Goal: Information Seeking & Learning: Learn about a topic

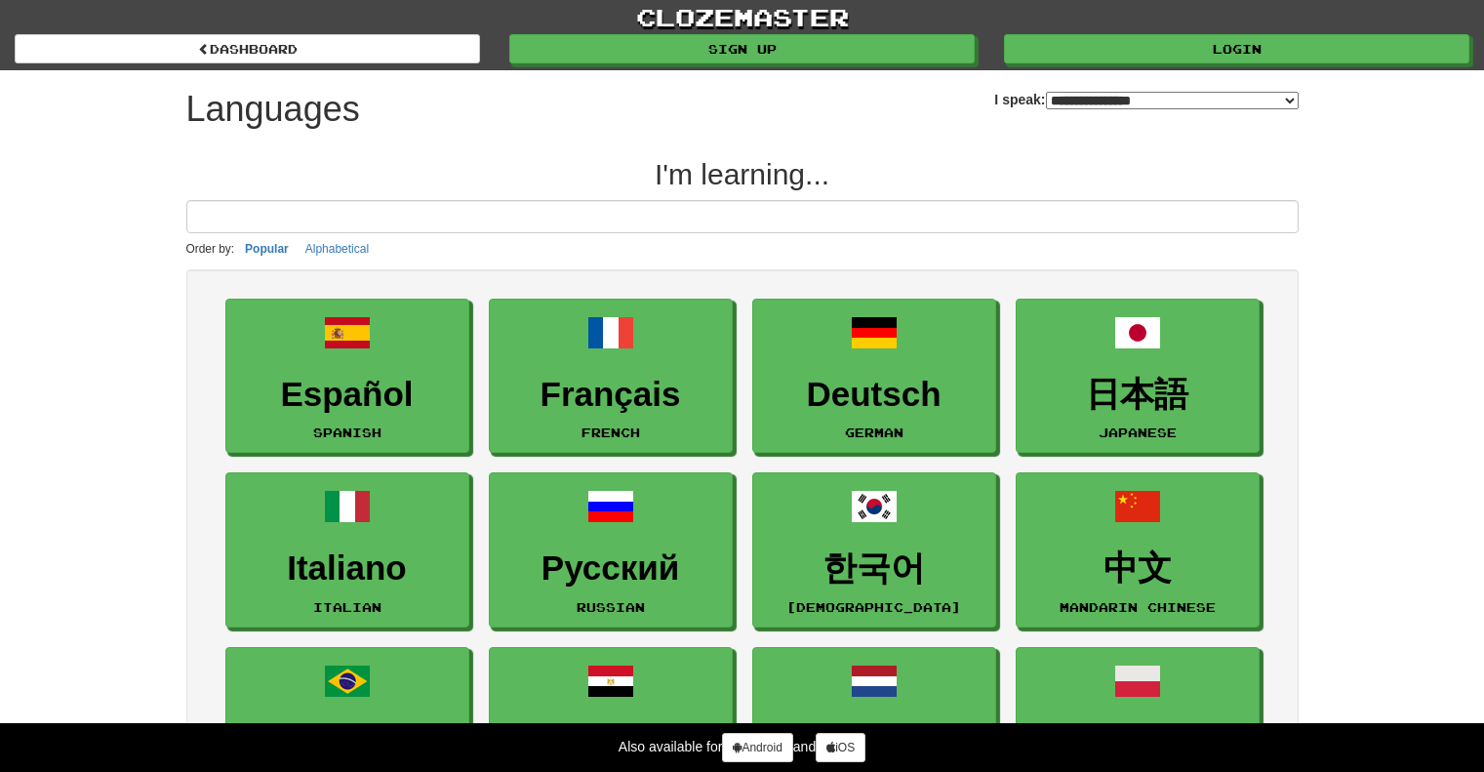
select select "*******"
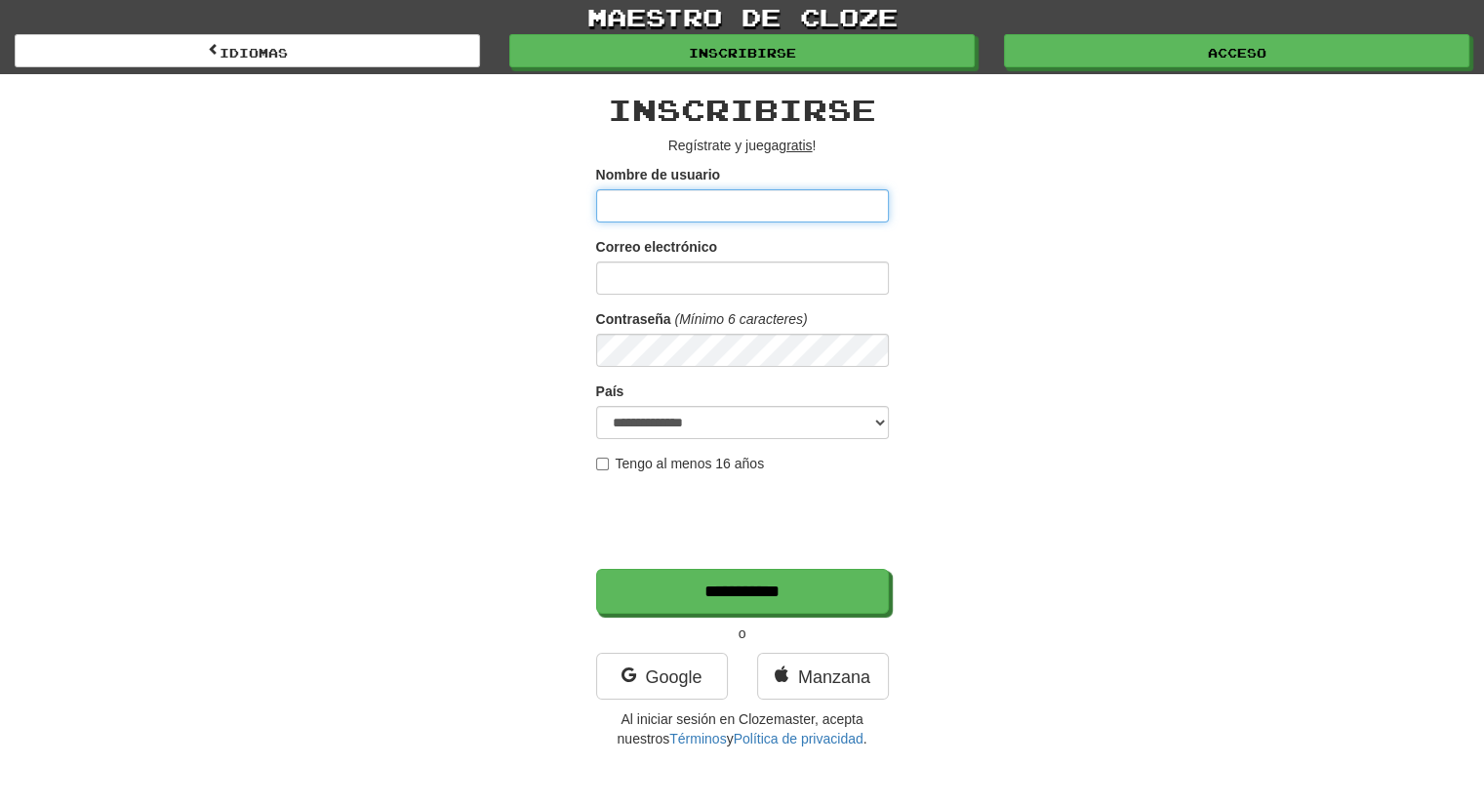
click at [699, 193] on input "Nombre de usuario" at bounding box center [742, 205] width 293 height 33
type input "**********"
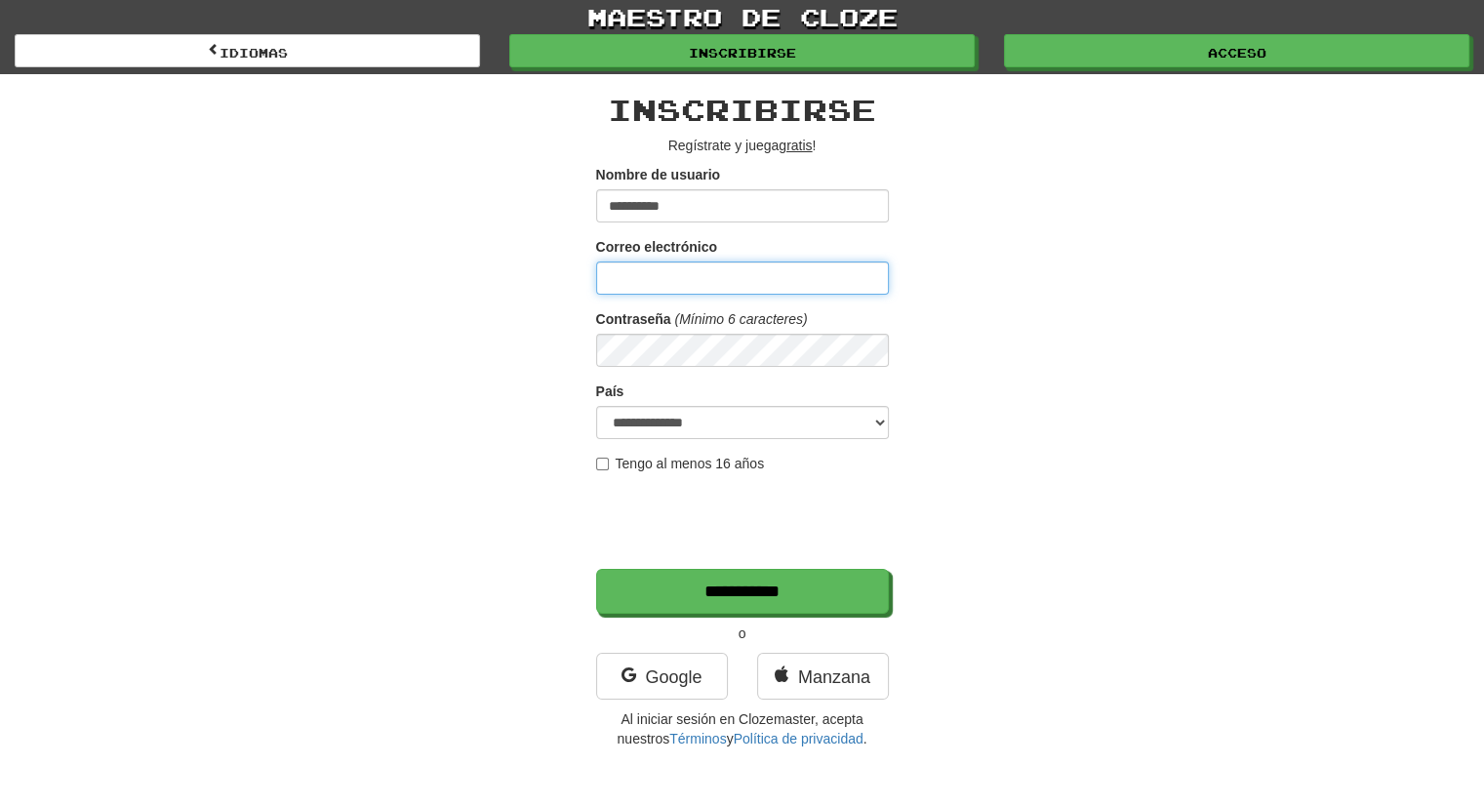
click at [702, 284] on input "Correo electrónico" at bounding box center [742, 278] width 293 height 33
type input "**********"
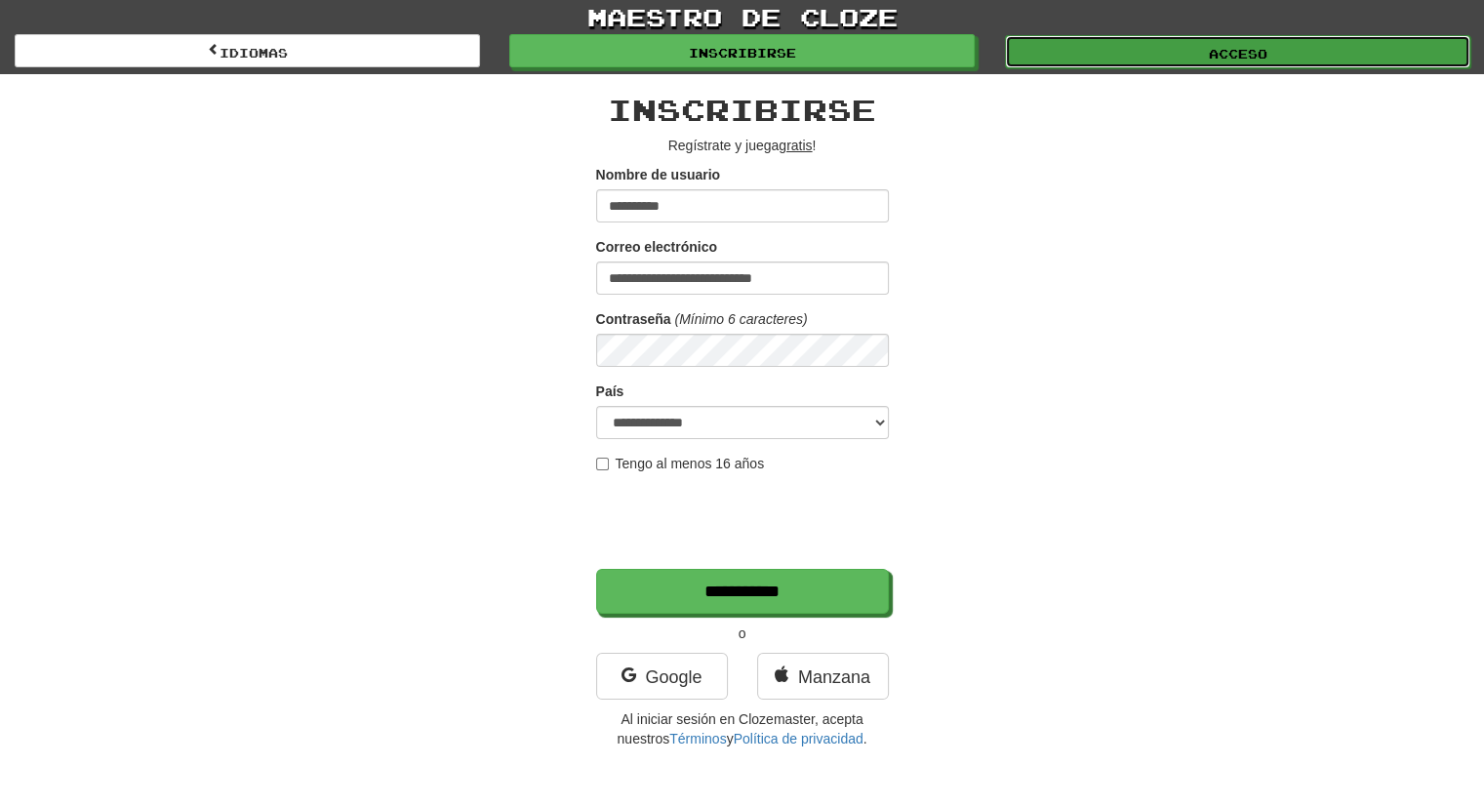
click at [1192, 56] on link "Acceso" at bounding box center [1238, 51] width 466 height 33
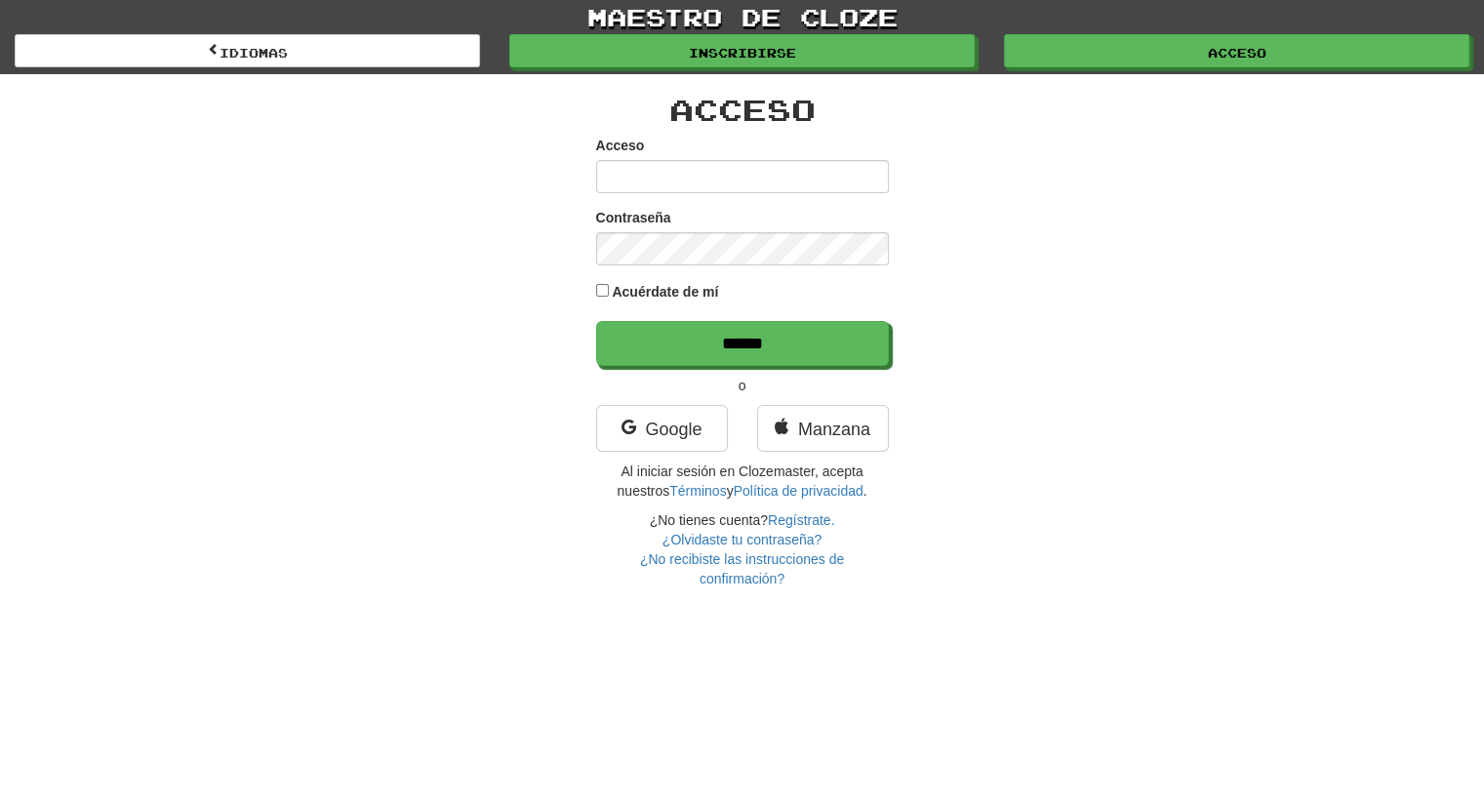
click at [757, 183] on input "Acceso" at bounding box center [742, 176] width 293 height 33
type input "**********"
click at [596, 321] on input "******" at bounding box center [742, 343] width 293 height 45
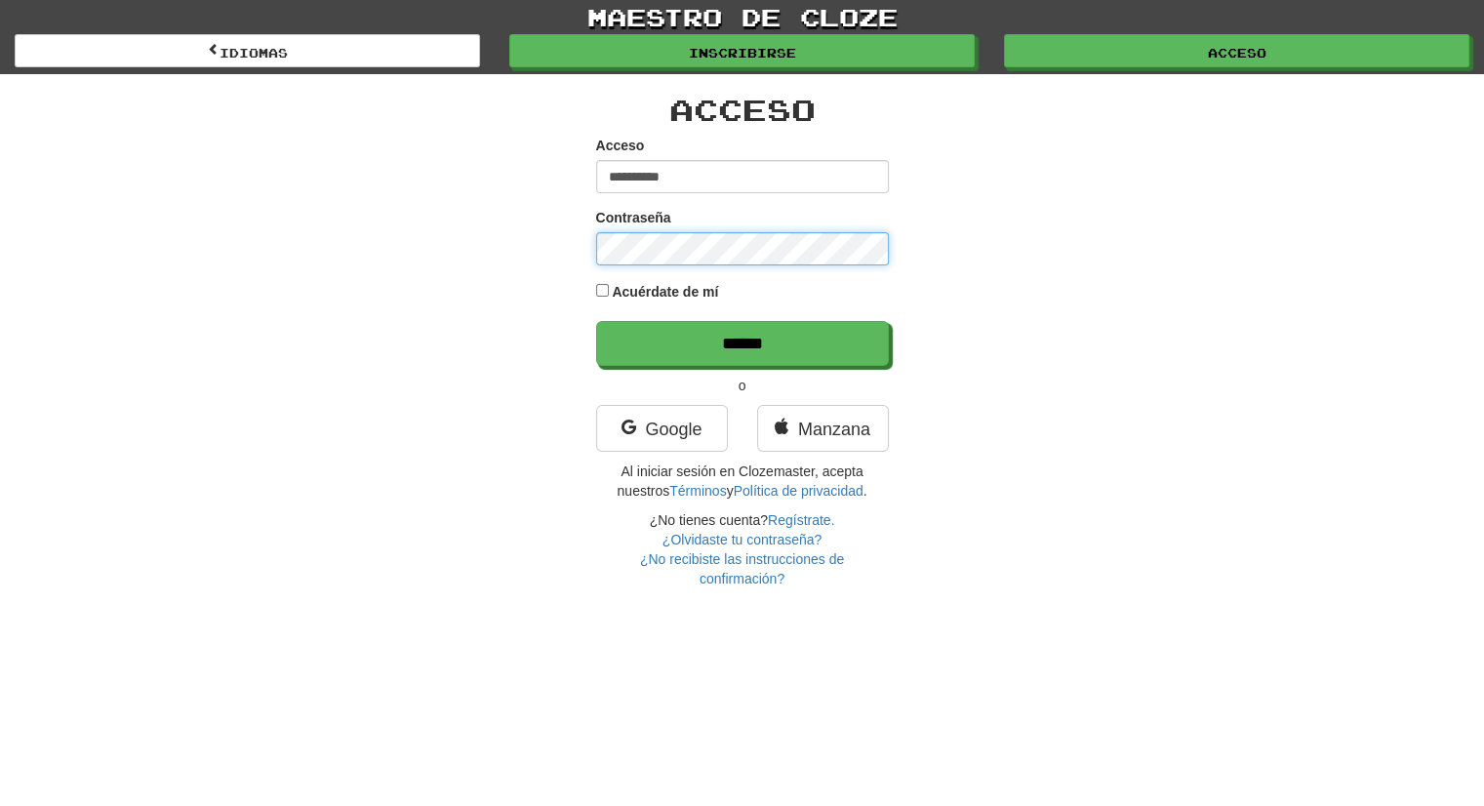
type input "******"
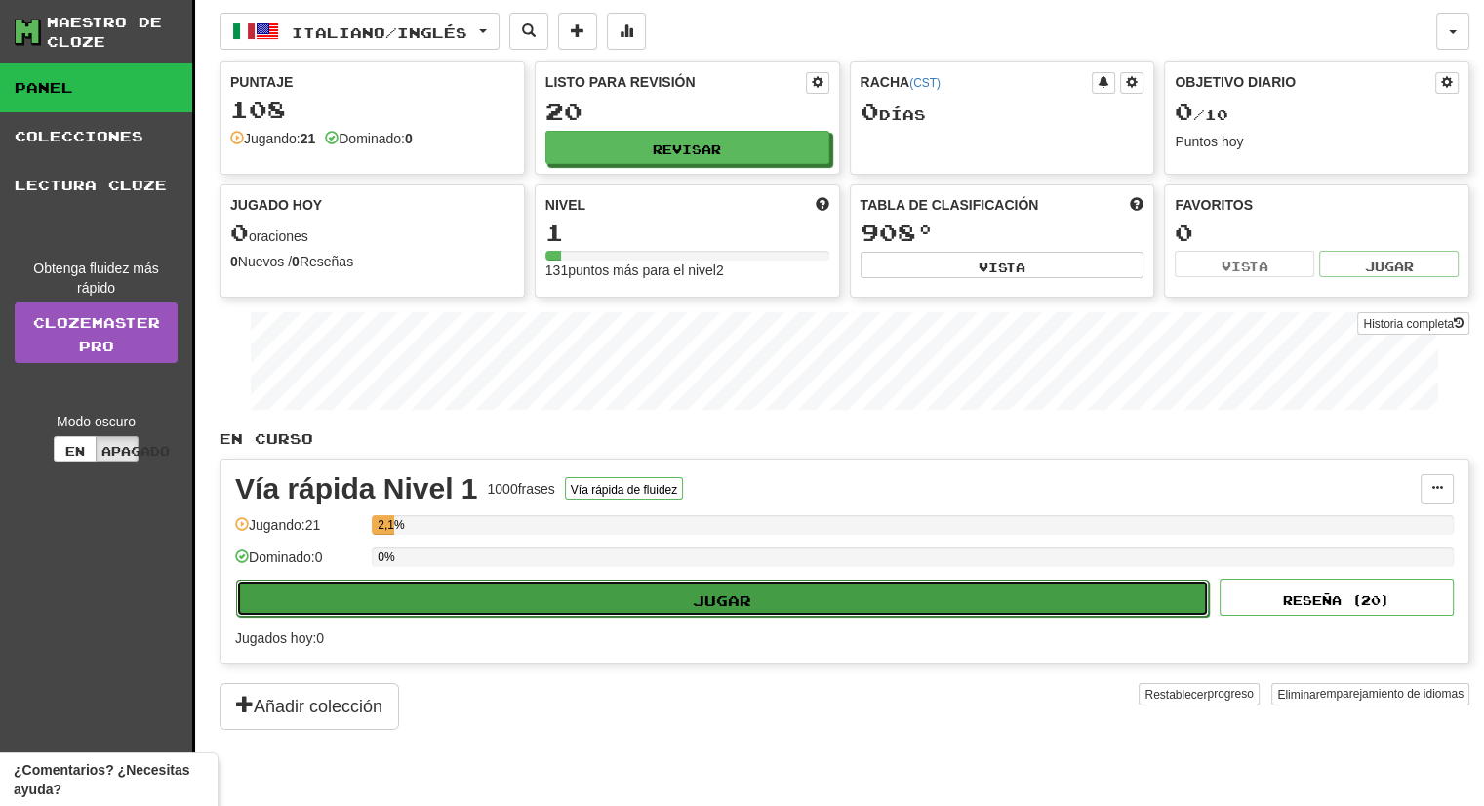
click at [518, 607] on button "Jugar" at bounding box center [722, 598] width 973 height 37
select select "**"
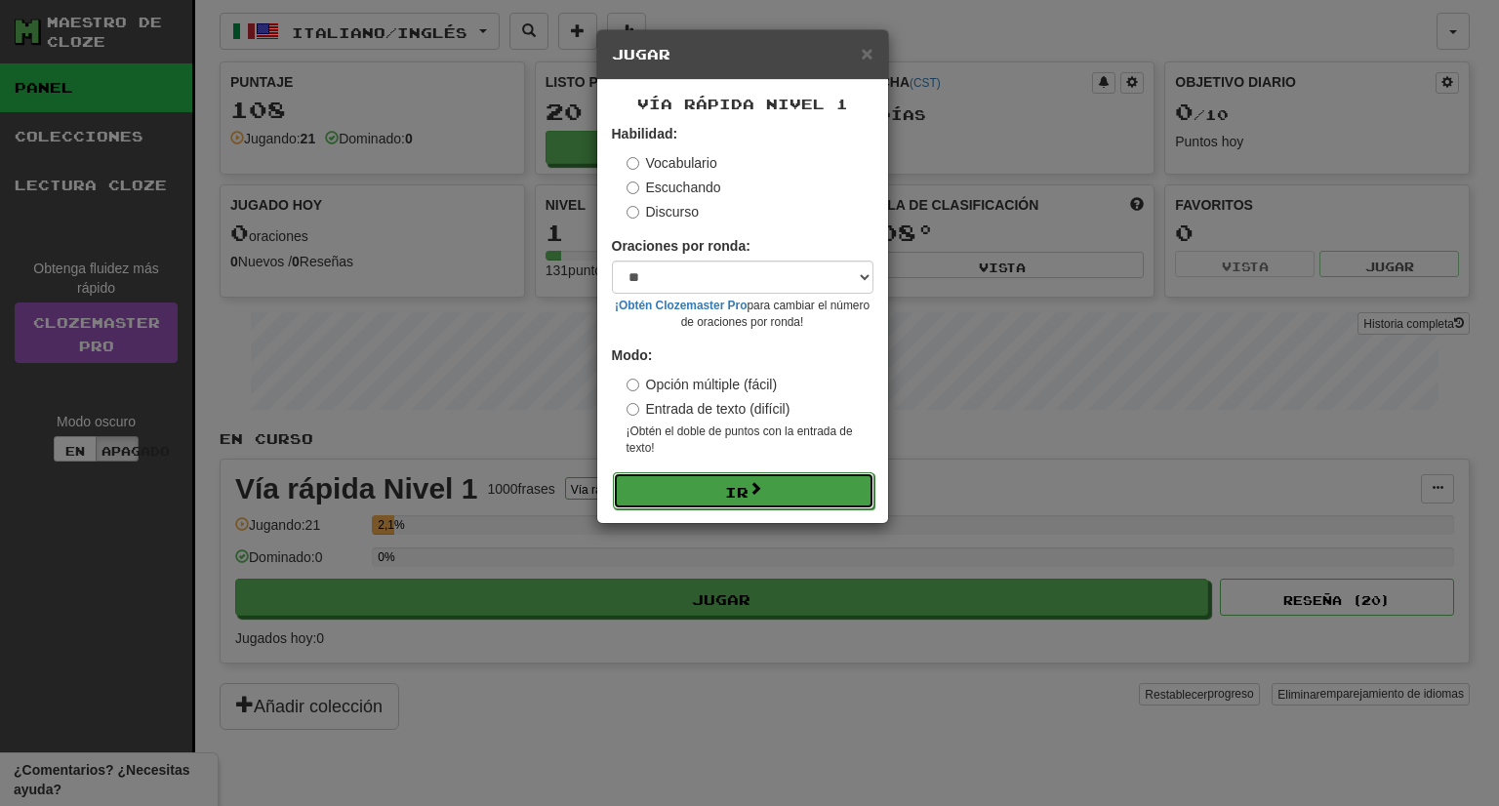
click at [654, 480] on button "Ir" at bounding box center [744, 490] width 262 height 37
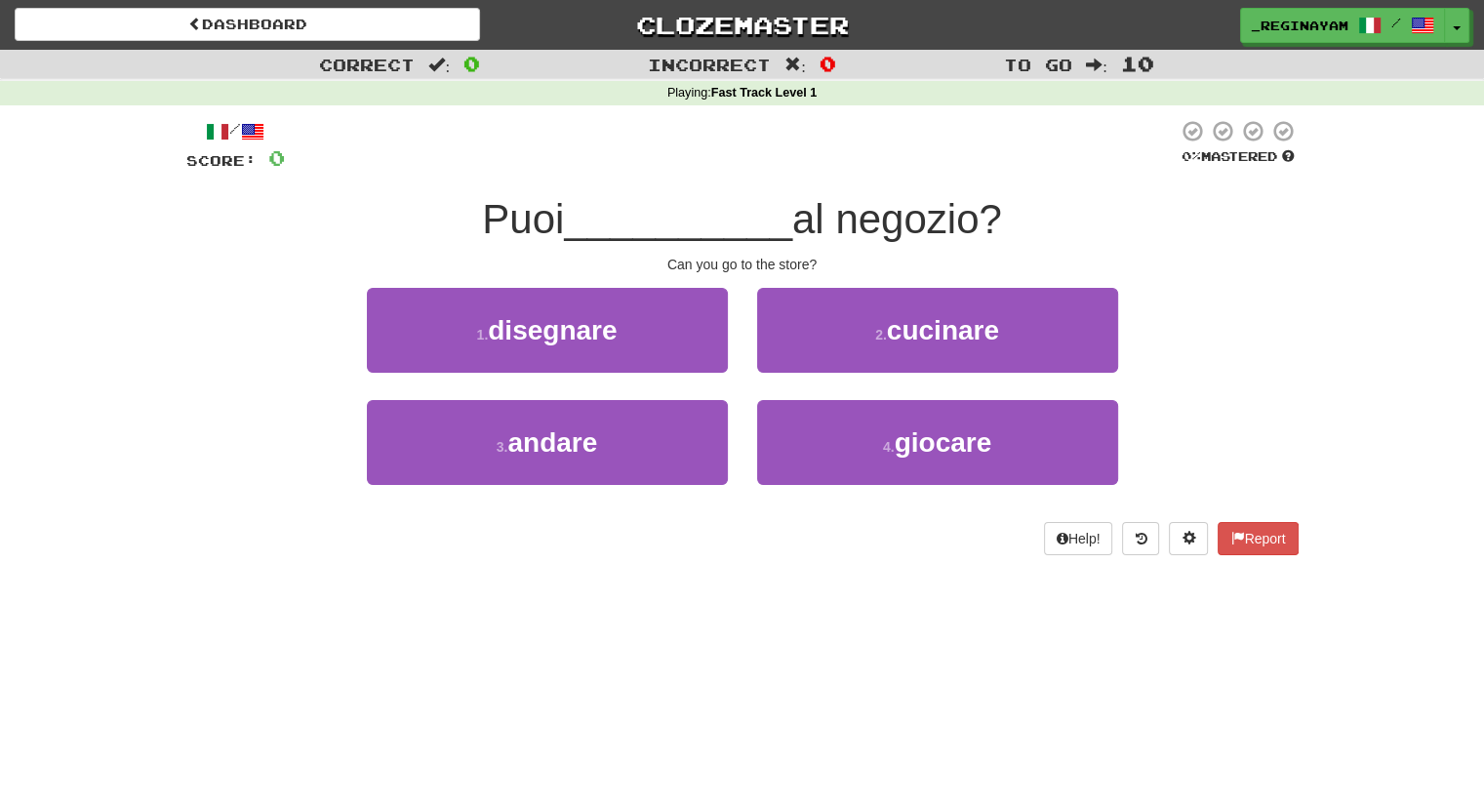
click at [706, 184] on div "/ Score: 0 0 % Mastered Puoi __________ al negozio? Can you go to the store? 1 …" at bounding box center [742, 337] width 1113 height 436
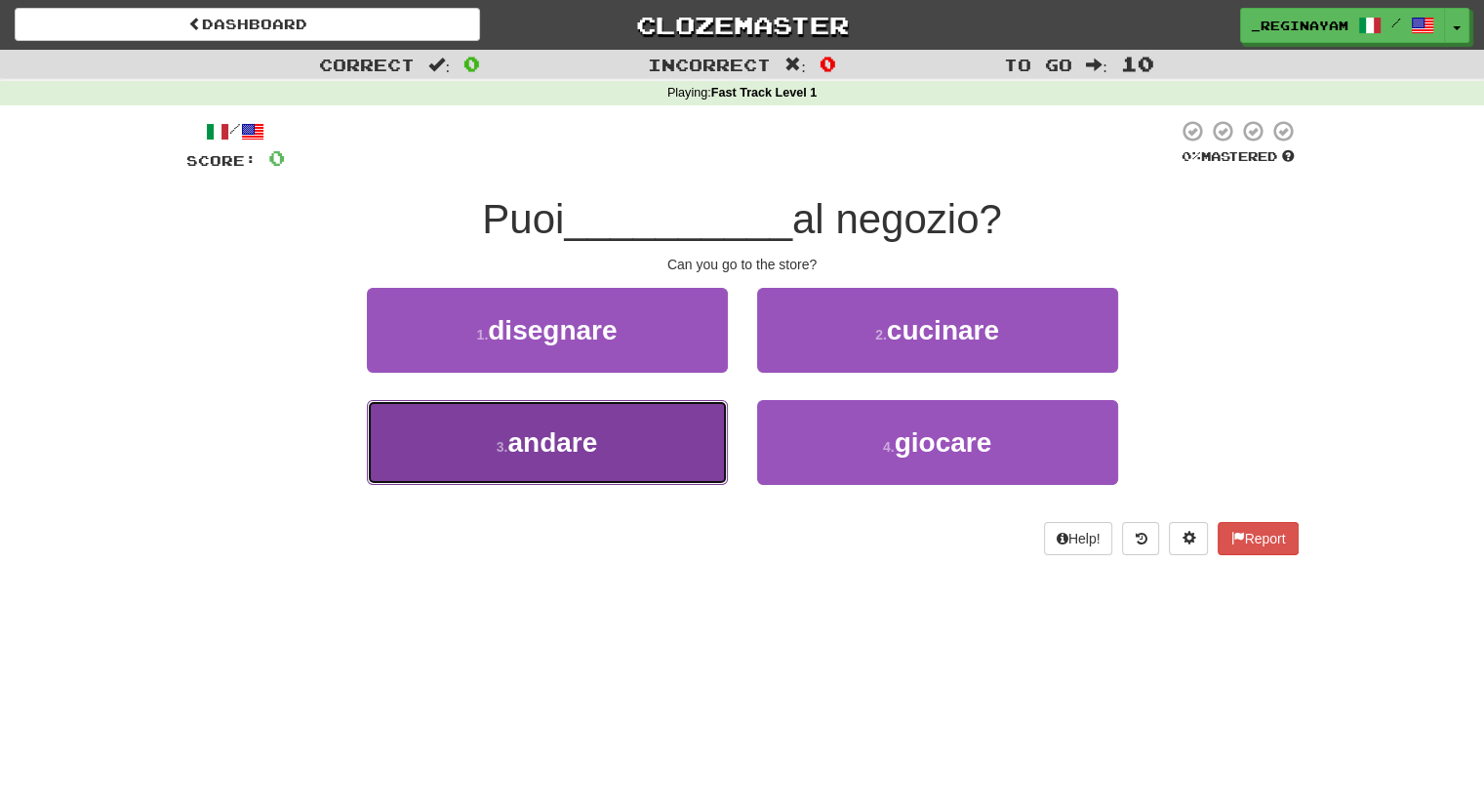
click at [597, 421] on button "3 . andare" at bounding box center [547, 442] width 361 height 85
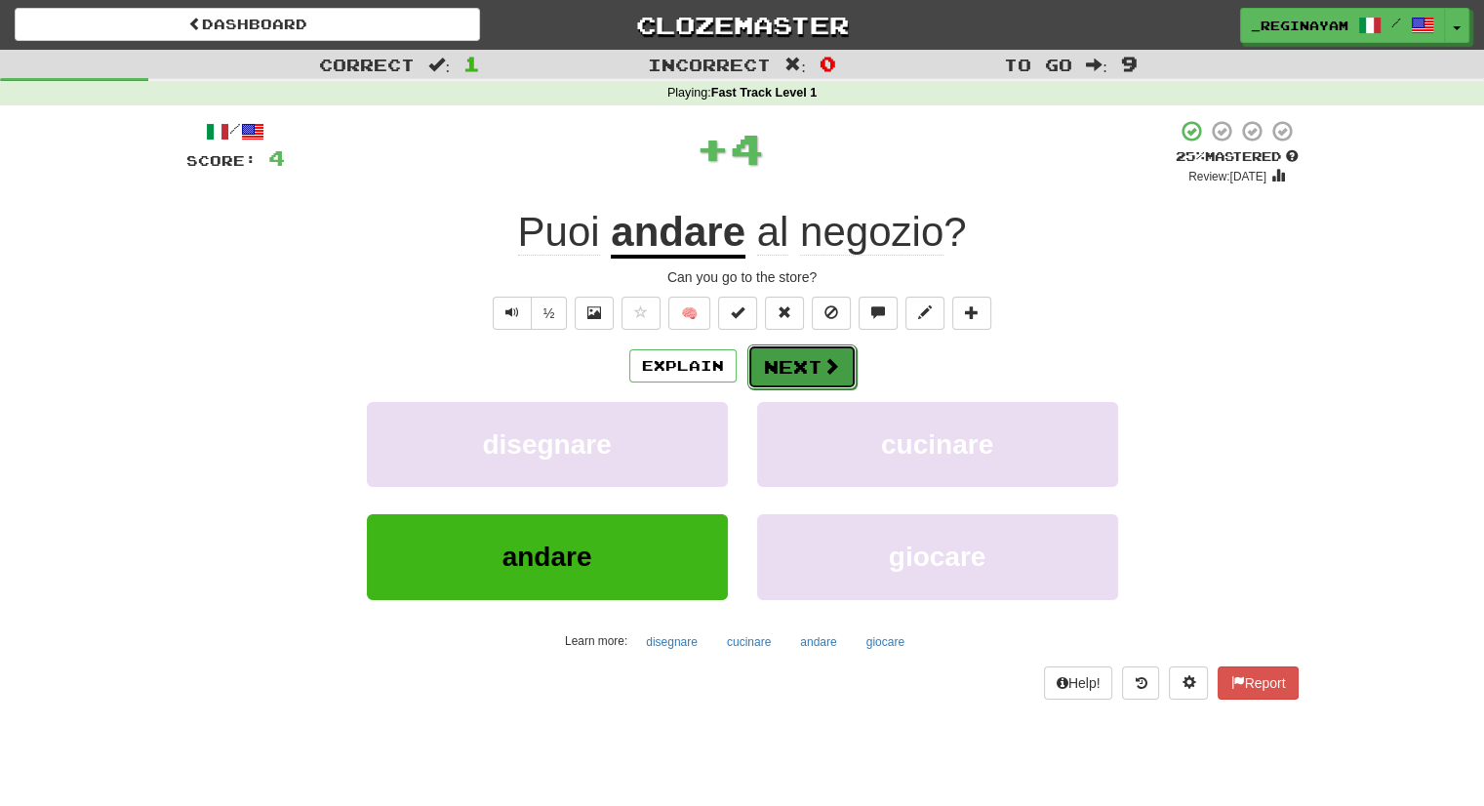
click at [796, 360] on button "Next" at bounding box center [802, 367] width 109 height 45
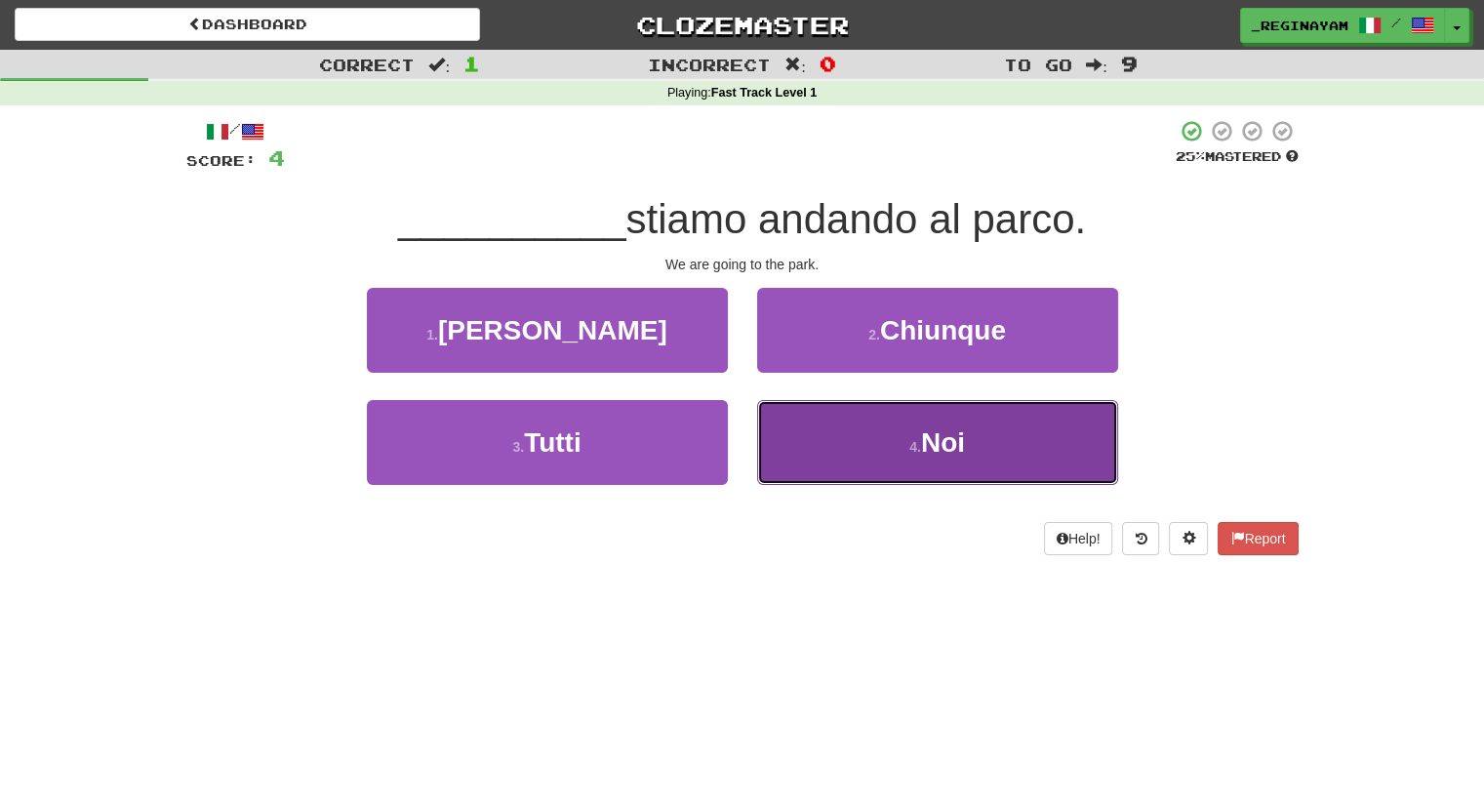
click at [832, 441] on button "4 . Noi" at bounding box center [937, 442] width 361 height 85
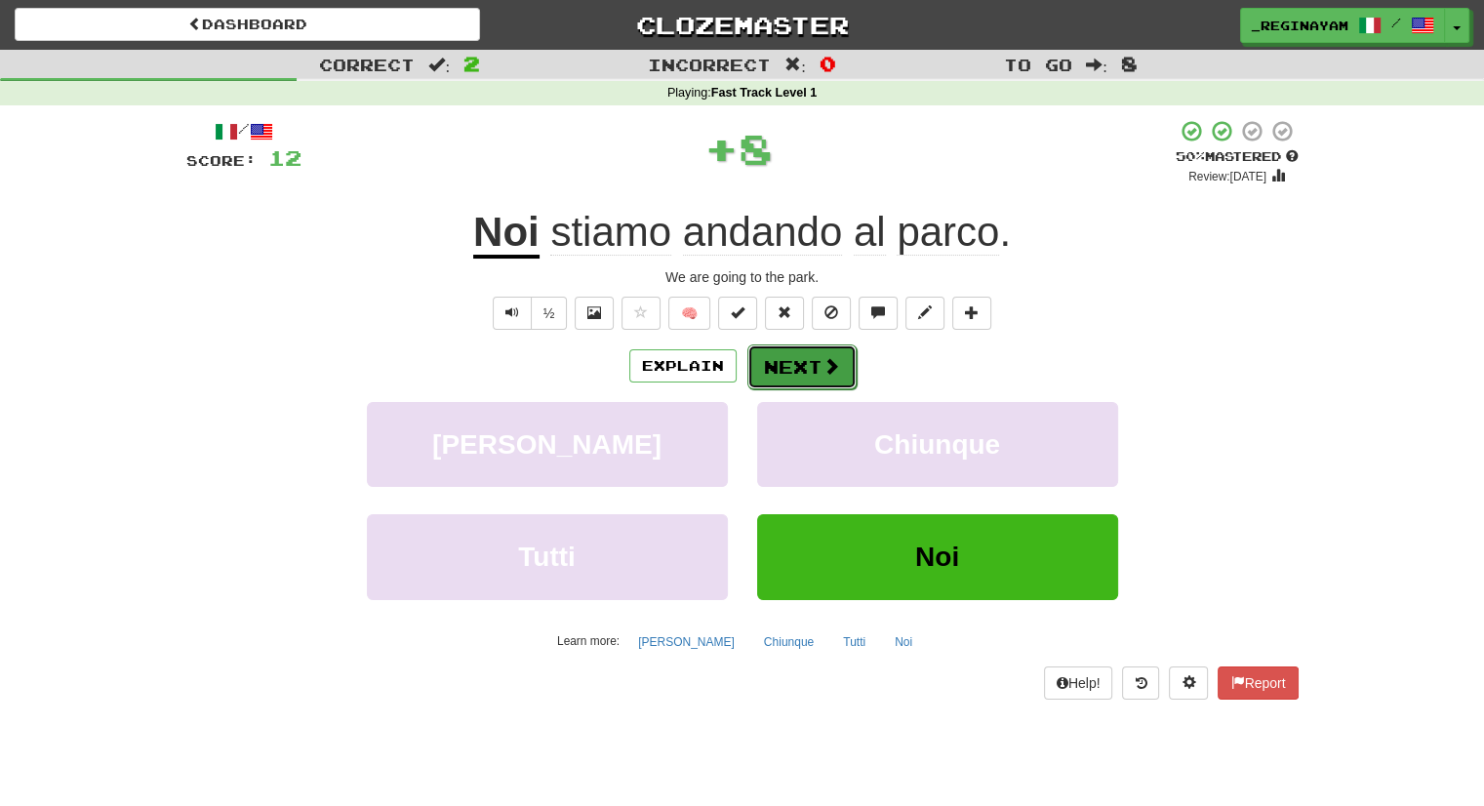
click at [800, 371] on button "Next" at bounding box center [802, 367] width 109 height 45
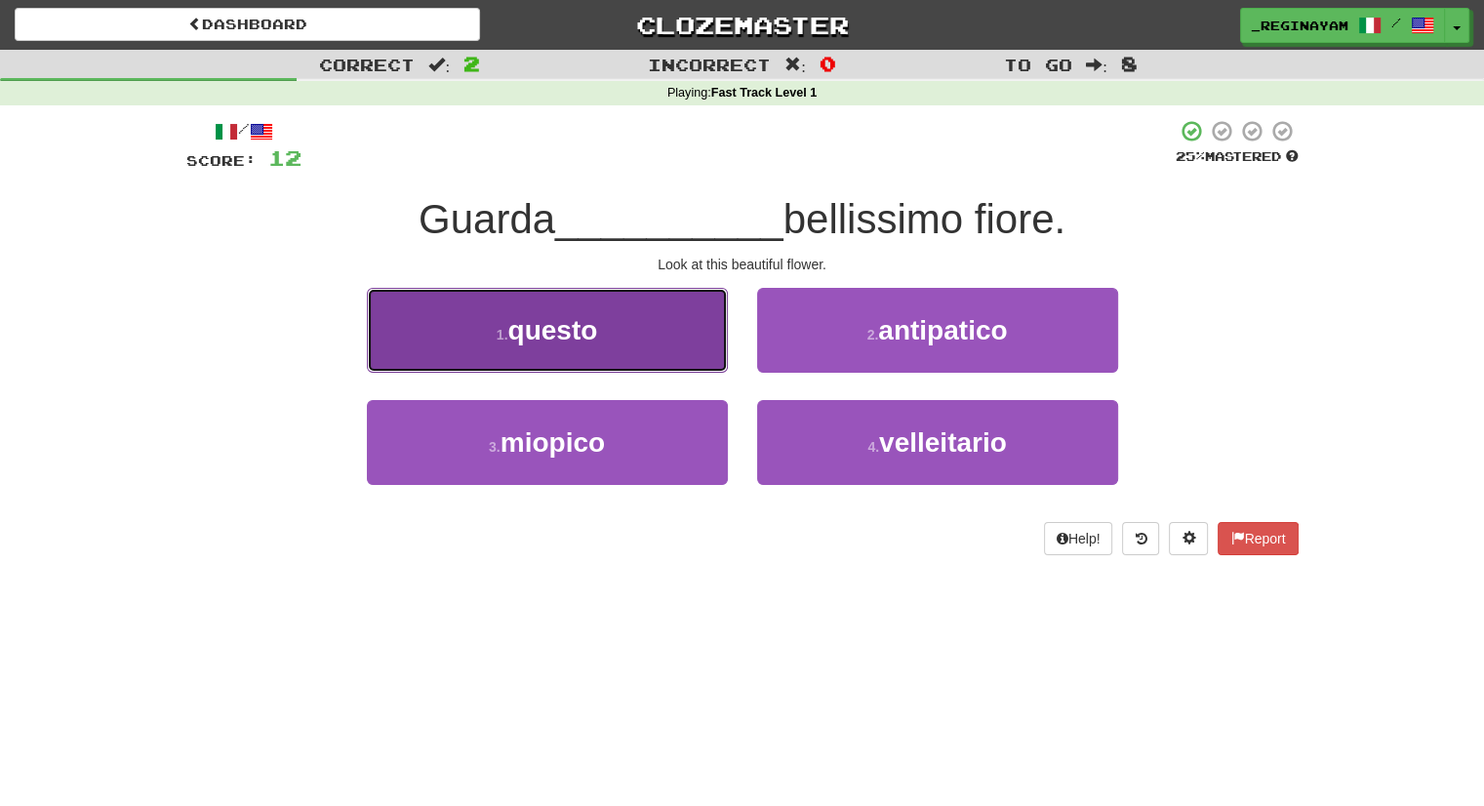
click at [630, 356] on button "1 . questo" at bounding box center [547, 330] width 361 height 85
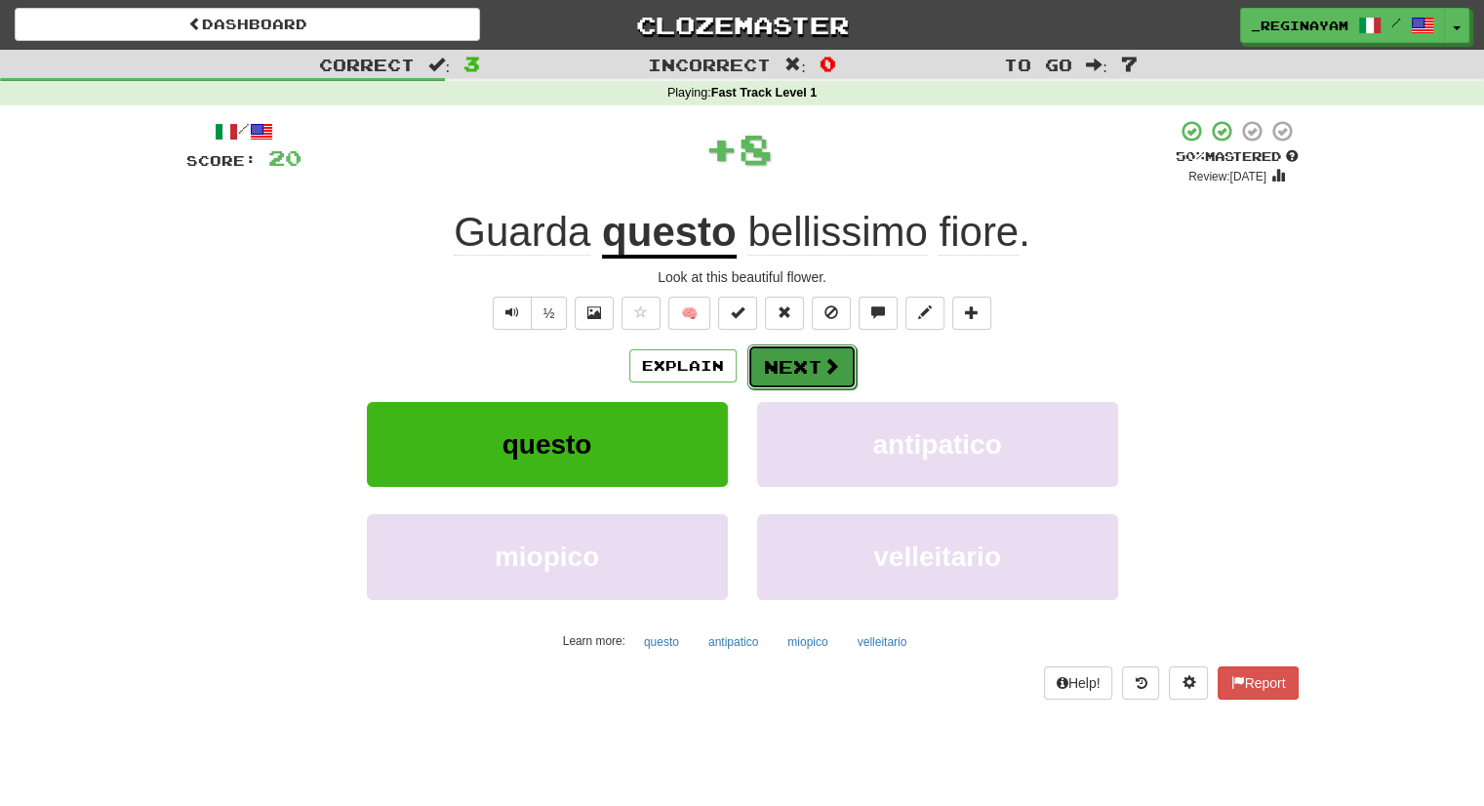
click at [786, 352] on button "Next" at bounding box center [802, 367] width 109 height 45
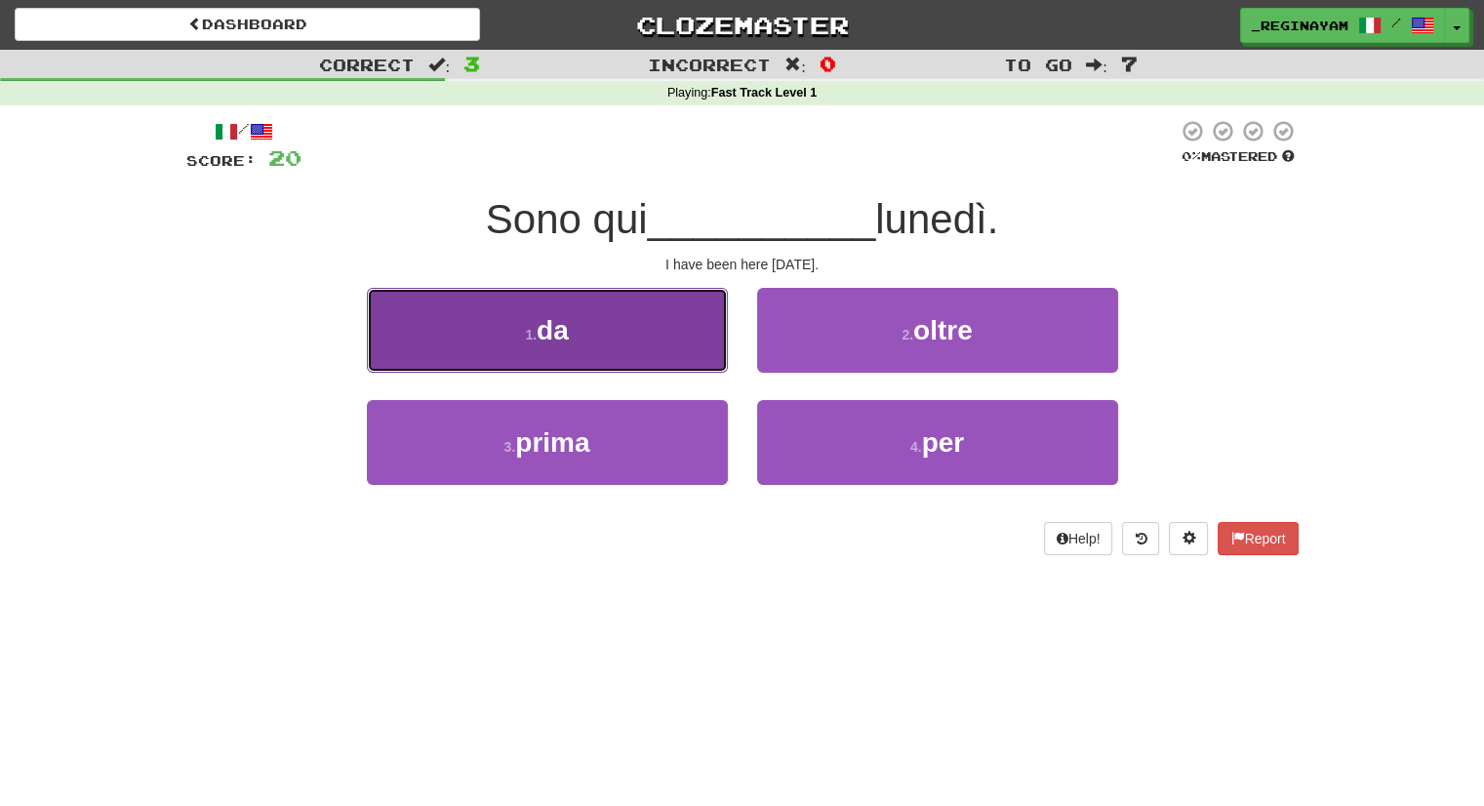
click at [500, 336] on button "1 . da" at bounding box center [547, 330] width 361 height 85
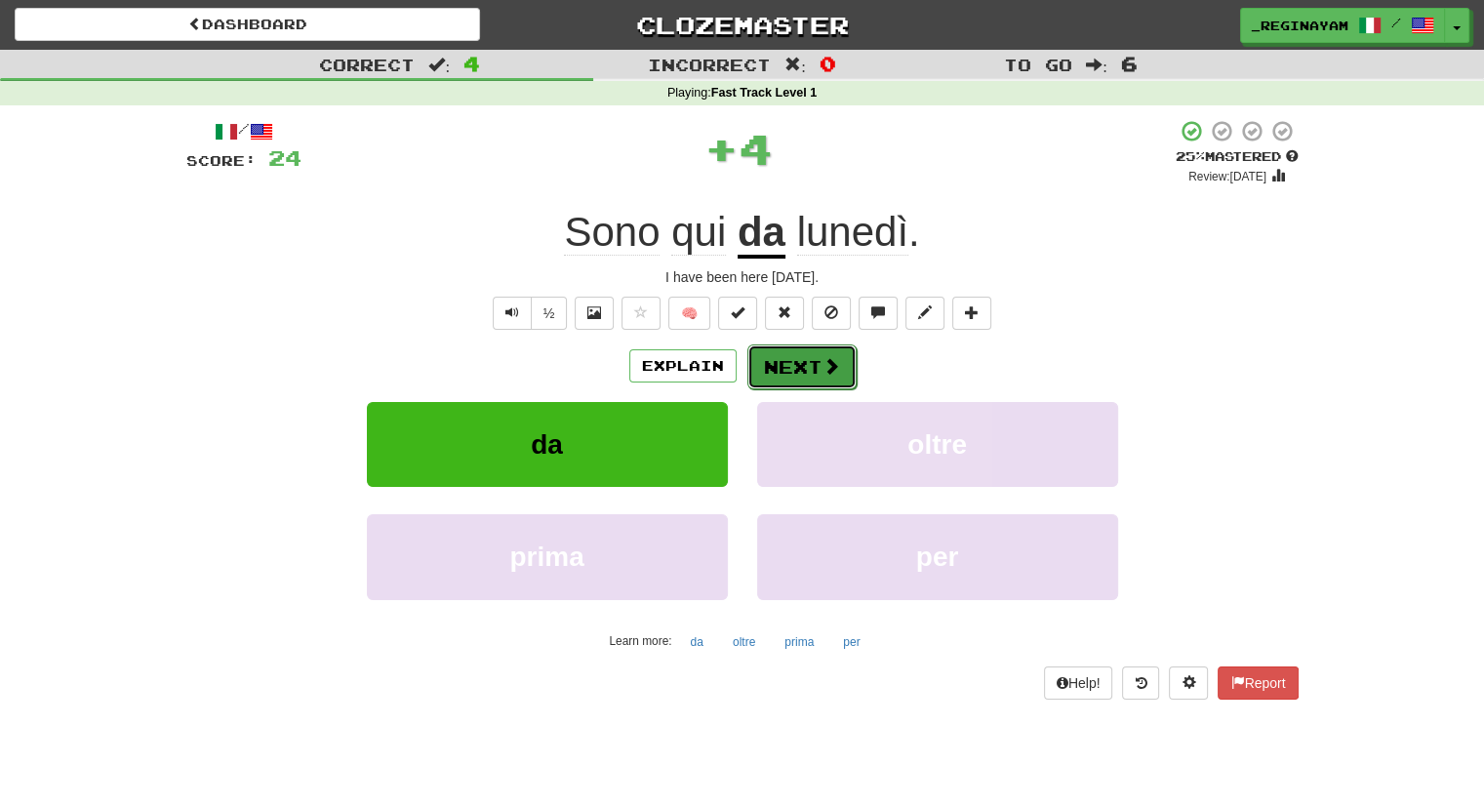
click at [773, 364] on button "Next" at bounding box center [802, 367] width 109 height 45
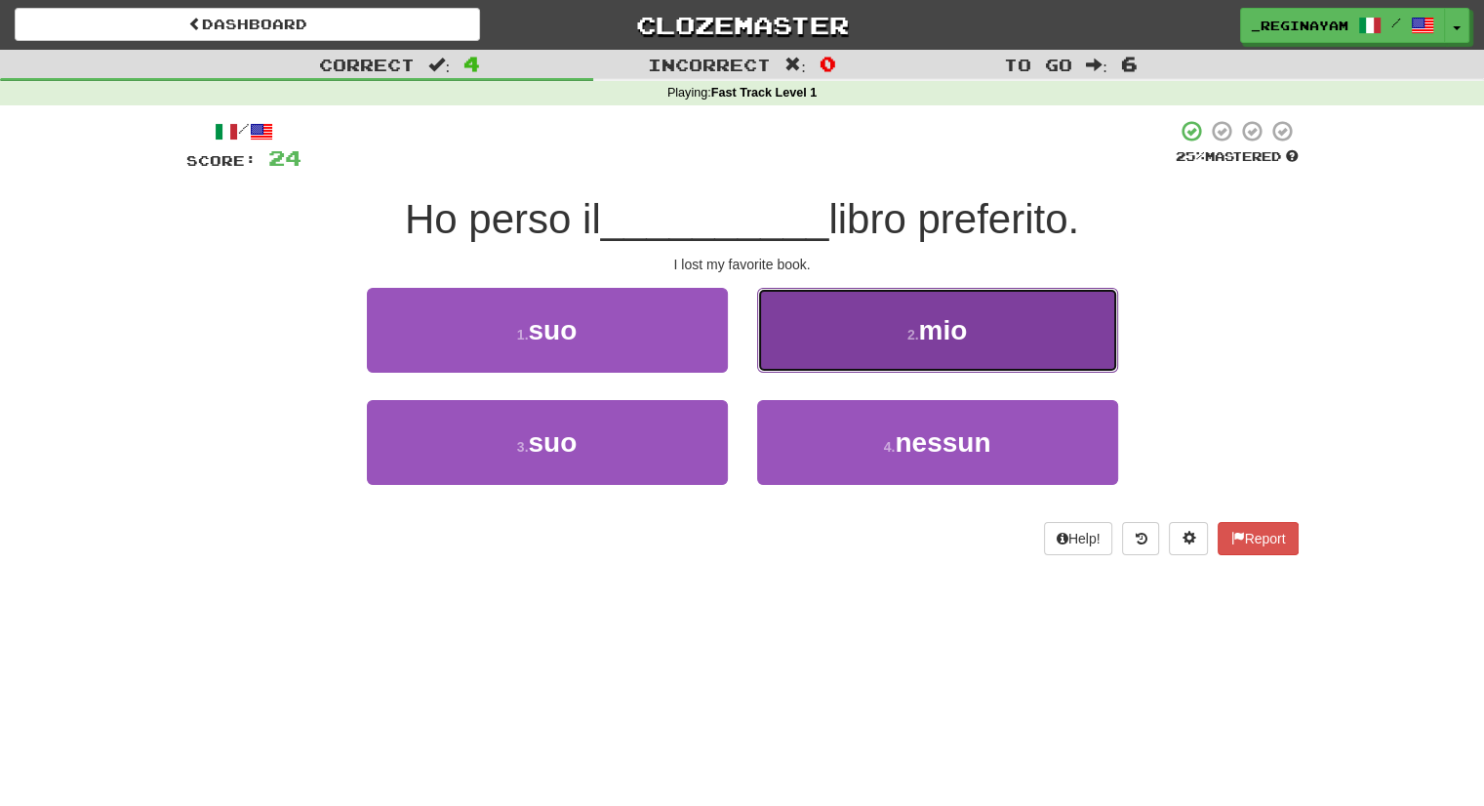
click at [874, 324] on button "2 . mio" at bounding box center [937, 330] width 361 height 85
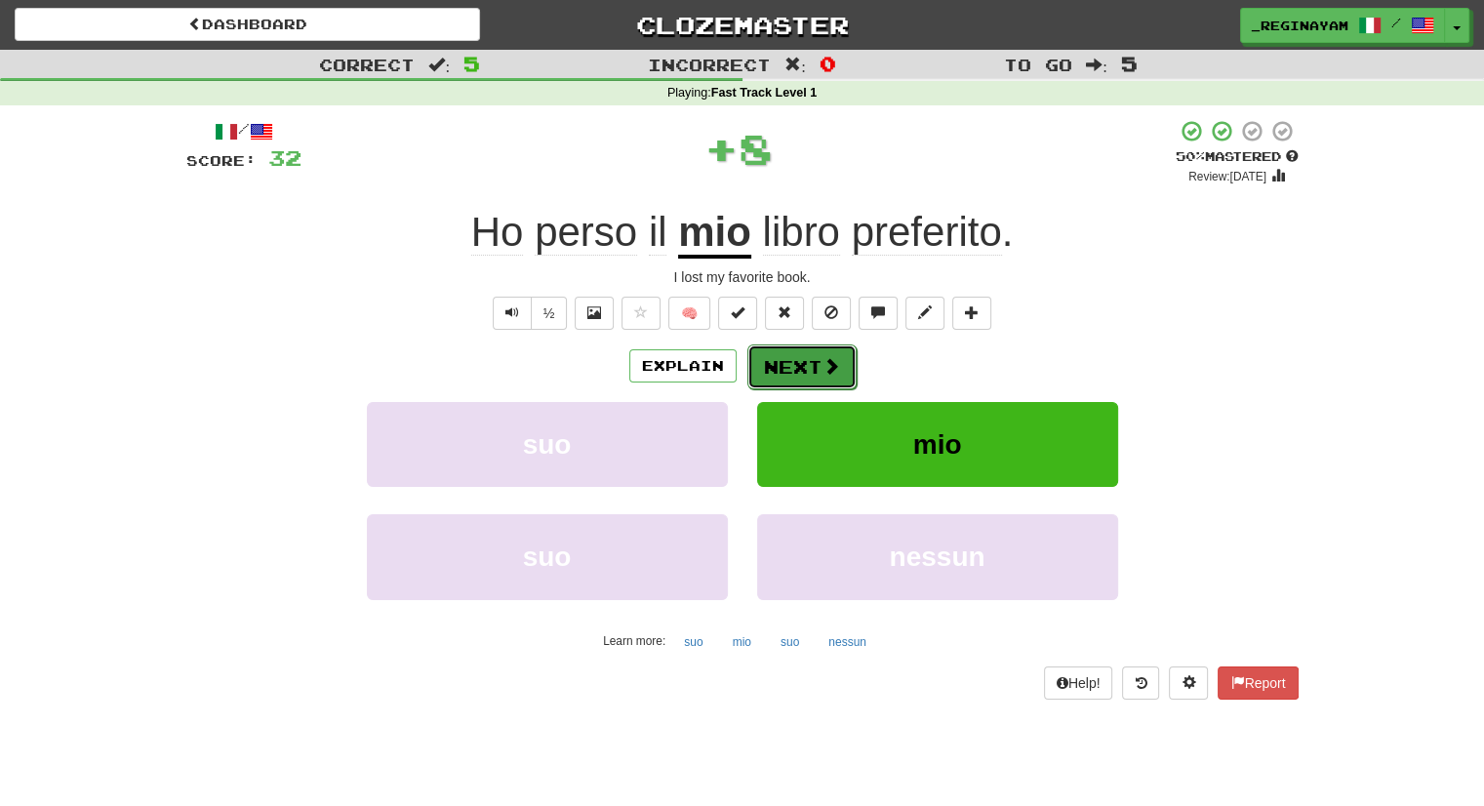
click at [786, 357] on button "Next" at bounding box center [802, 367] width 109 height 45
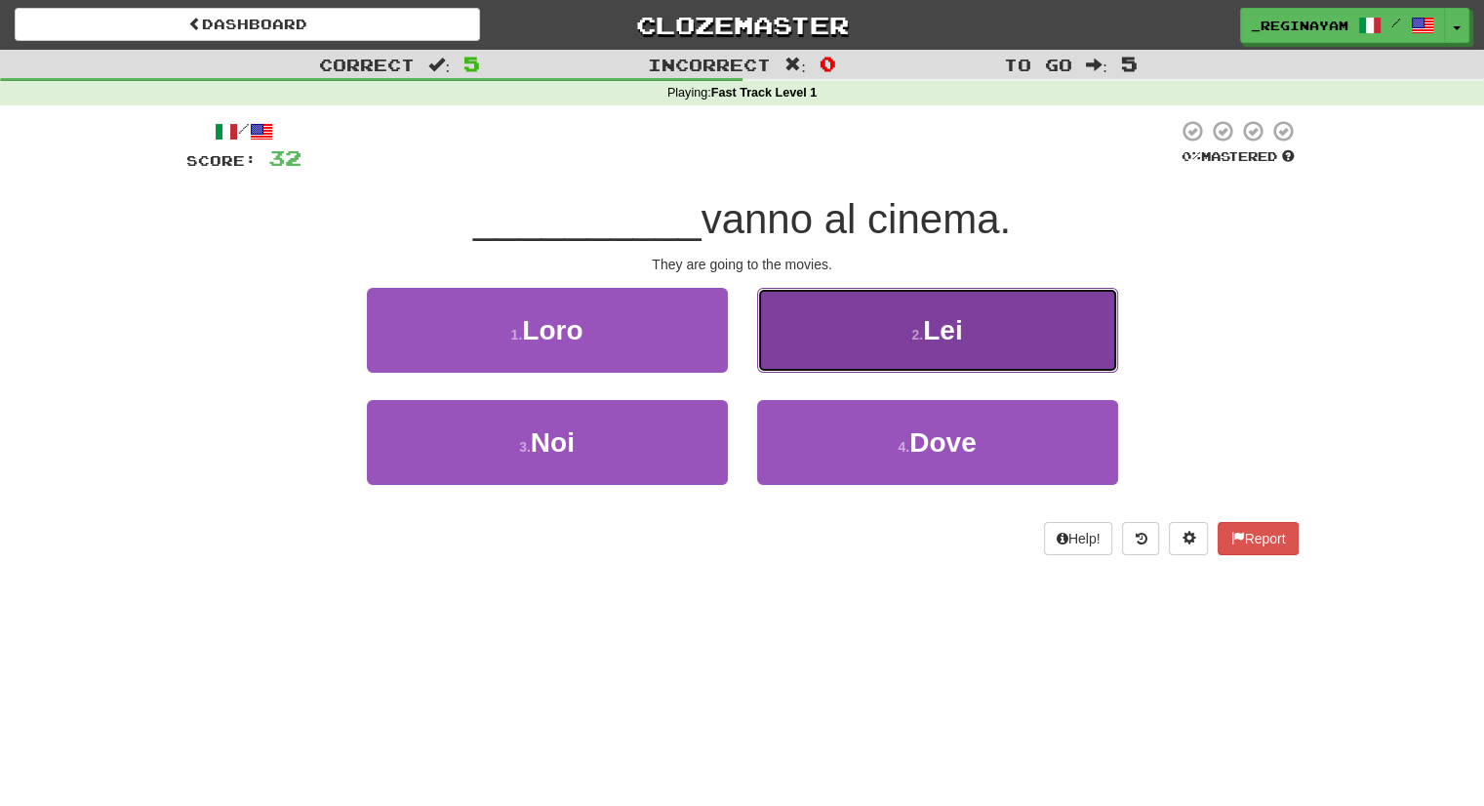
click at [901, 337] on button "2 . Lei" at bounding box center [937, 330] width 361 height 85
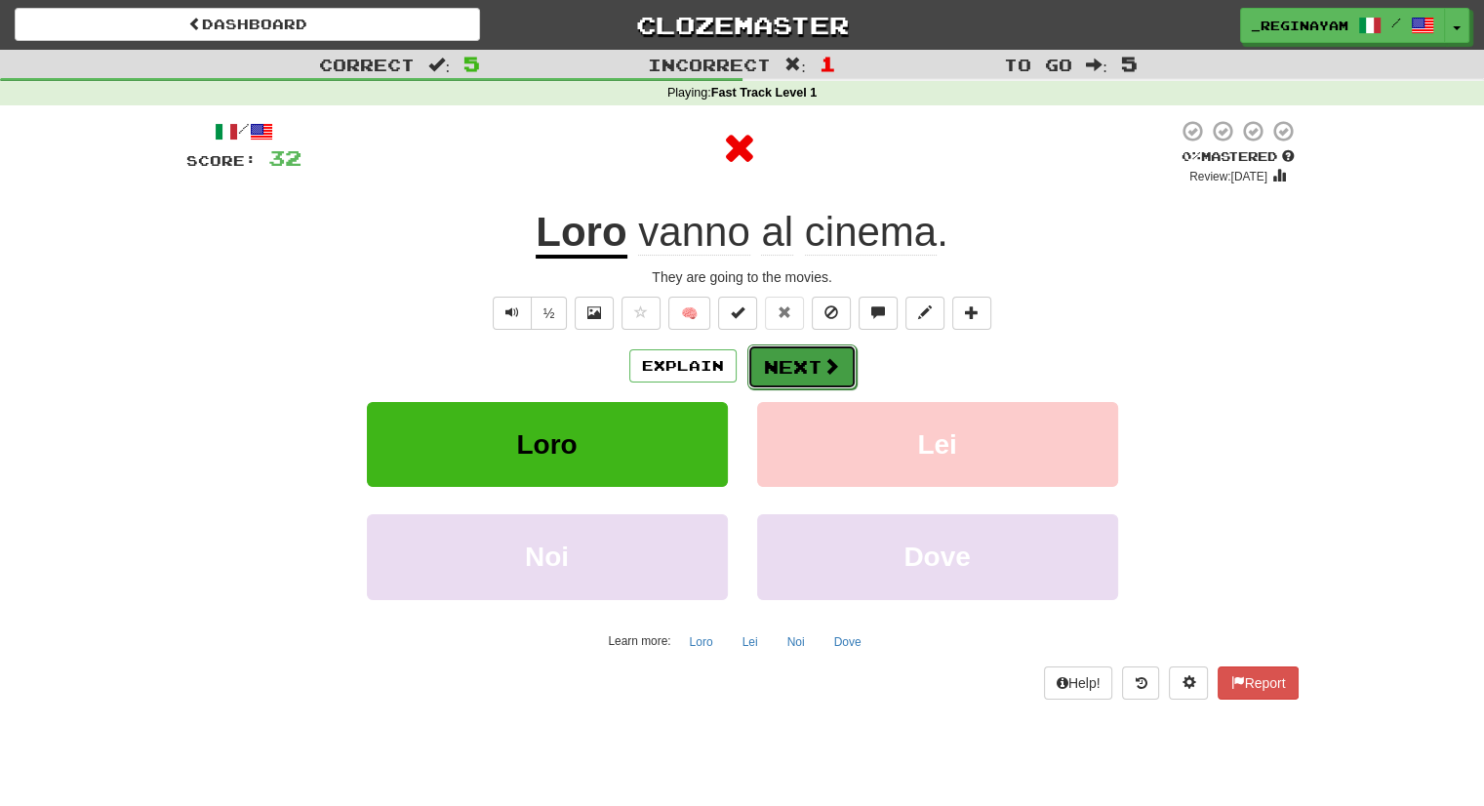
click at [800, 363] on button "Next" at bounding box center [802, 367] width 109 height 45
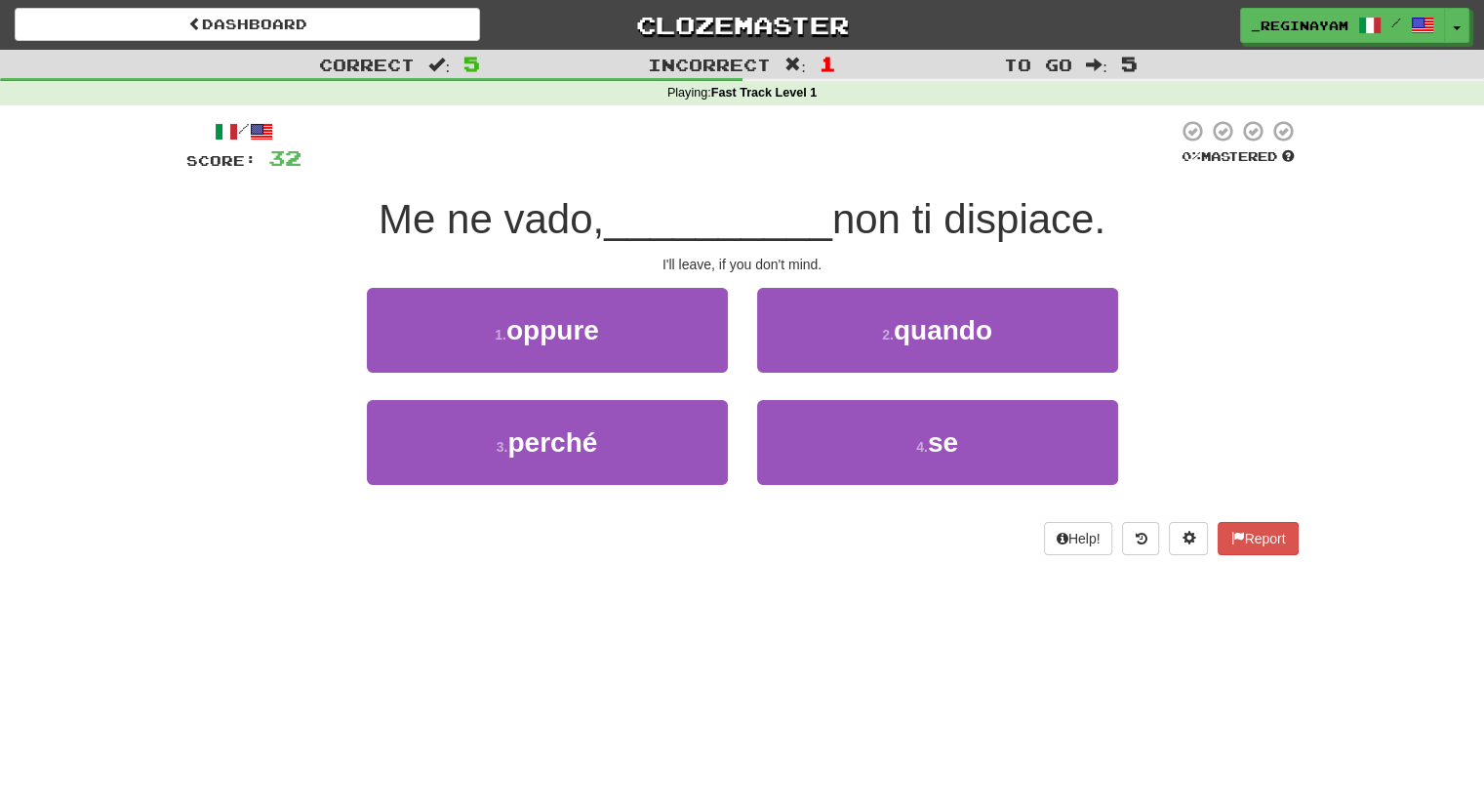
click at [1198, 188] on div "/ Score: 32 0 % Mastered Me ne vado, __________ non ti dispiace. I'll leave, if…" at bounding box center [742, 337] width 1113 height 436
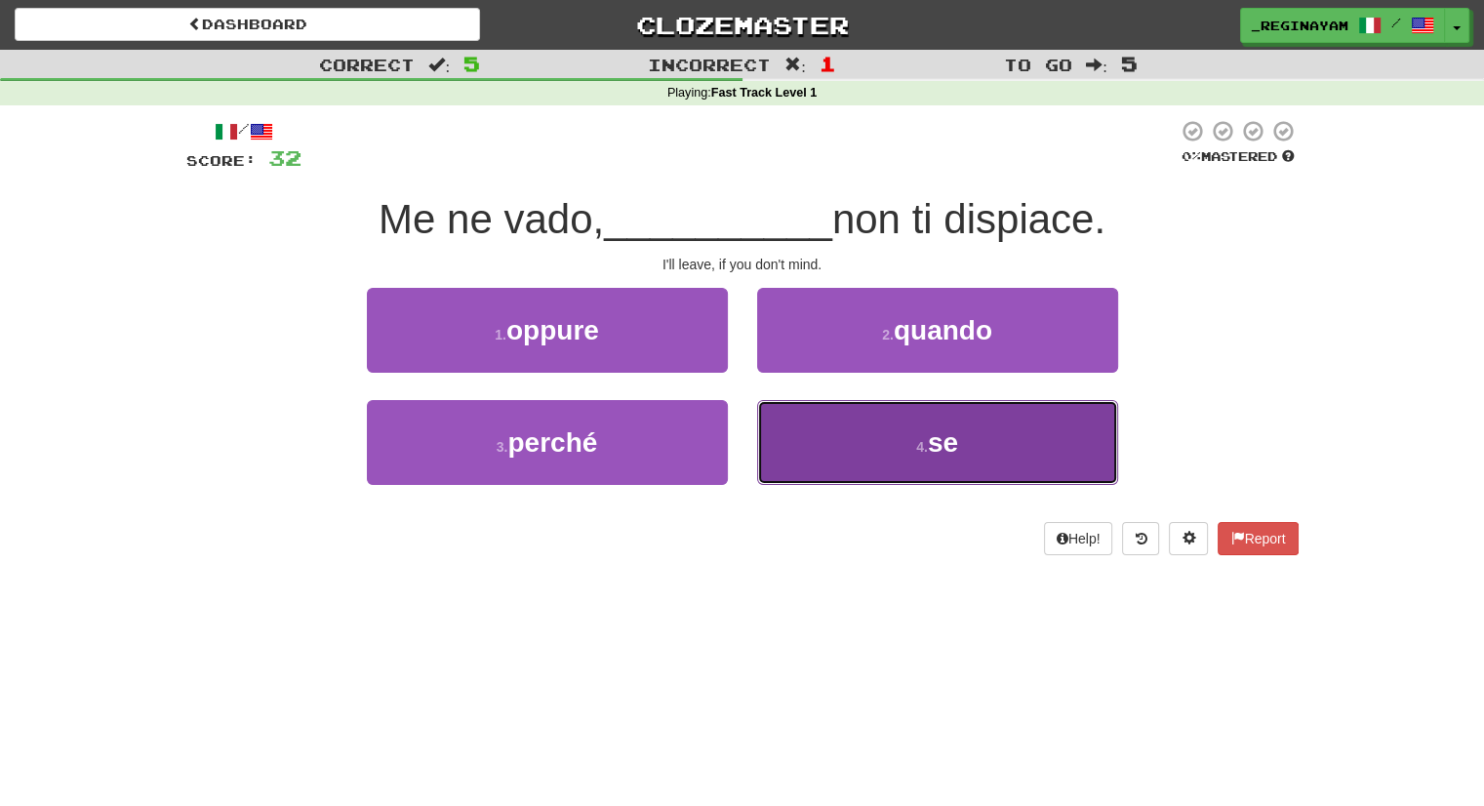
click at [863, 439] on button "4 . se" at bounding box center [937, 442] width 361 height 85
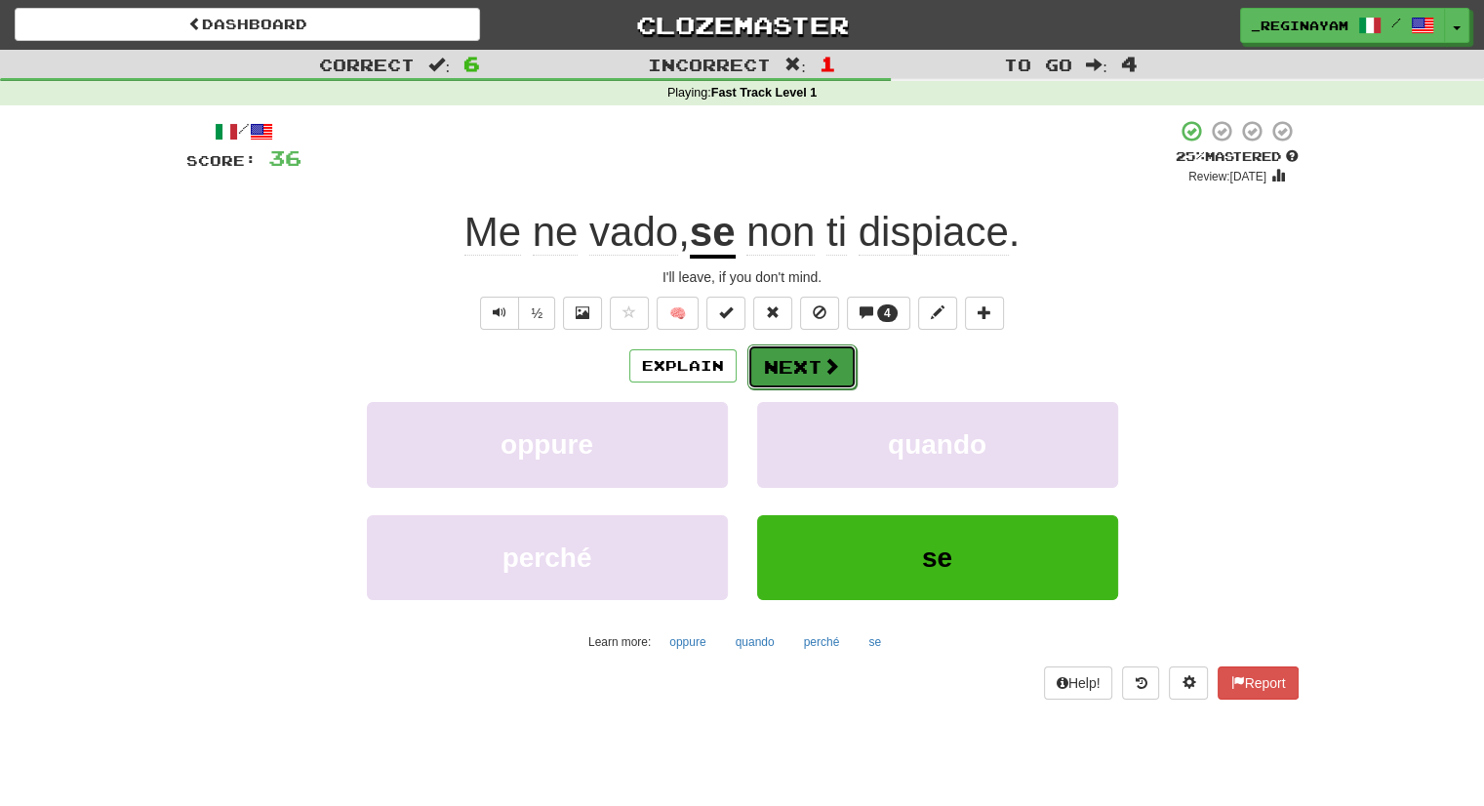
click at [804, 368] on button "Next" at bounding box center [802, 367] width 109 height 45
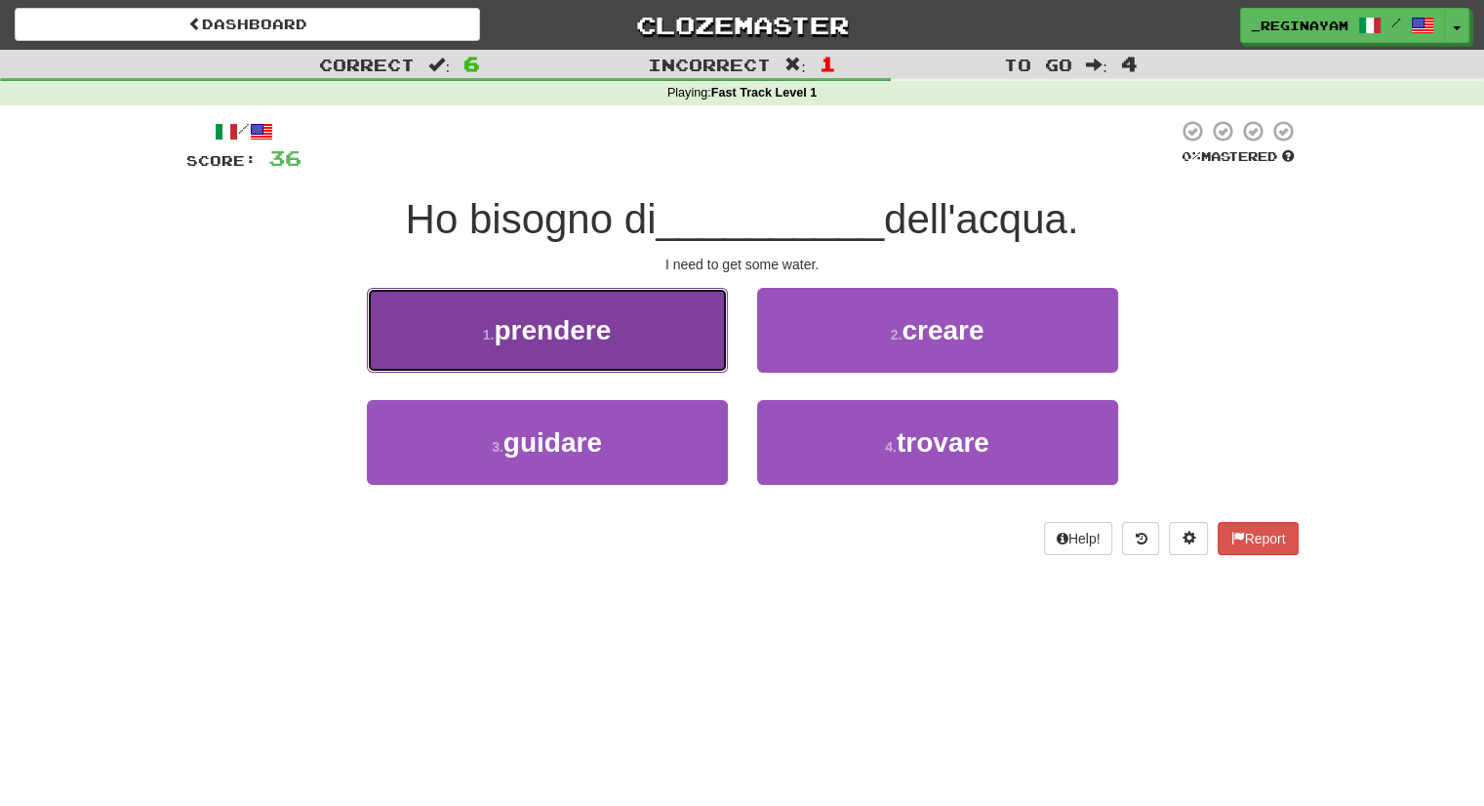
drag, startPoint x: 600, startPoint y: 369, endPoint x: 648, endPoint y: 304, distance: 80.2
click at [648, 304] on button "1 . prendere" at bounding box center [547, 330] width 361 height 85
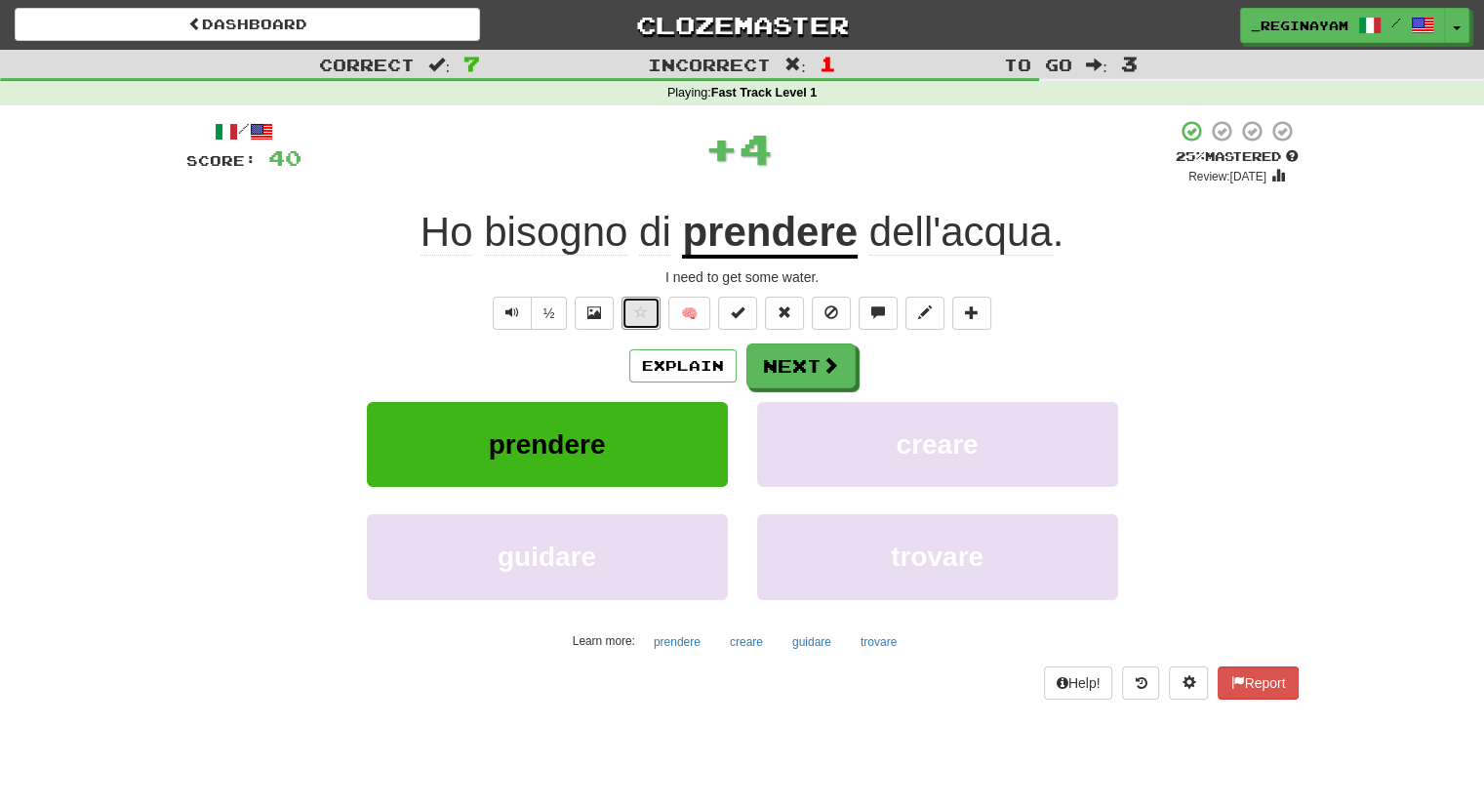
click at [648, 304] on button at bounding box center [641, 313] width 39 height 33
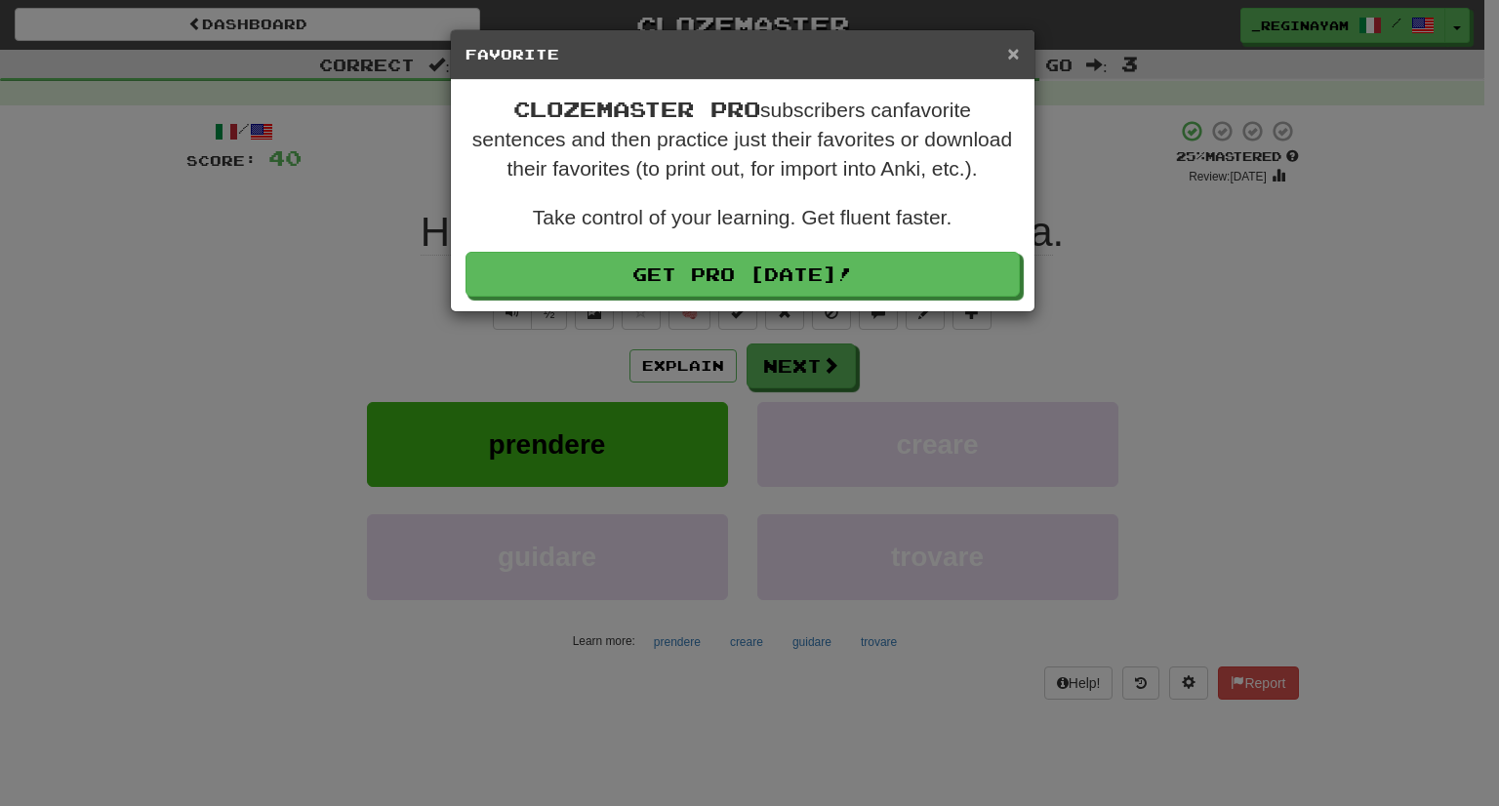
click at [1014, 51] on span "×" at bounding box center [1013, 53] width 12 height 22
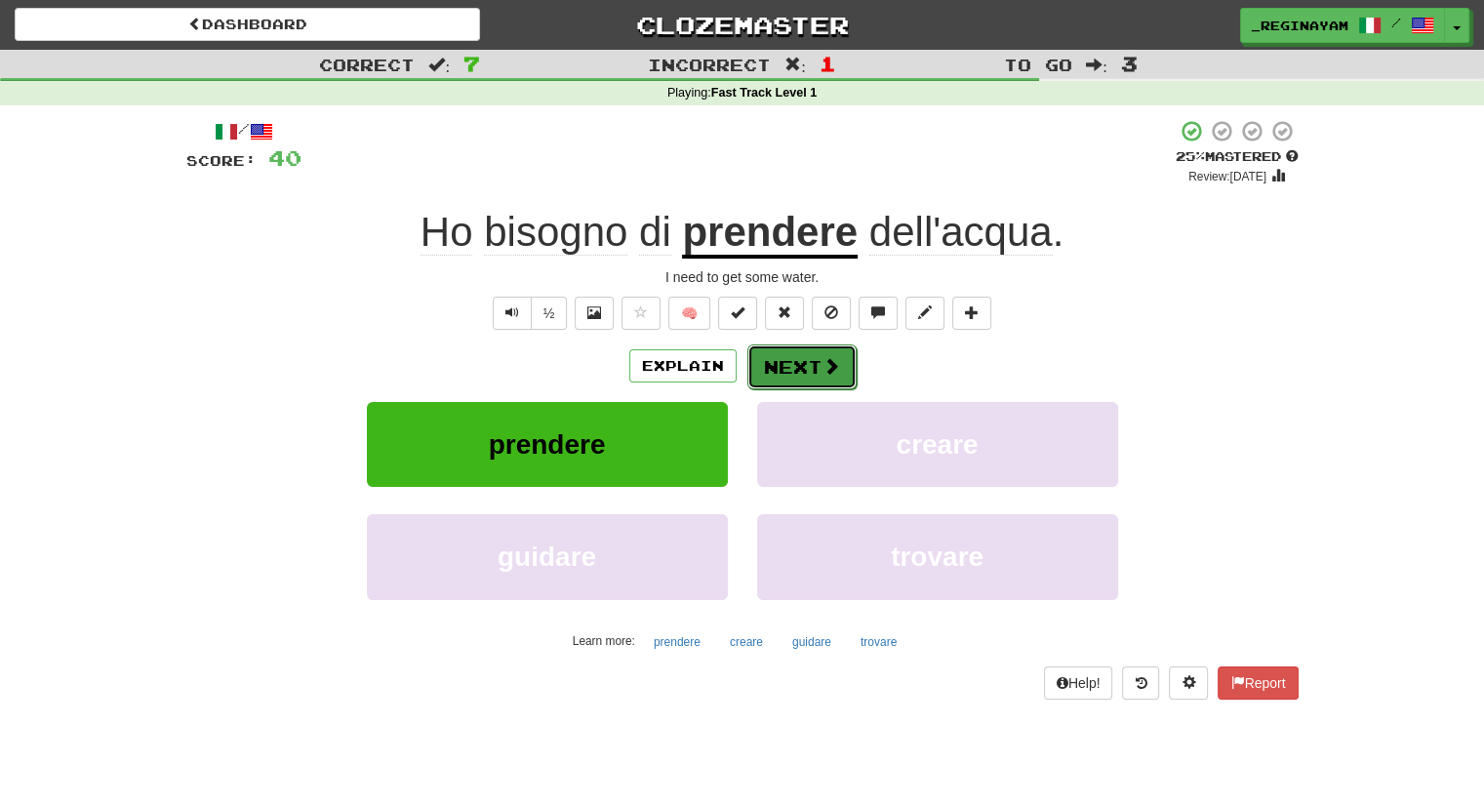
click at [798, 363] on button "Next" at bounding box center [802, 367] width 109 height 45
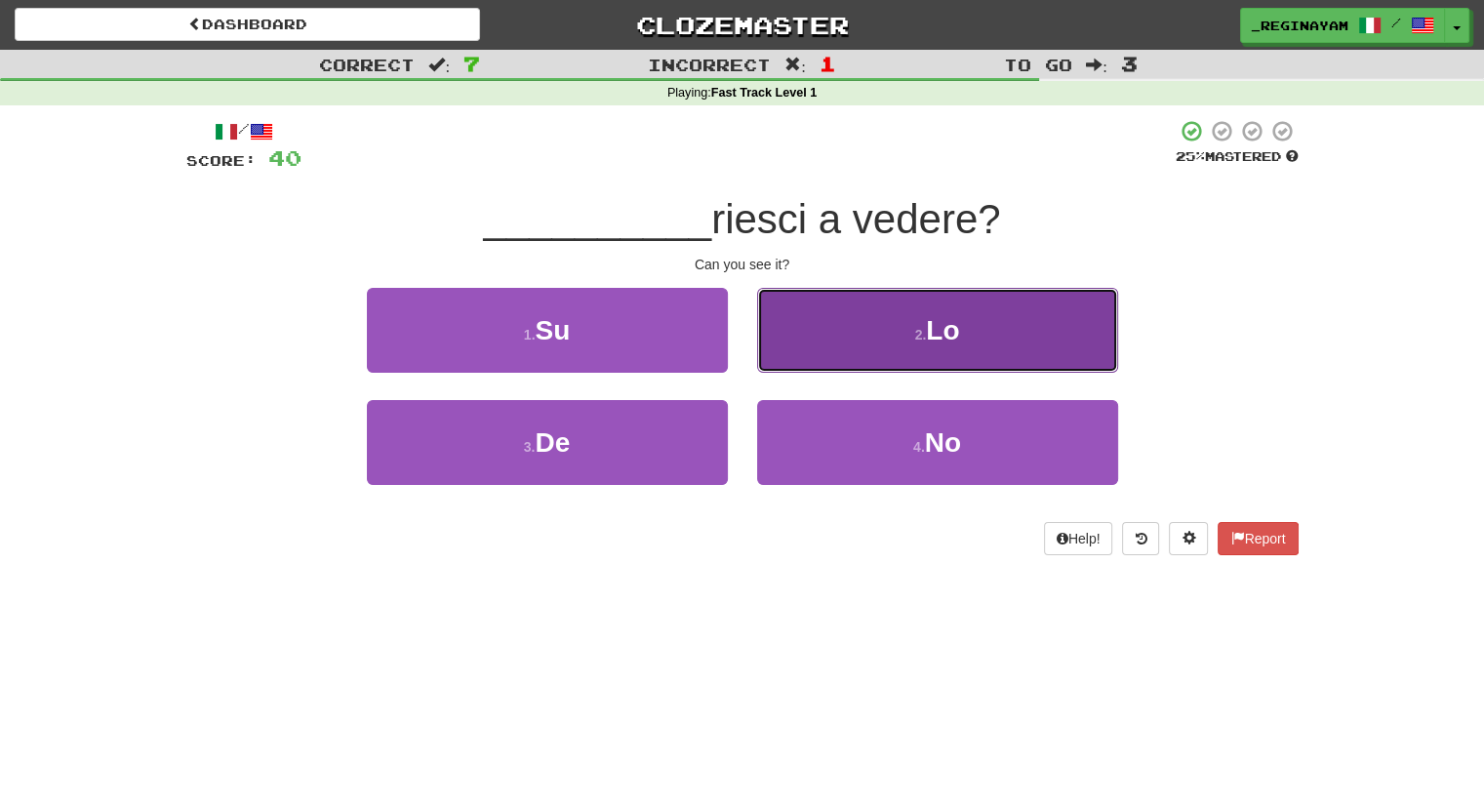
click at [952, 315] on span "Lo" at bounding box center [942, 330] width 33 height 30
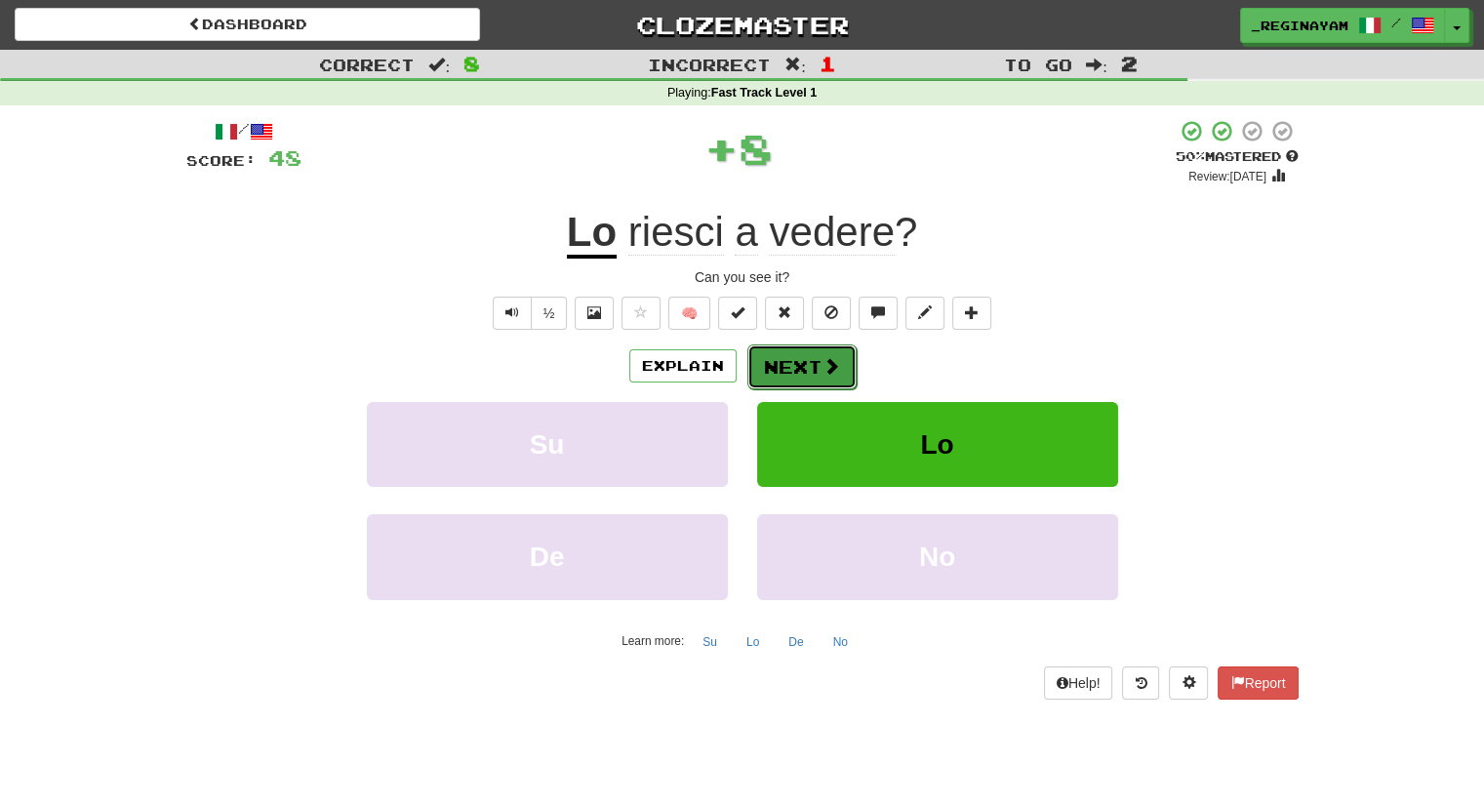
click at [775, 356] on button "Next" at bounding box center [802, 367] width 109 height 45
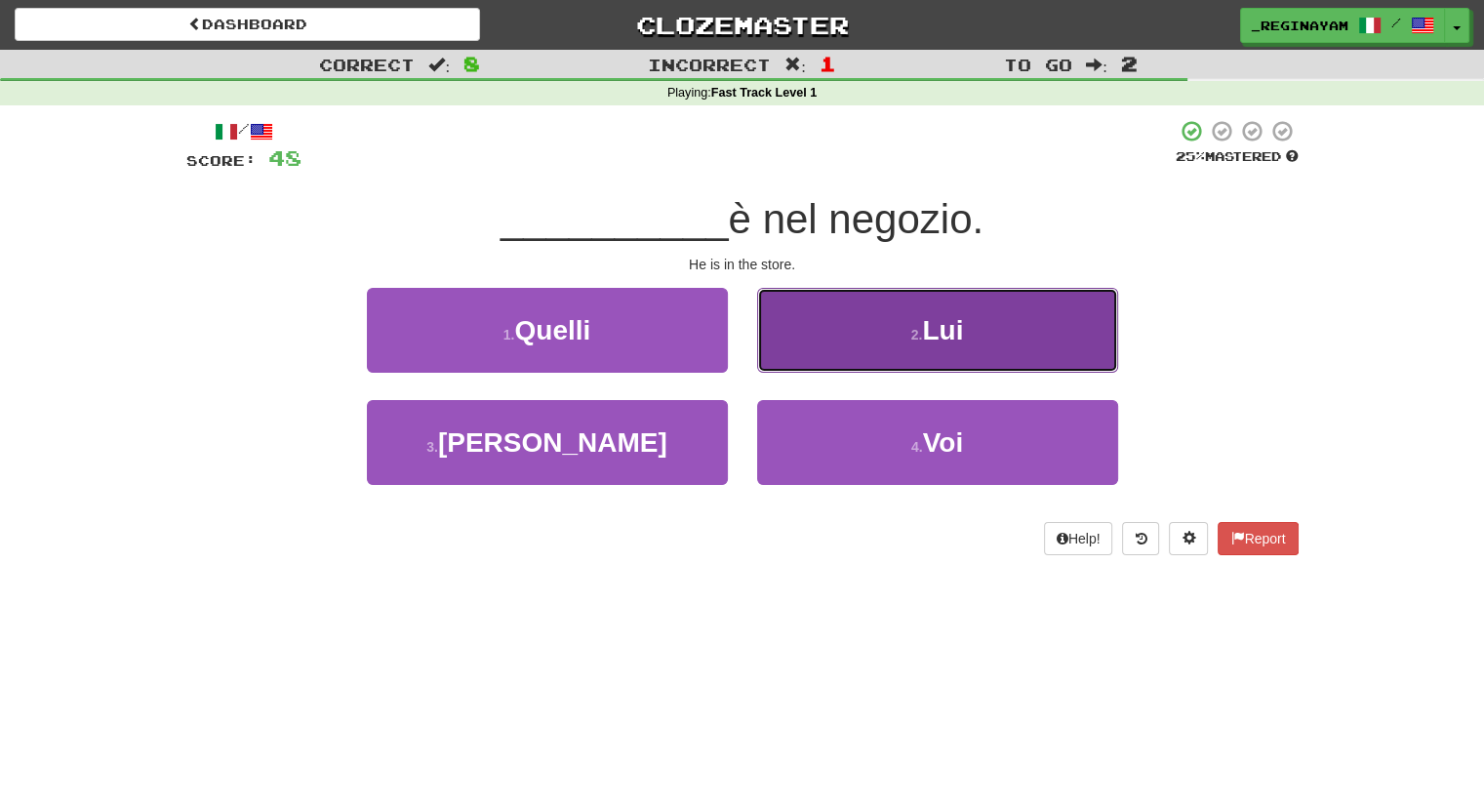
click at [933, 325] on span "Lui" at bounding box center [942, 330] width 41 height 30
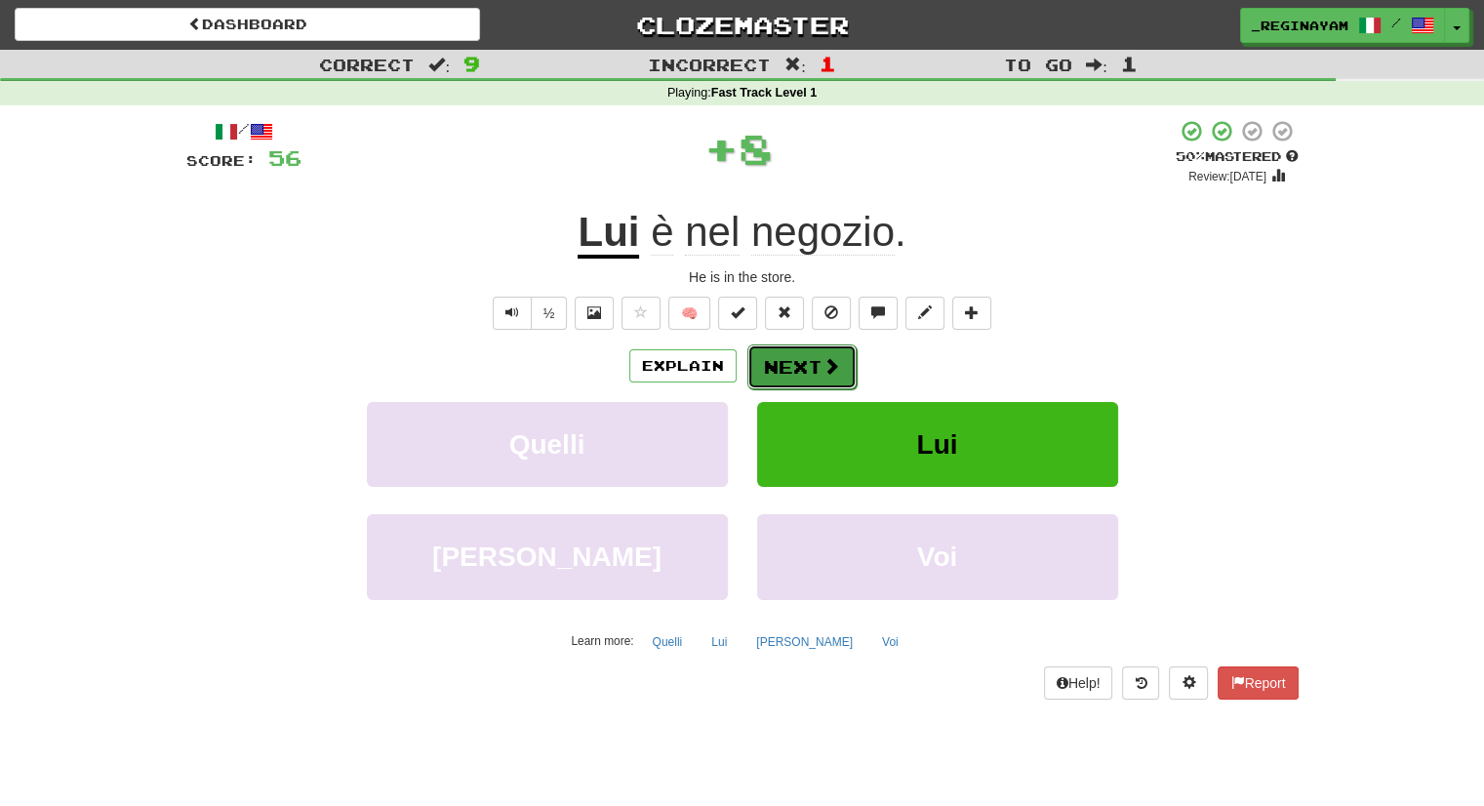
click at [764, 348] on button "Next" at bounding box center [802, 367] width 109 height 45
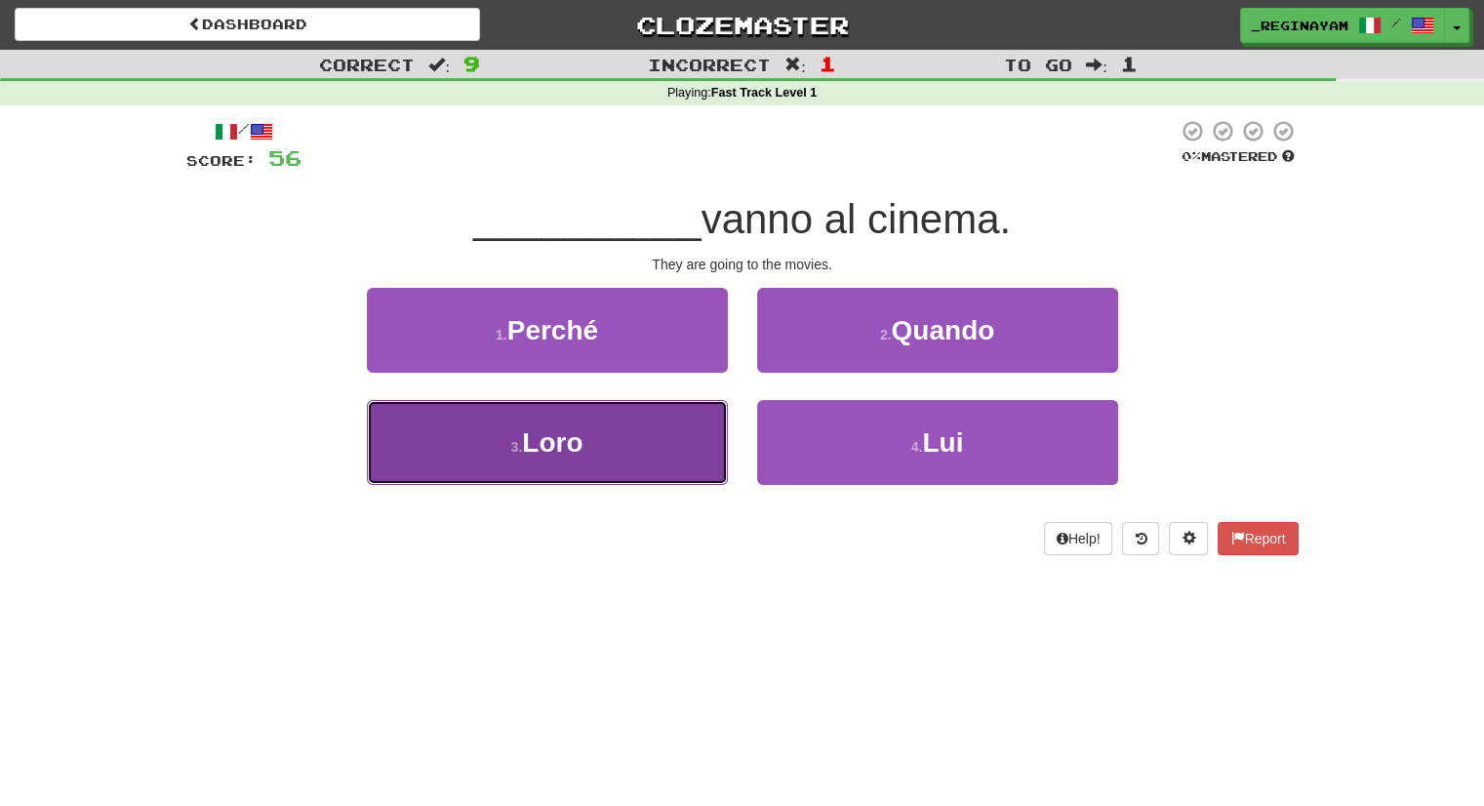
click at [654, 469] on button "3 . Loro" at bounding box center [547, 442] width 361 height 85
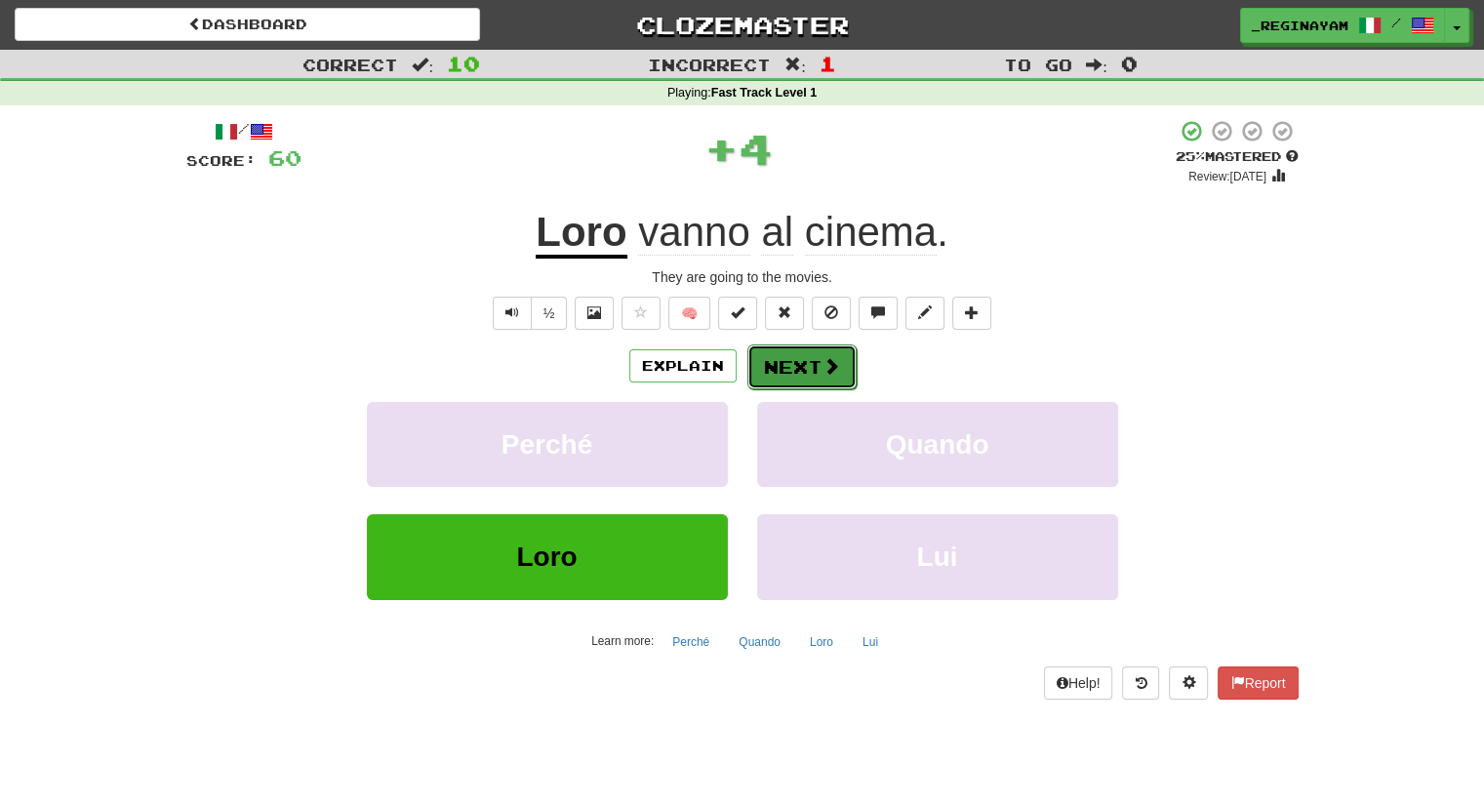
click at [828, 372] on span at bounding box center [832, 366] width 18 height 18
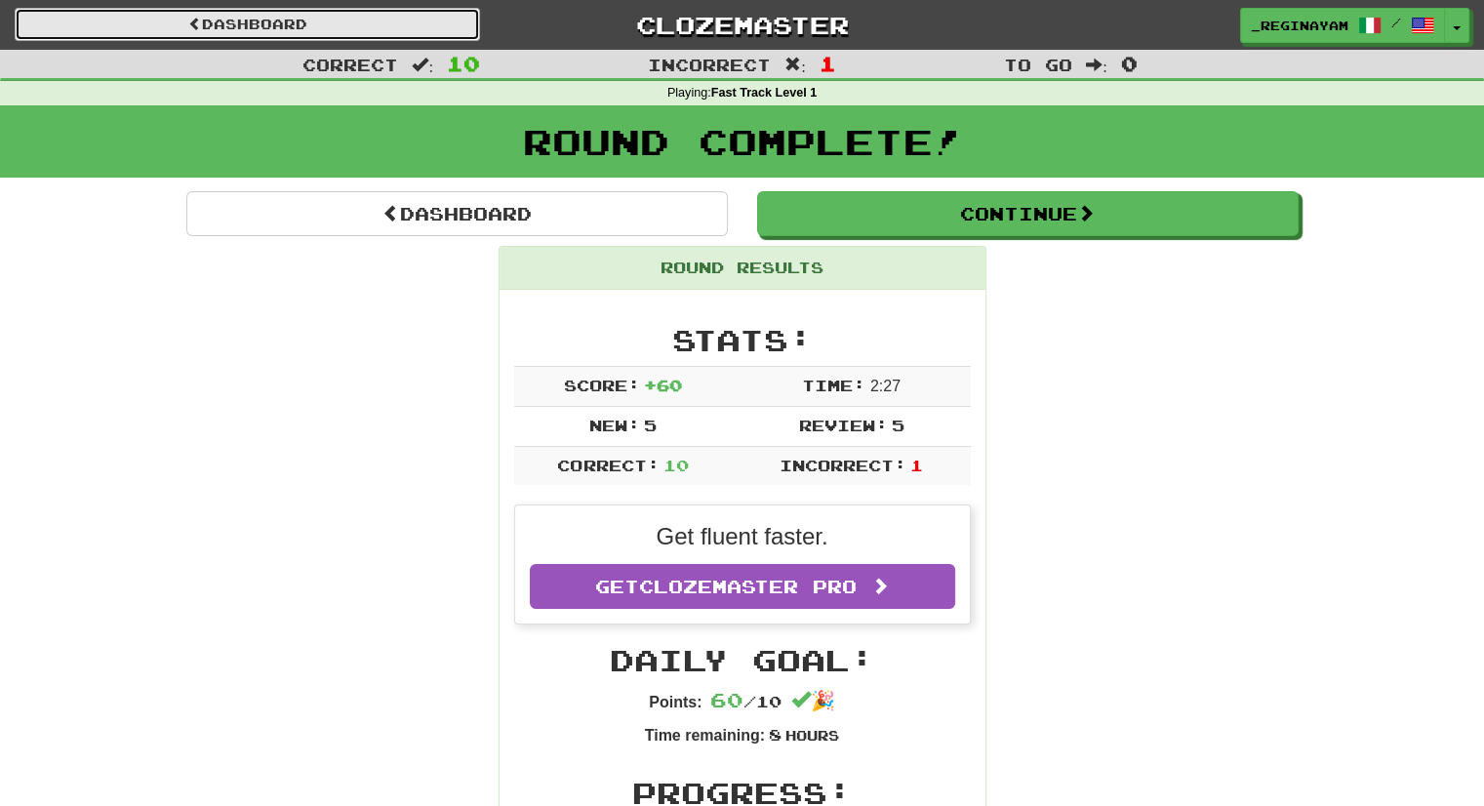
click at [200, 10] on link "Dashboard" at bounding box center [248, 24] width 466 height 33
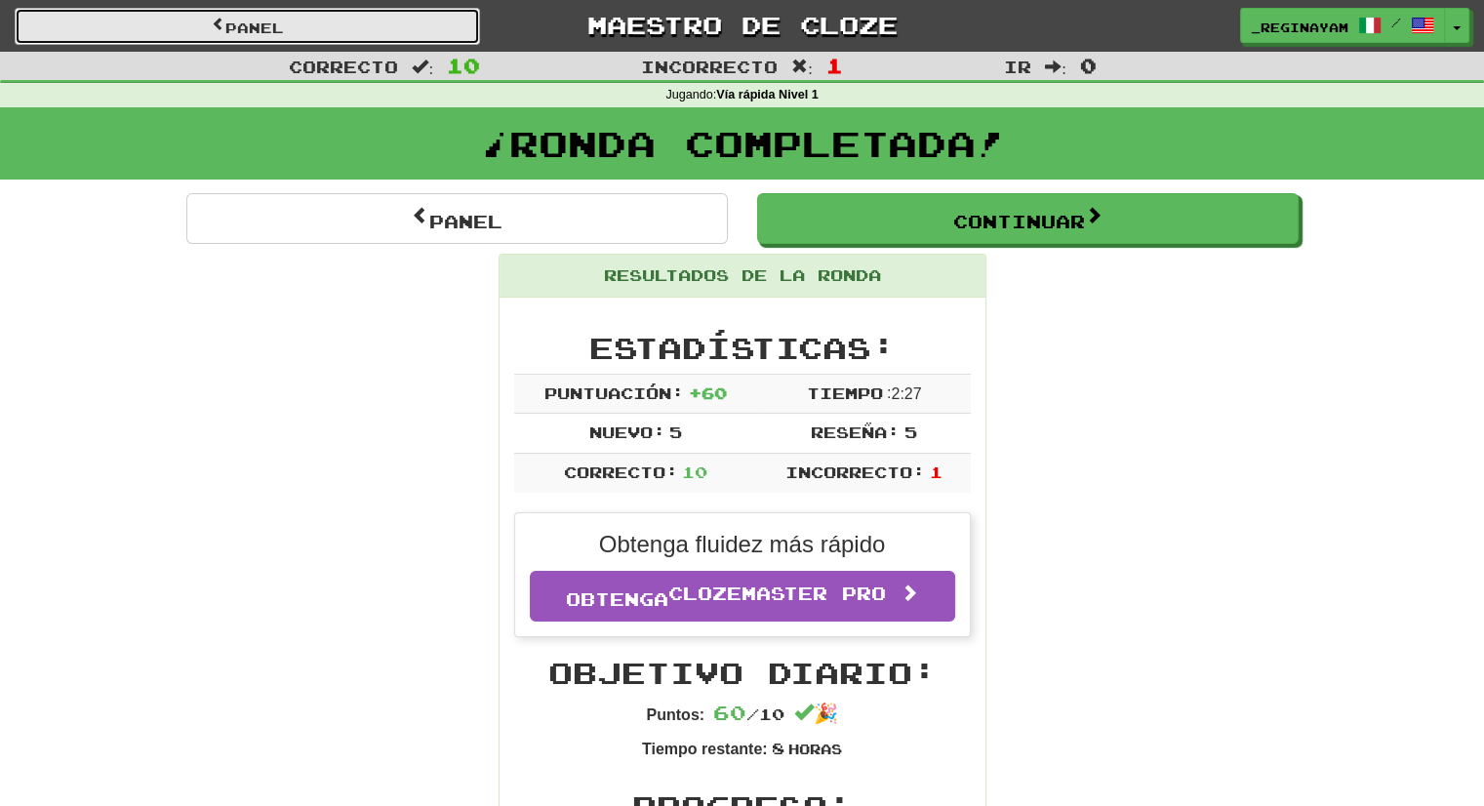
click at [267, 20] on font "Panel" at bounding box center [254, 28] width 59 height 17
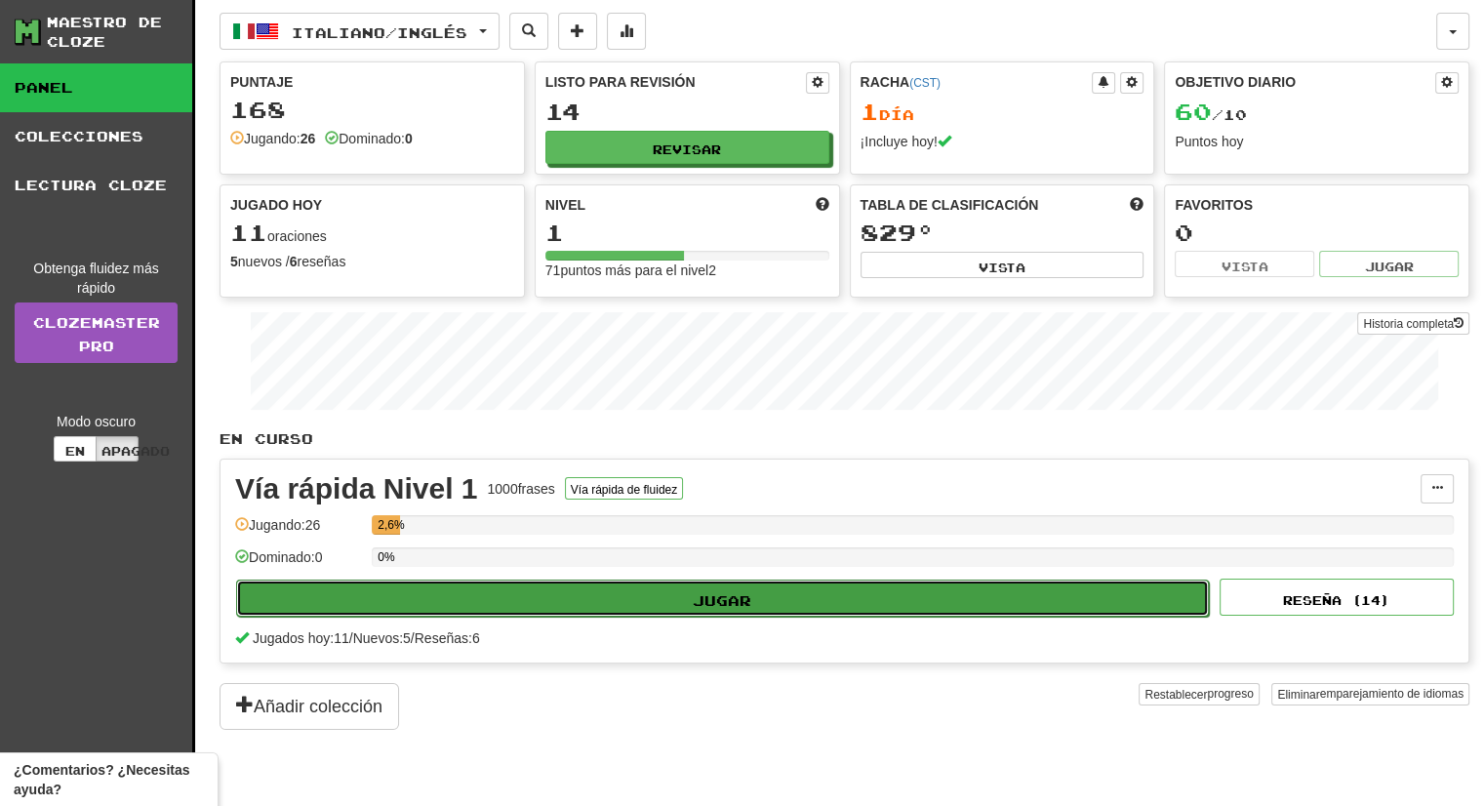
click at [497, 581] on button "Jugar" at bounding box center [722, 598] width 973 height 37
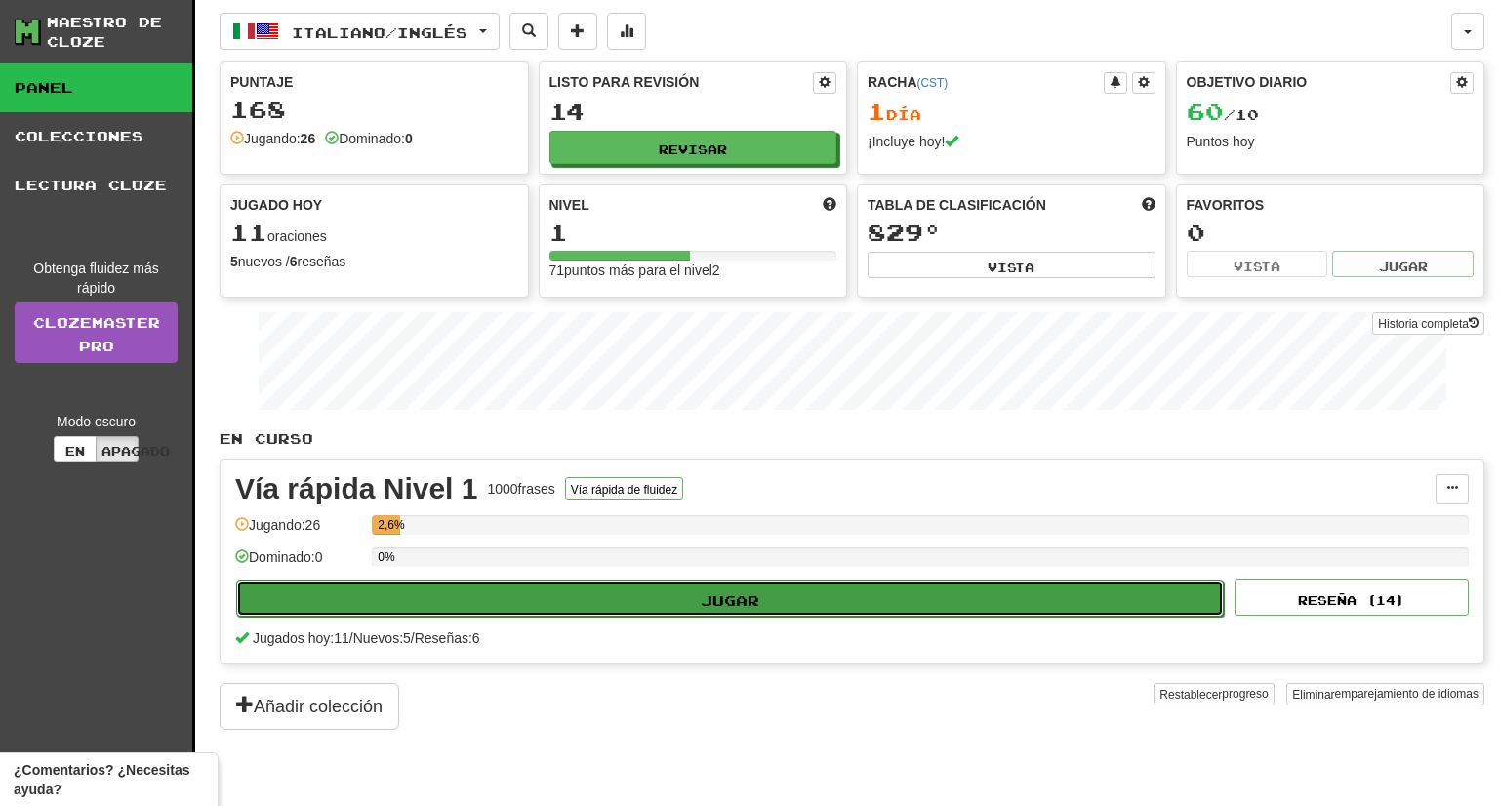
select select "**"
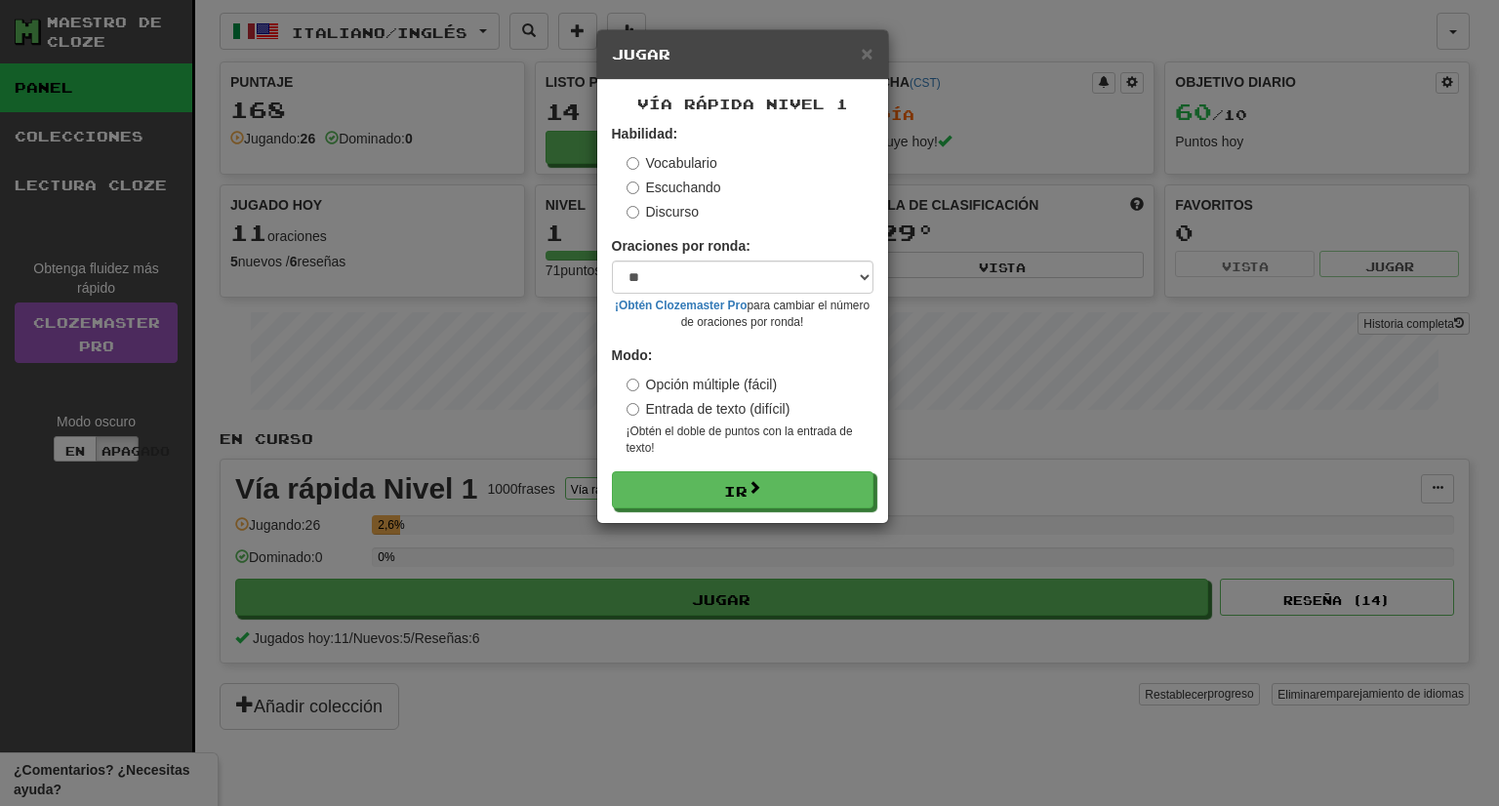
click at [652, 188] on font "Escuchando" at bounding box center [683, 188] width 75 height 16
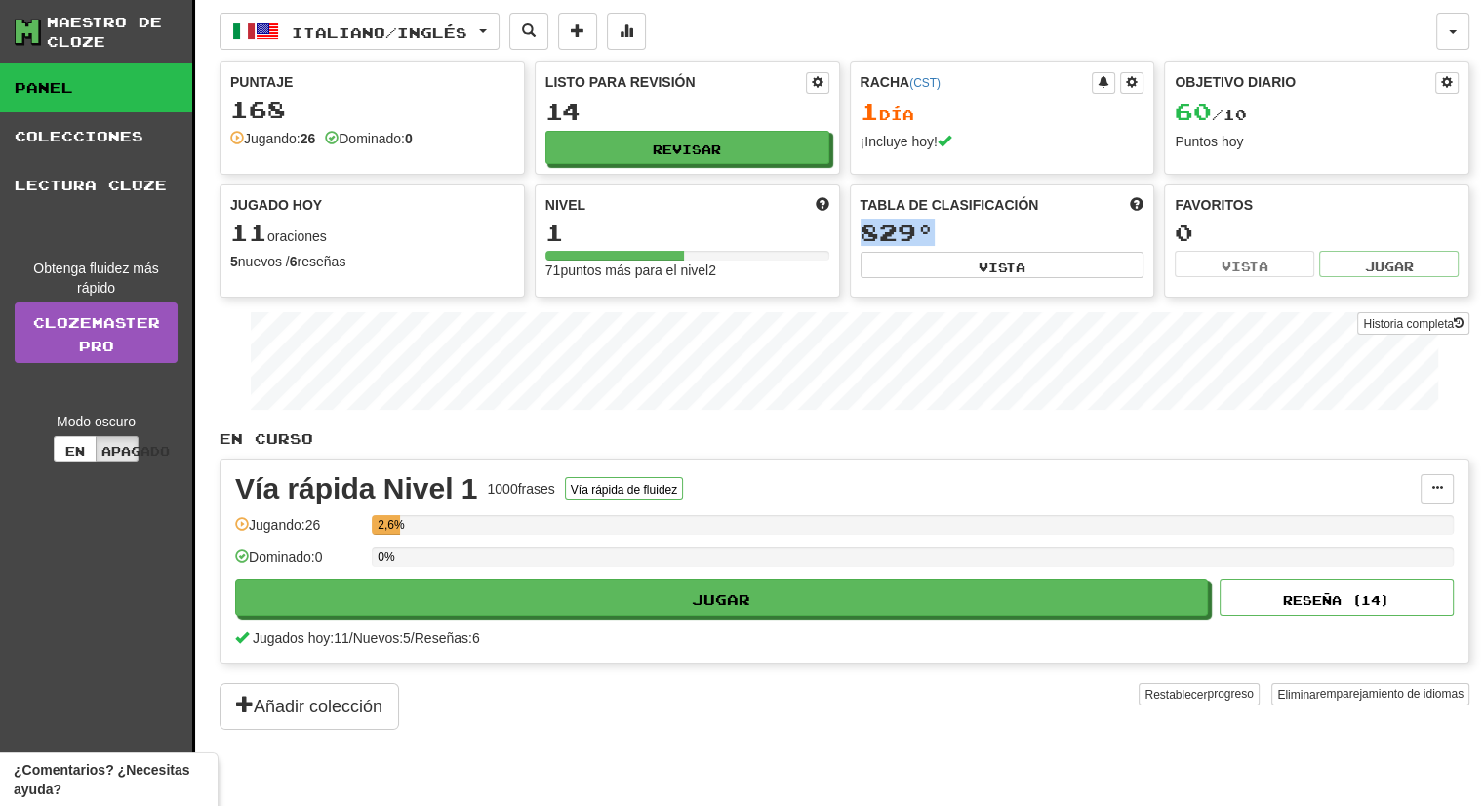
drag, startPoint x: 925, startPoint y: 227, endPoint x: 860, endPoint y: 241, distance: 66.8
click at [861, 241] on font "829º" at bounding box center [898, 232] width 74 height 27
click at [951, 223] on div "829º ​" at bounding box center [1003, 233] width 284 height 25
drag, startPoint x: 933, startPoint y: 227, endPoint x: 862, endPoint y: 219, distance: 71.8
click at [862, 221] on div "829º ​" at bounding box center [1003, 233] width 284 height 25
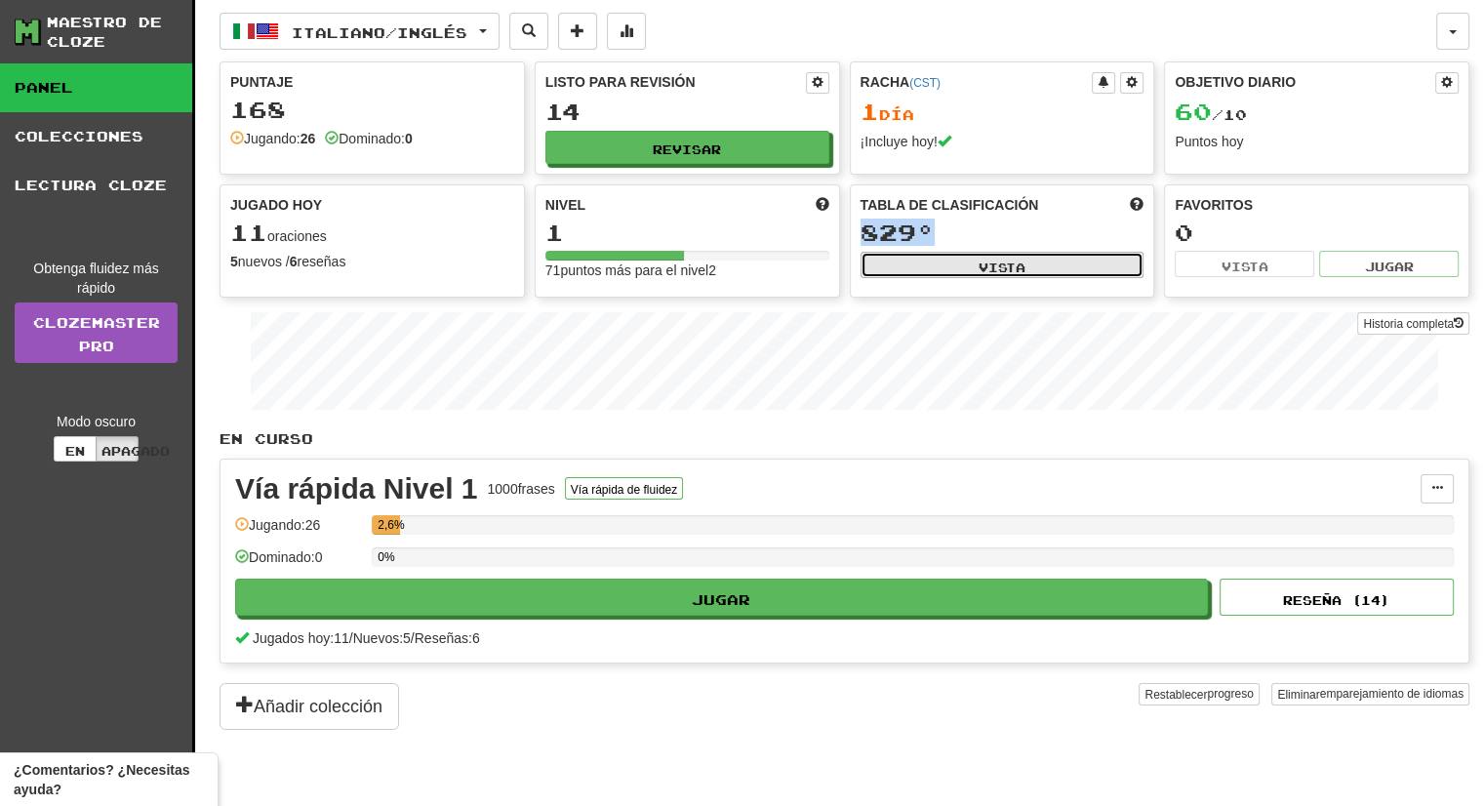
click at [1013, 261] on font "Vista" at bounding box center [1002, 268] width 47 height 14
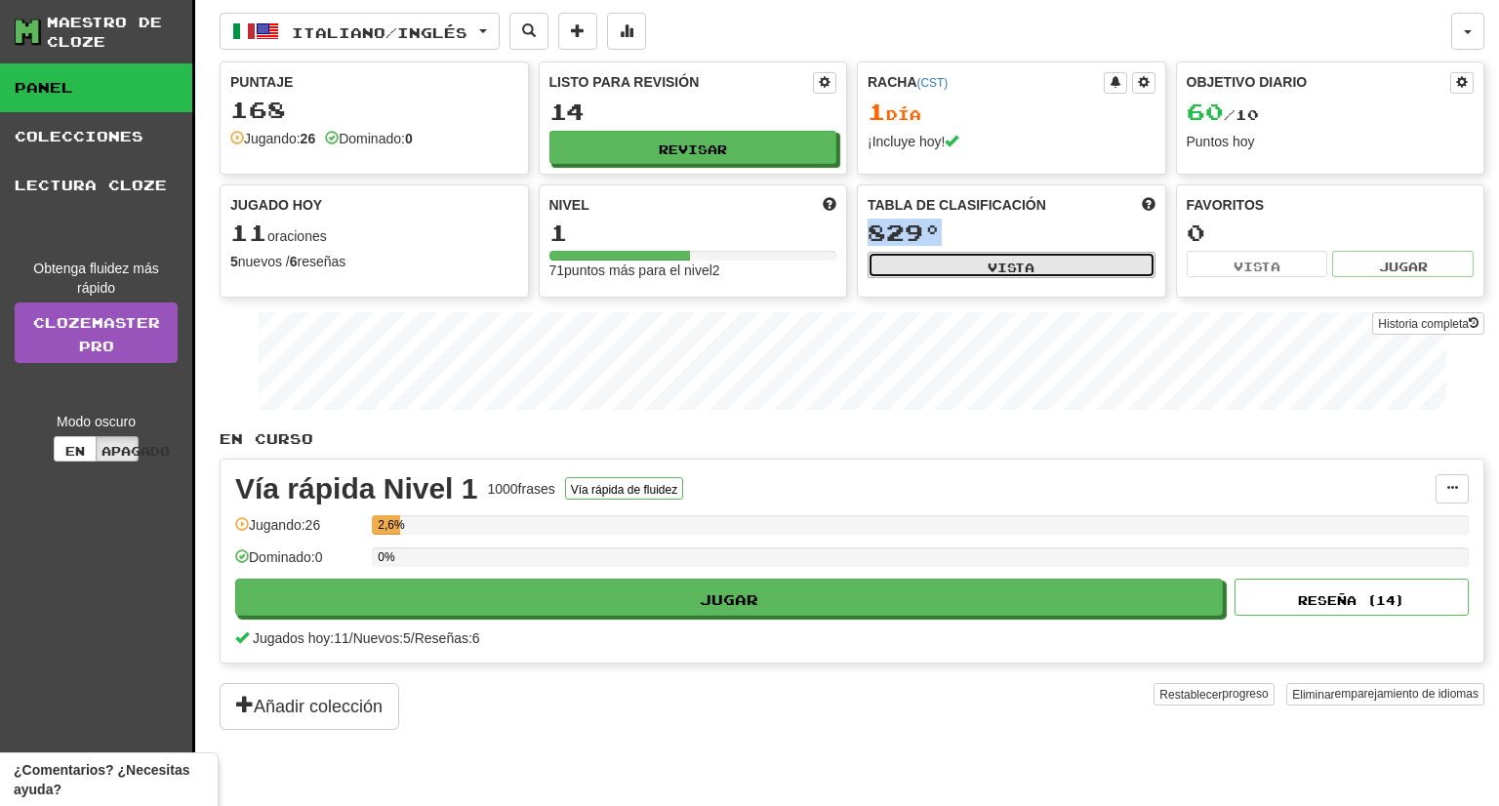
select select "**********"
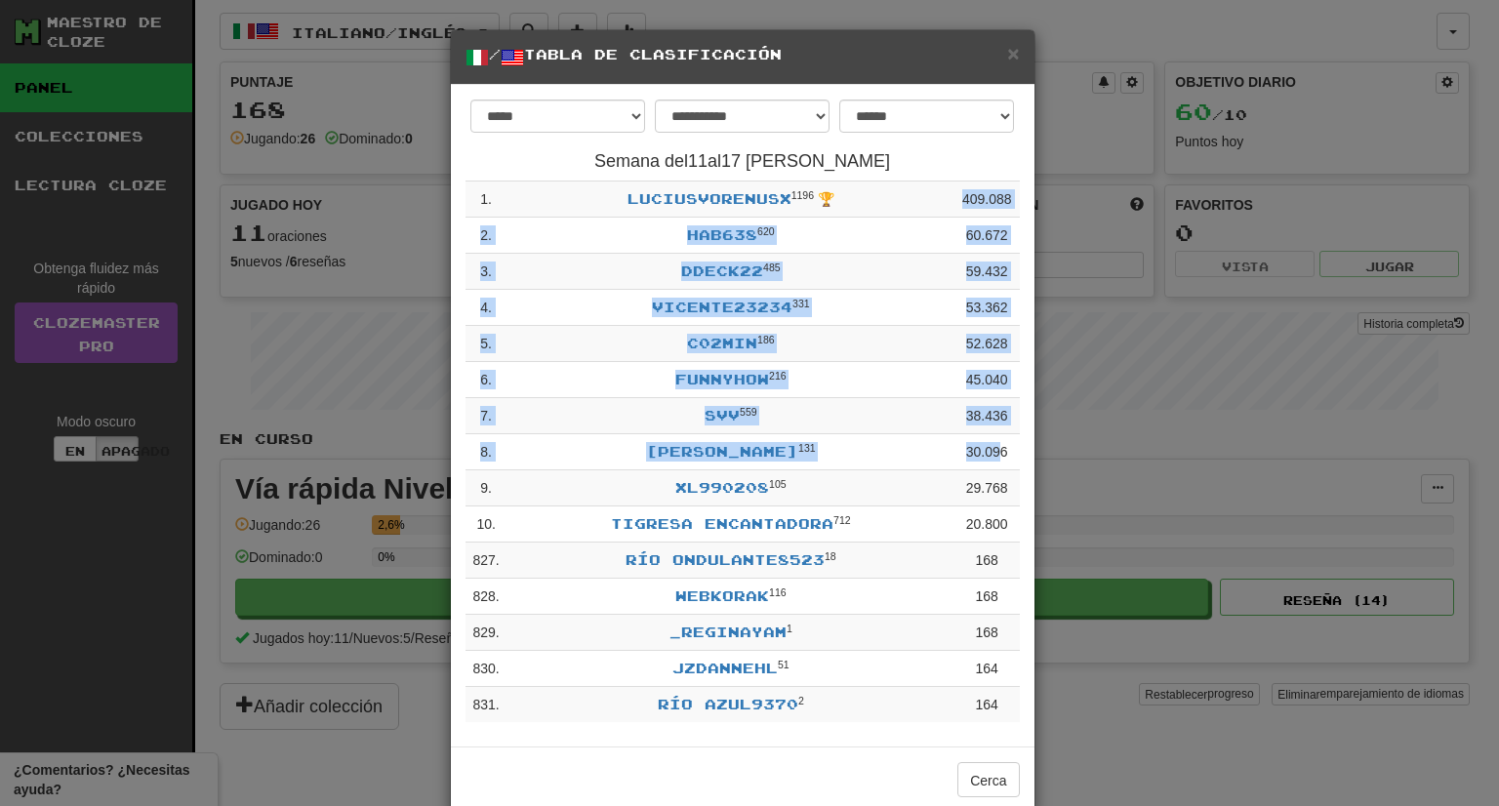
drag, startPoint x: 957, startPoint y: 195, endPoint x: 990, endPoint y: 461, distance: 267.4
click at [990, 461] on tbody "1 . LuciusVorenusX 1196 🏆 409.088 2 . hab638 620 60.672 3 . Ddeck22 485 59.432 …" at bounding box center [743, 453] width 554 height 542
click at [1007, 48] on font "×" at bounding box center [1013, 53] width 12 height 22
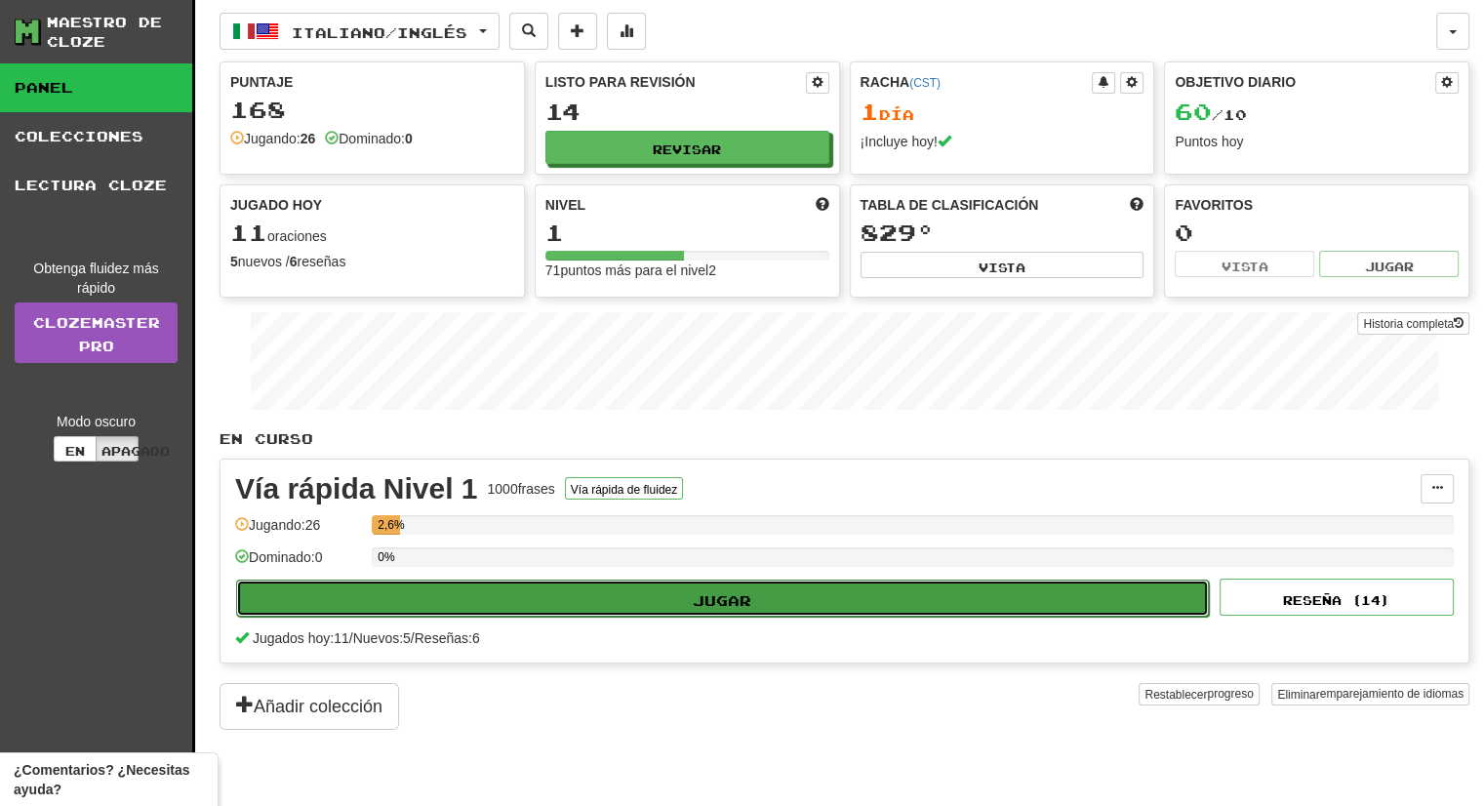
click at [820, 595] on button "Jugar" at bounding box center [722, 598] width 973 height 37
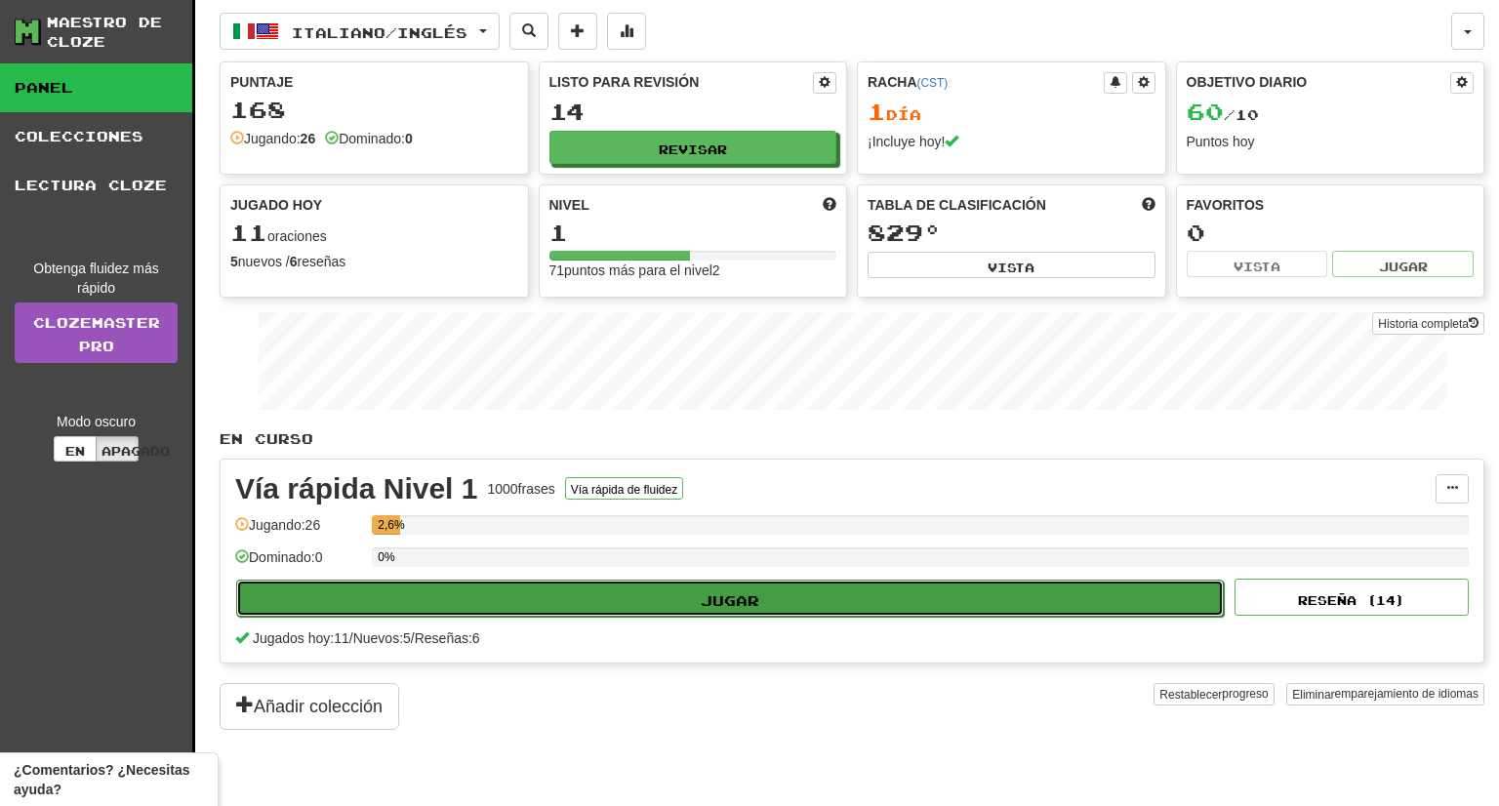
select select "**"
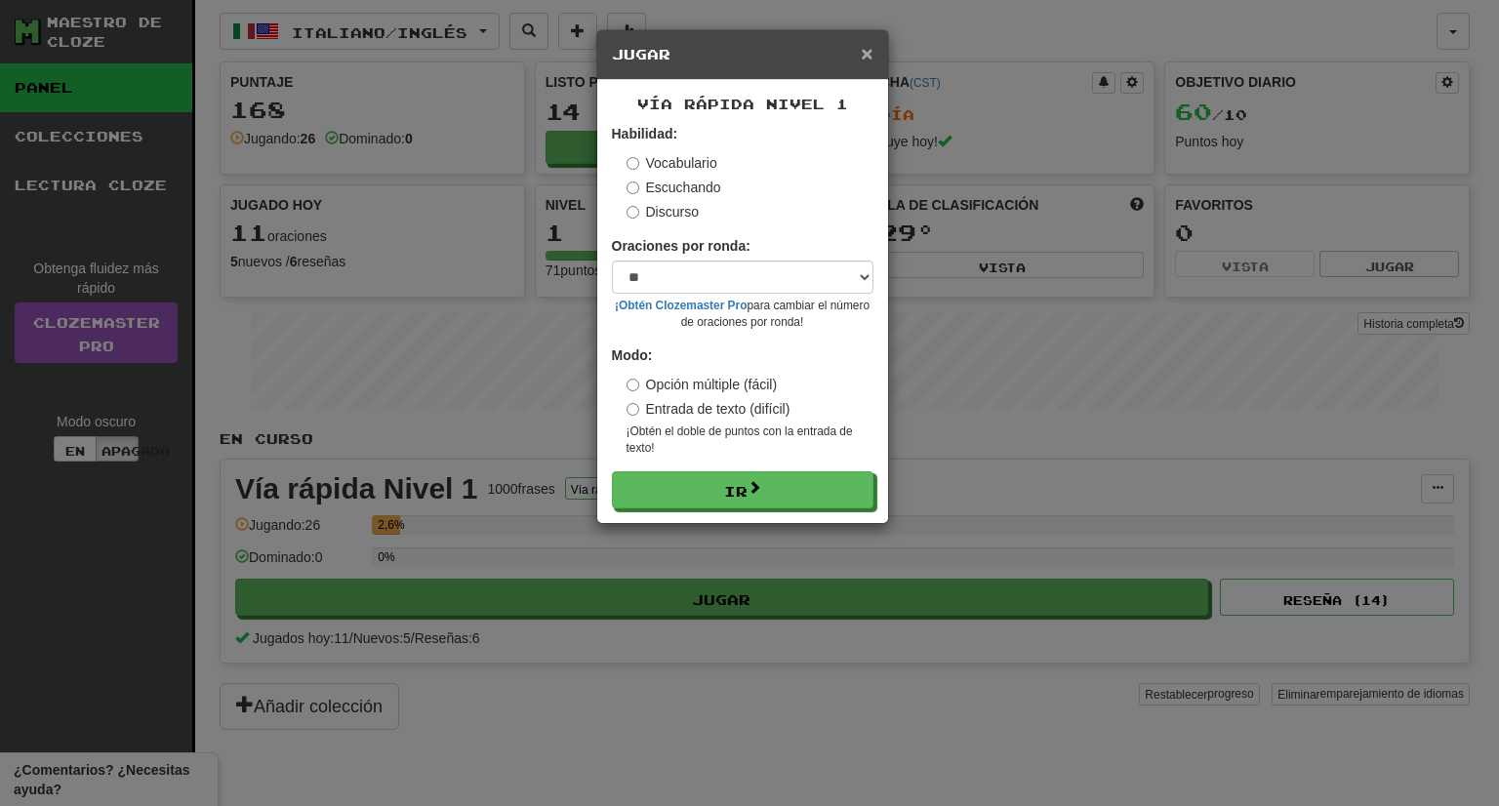
click at [871, 50] on font "×" at bounding box center [867, 53] width 12 height 22
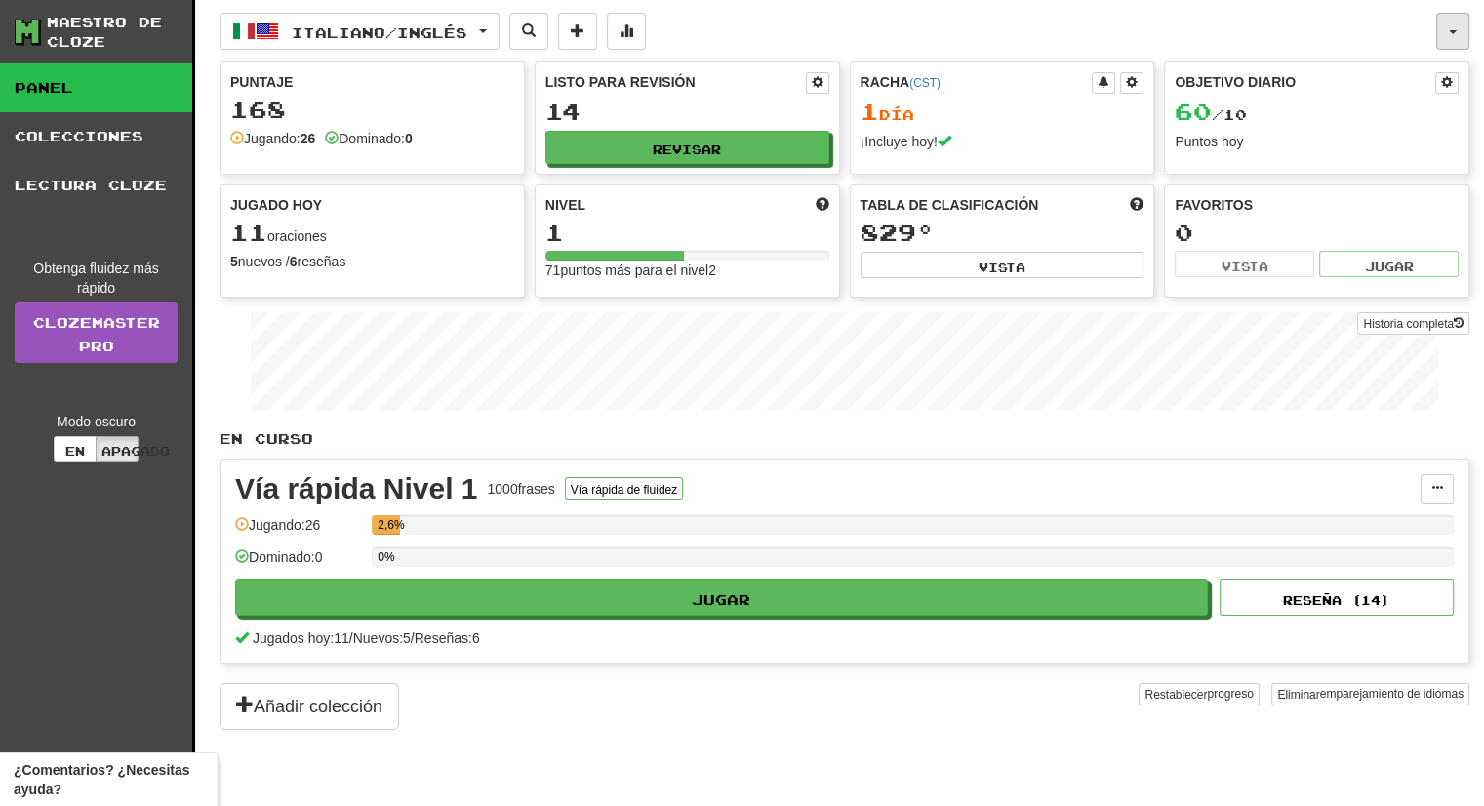
click at [1456, 16] on button "button" at bounding box center [1453, 31] width 33 height 37
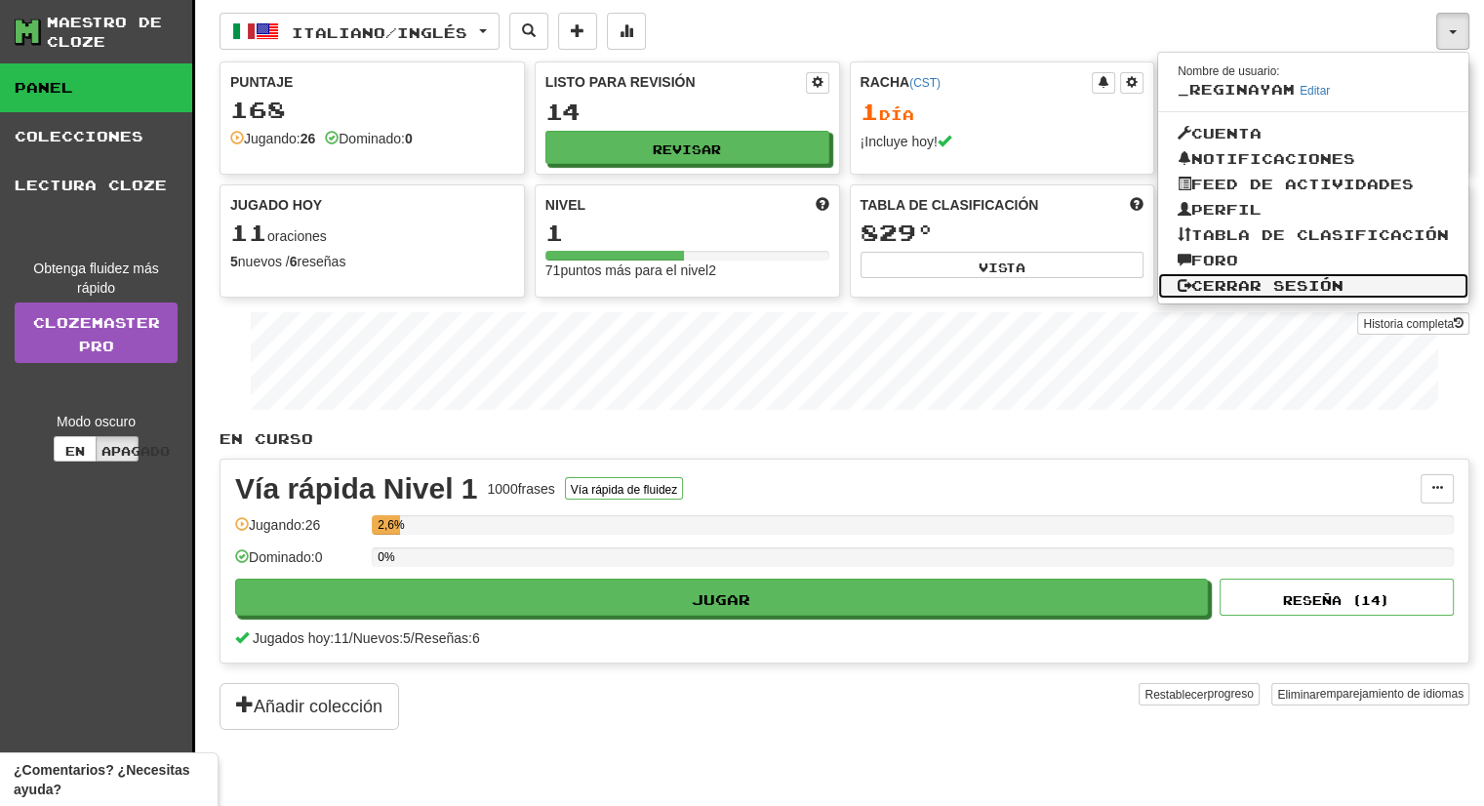
click at [1264, 286] on font "Cerrar sesión" at bounding box center [1268, 285] width 152 height 17
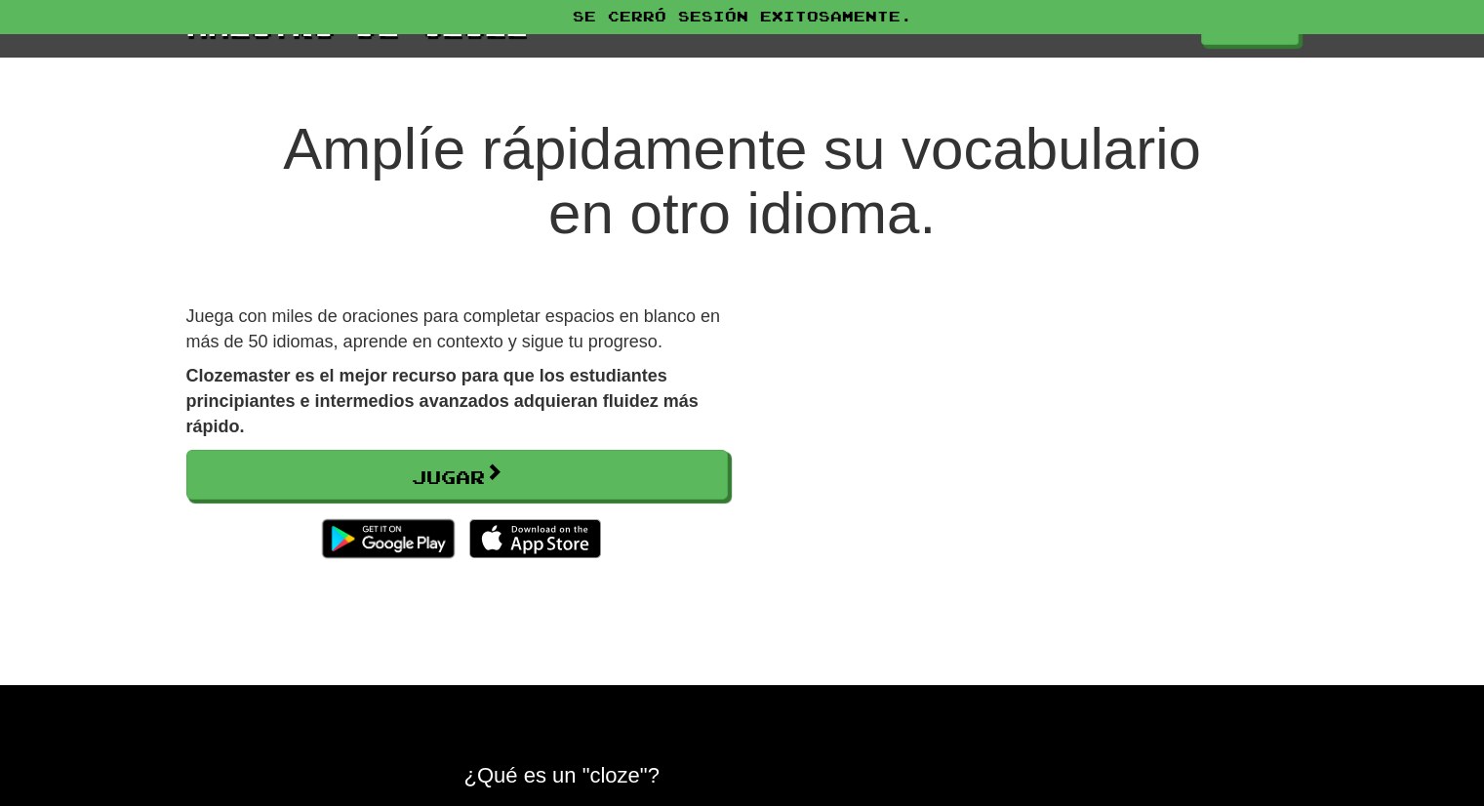
click at [1156, 164] on font "Amplíe rápidamente su vocabulario" at bounding box center [742, 148] width 918 height 65
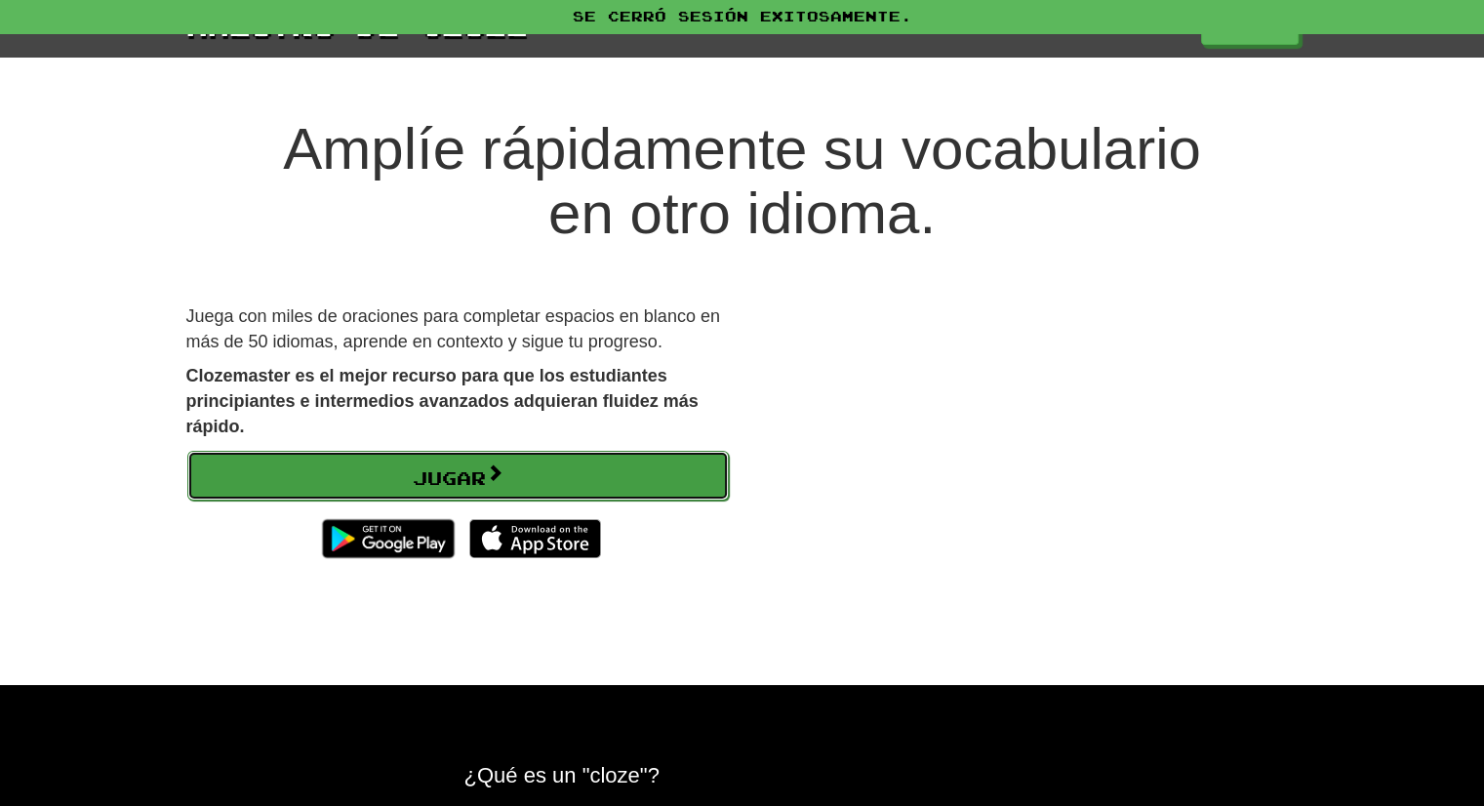
click at [629, 490] on link "Jugar" at bounding box center [458, 476] width 542 height 51
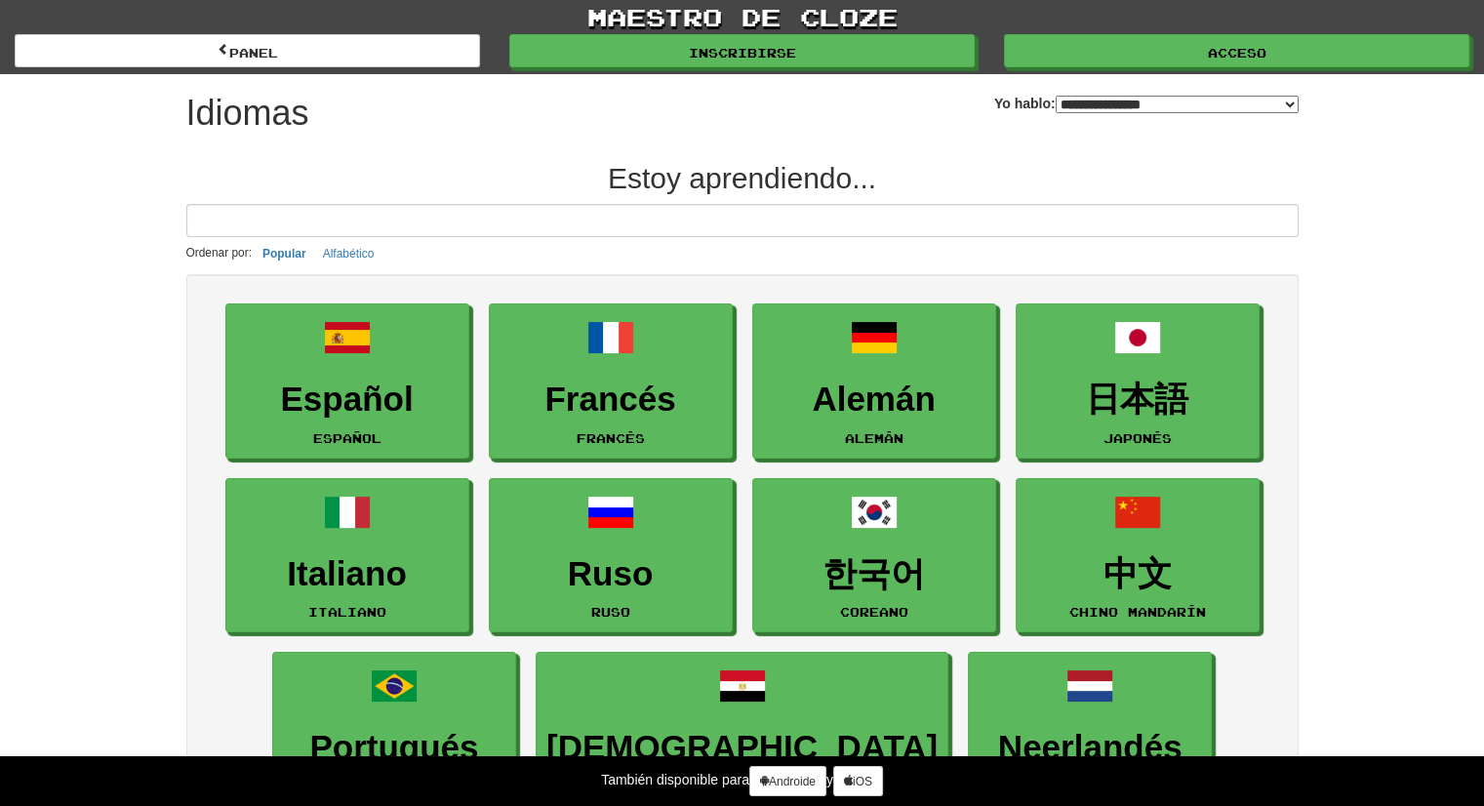
click at [1056, 98] on select "**********" at bounding box center [1177, 105] width 243 height 18
select select "*******"
click at [1056, 96] on select "**********" at bounding box center [1177, 105] width 243 height 18
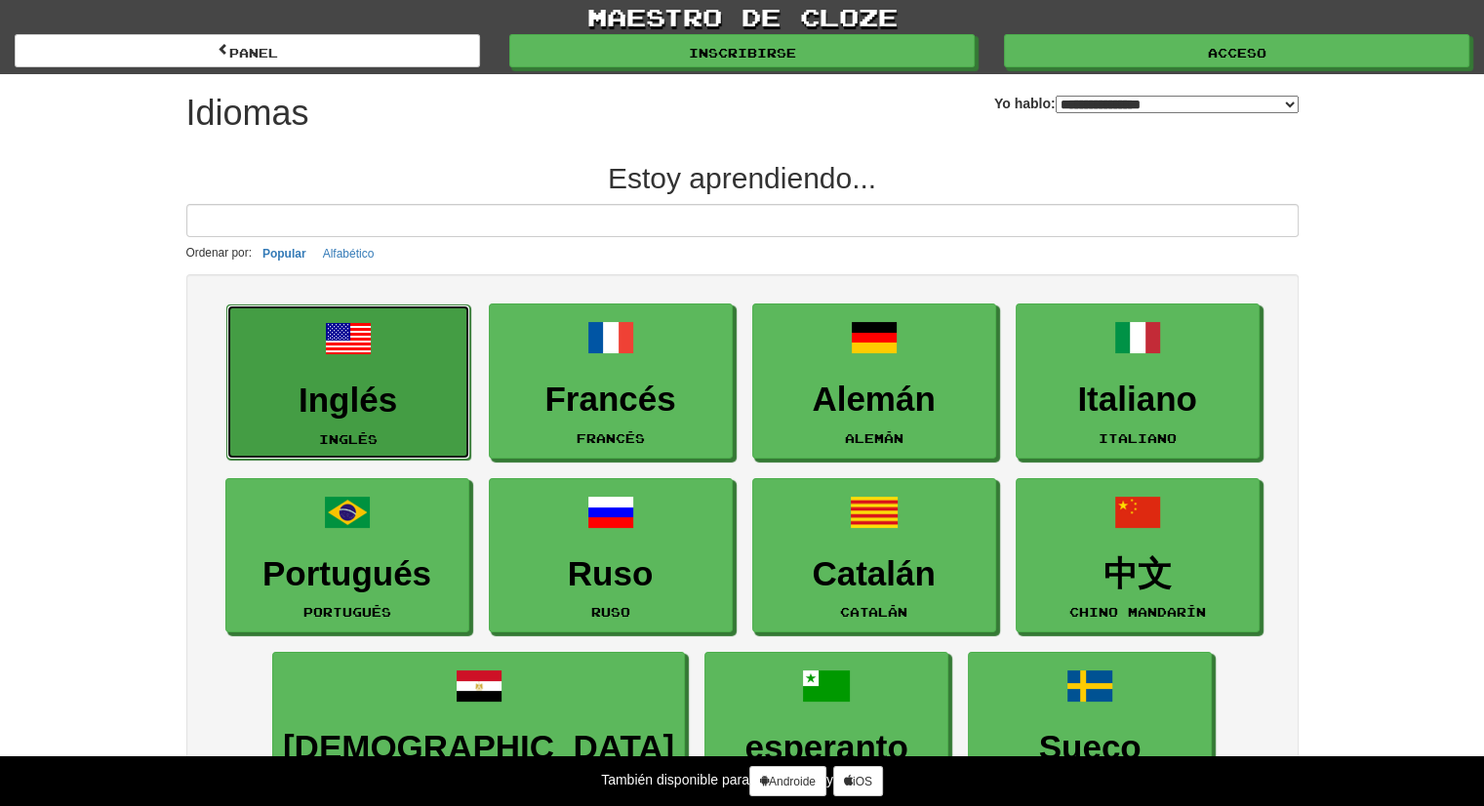
click at [344, 418] on link "Inglés Inglés" at bounding box center [348, 381] width 244 height 155
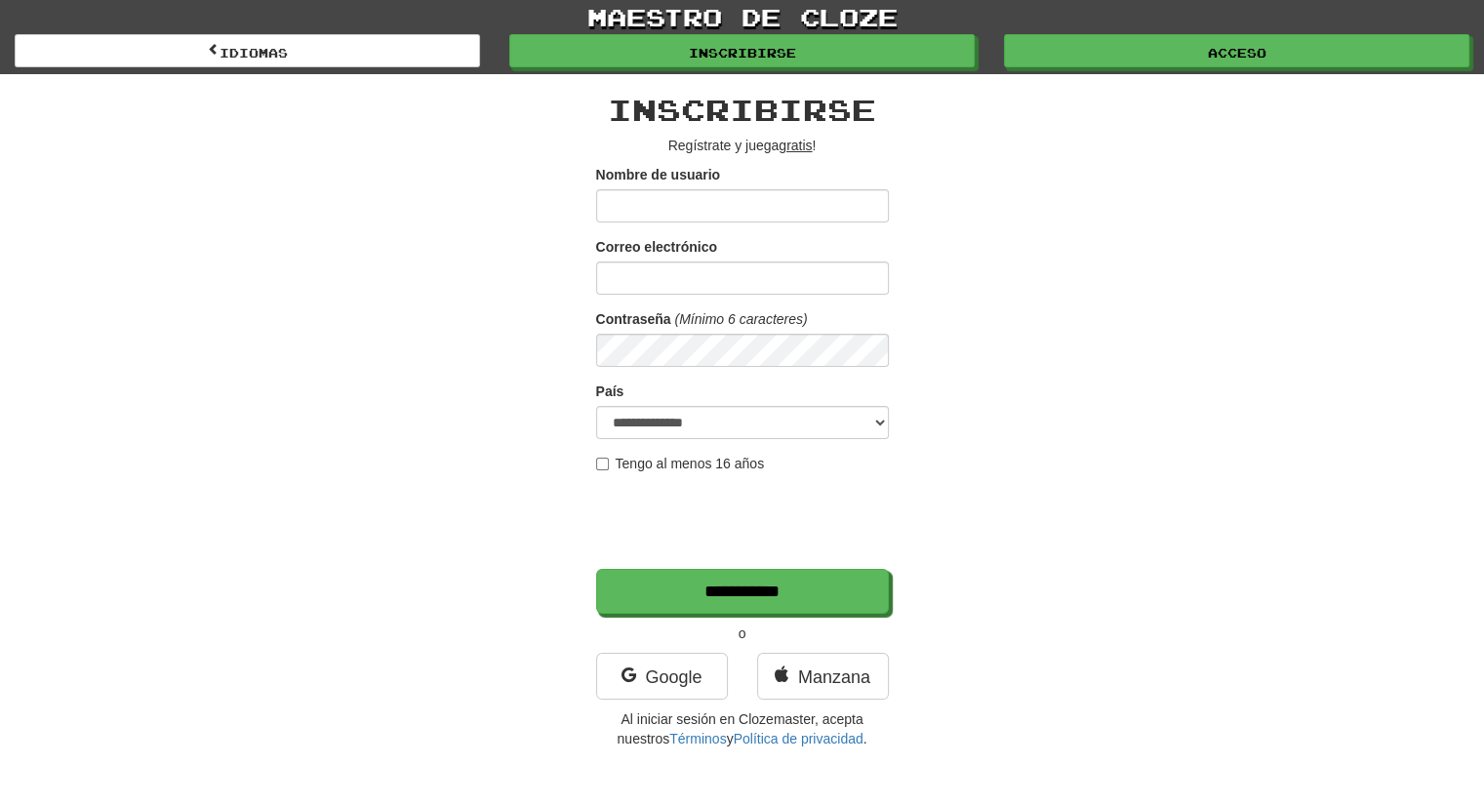
click at [789, 203] on input "Nombre de usuario" at bounding box center [742, 205] width 293 height 33
click at [610, 209] on input "*********" at bounding box center [742, 205] width 293 height 33
type input "********"
click at [628, 287] on input "Correo electrónico" at bounding box center [742, 278] width 293 height 33
type input "**********"
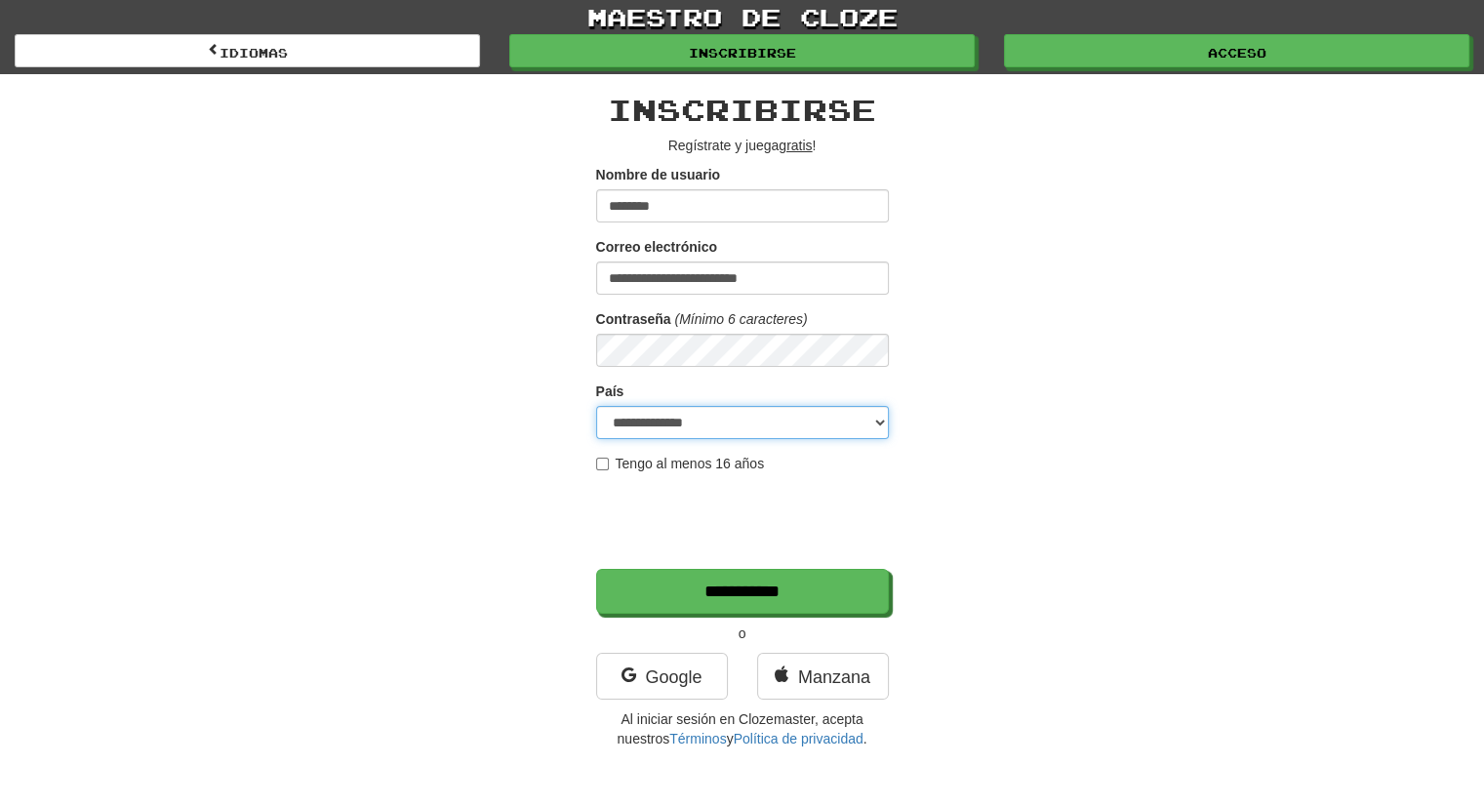
click at [632, 419] on select "**********" at bounding box center [742, 422] width 293 height 33
select select "**"
click at [596, 406] on select "**********" at bounding box center [742, 422] width 293 height 33
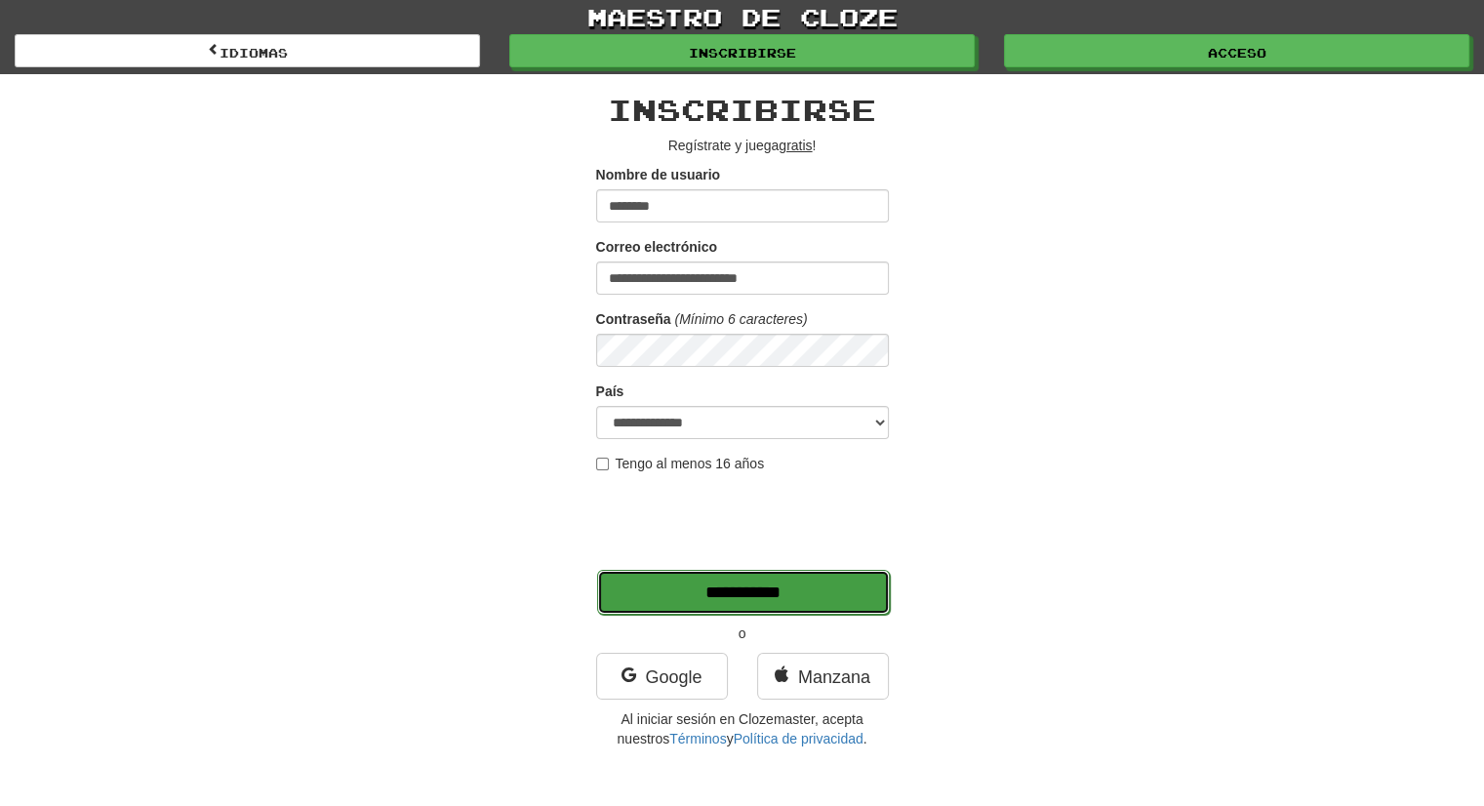
click at [719, 604] on input "**********" at bounding box center [743, 592] width 293 height 45
type input "*******"
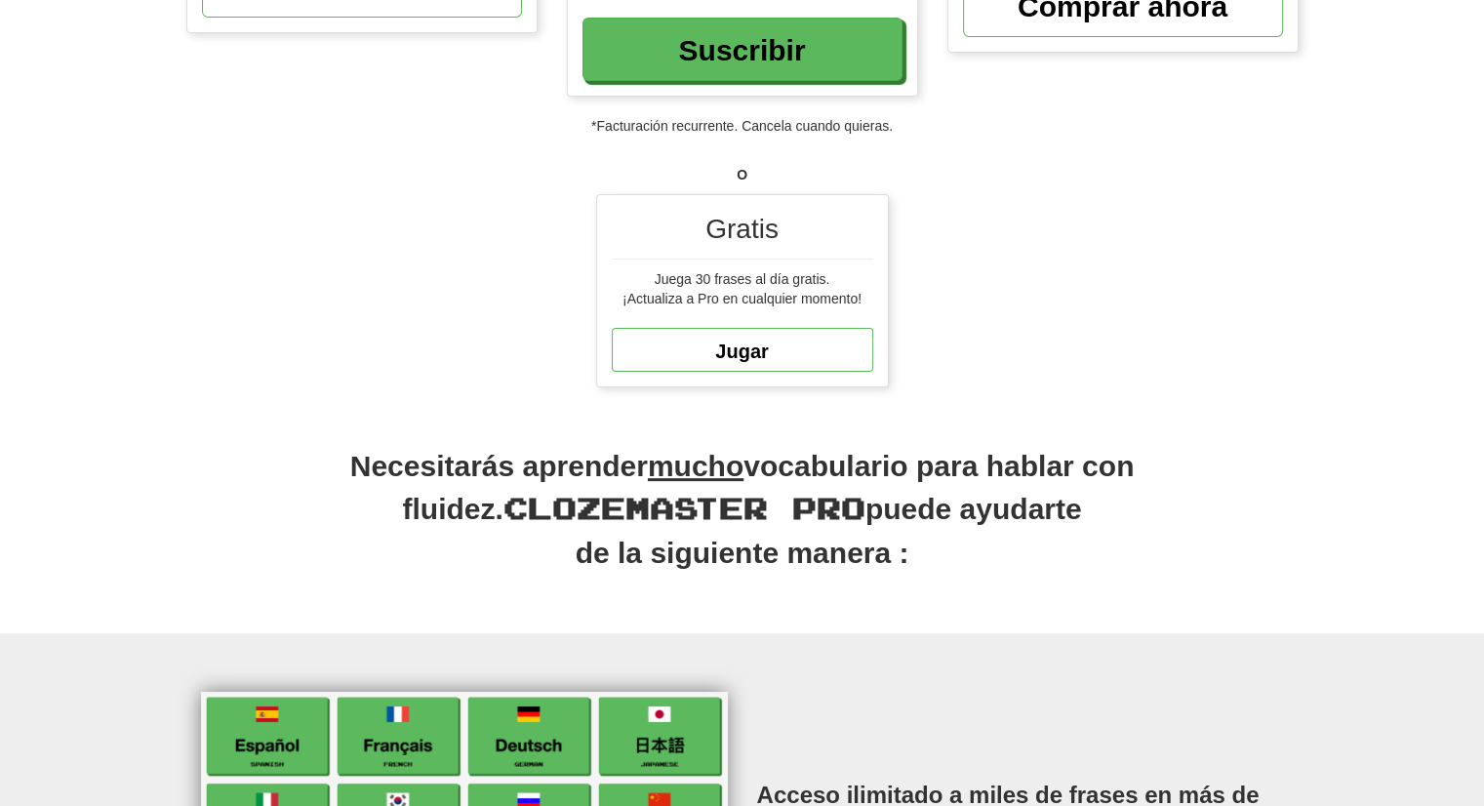
scroll to position [480, 0]
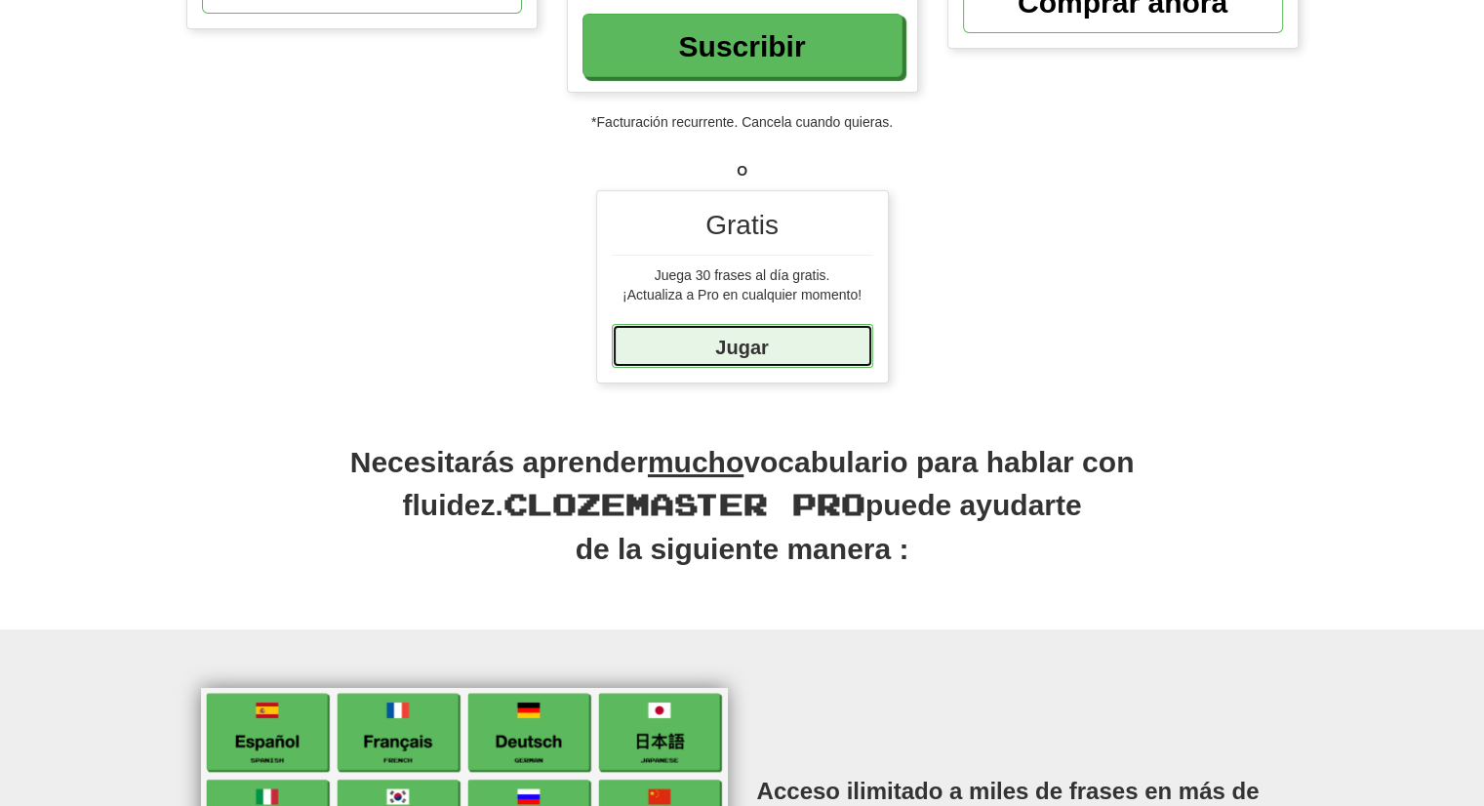
click at [764, 332] on link "Jugar" at bounding box center [743, 346] width 262 height 44
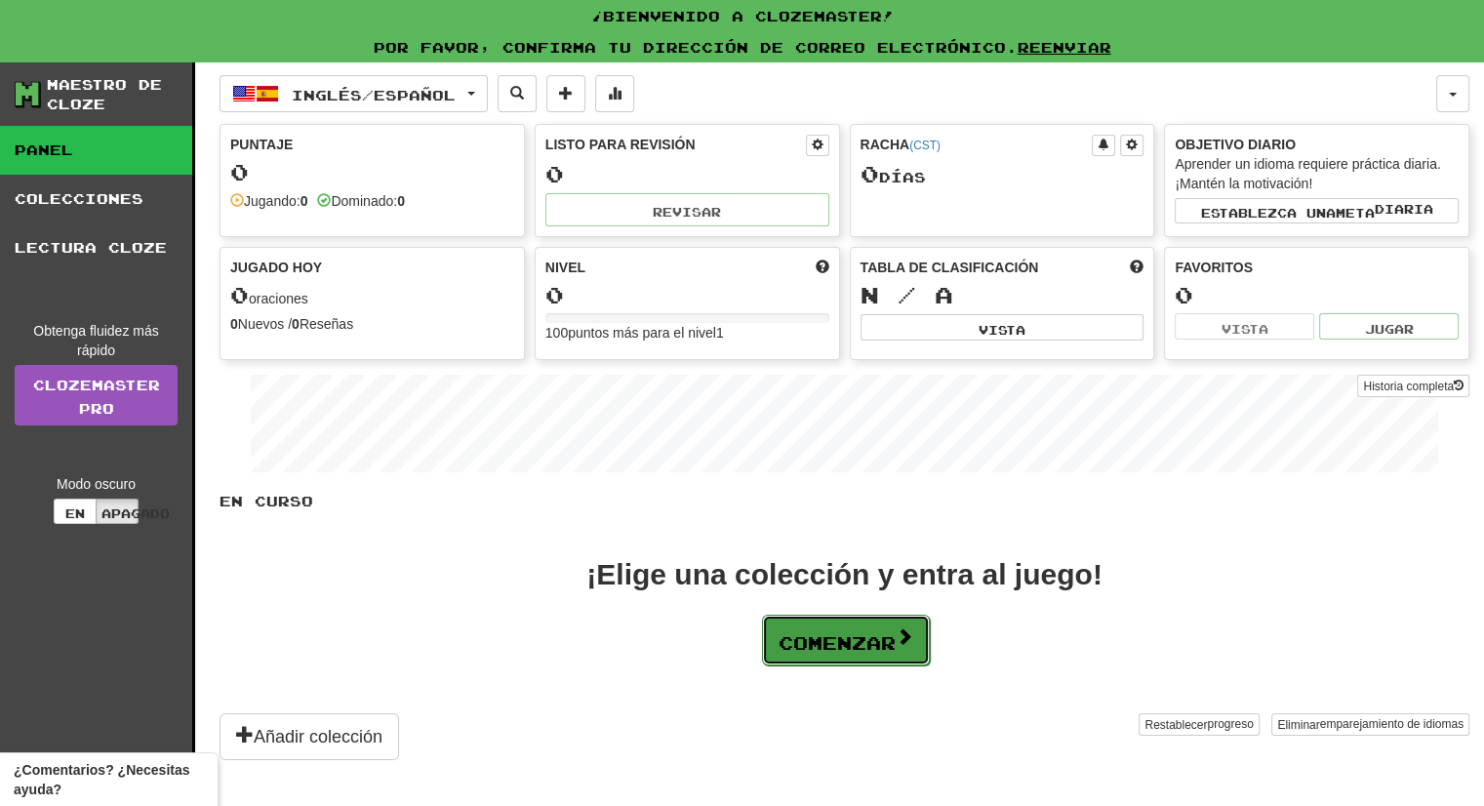
click at [865, 646] on font "Comenzar" at bounding box center [837, 642] width 117 height 21
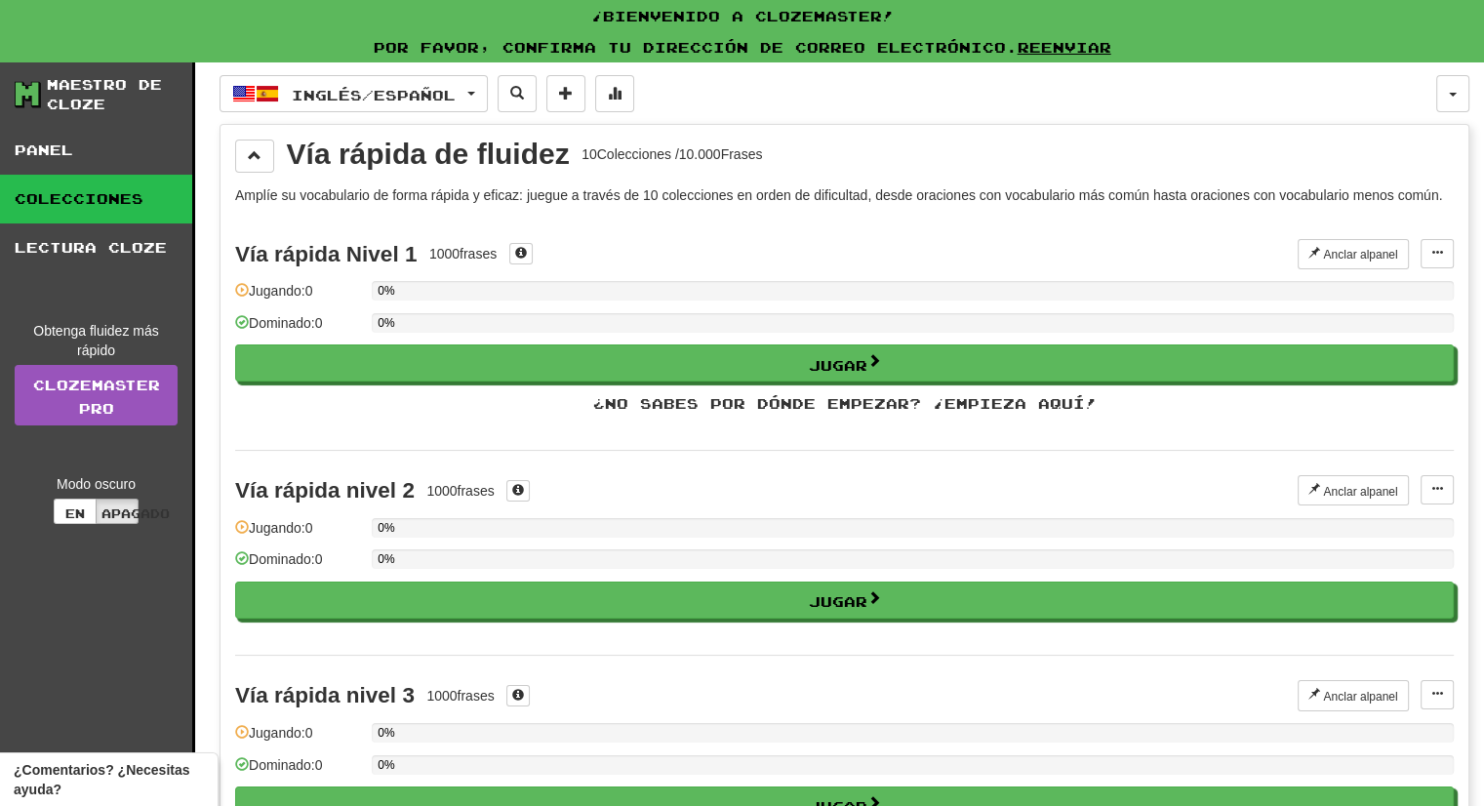
click at [865, 646] on div "Vía rápida nivel 2 1000 frases Anclar al panel Anclar al panel Administrar orac…" at bounding box center [844, 552] width 1219 height 205
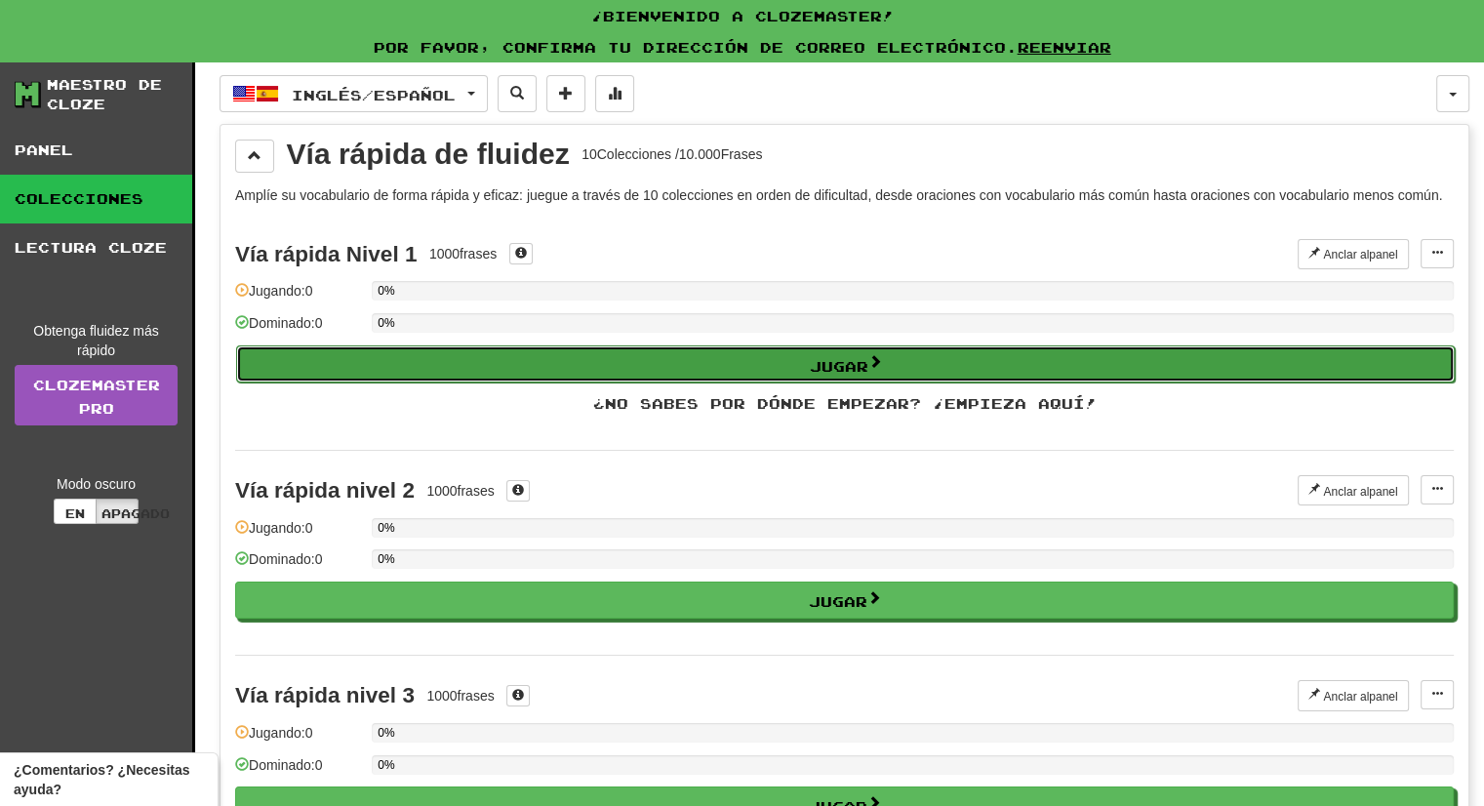
click at [839, 360] on font "Jugar" at bounding box center [839, 365] width 59 height 17
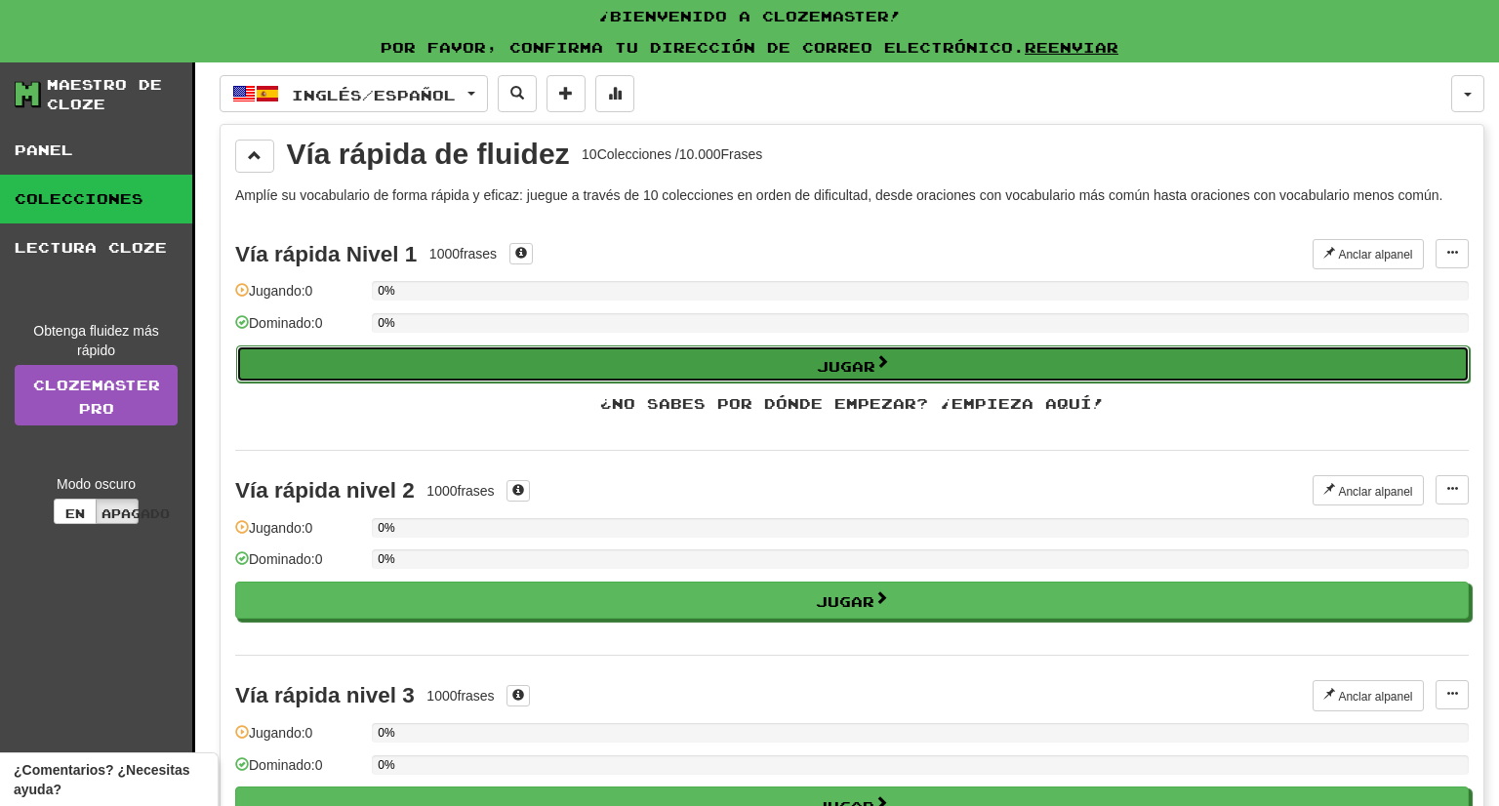
select select "**"
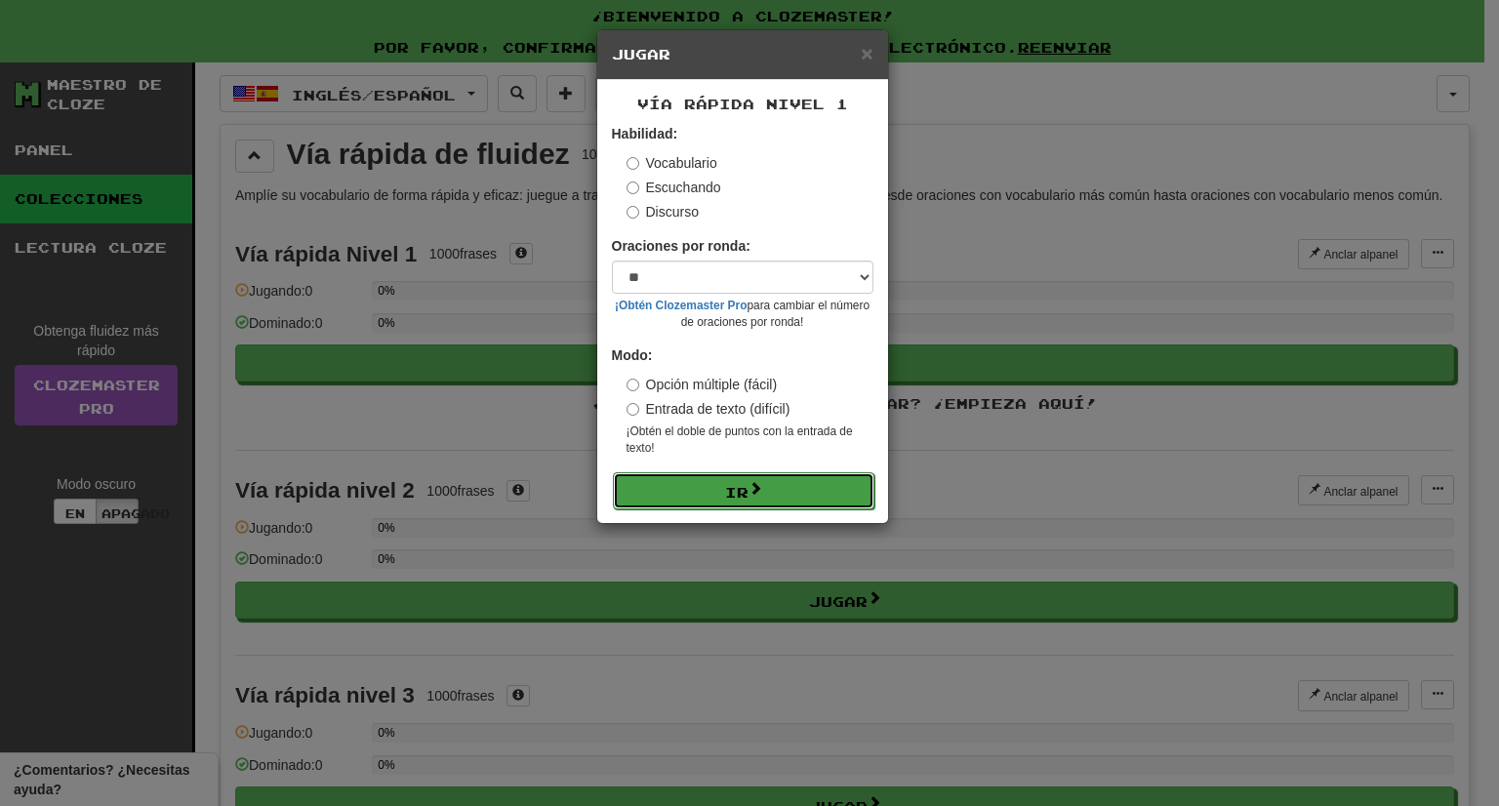
click at [752, 501] on button "Ir" at bounding box center [744, 490] width 262 height 37
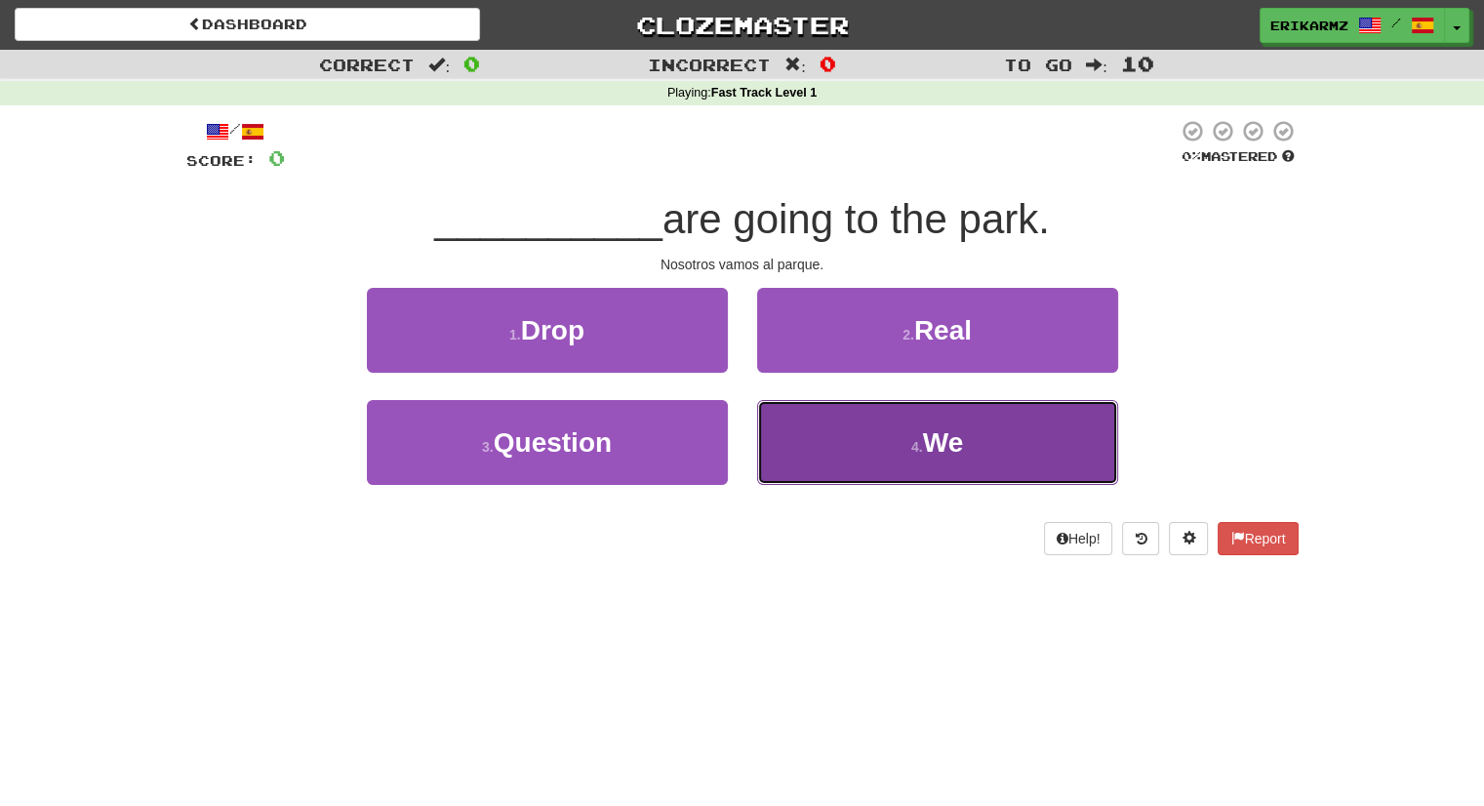
click at [1007, 440] on button "4 . We" at bounding box center [937, 442] width 361 height 85
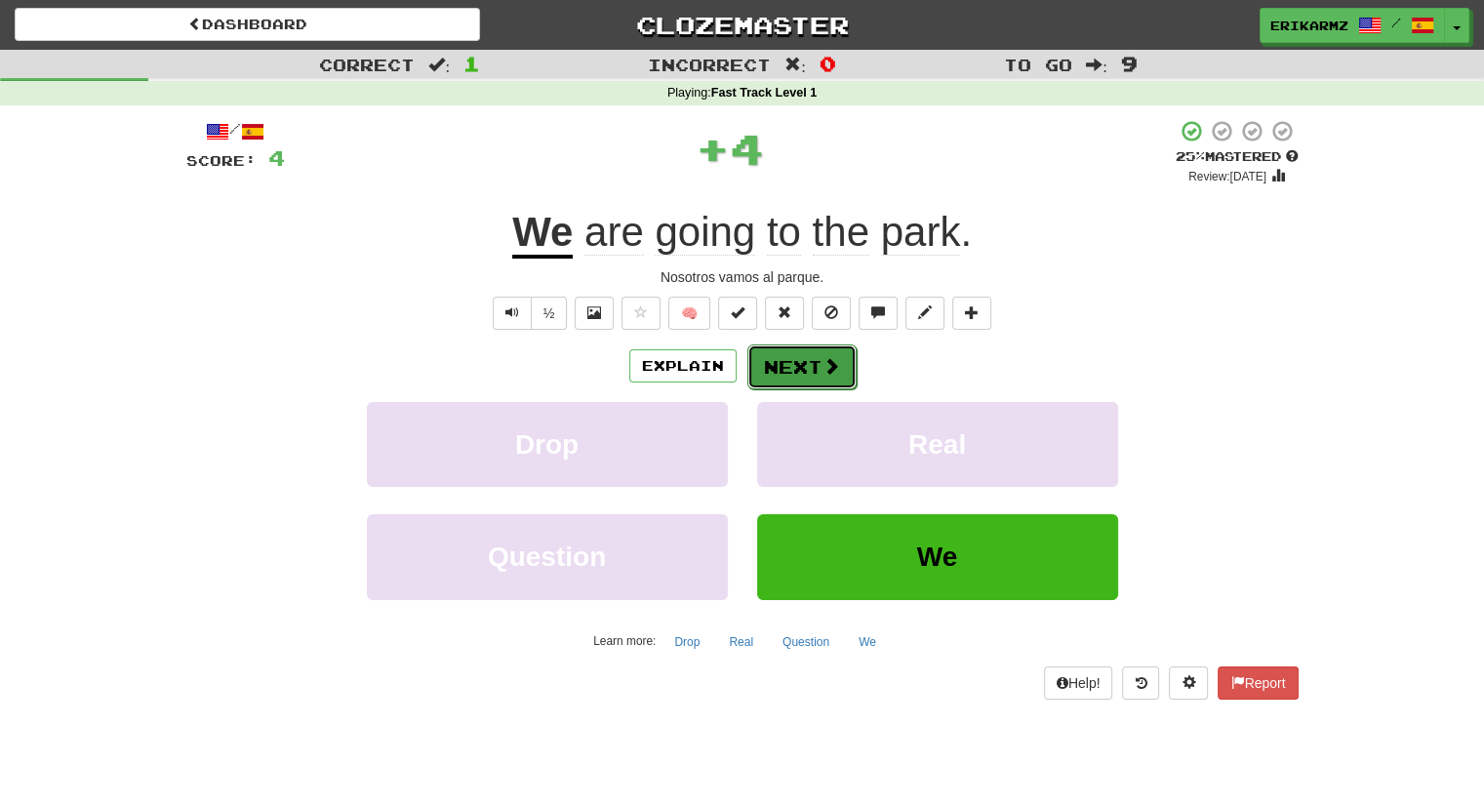
click at [789, 366] on button "Next" at bounding box center [802, 367] width 109 height 45
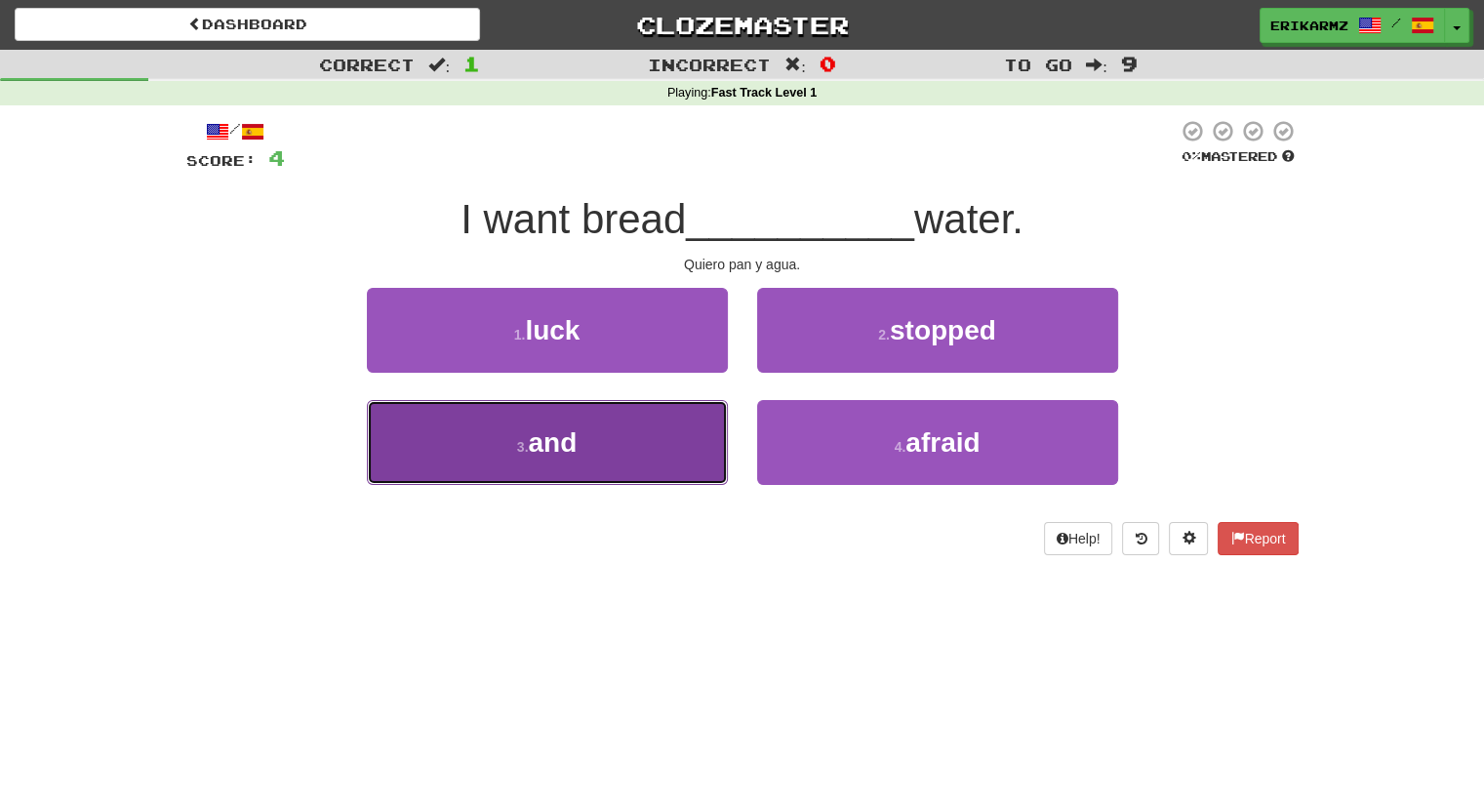
click at [573, 446] on span "and" at bounding box center [552, 442] width 49 height 30
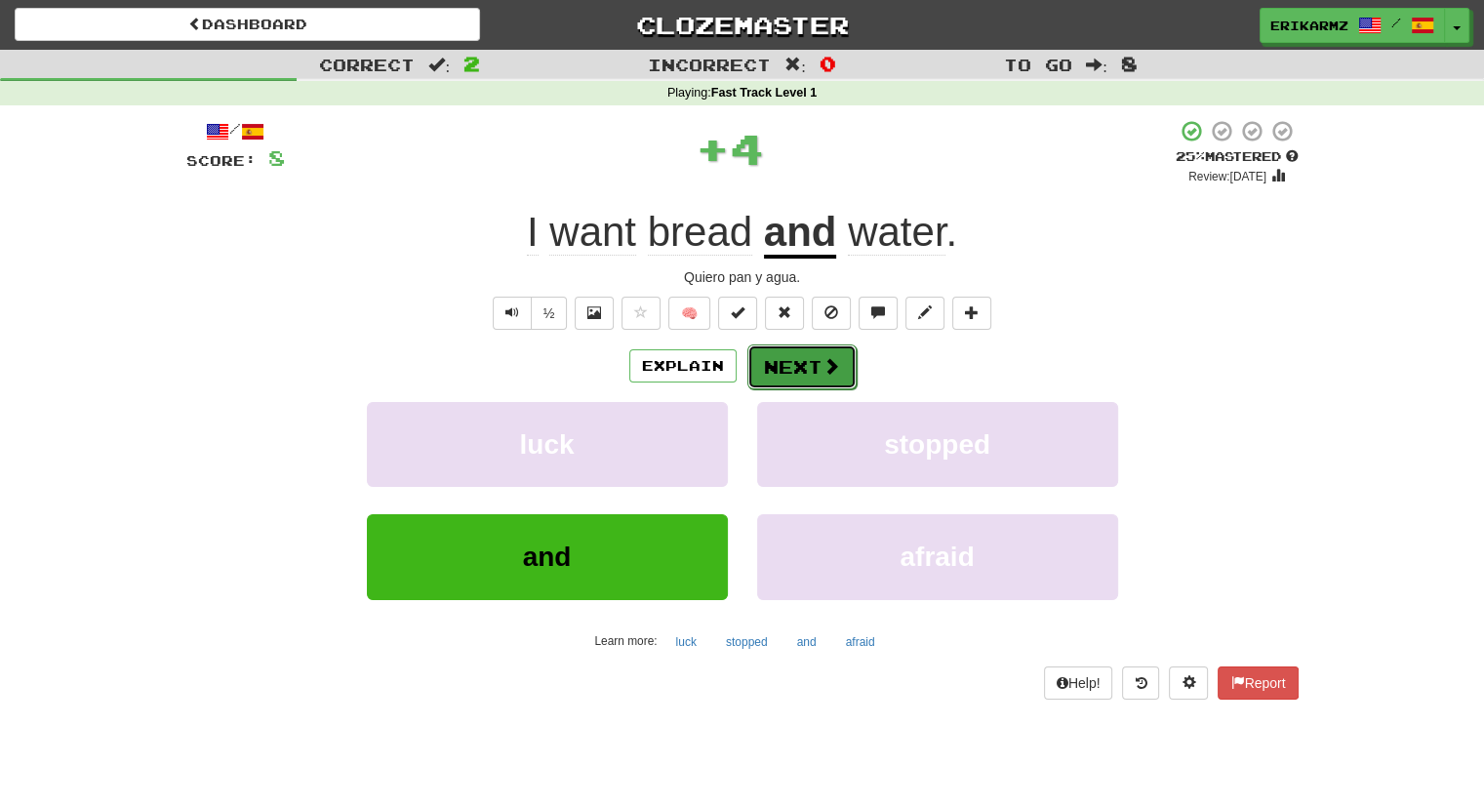
click at [817, 369] on button "Next" at bounding box center [802, 367] width 109 height 45
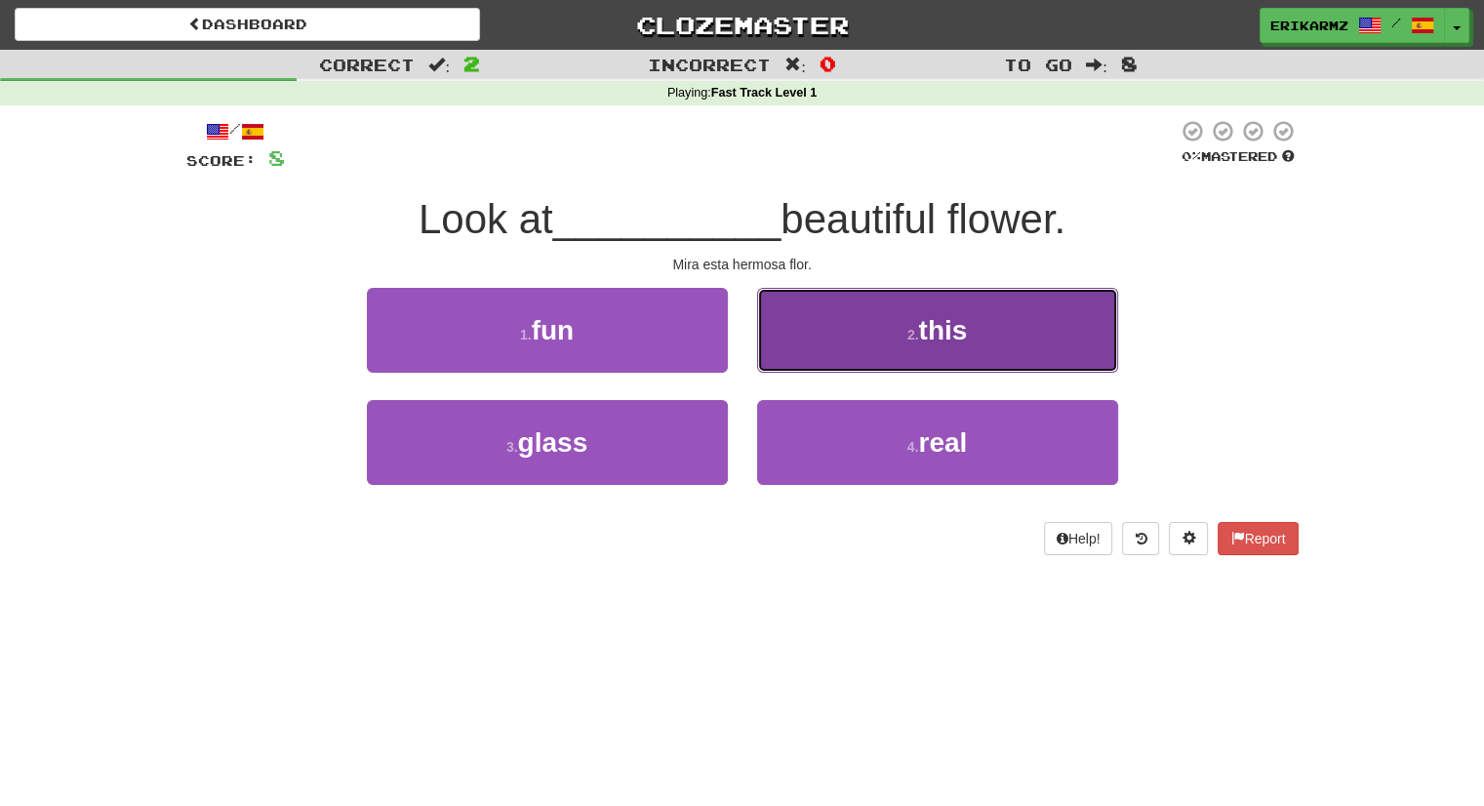
click at [977, 342] on button "2 . this" at bounding box center [937, 330] width 361 height 85
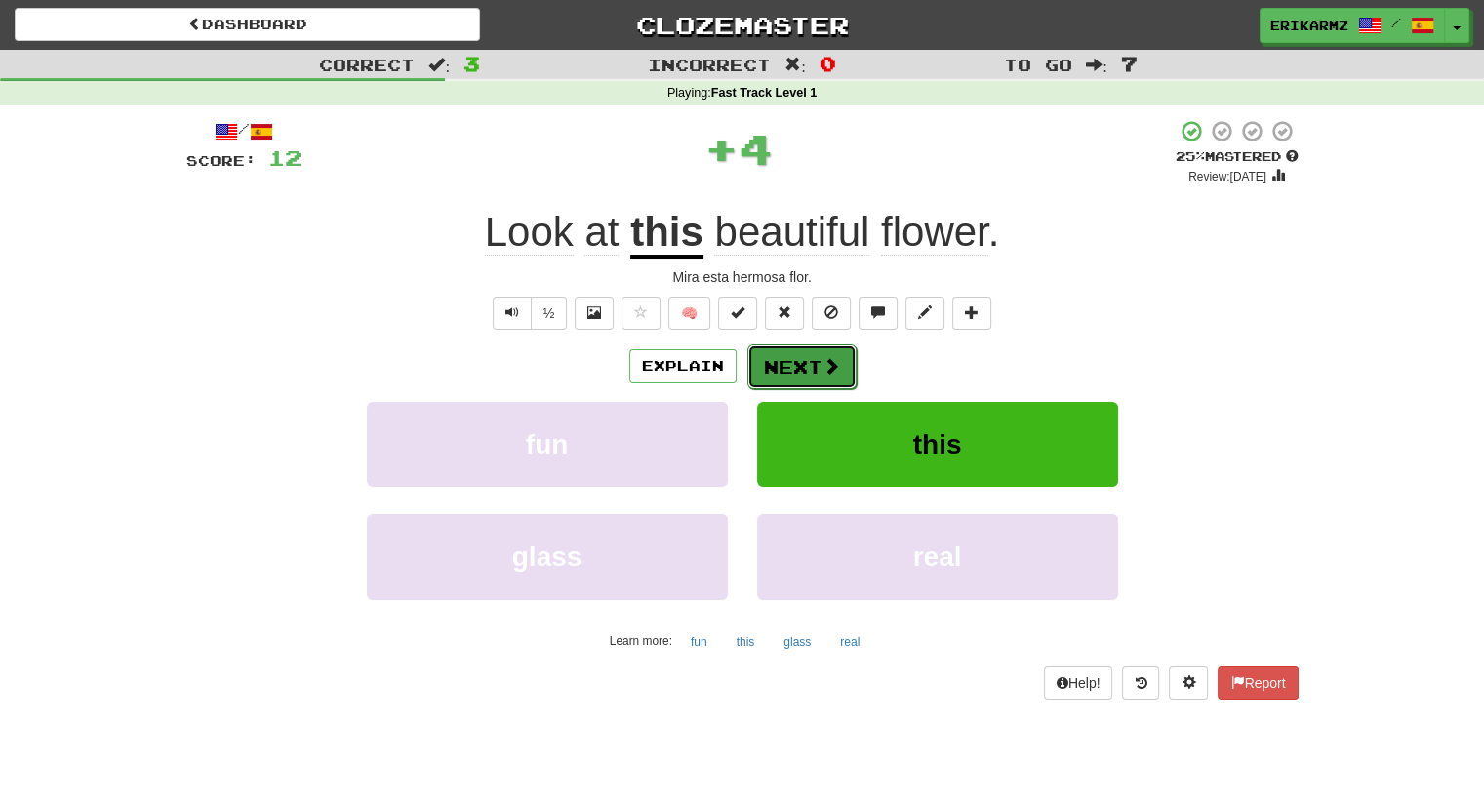
click at [790, 359] on button "Next" at bounding box center [802, 367] width 109 height 45
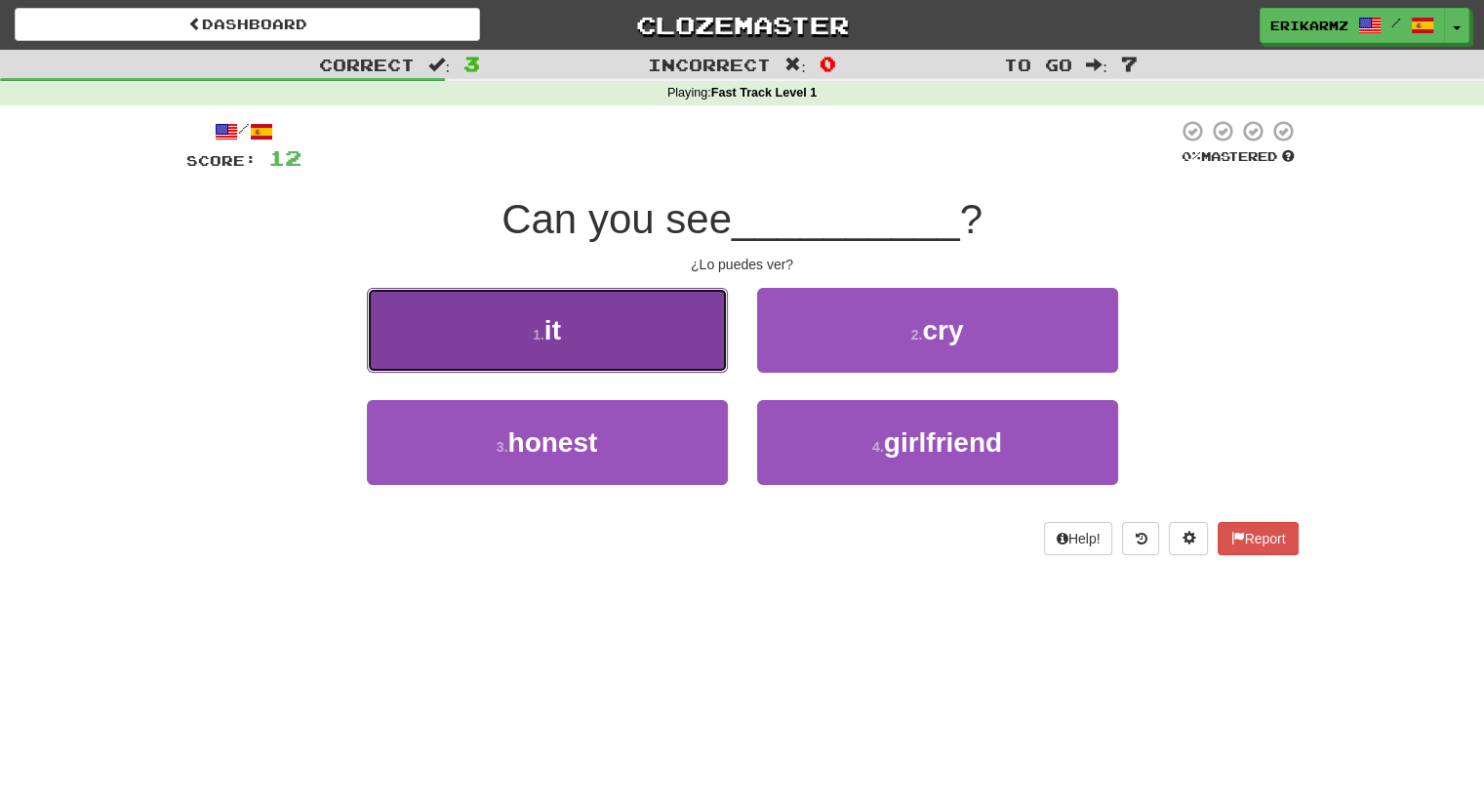
click at [585, 323] on button "1 . it" at bounding box center [547, 330] width 361 height 85
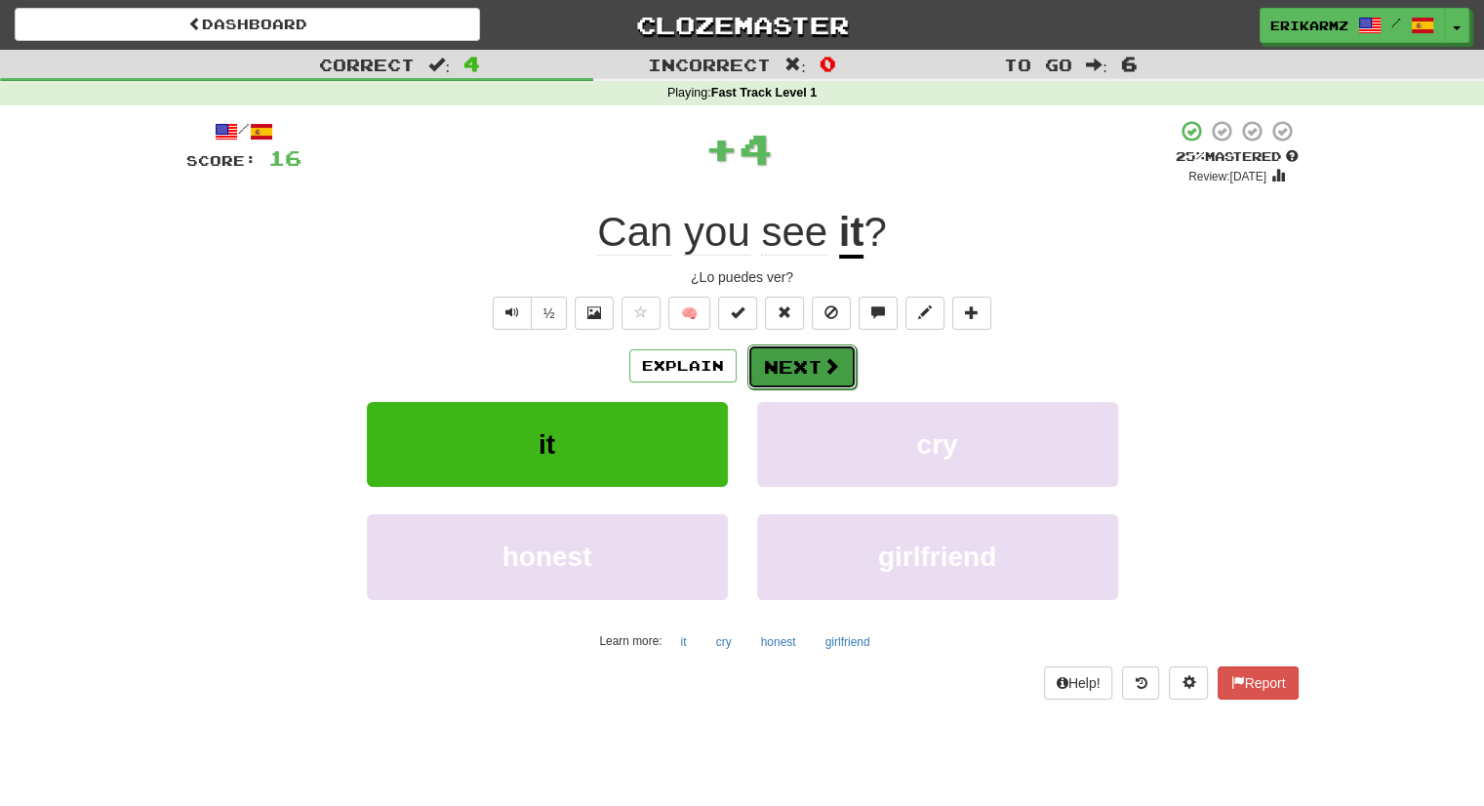
click at [788, 367] on button "Next" at bounding box center [802, 367] width 109 height 45
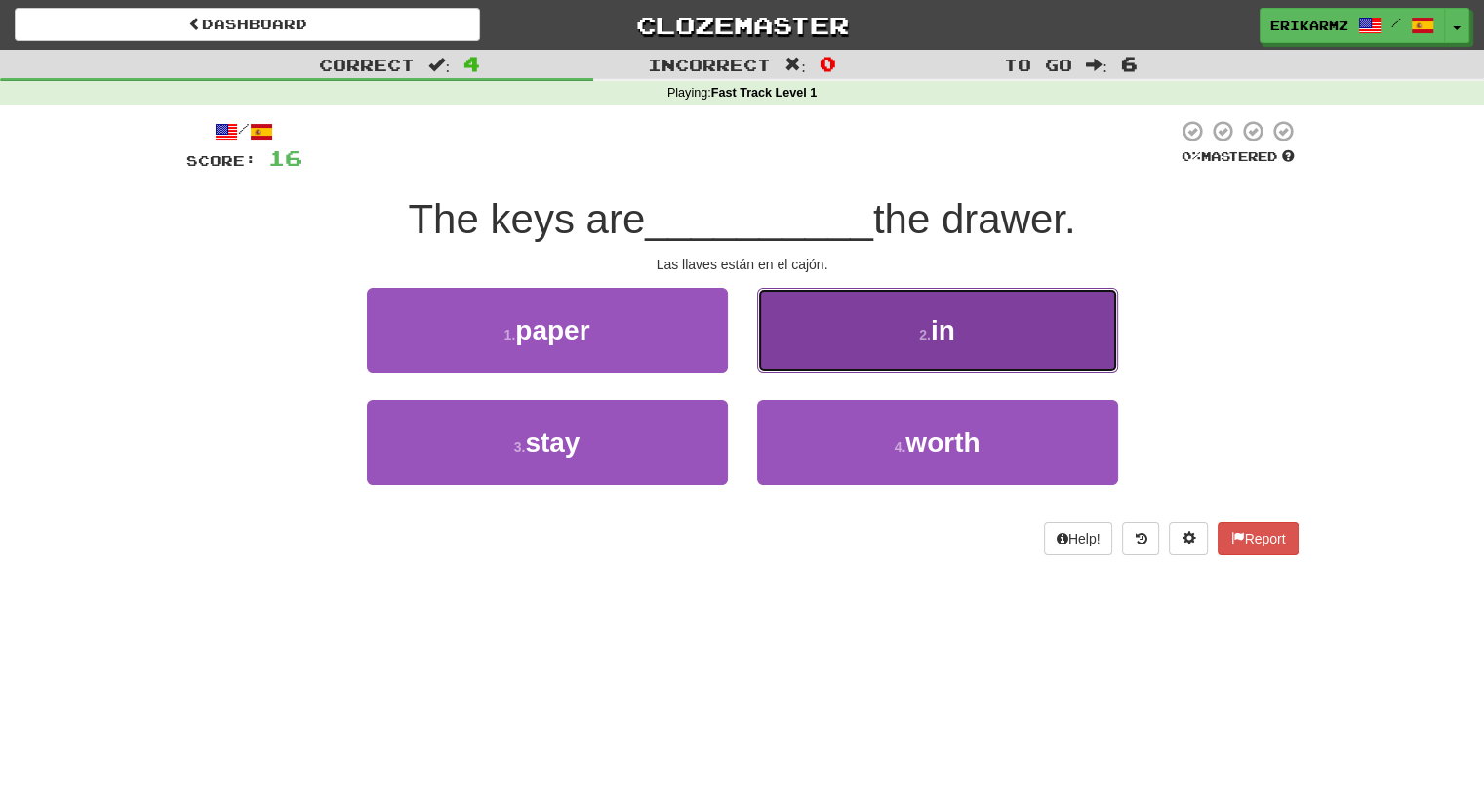
click at [972, 326] on button "2 . in" at bounding box center [937, 330] width 361 height 85
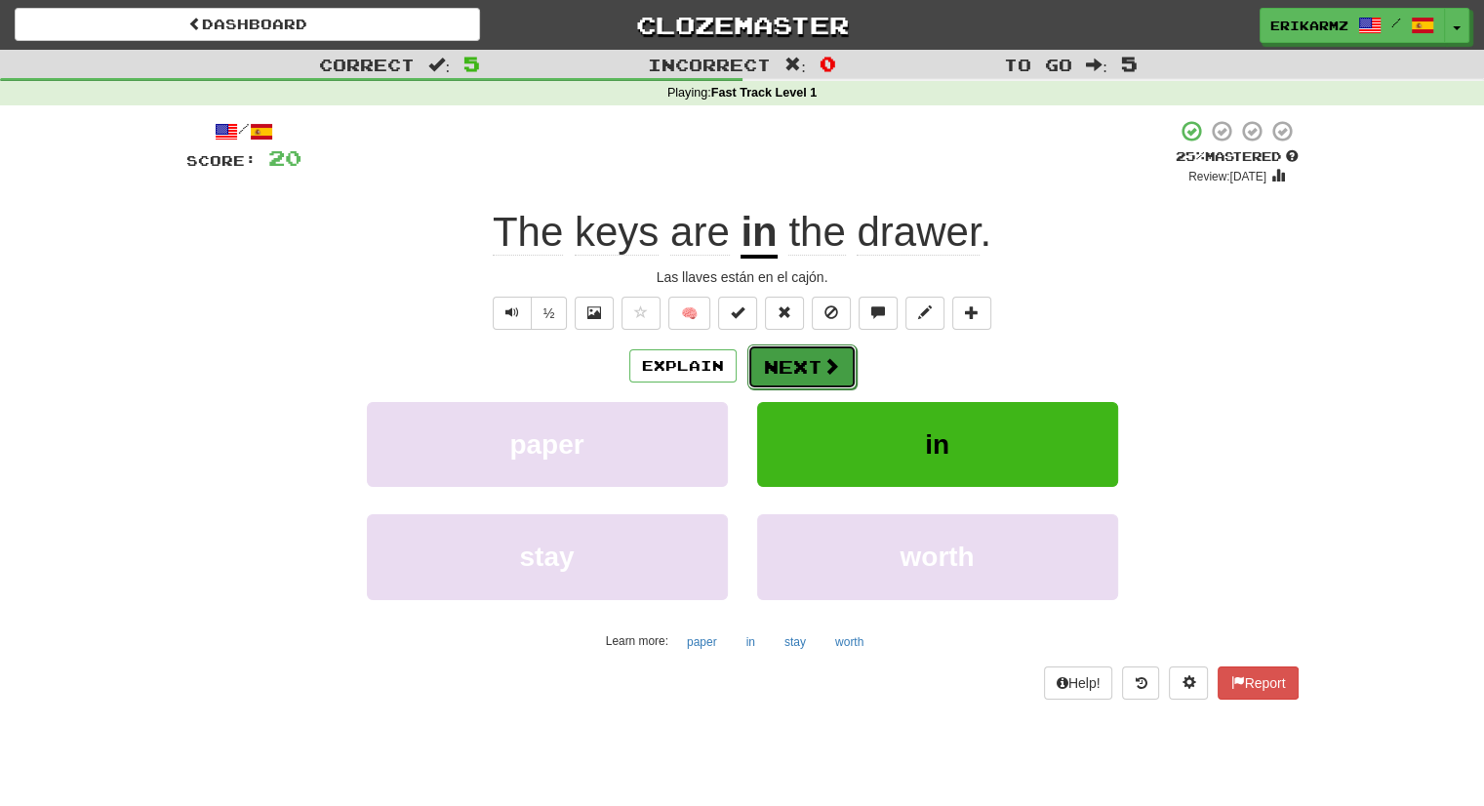
click at [813, 351] on button "Next" at bounding box center [802, 367] width 109 height 45
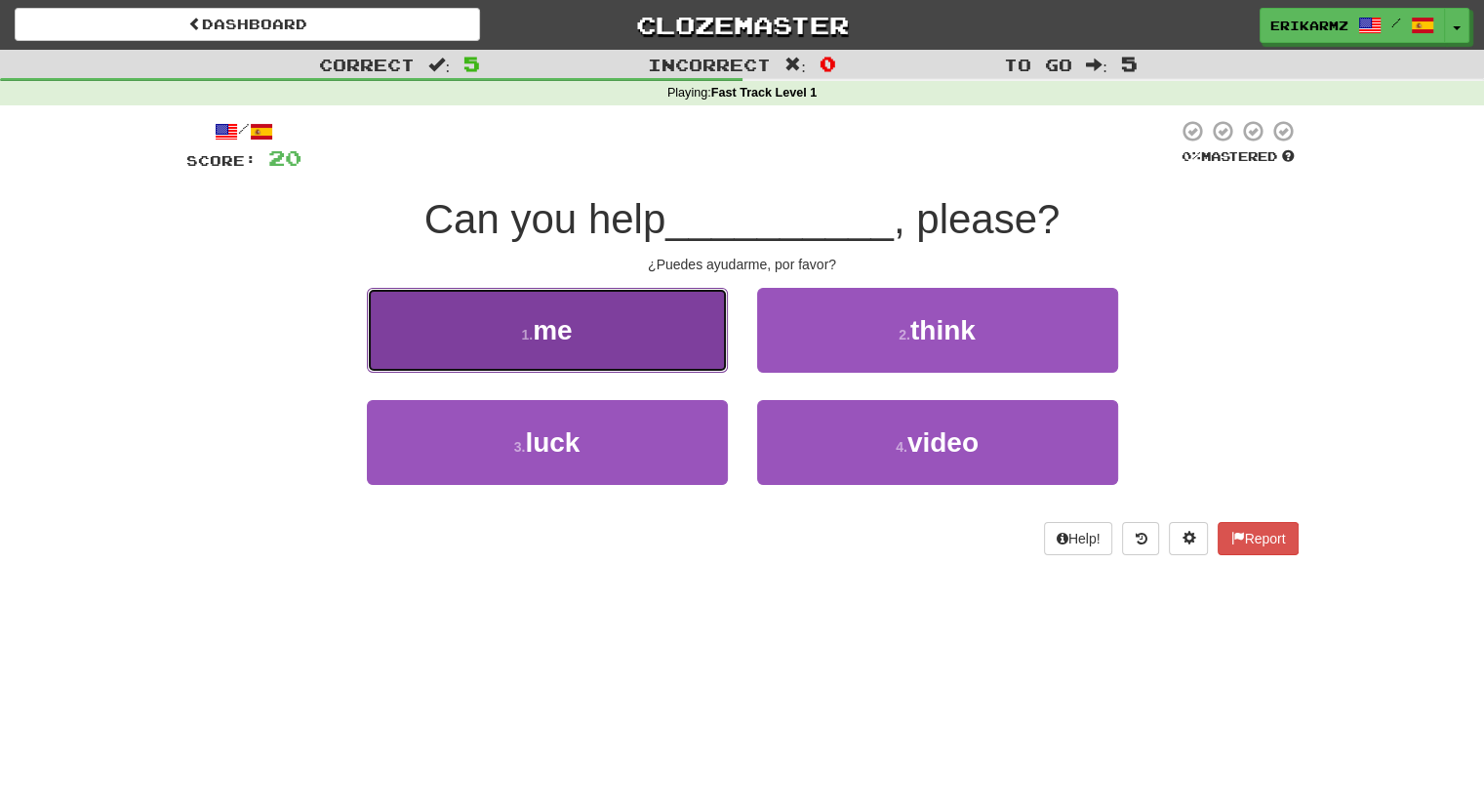
click at [621, 333] on button "1 . me" at bounding box center [547, 330] width 361 height 85
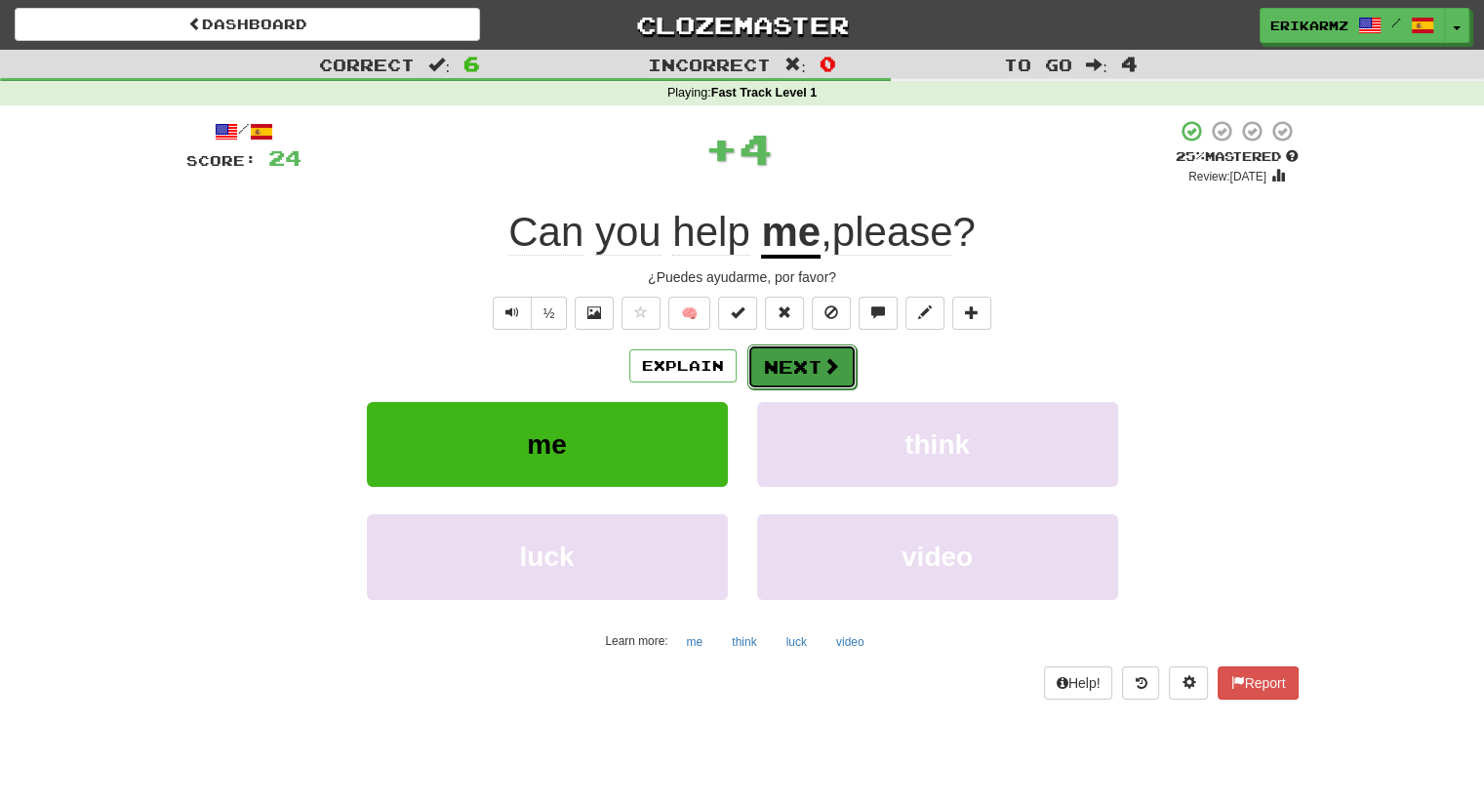
click at [815, 377] on button "Next" at bounding box center [802, 367] width 109 height 45
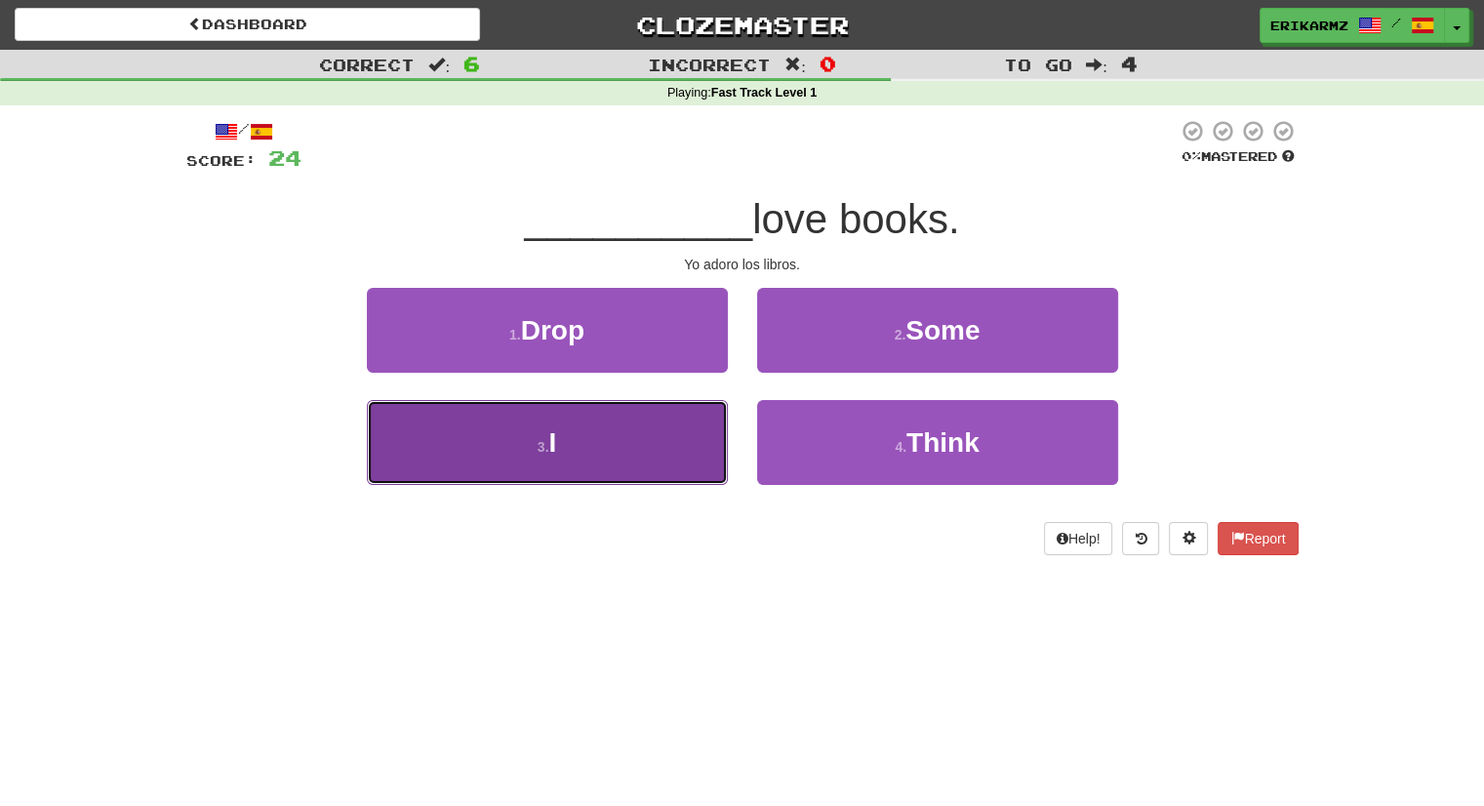
click at [589, 426] on button "3 . I" at bounding box center [547, 442] width 361 height 85
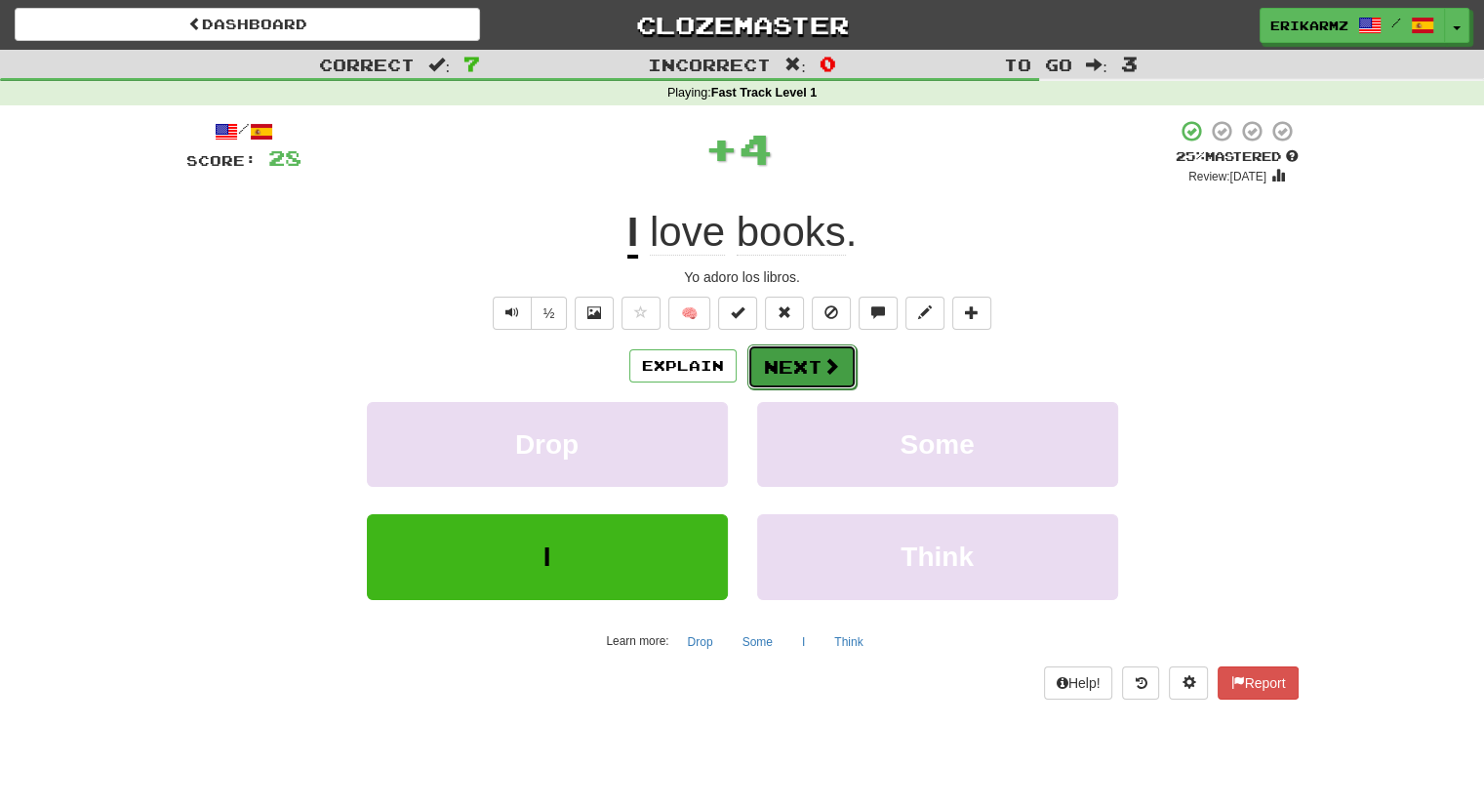
click at [785, 379] on button "Next" at bounding box center [802, 367] width 109 height 45
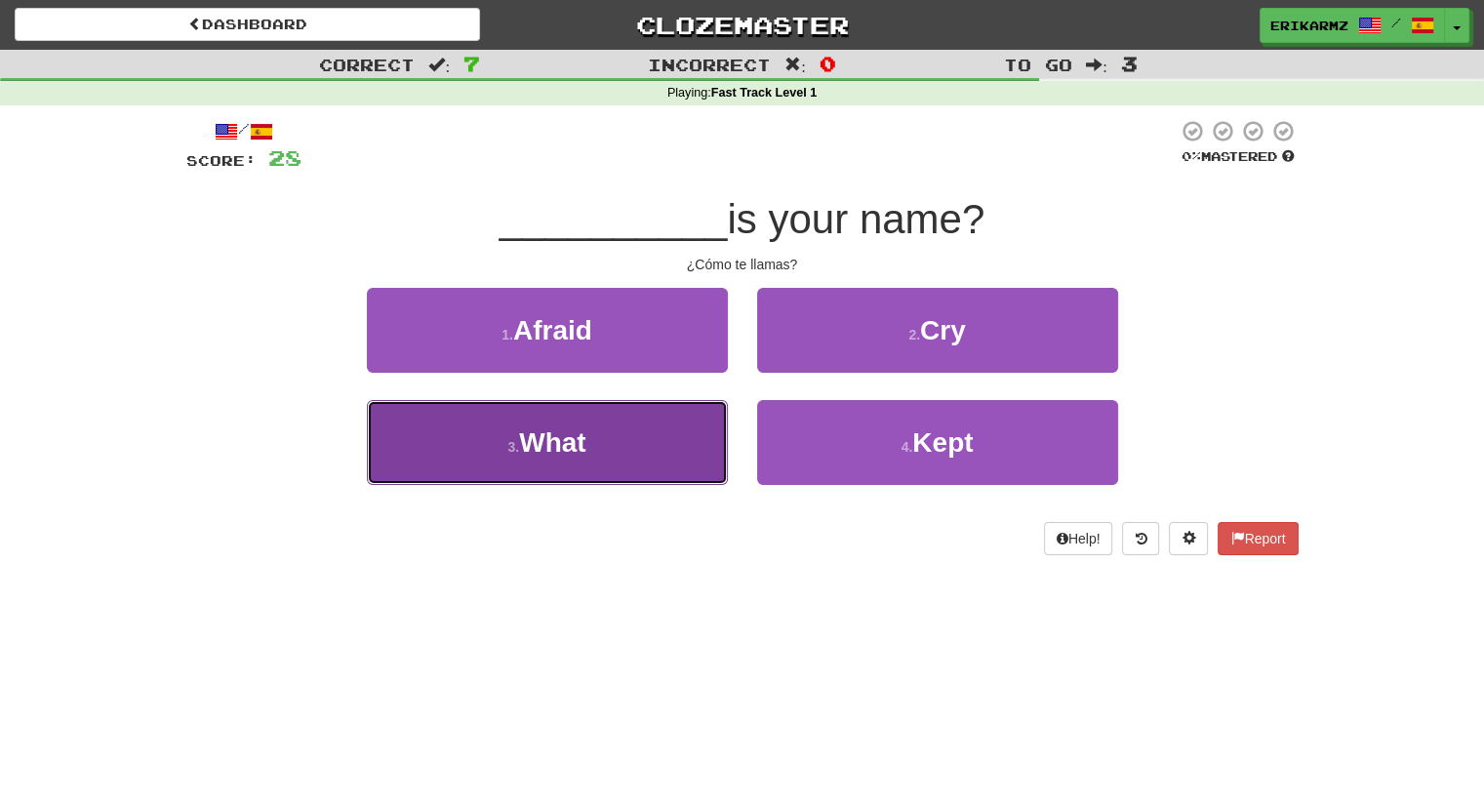
click at [652, 441] on button "3 . What" at bounding box center [547, 442] width 361 height 85
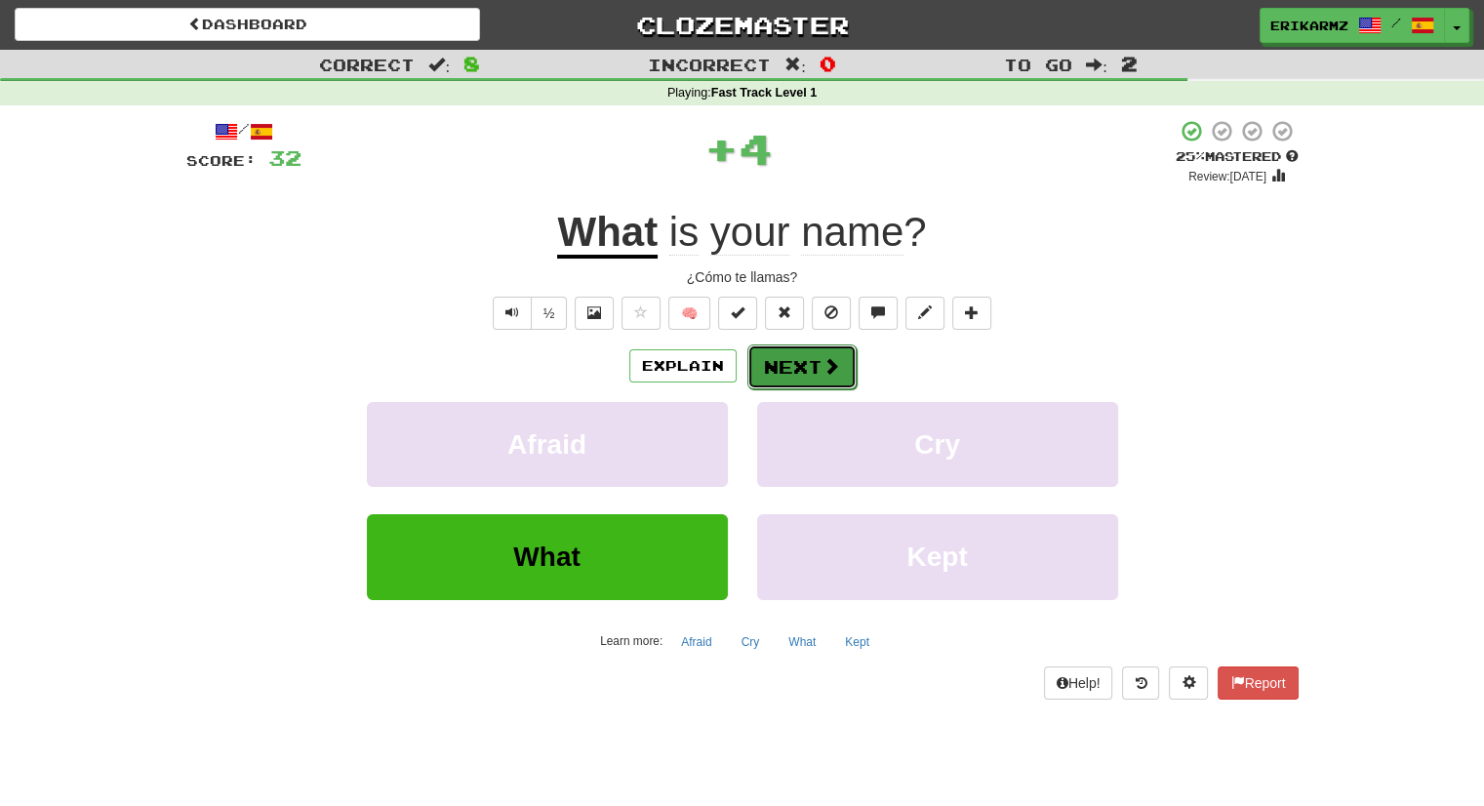
click at [792, 367] on button "Next" at bounding box center [802, 367] width 109 height 45
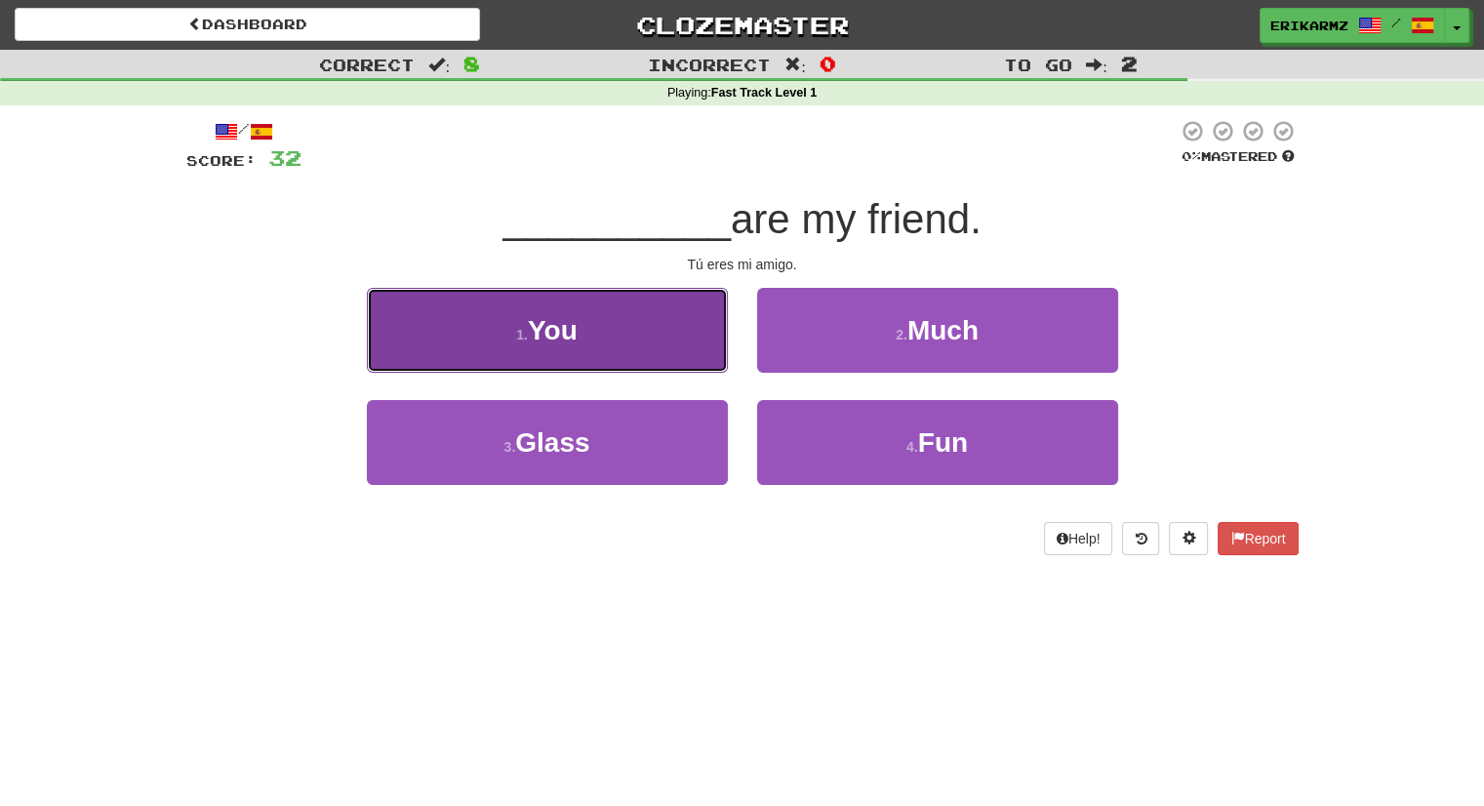
click at [569, 338] on span "You" at bounding box center [553, 330] width 50 height 30
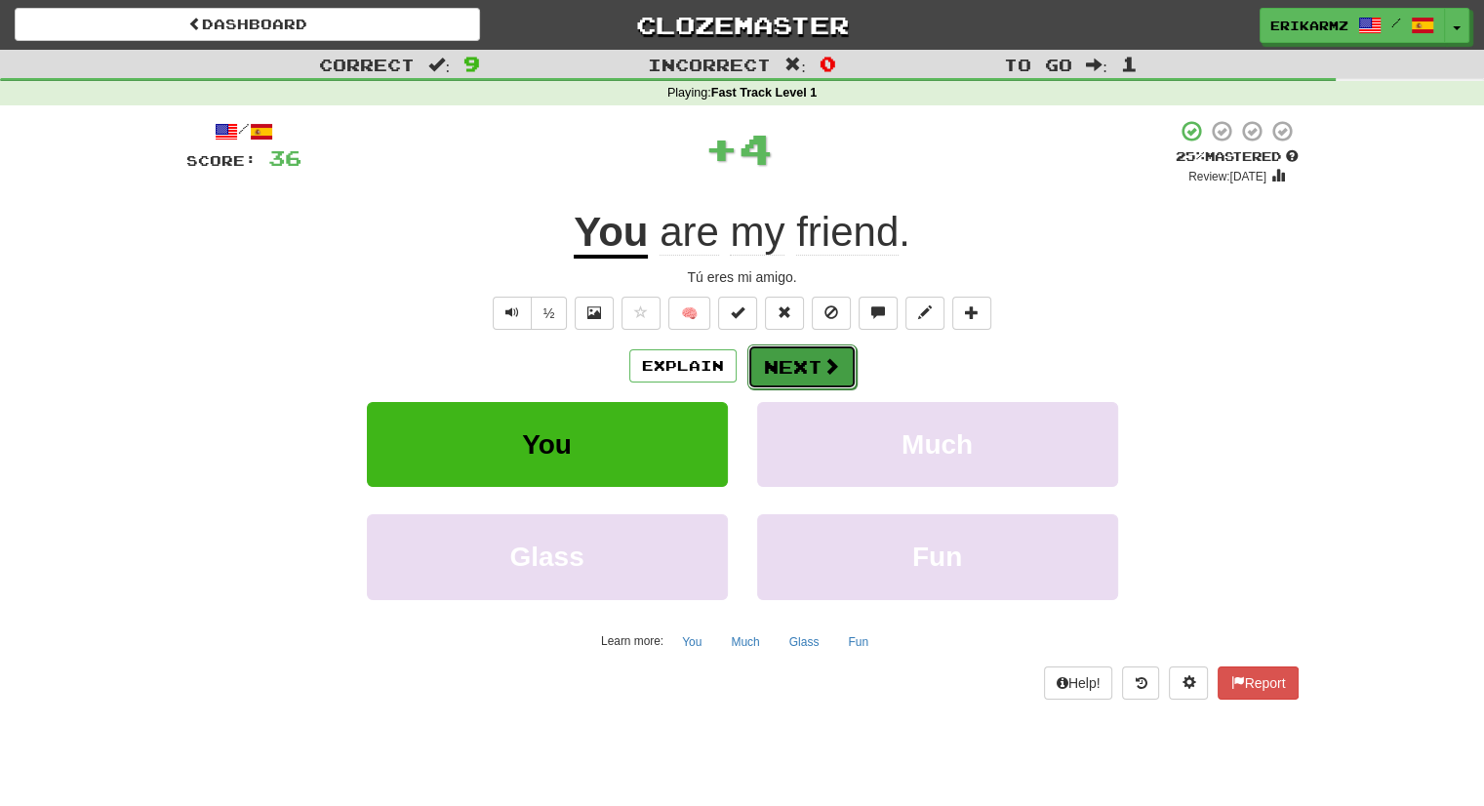
click at [800, 364] on button "Next" at bounding box center [802, 367] width 109 height 45
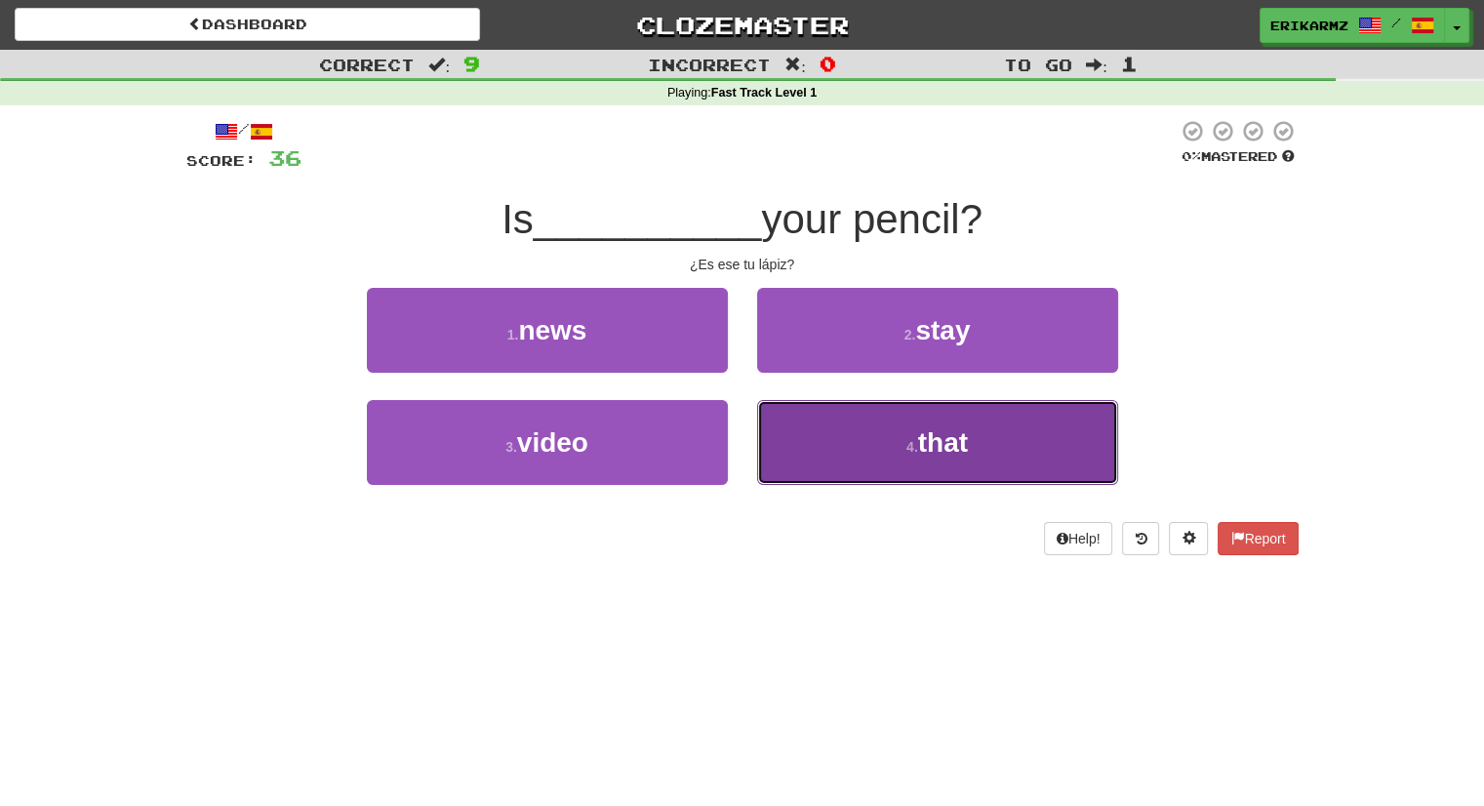
click at [925, 435] on span "that" at bounding box center [943, 442] width 50 height 30
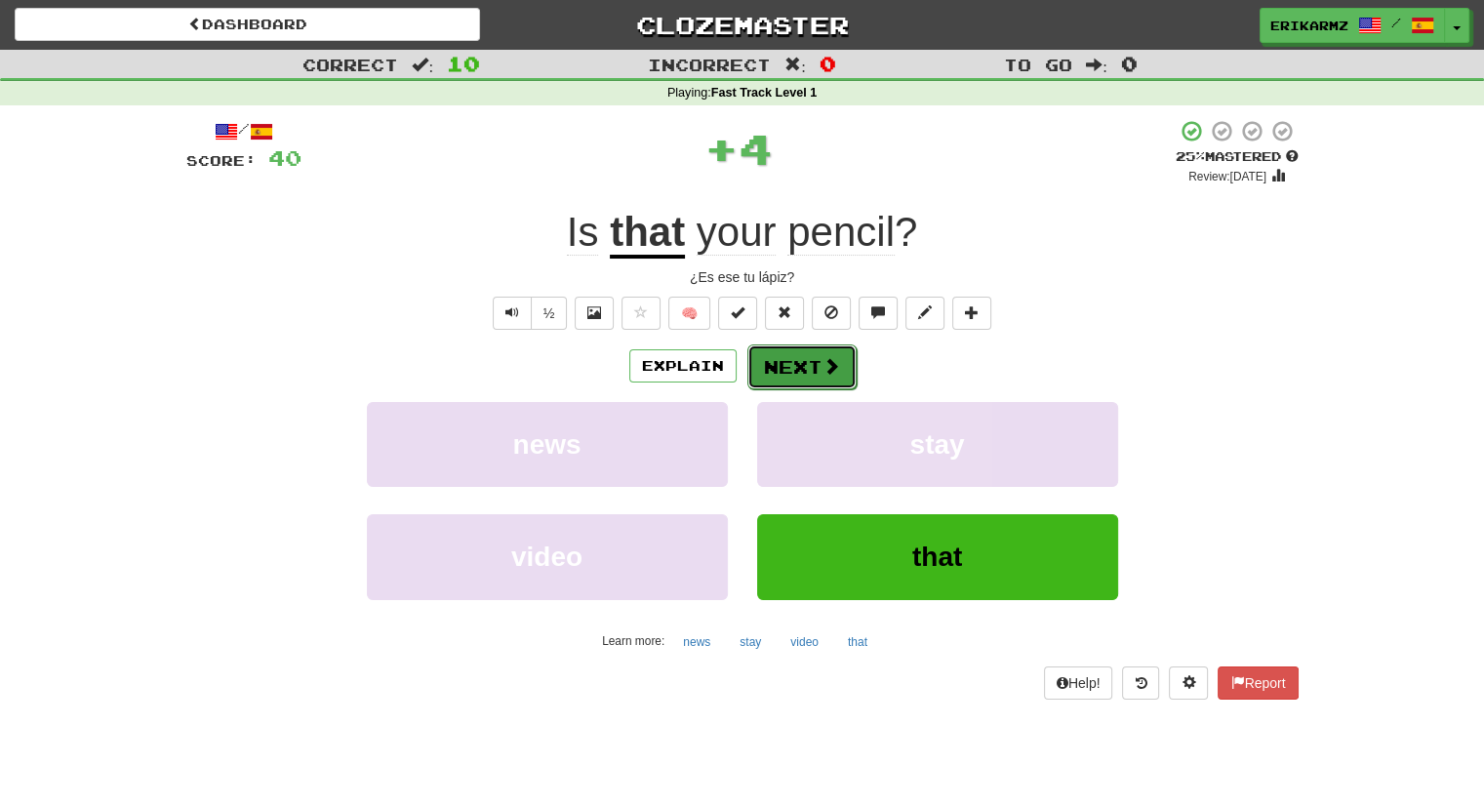
click at [777, 372] on button "Next" at bounding box center [802, 367] width 109 height 45
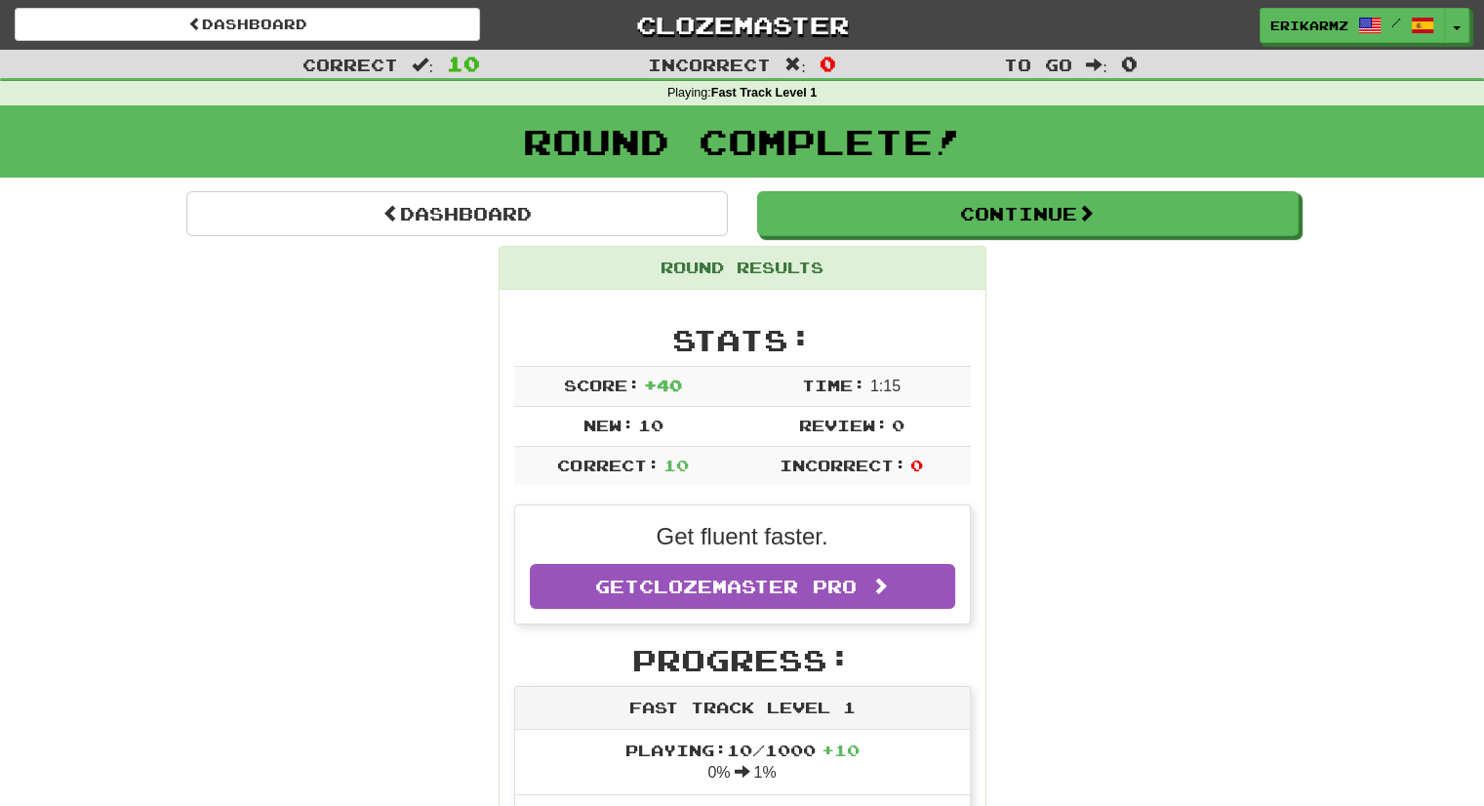
click at [1481, 40] on div "erikarmz / Toggle Dropdown Dashboard Leaderboard Activity Feed Notifications Pr…" at bounding box center [1237, 25] width 495 height 35
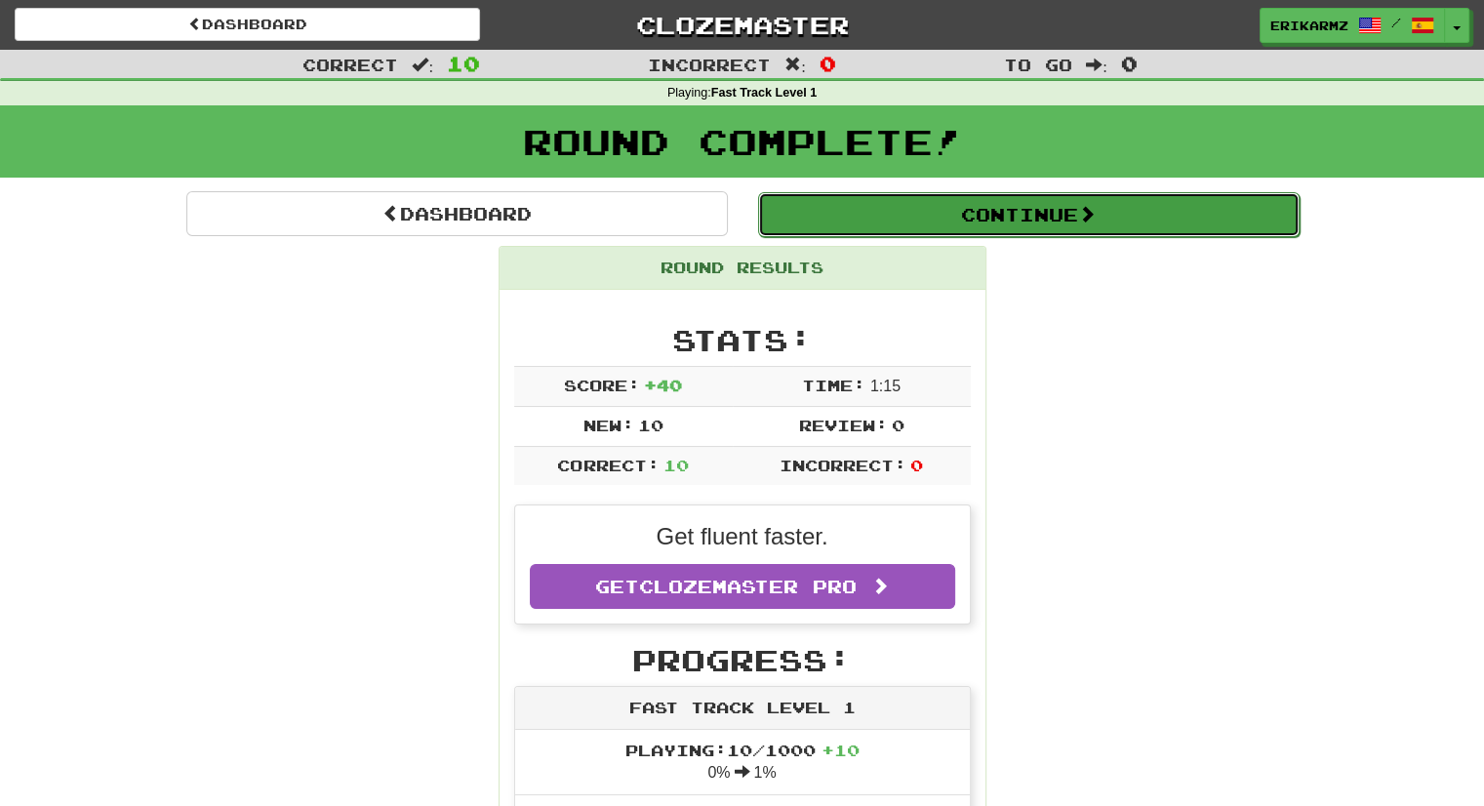
click at [1048, 214] on button "Continue" at bounding box center [1029, 214] width 542 height 45
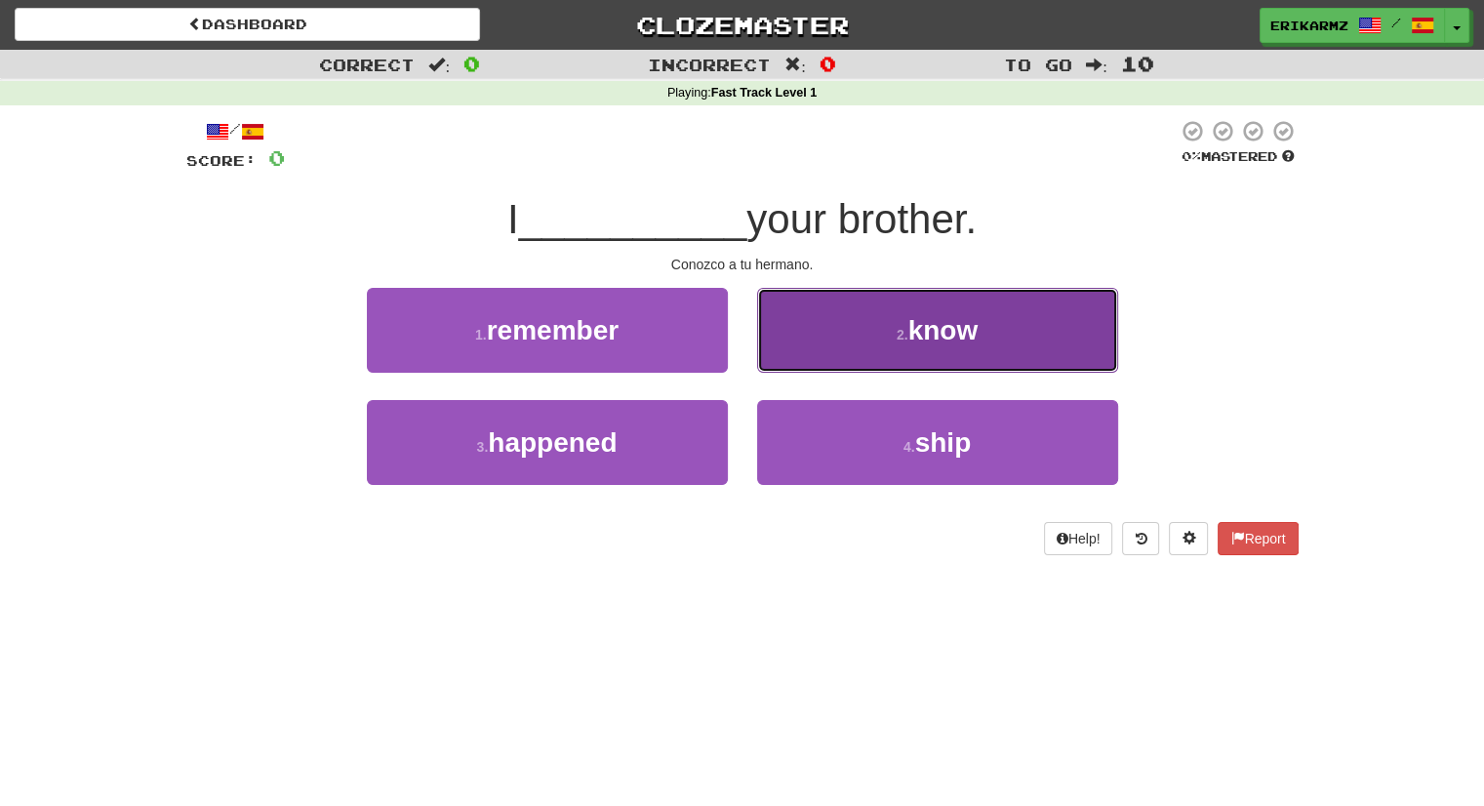
click at [889, 330] on button "2 . know" at bounding box center [937, 330] width 361 height 85
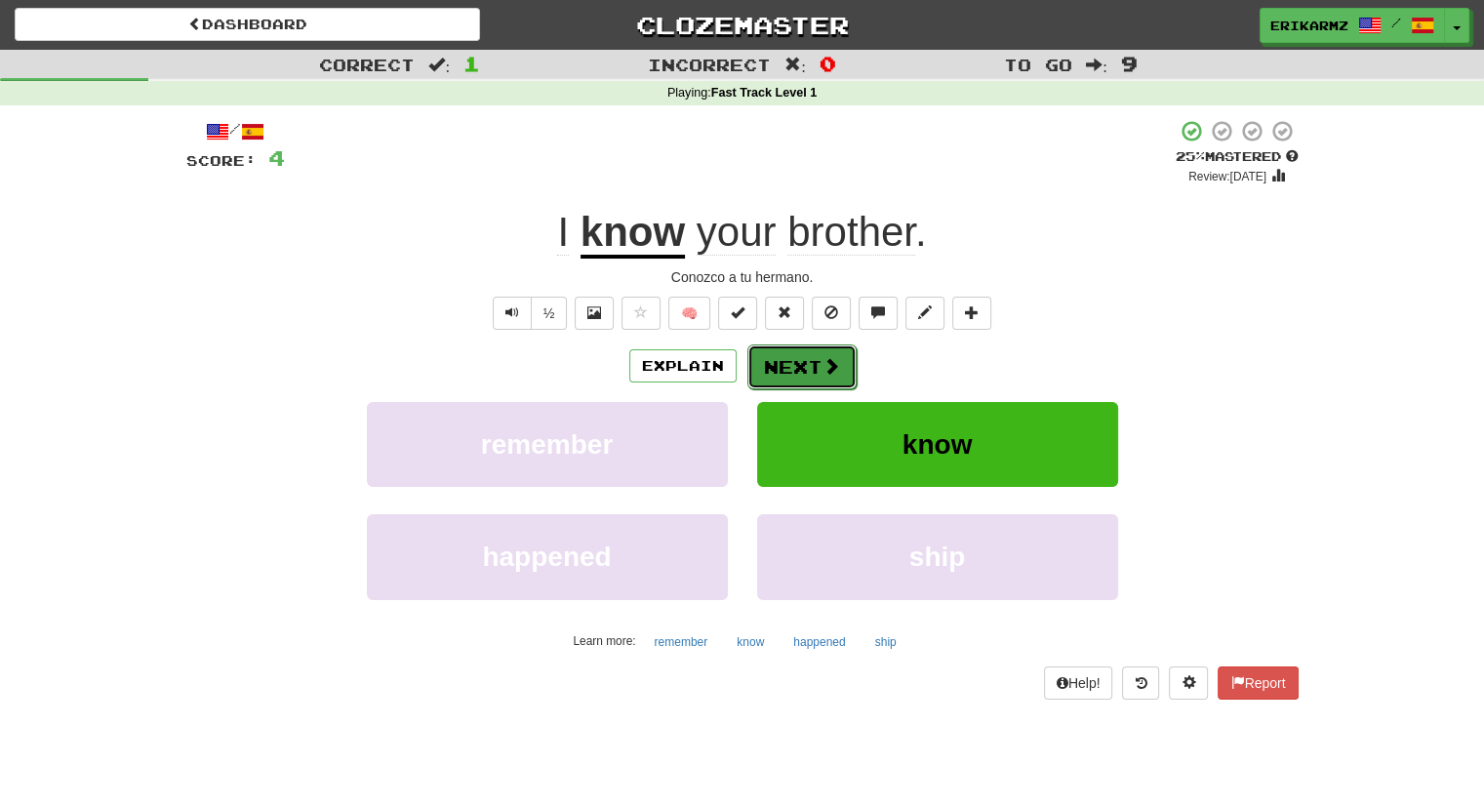
click at [809, 357] on button "Next" at bounding box center [802, 367] width 109 height 45
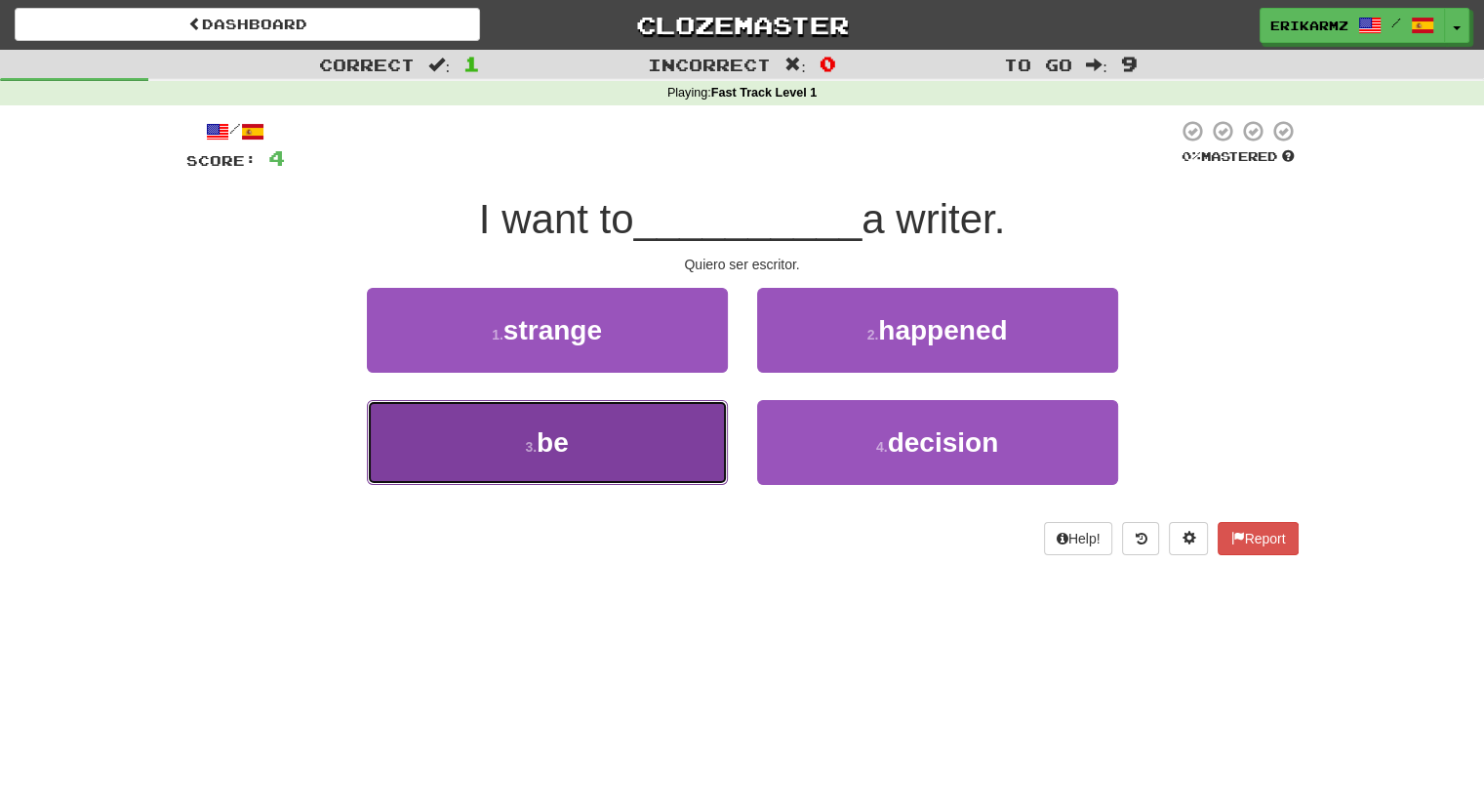
click at [574, 429] on button "3 . be" at bounding box center [547, 442] width 361 height 85
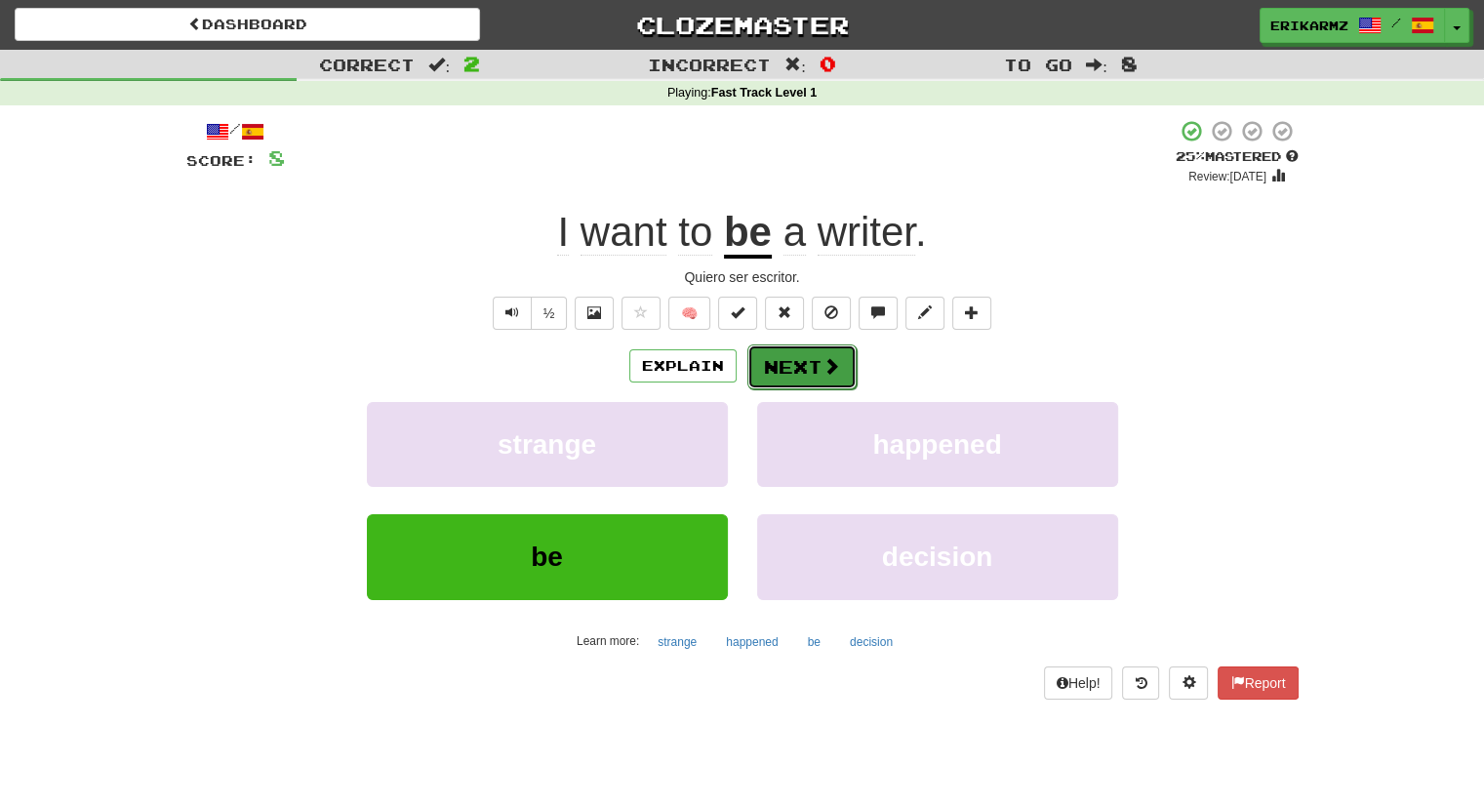
click at [811, 364] on button "Next" at bounding box center [802, 367] width 109 height 45
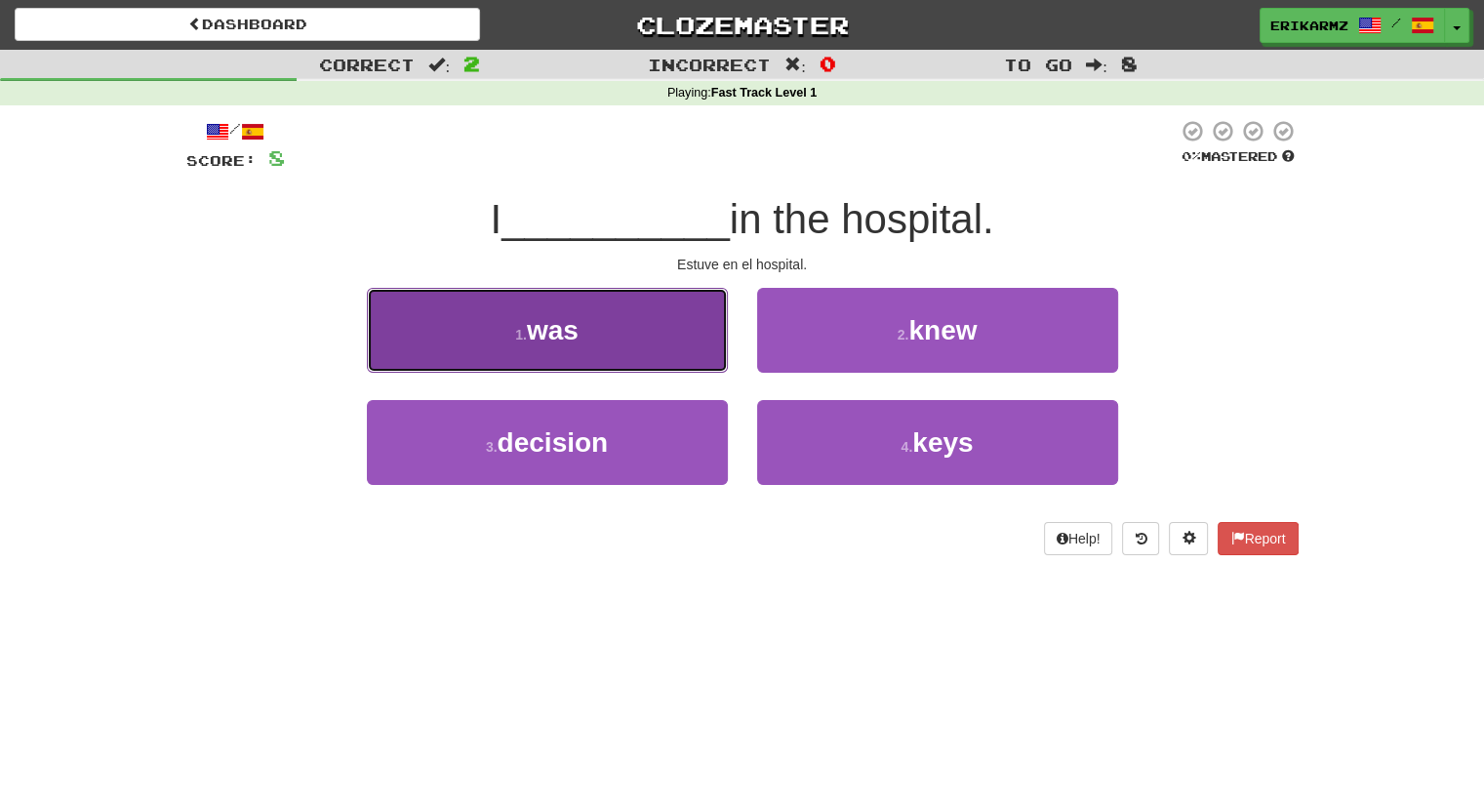
click at [597, 345] on button "1 . was" at bounding box center [547, 330] width 361 height 85
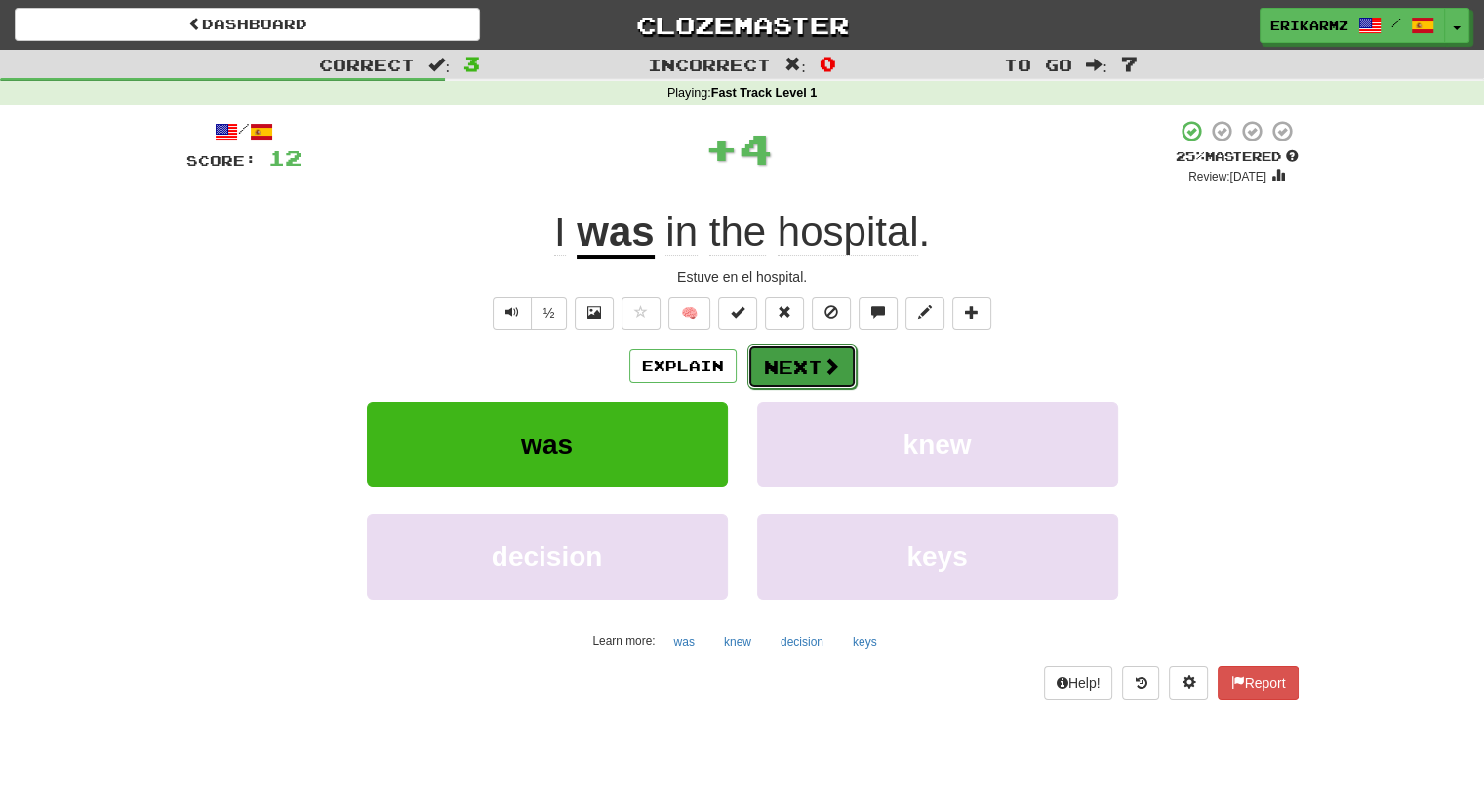
click at [800, 364] on button "Next" at bounding box center [802, 367] width 109 height 45
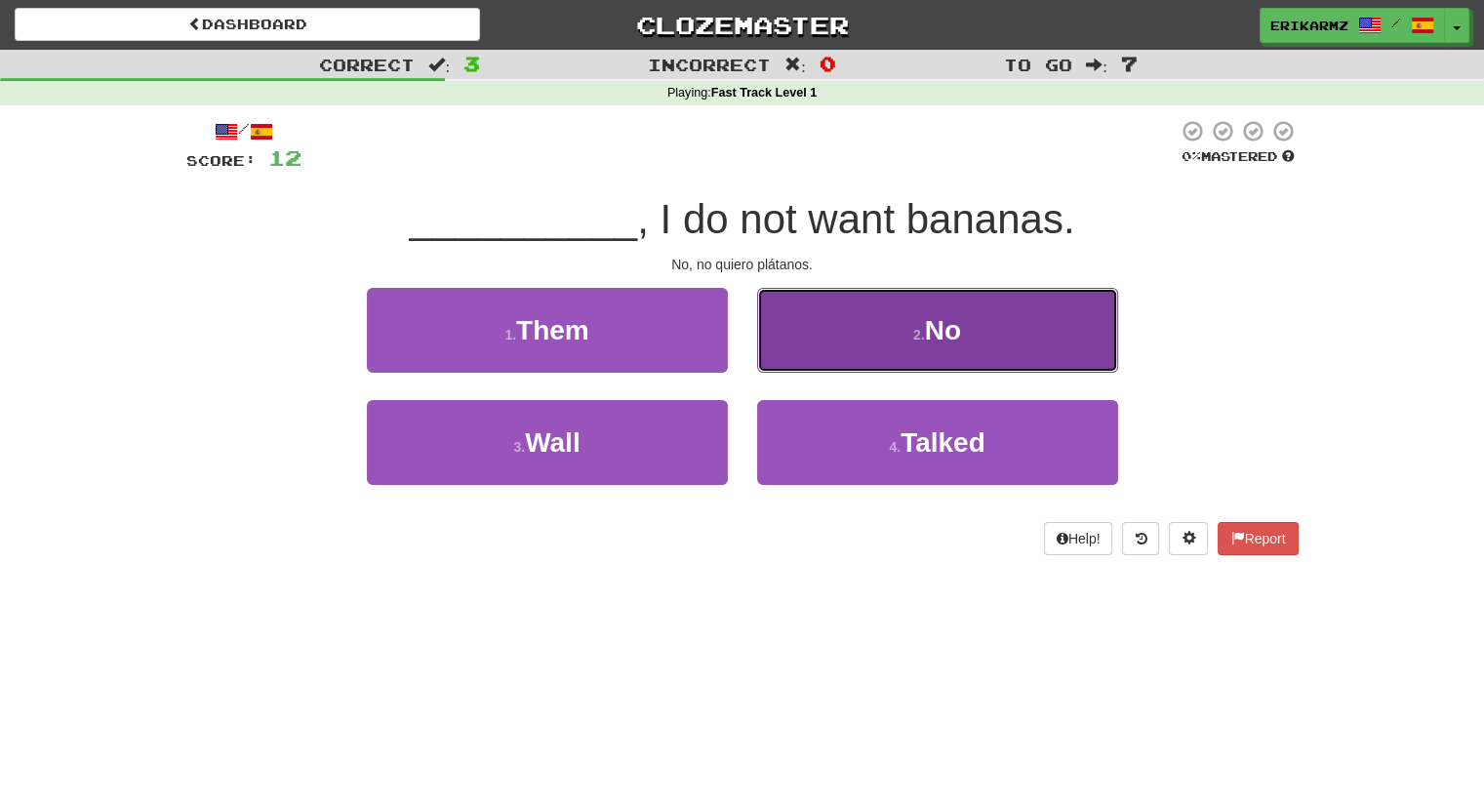
click at [929, 348] on button "2 . No" at bounding box center [937, 330] width 361 height 85
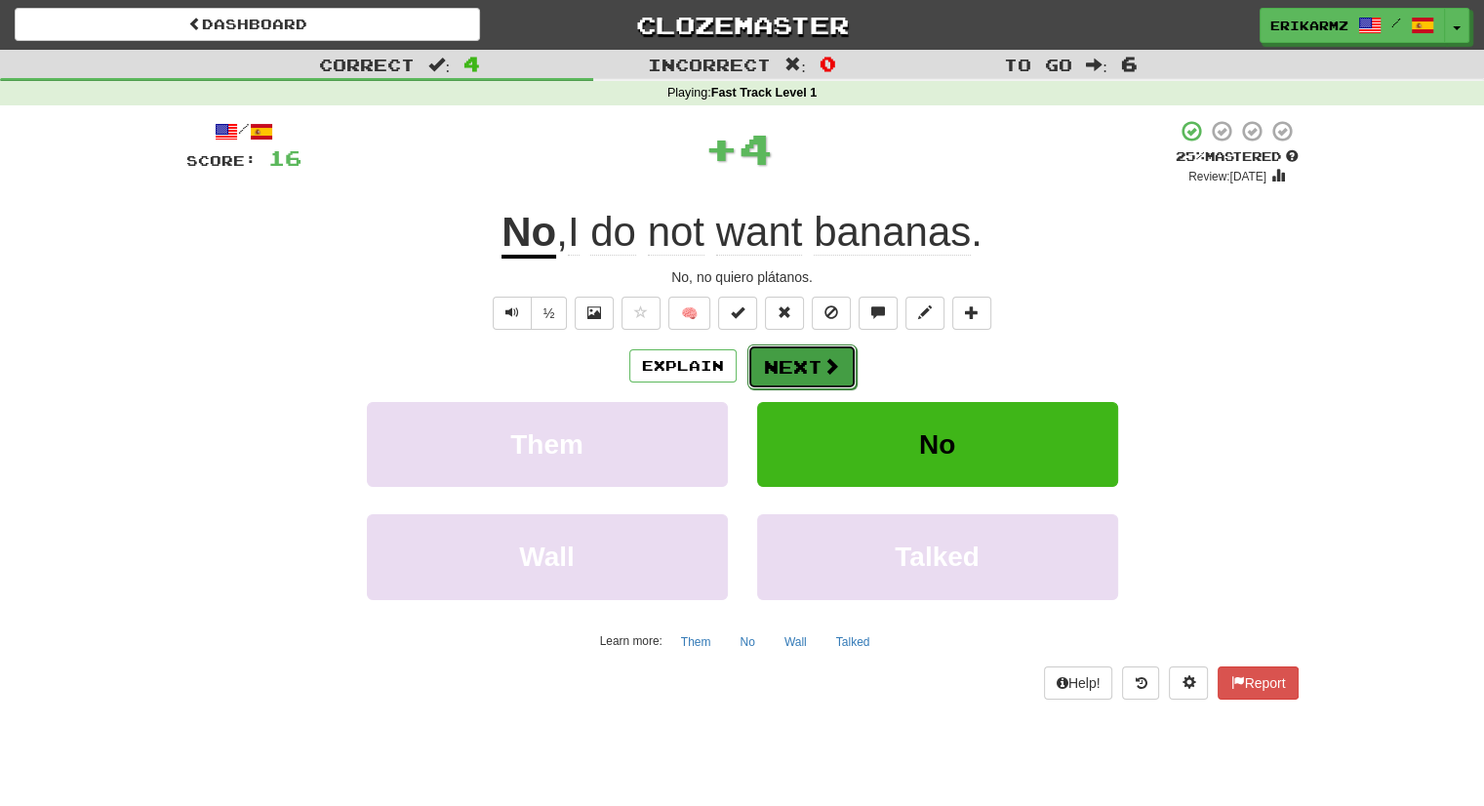
click at [813, 358] on button "Next" at bounding box center [802, 367] width 109 height 45
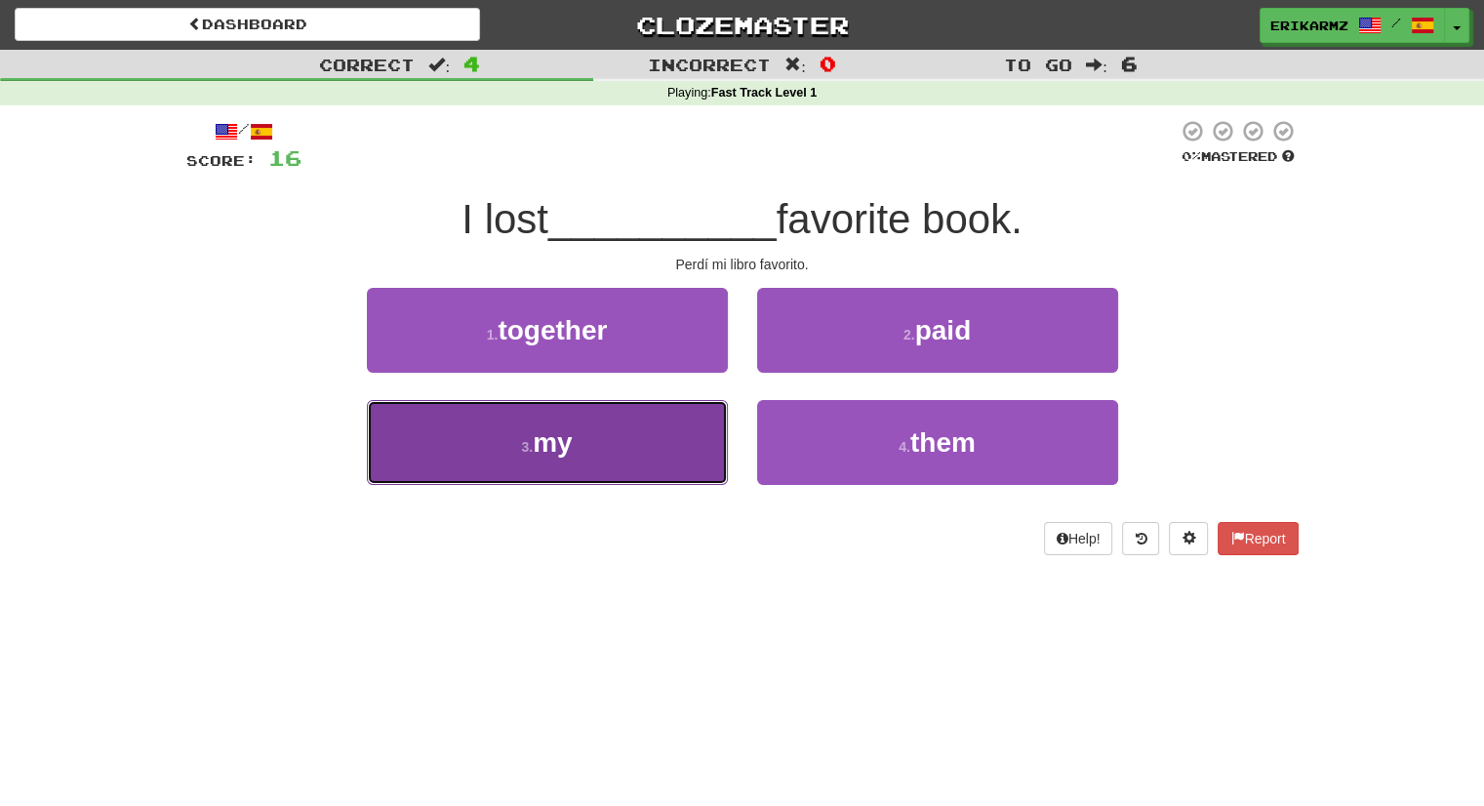
click at [603, 416] on button "3 . my" at bounding box center [547, 442] width 361 height 85
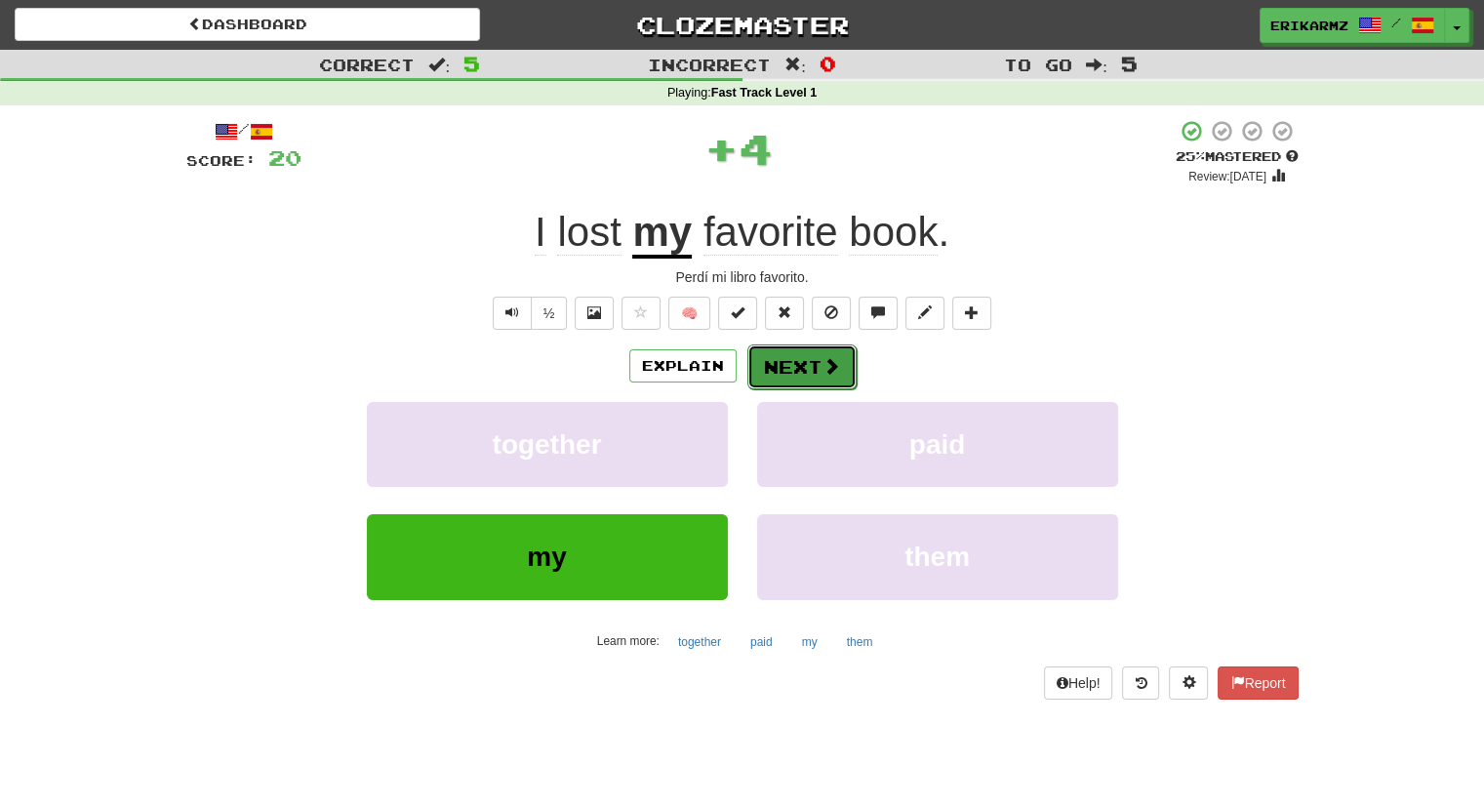
click at [806, 361] on button "Next" at bounding box center [802, 367] width 109 height 45
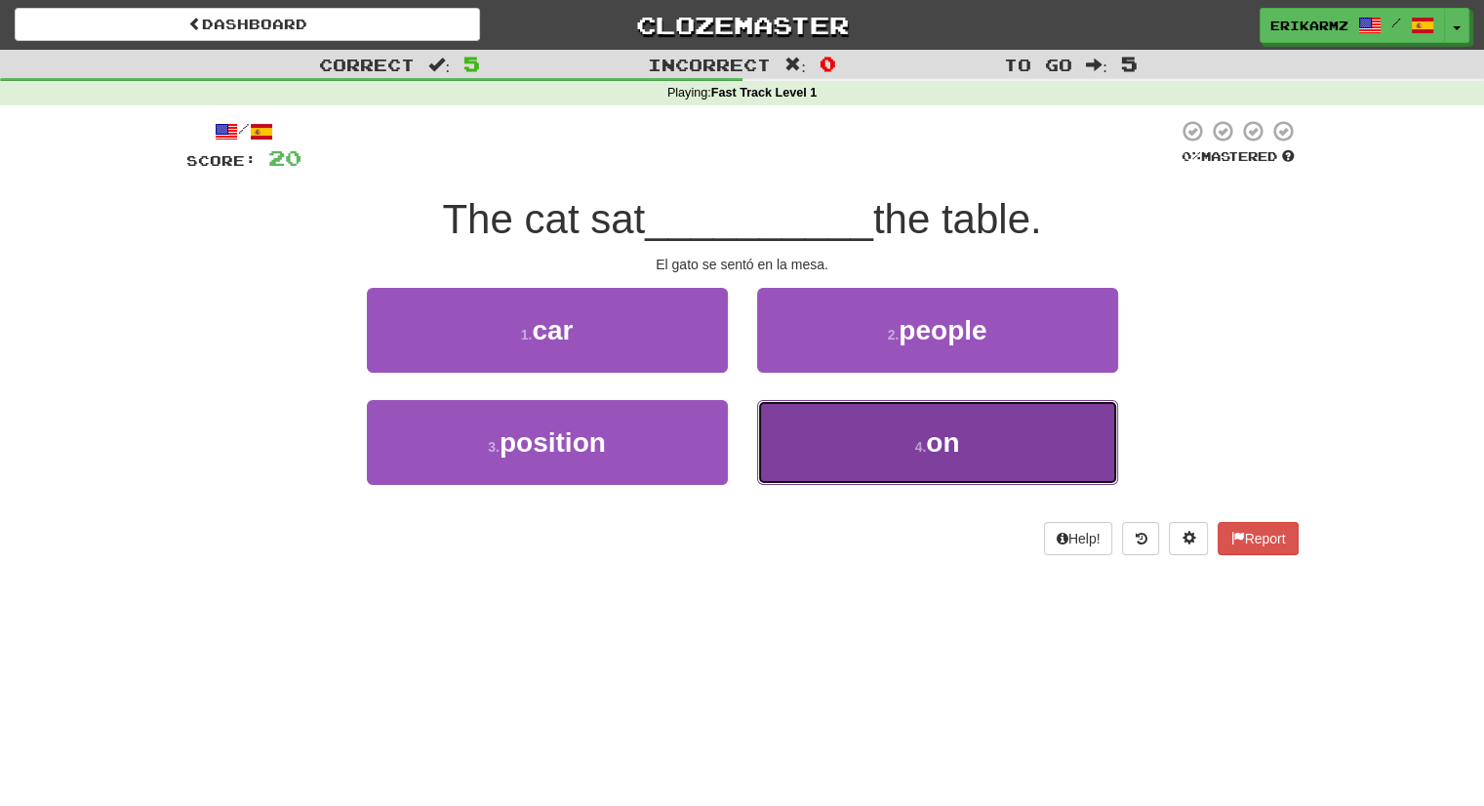
click at [933, 432] on span "on" at bounding box center [942, 442] width 33 height 30
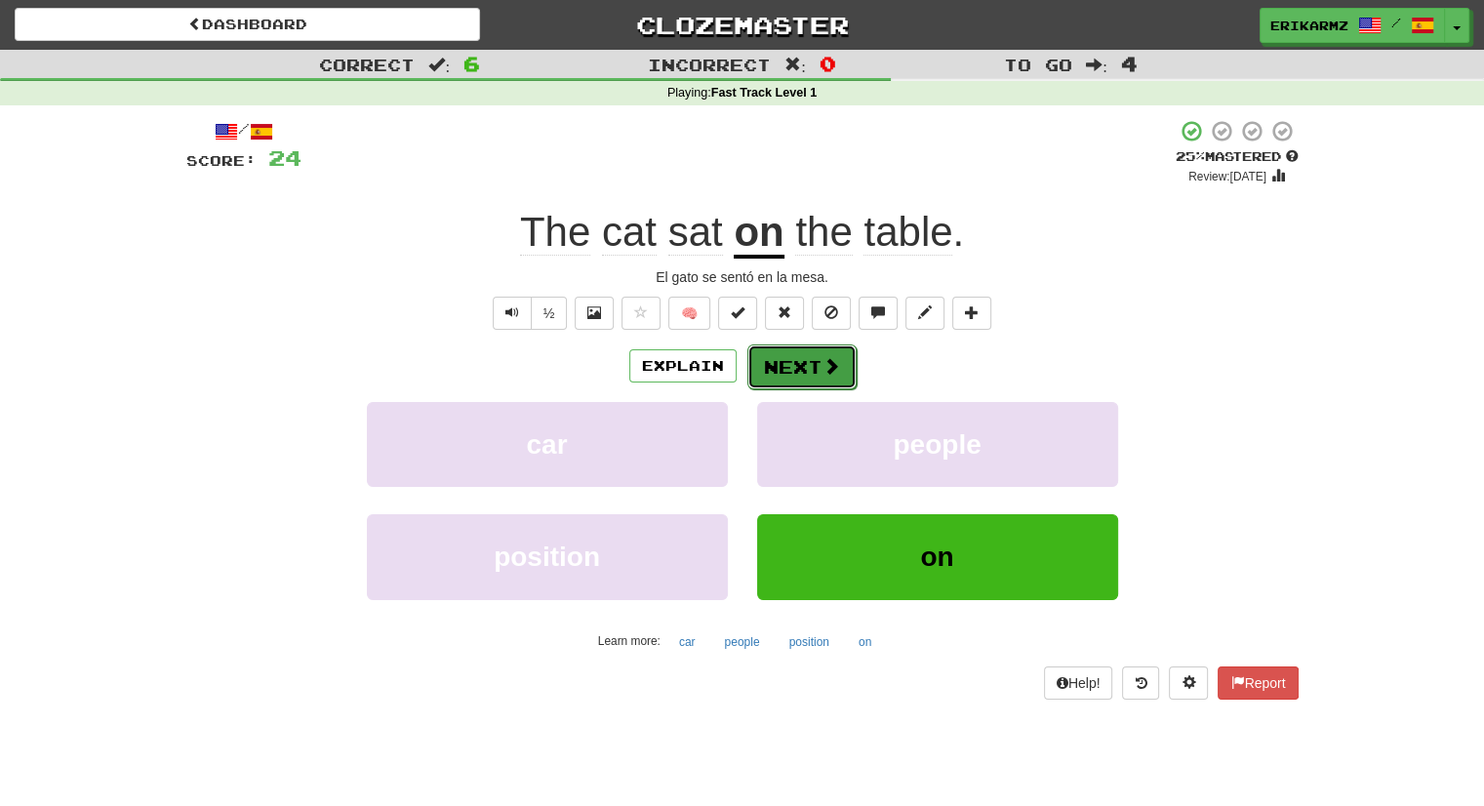
click at [793, 354] on button "Next" at bounding box center [802, 367] width 109 height 45
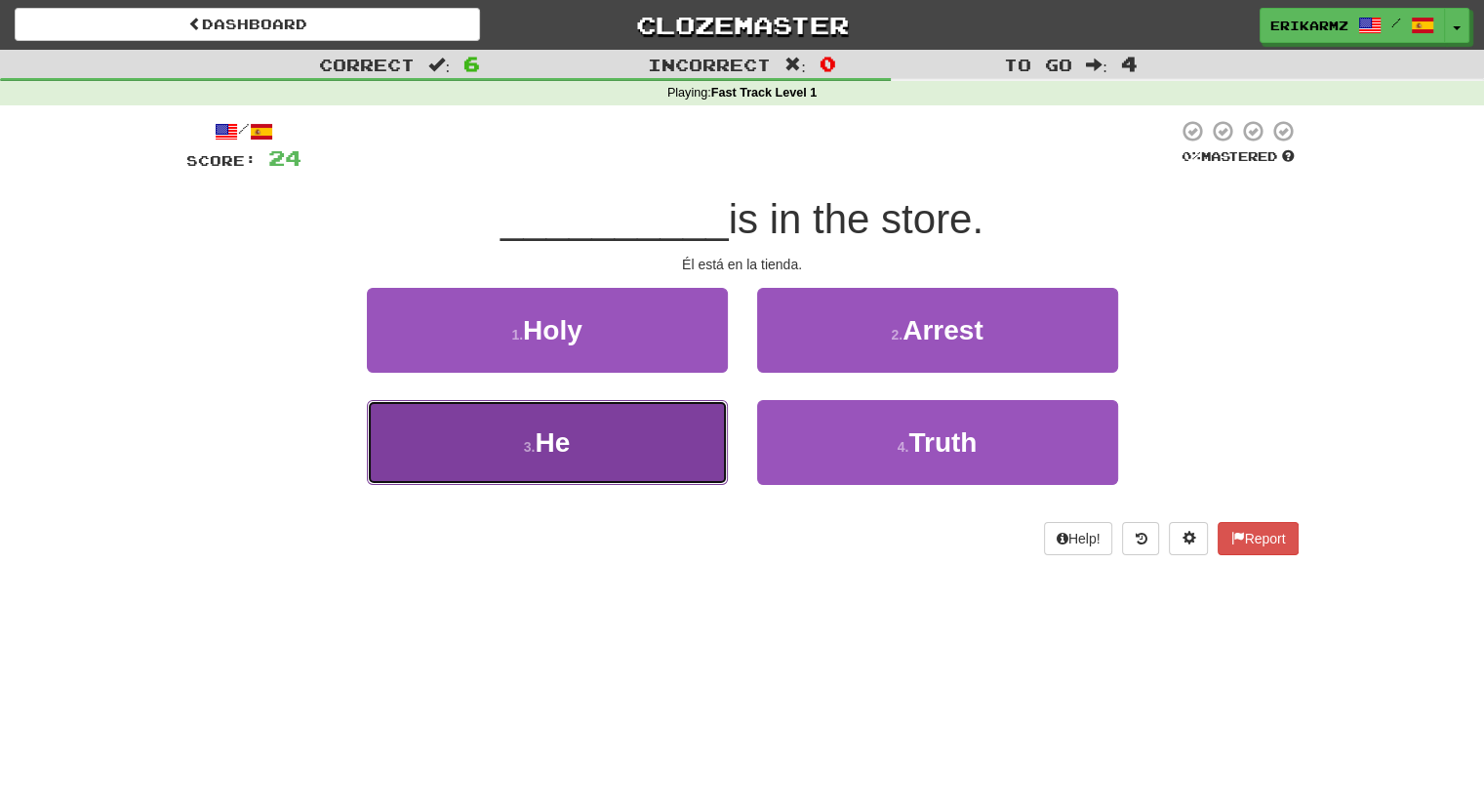
click at [577, 436] on button "3 . He" at bounding box center [547, 442] width 361 height 85
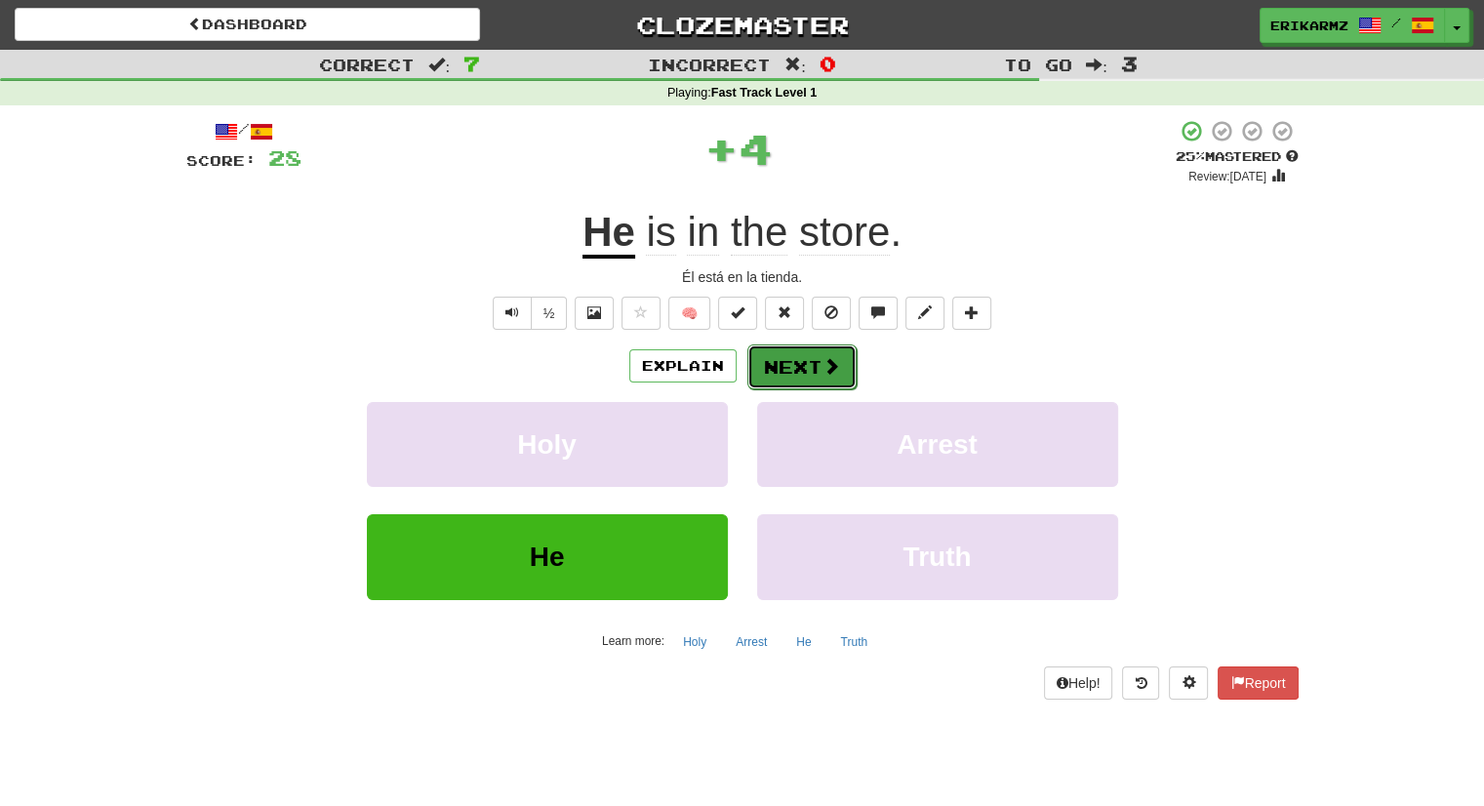
click at [817, 367] on button "Next" at bounding box center [802, 367] width 109 height 45
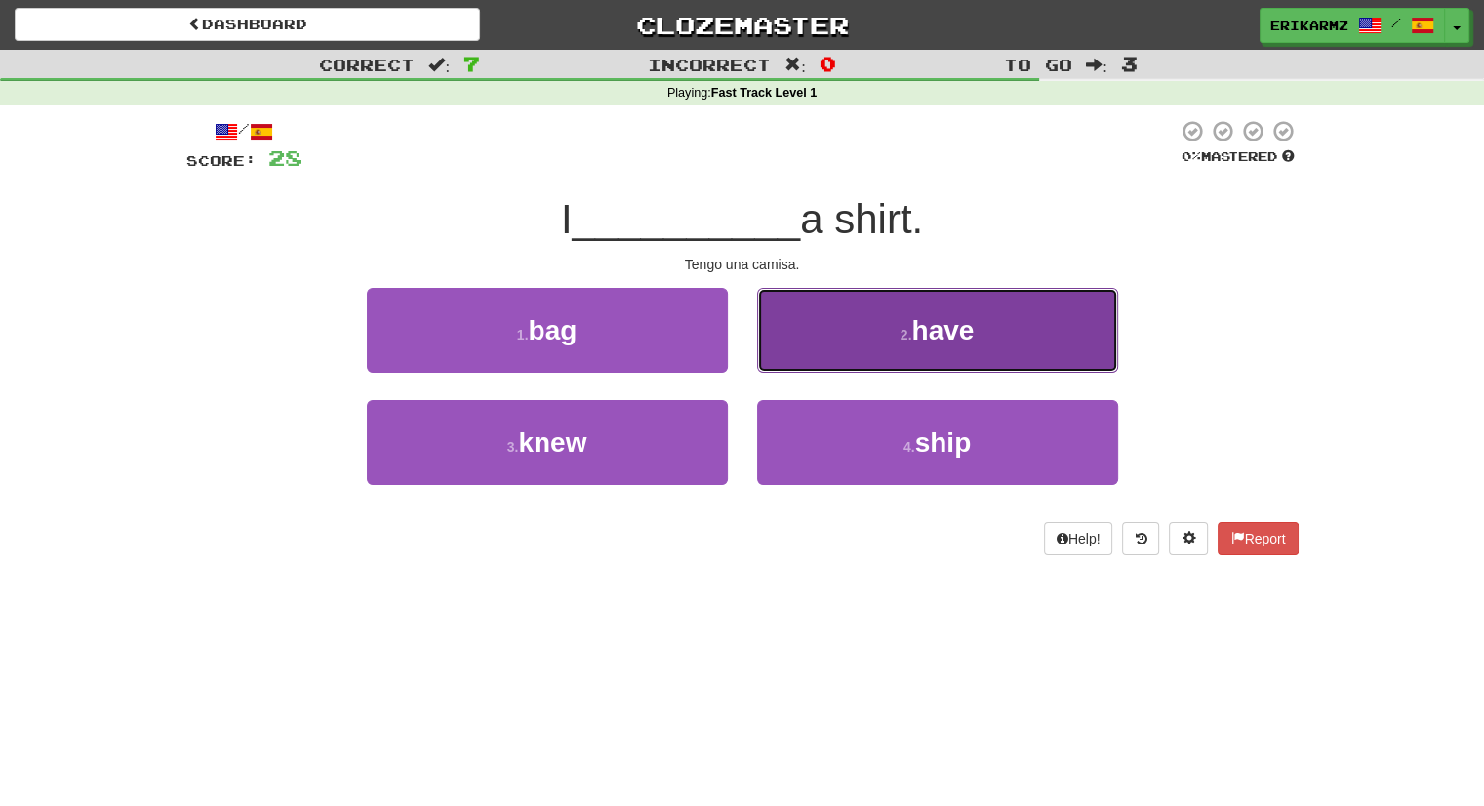
click at [933, 320] on span "have" at bounding box center [943, 330] width 62 height 30
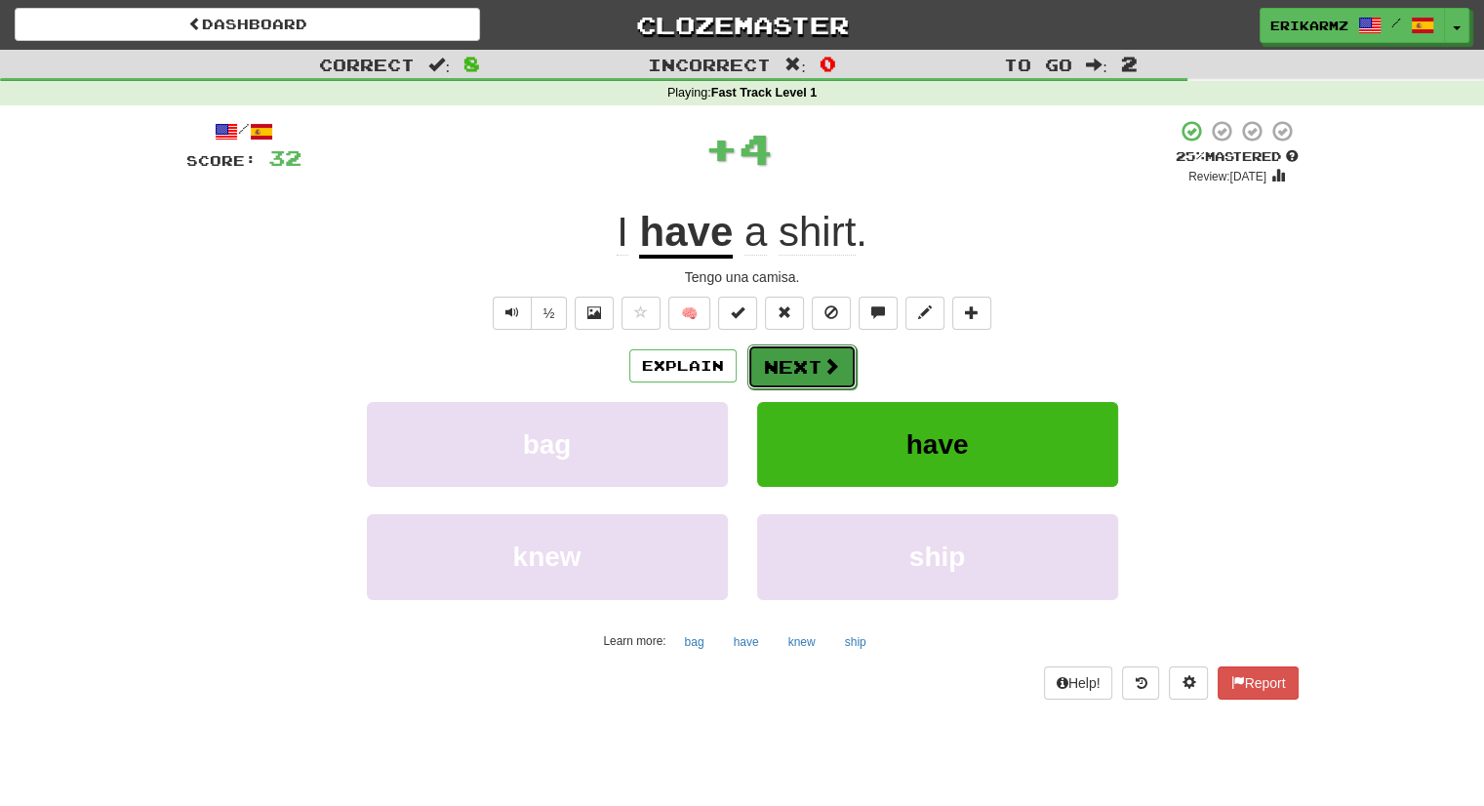
click at [809, 360] on button "Next" at bounding box center [802, 367] width 109 height 45
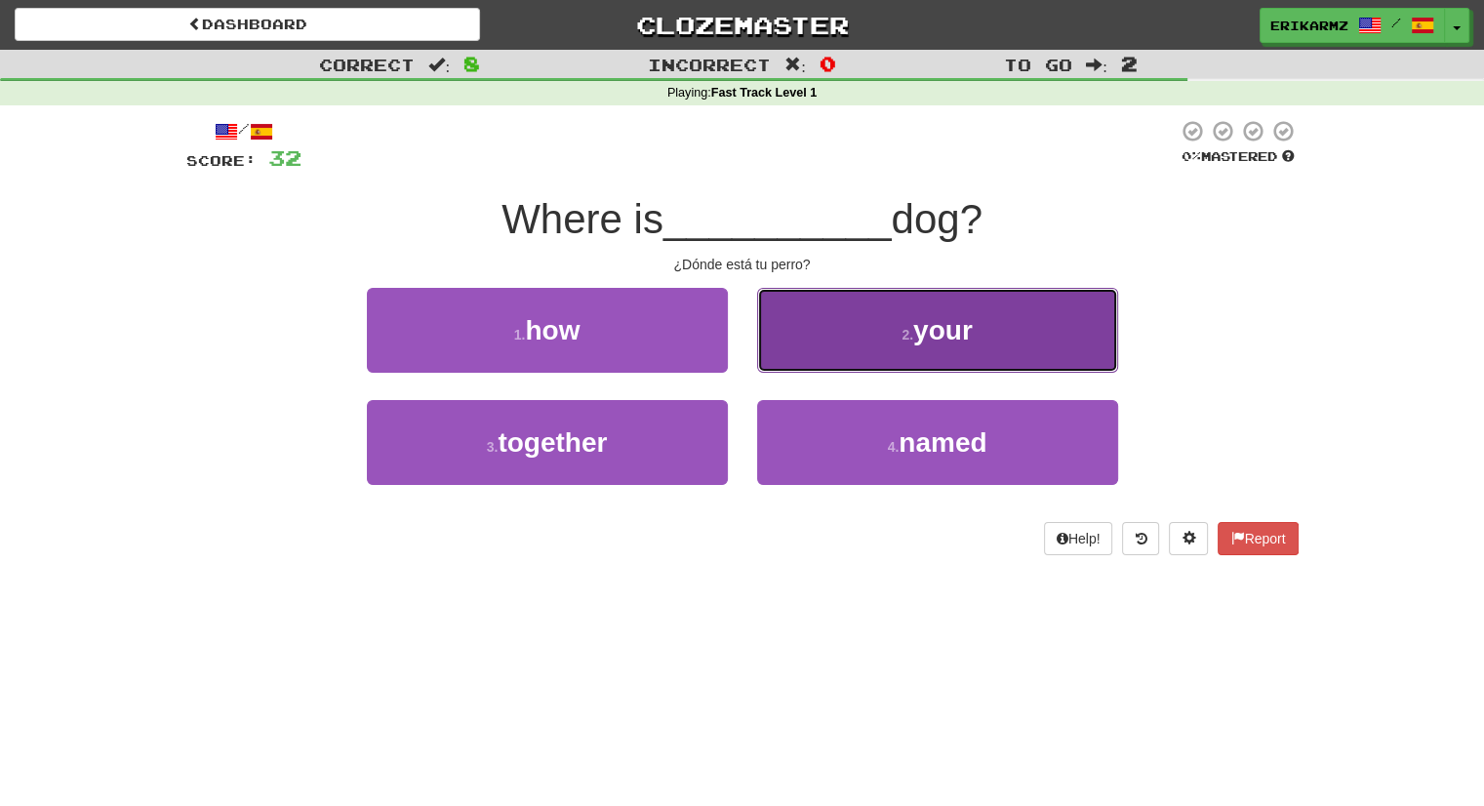
click at [941, 312] on button "2 . your" at bounding box center [937, 330] width 361 height 85
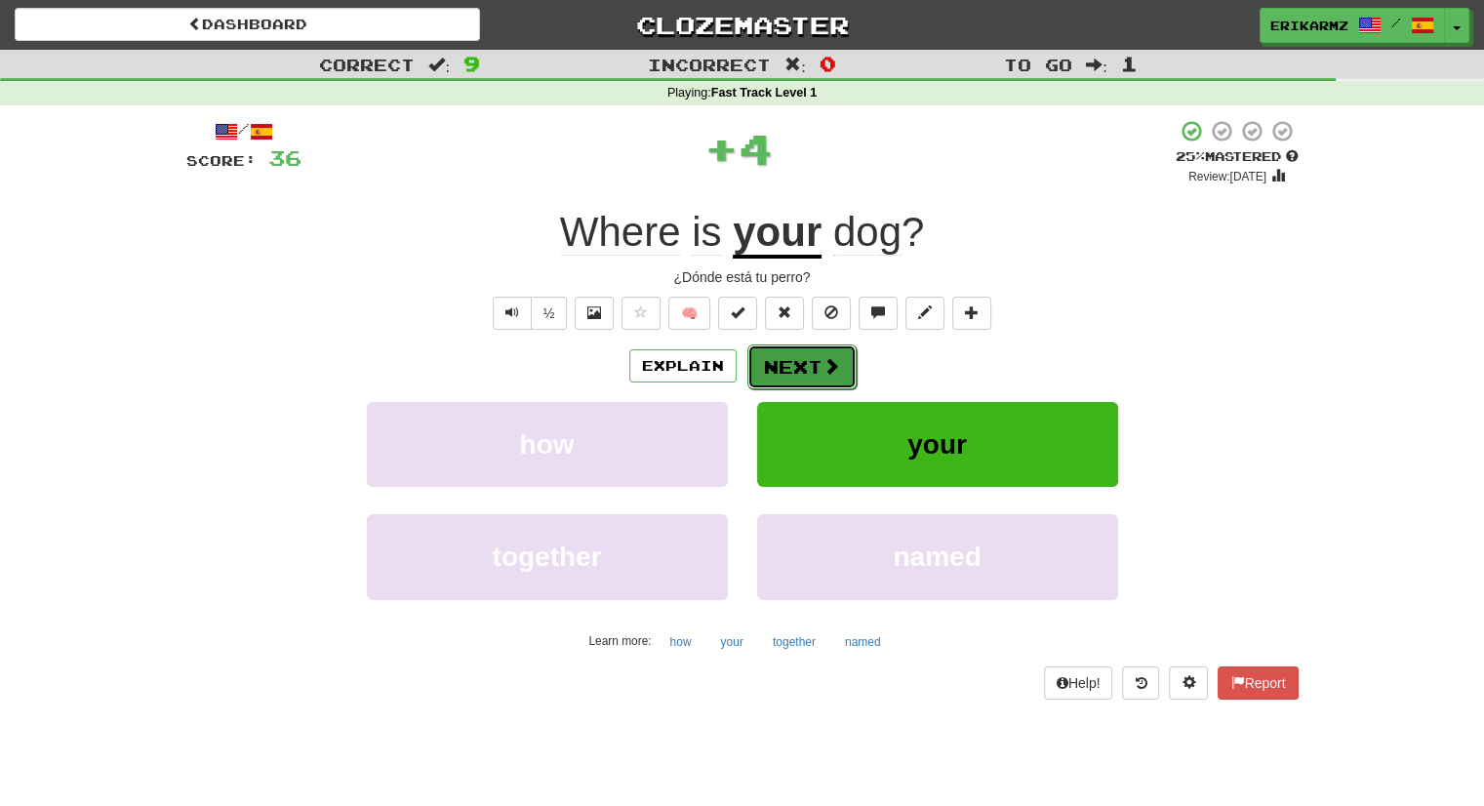
click at [789, 368] on button "Next" at bounding box center [802, 367] width 109 height 45
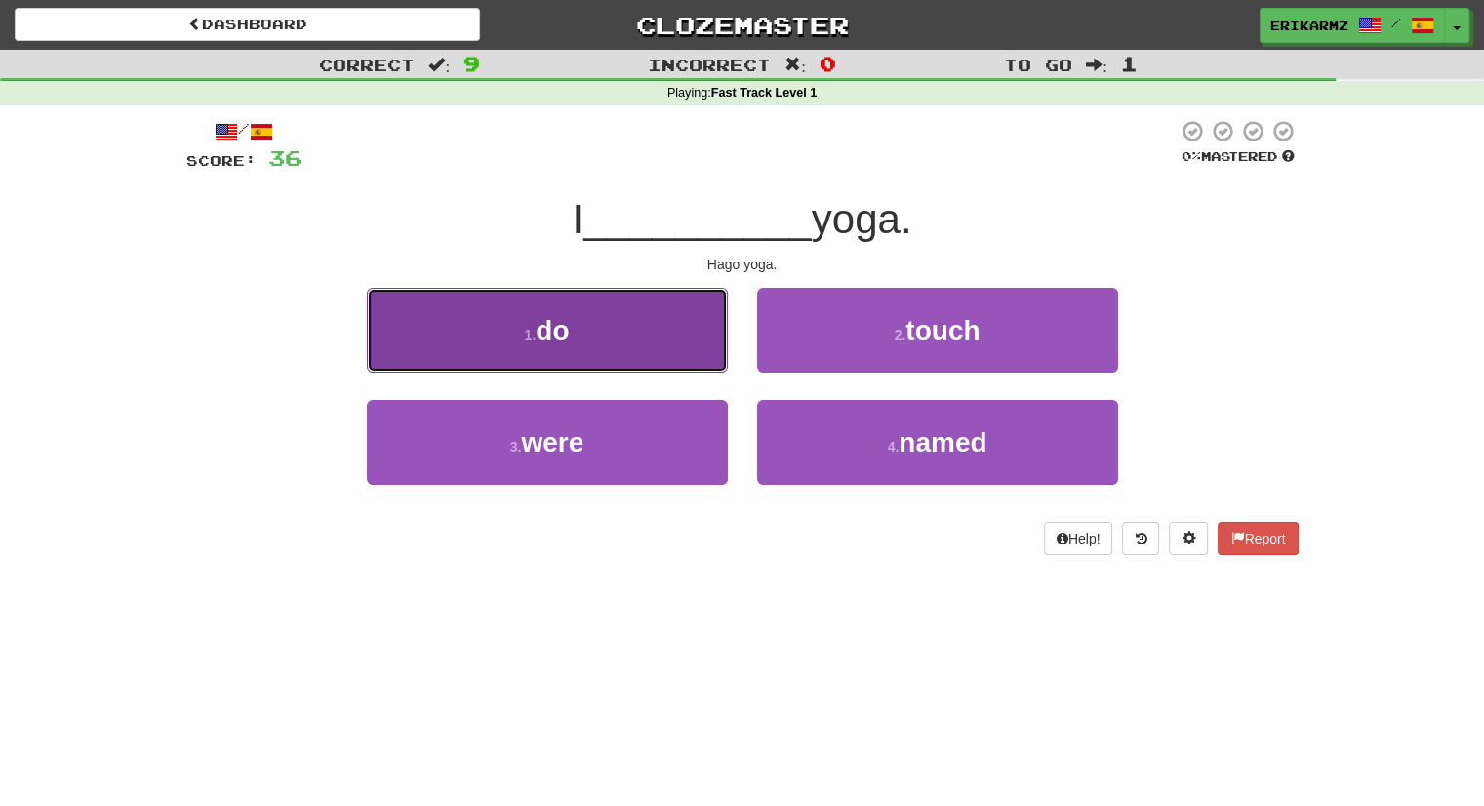
click at [609, 317] on button "1 . do" at bounding box center [547, 330] width 361 height 85
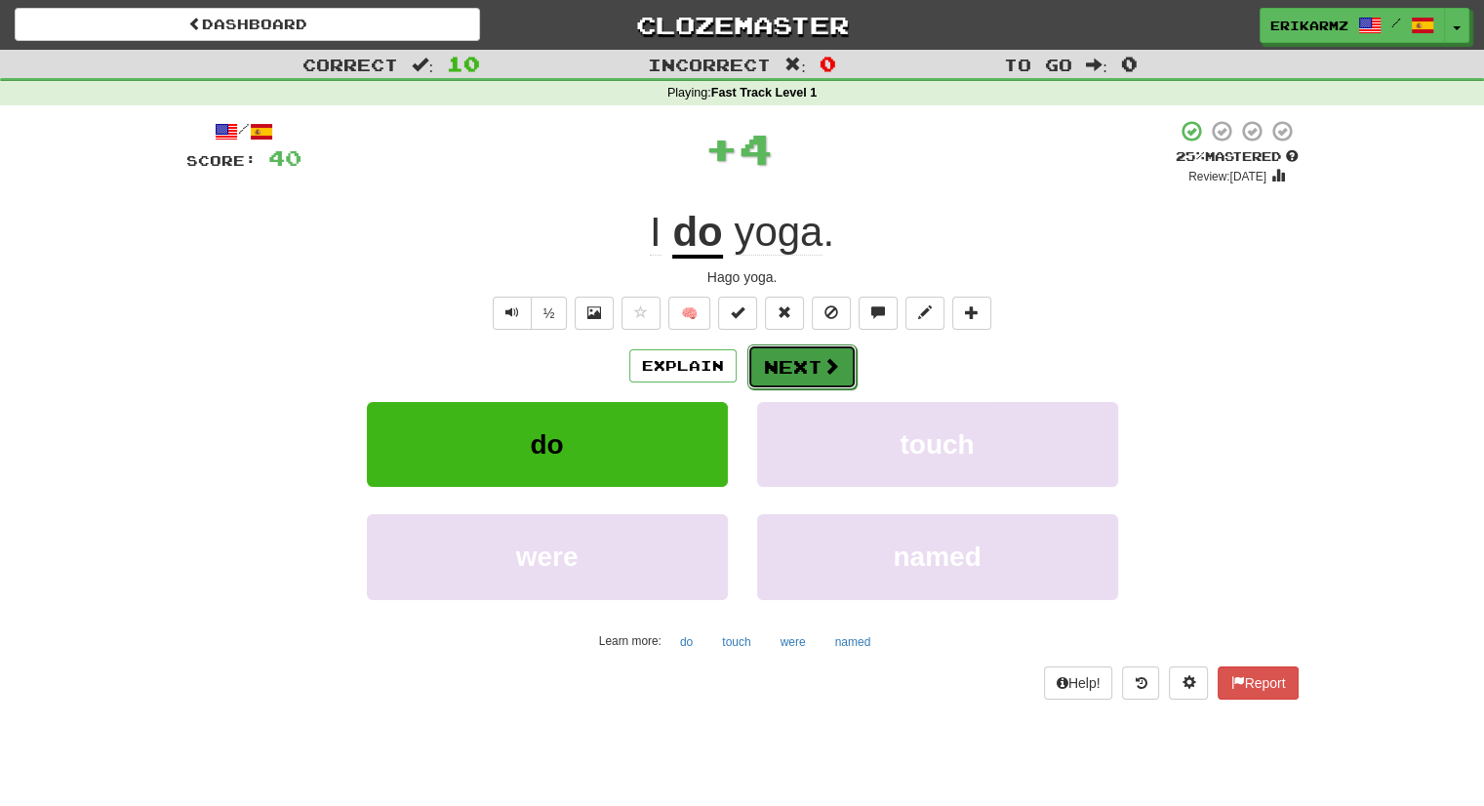
click at [780, 356] on button "Next" at bounding box center [802, 367] width 109 height 45
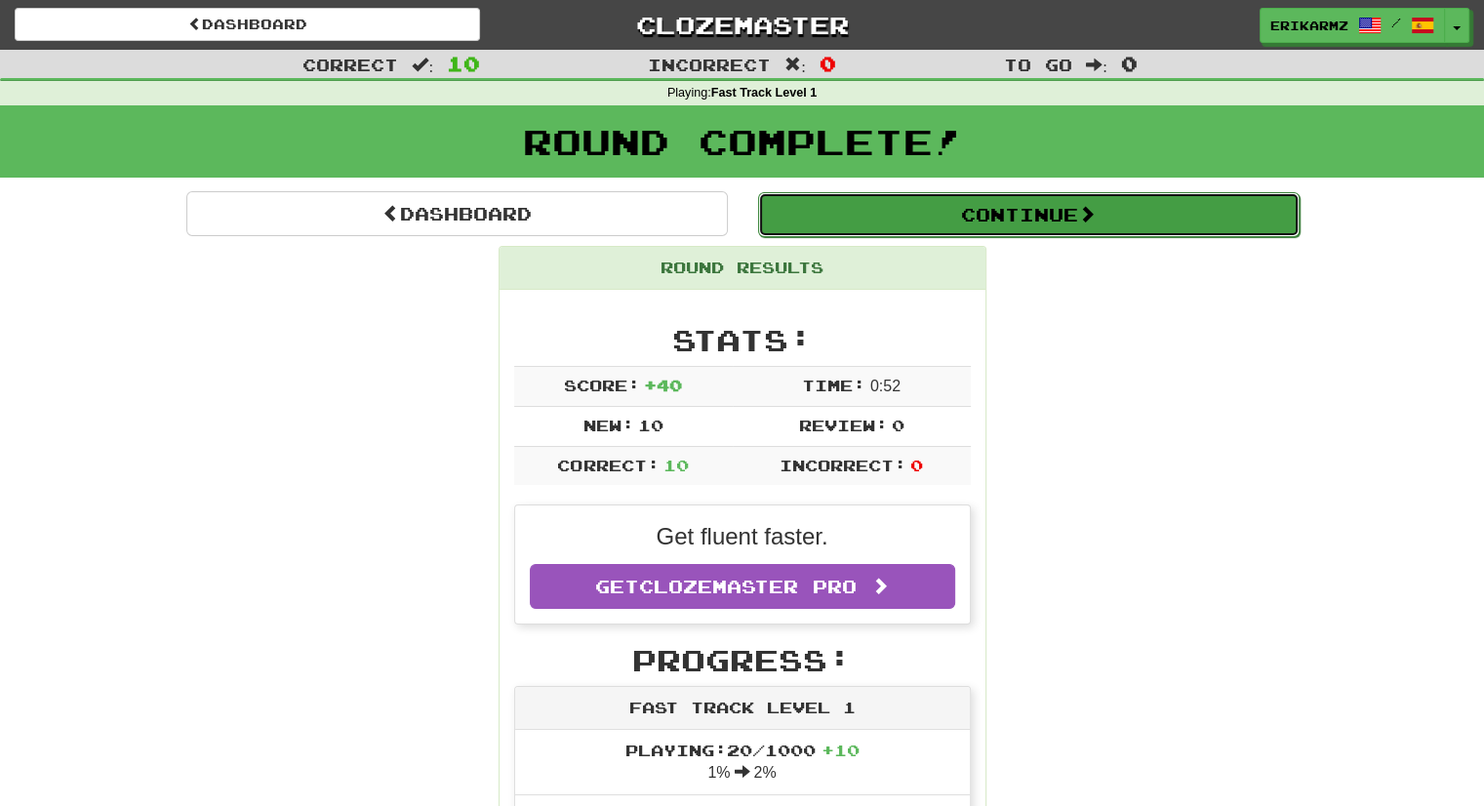
click at [1120, 227] on button "Continue" at bounding box center [1029, 214] width 542 height 45
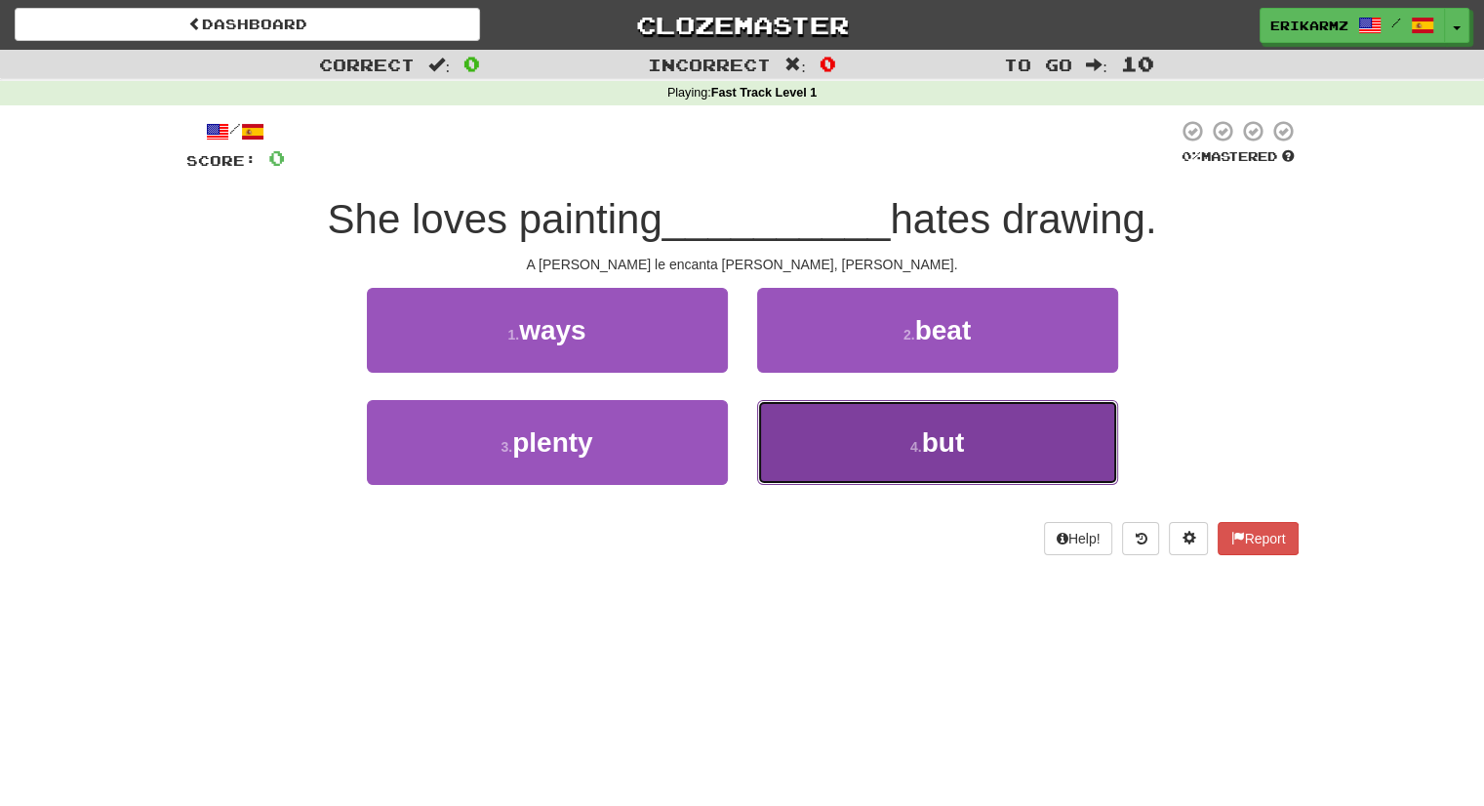
click at [955, 427] on span "but" at bounding box center [943, 442] width 43 height 30
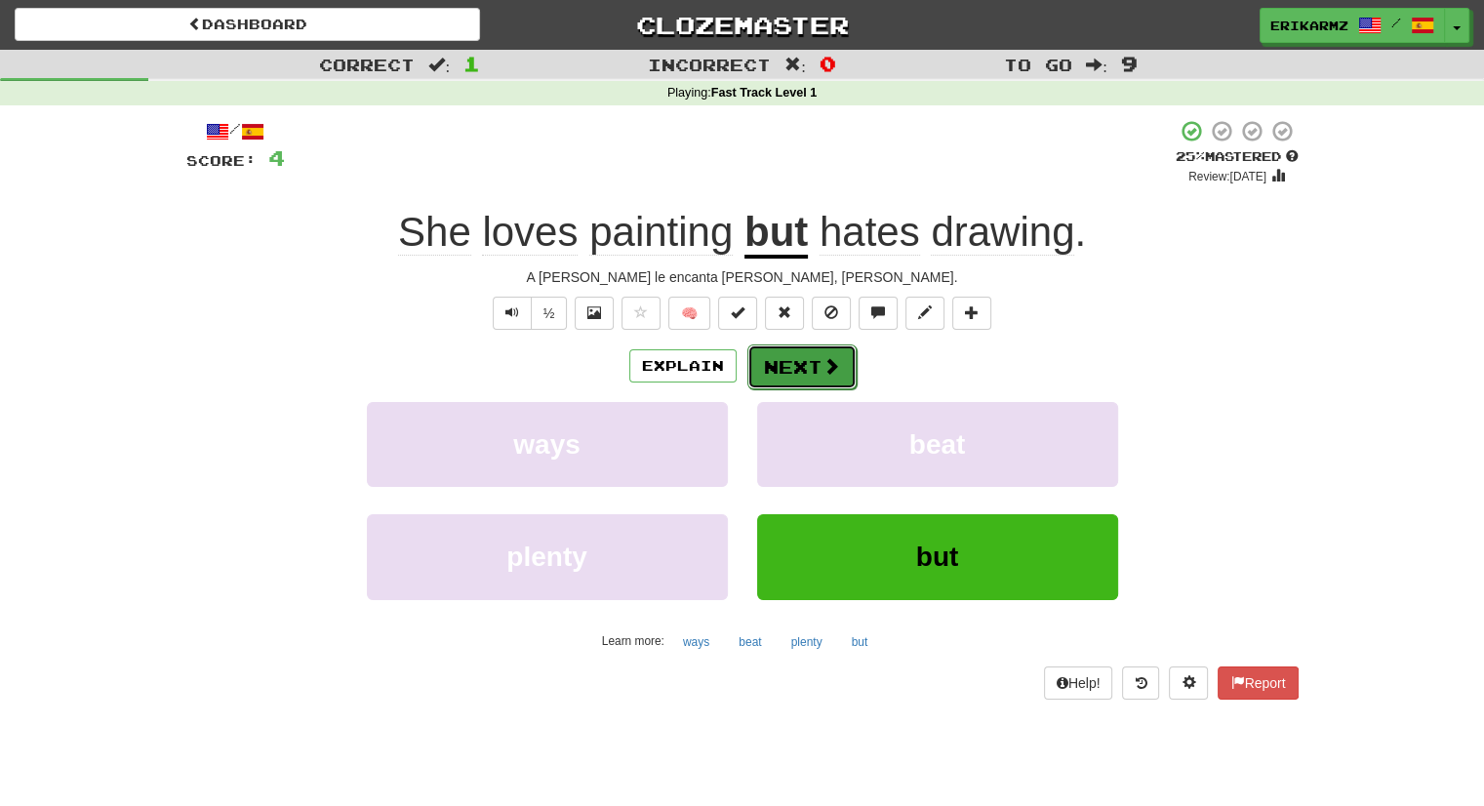
click at [827, 367] on span at bounding box center [832, 366] width 18 height 18
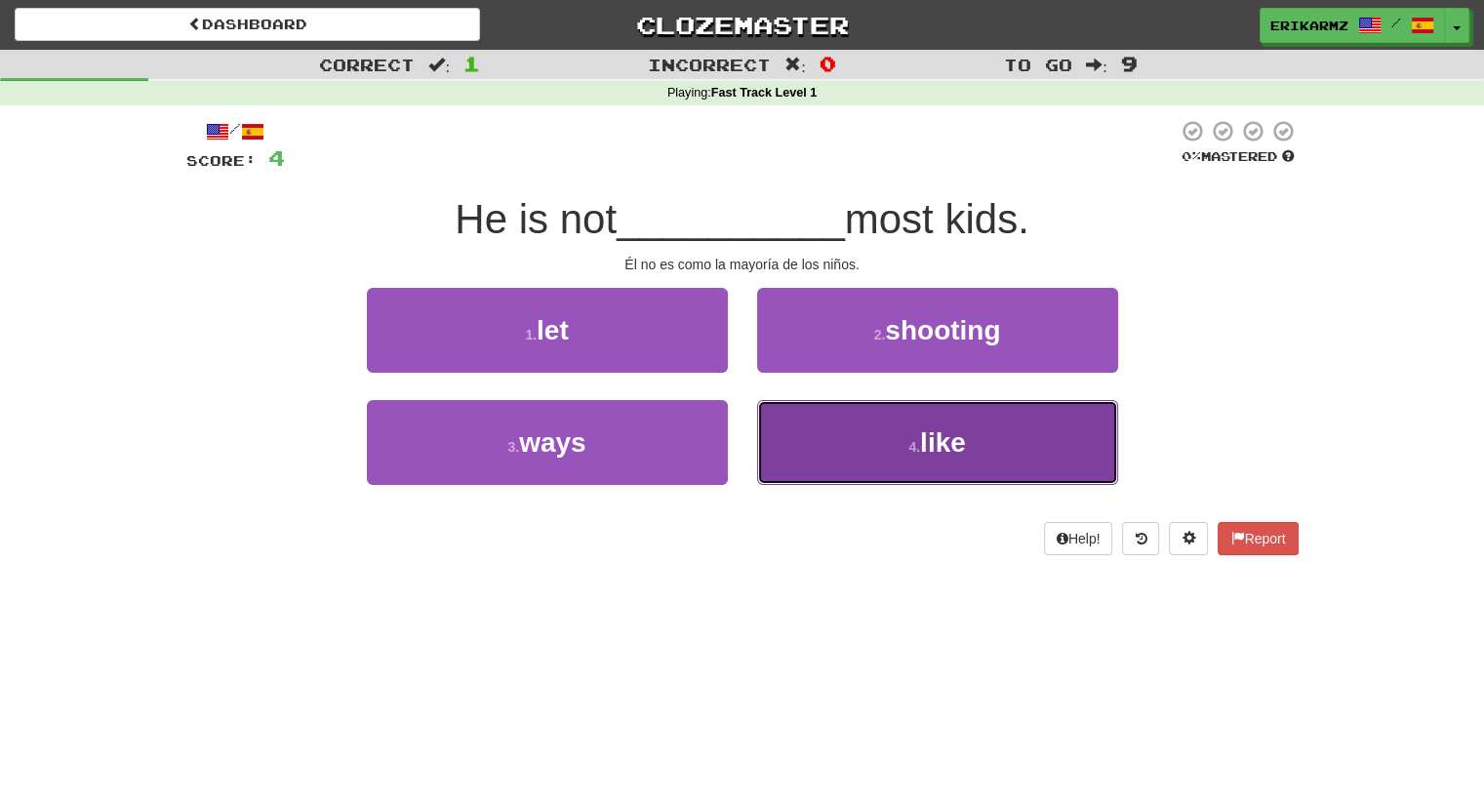
click at [902, 458] on button "4 . like" at bounding box center [937, 442] width 361 height 85
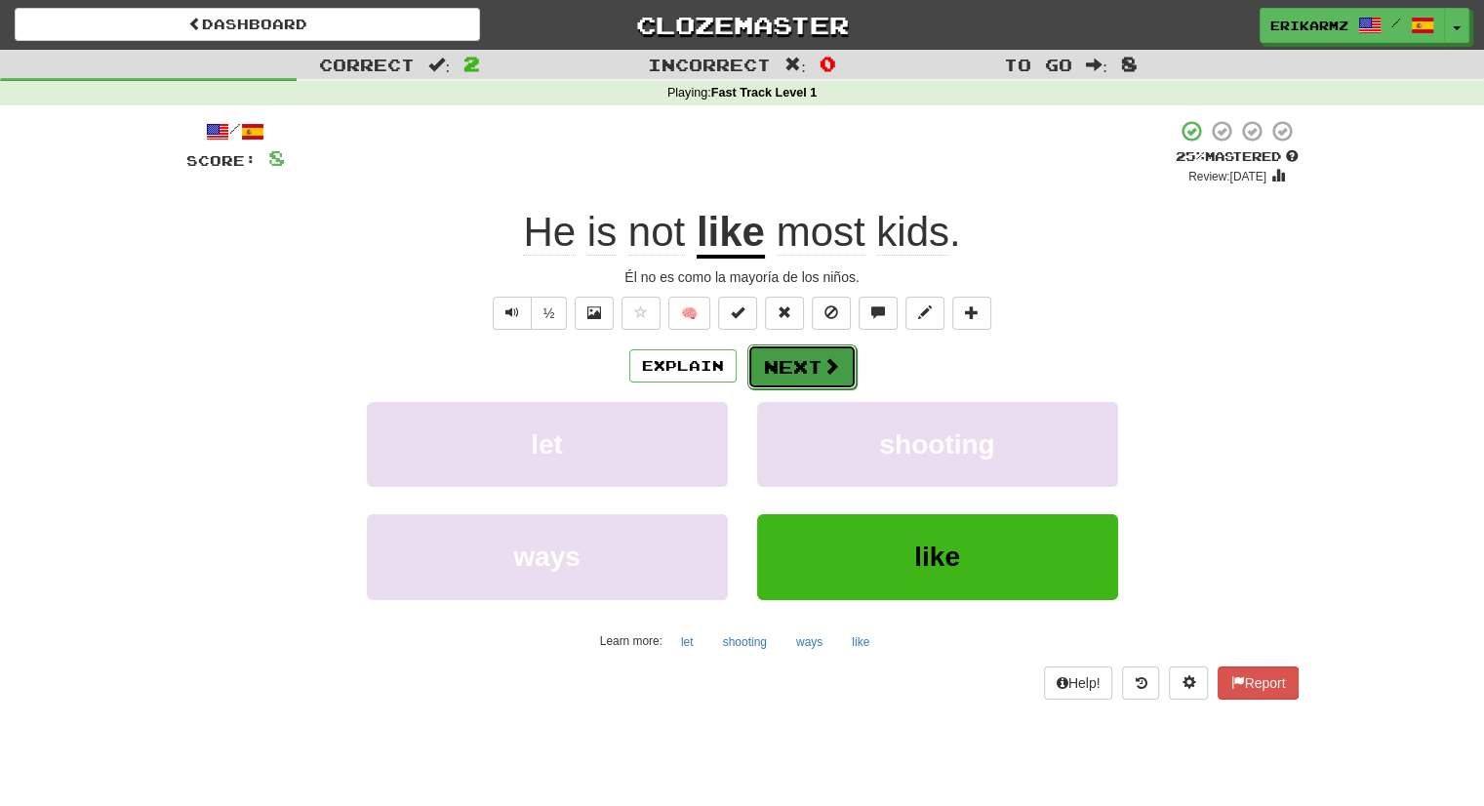
click at [846, 346] on button "Next" at bounding box center [802, 367] width 109 height 45
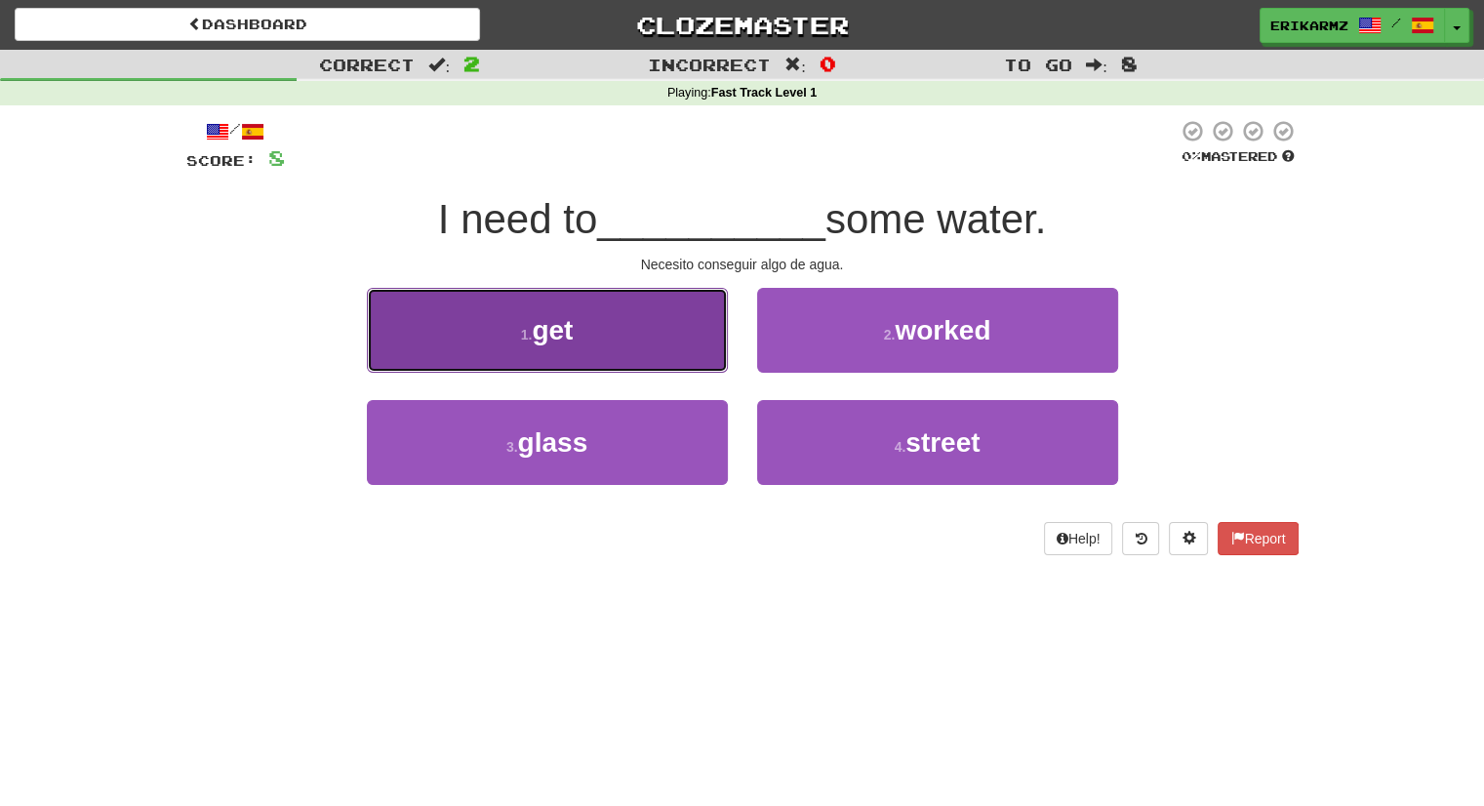
click at [627, 329] on button "1 . get" at bounding box center [547, 330] width 361 height 85
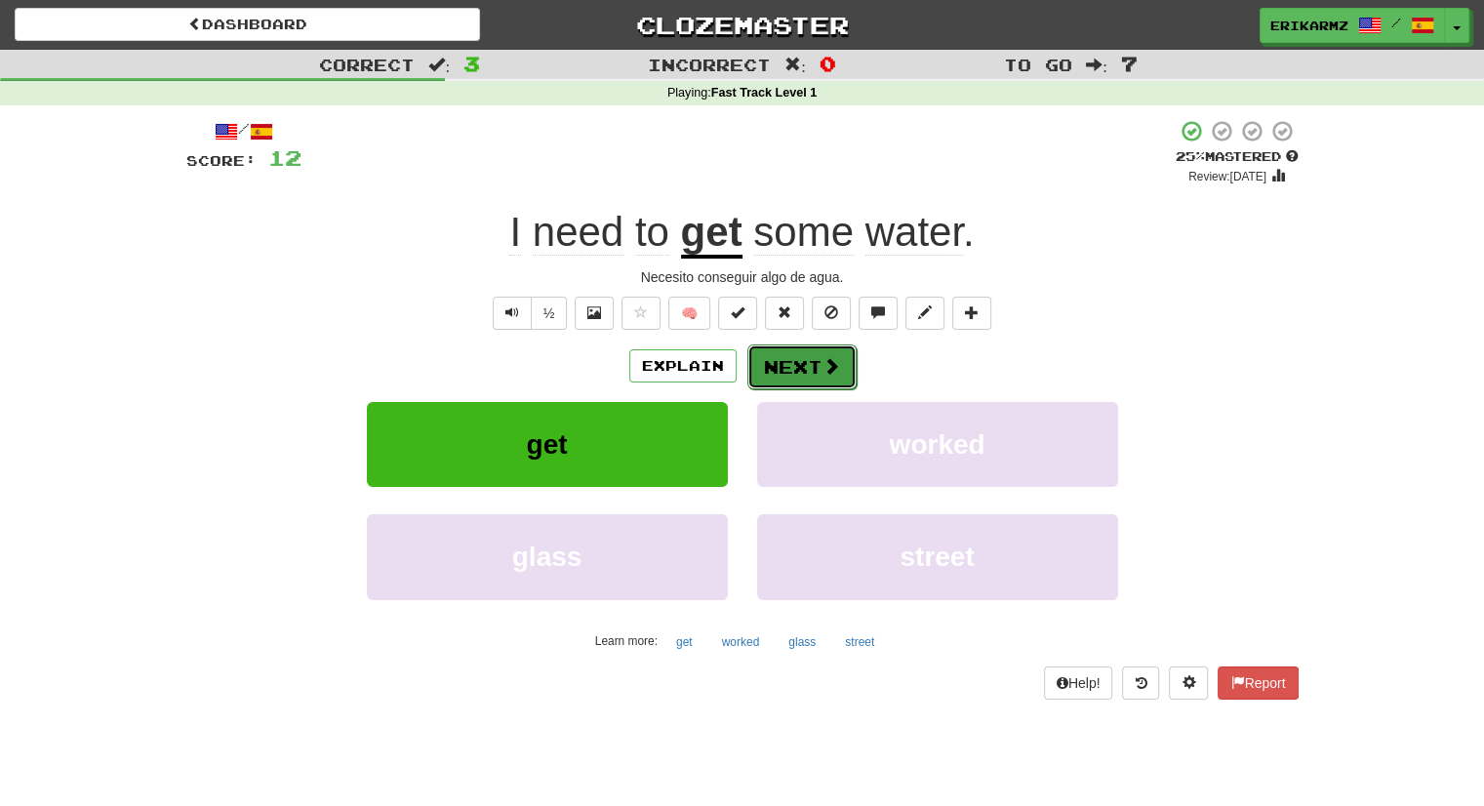
click at [808, 372] on button "Next" at bounding box center [802, 367] width 109 height 45
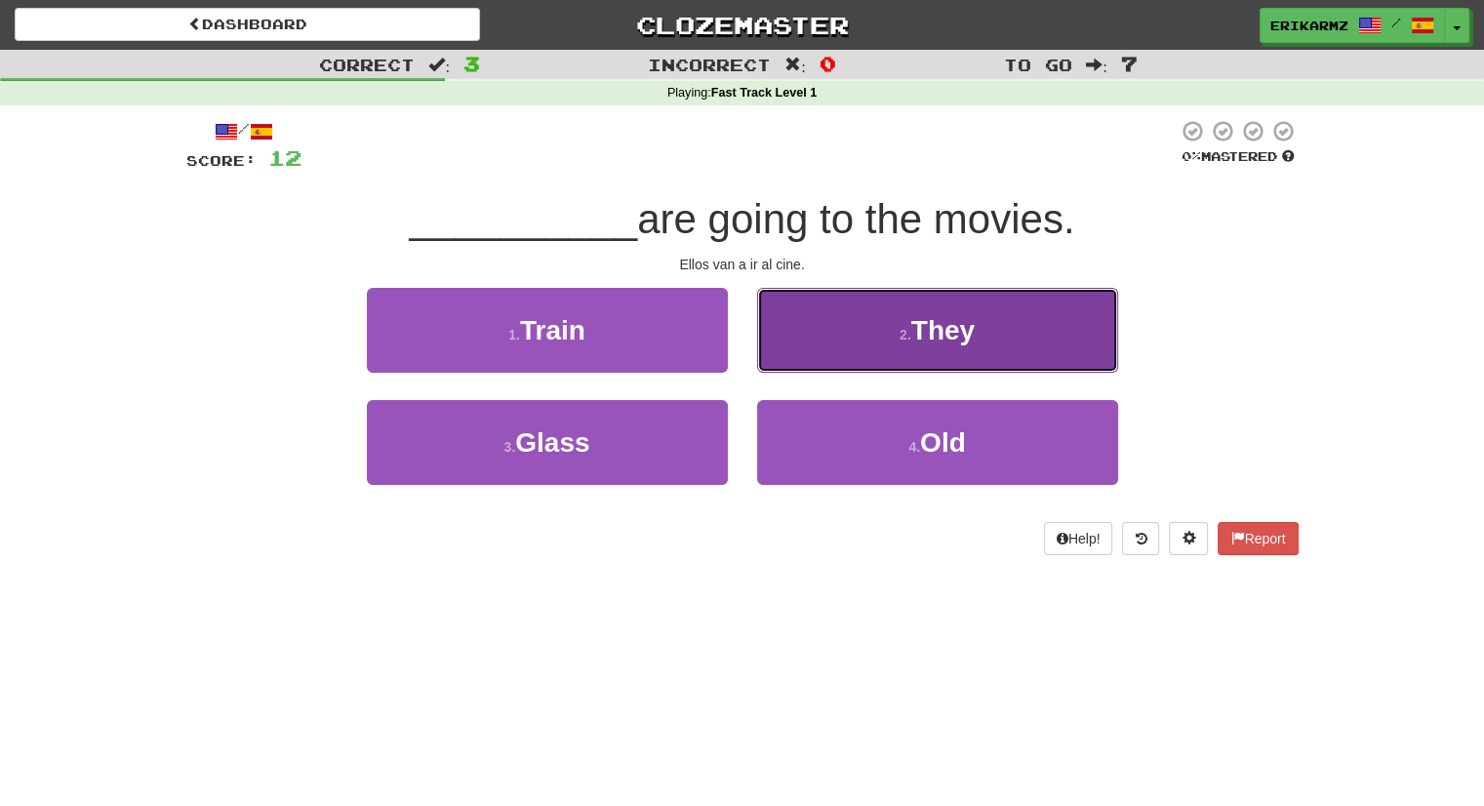
click at [927, 331] on span "They" at bounding box center [943, 330] width 63 height 30
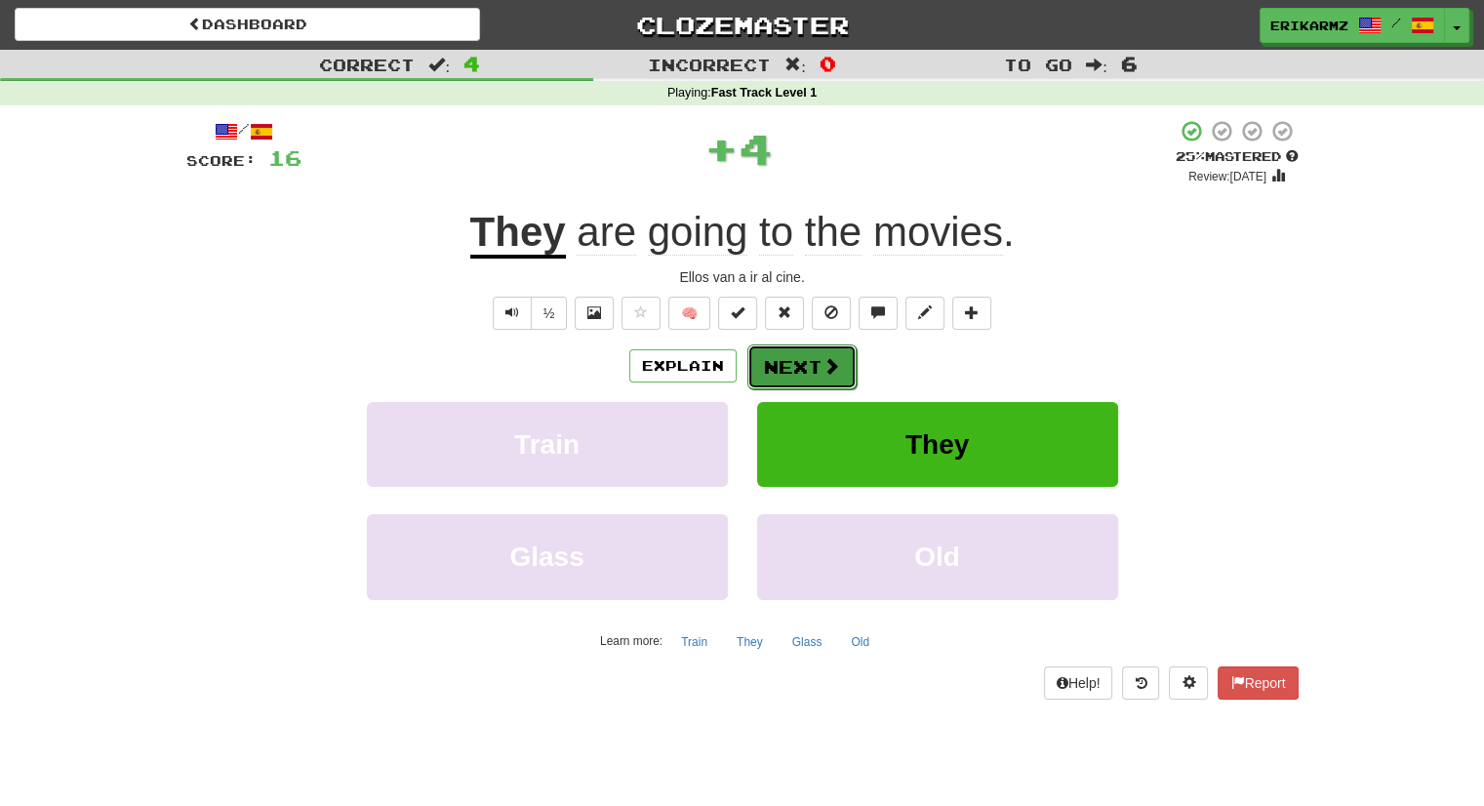
click at [843, 363] on button "Next" at bounding box center [802, 367] width 109 height 45
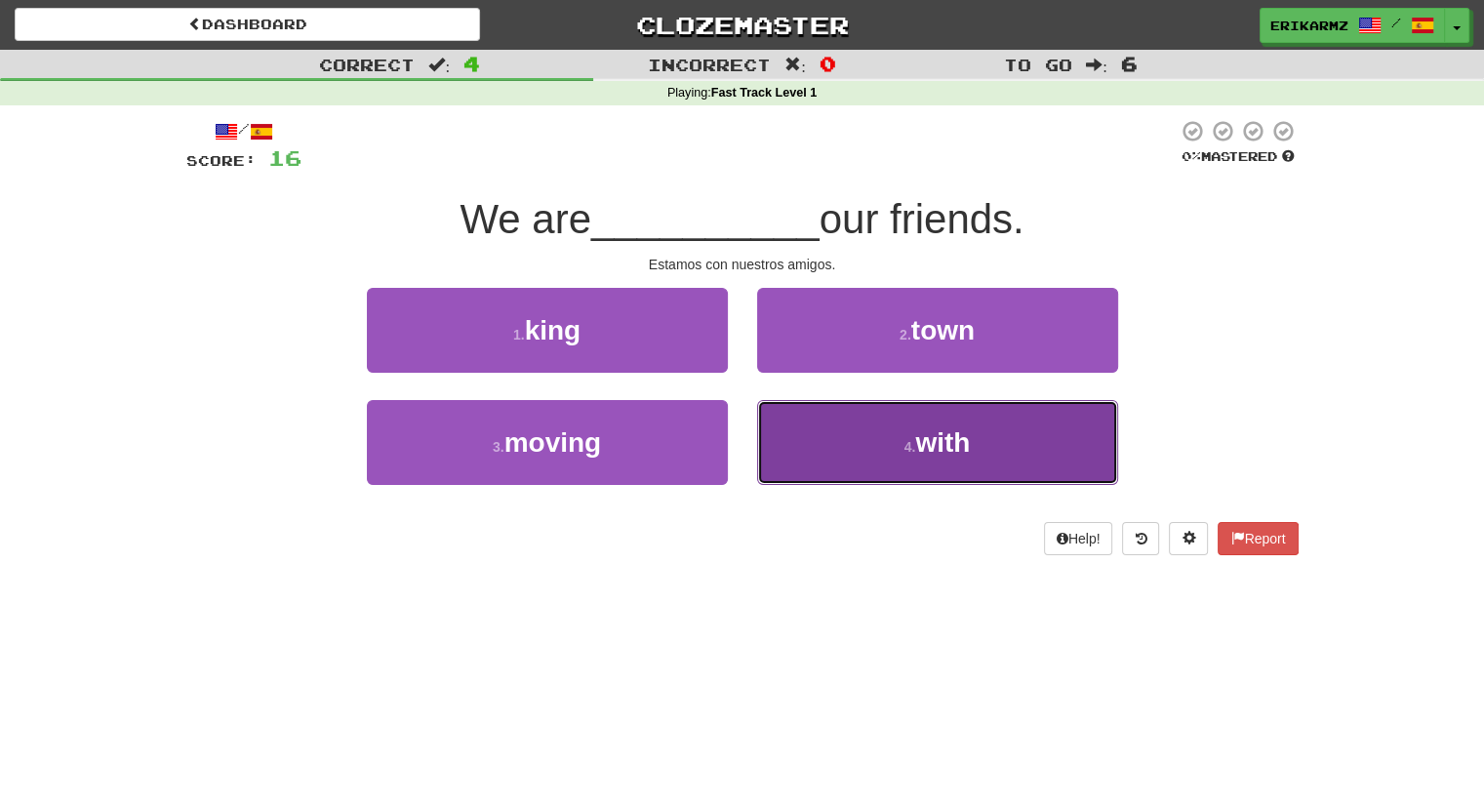
click at [951, 446] on span "with" at bounding box center [942, 442] width 55 height 30
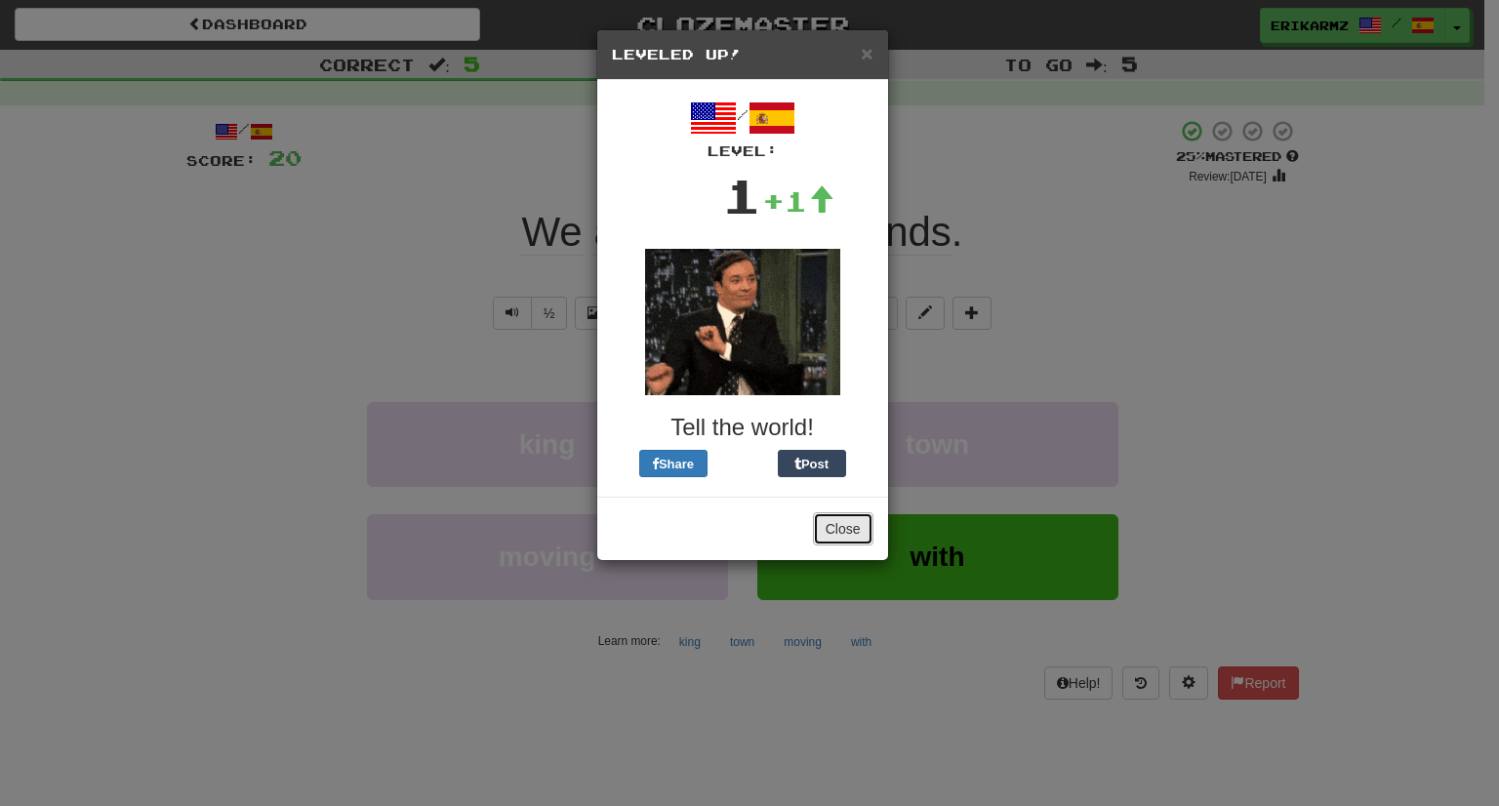
click at [847, 524] on button "Close" at bounding box center [843, 528] width 61 height 33
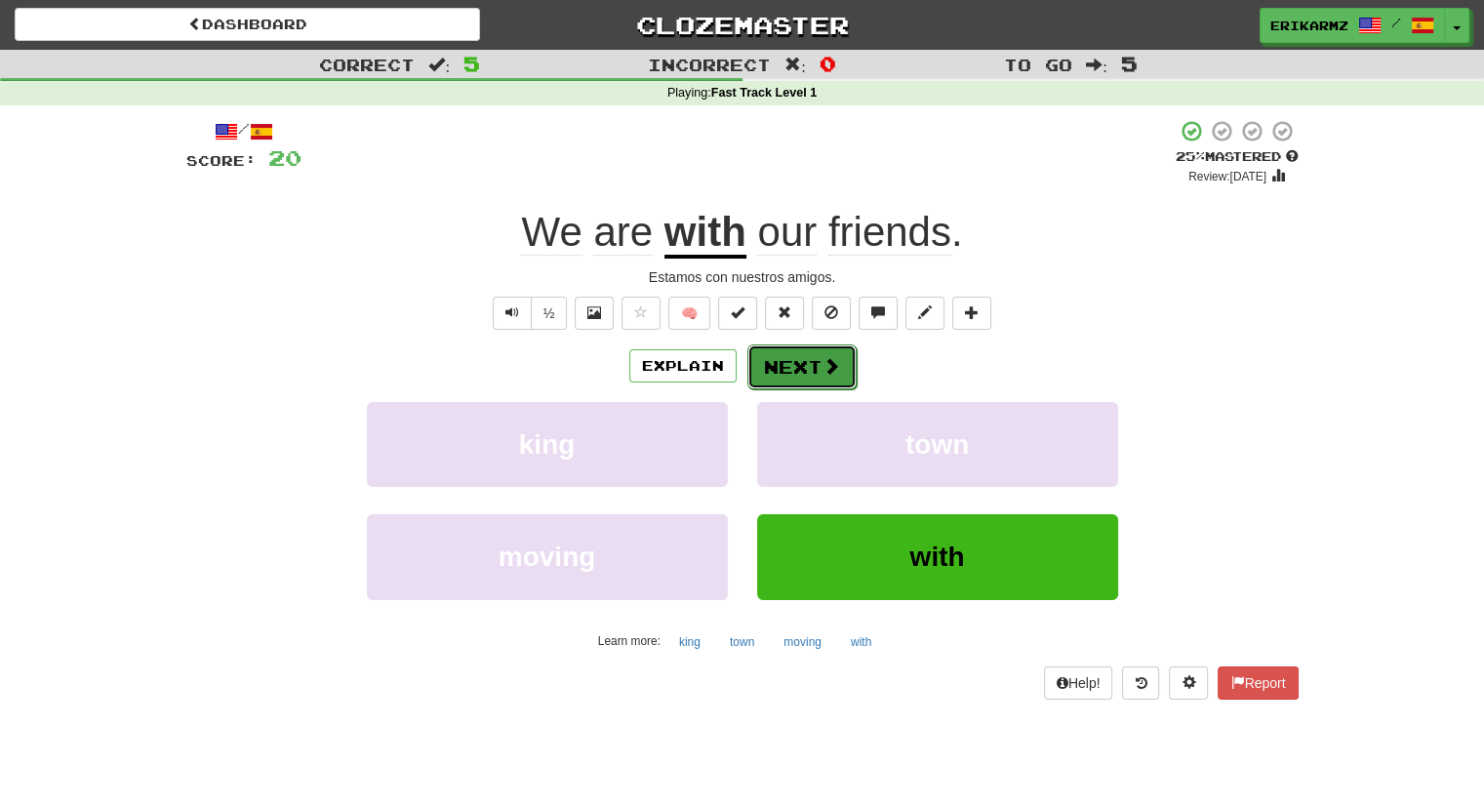
click at [820, 376] on button "Next" at bounding box center [802, 367] width 109 height 45
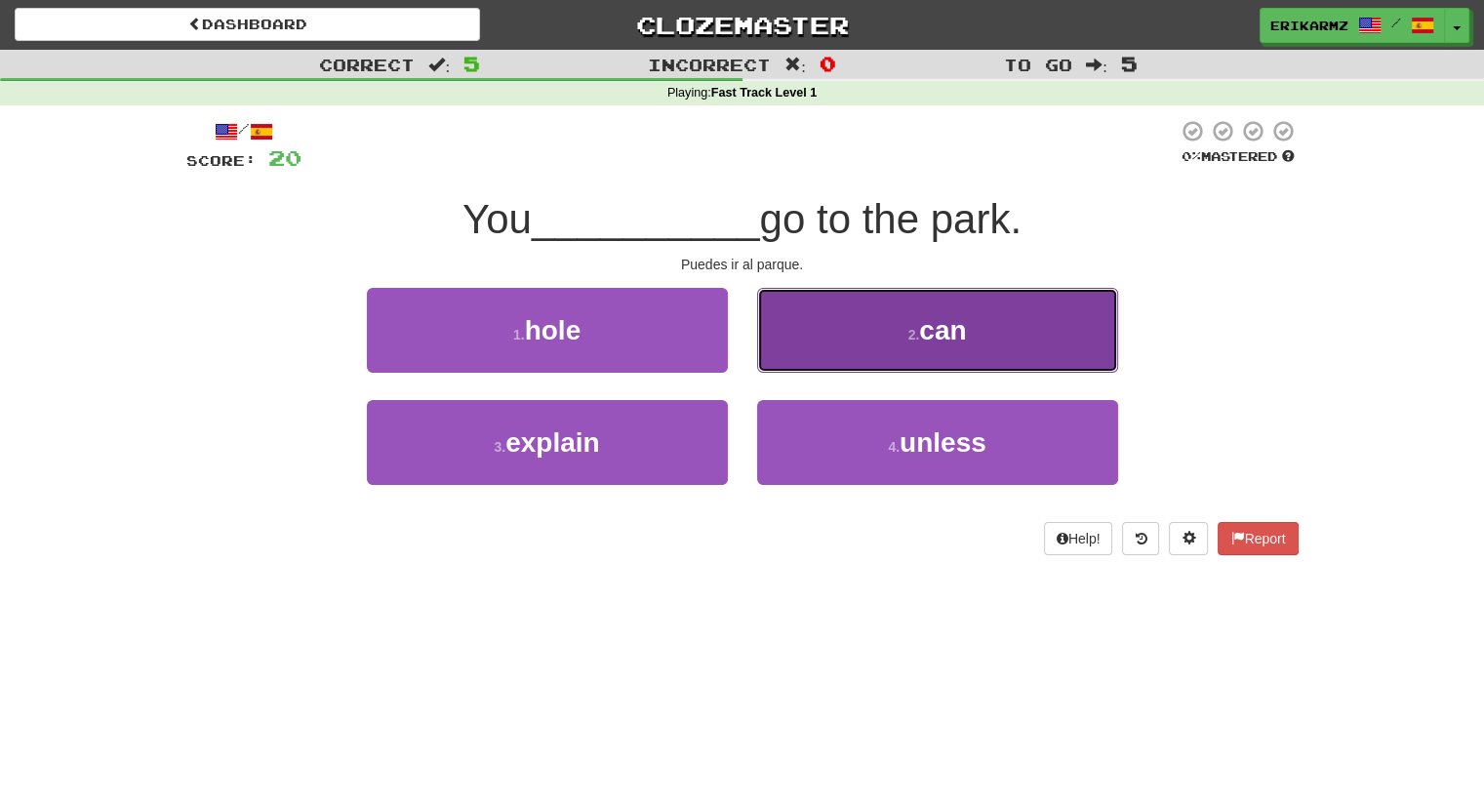
click at [901, 330] on button "2 . can" at bounding box center [937, 330] width 361 height 85
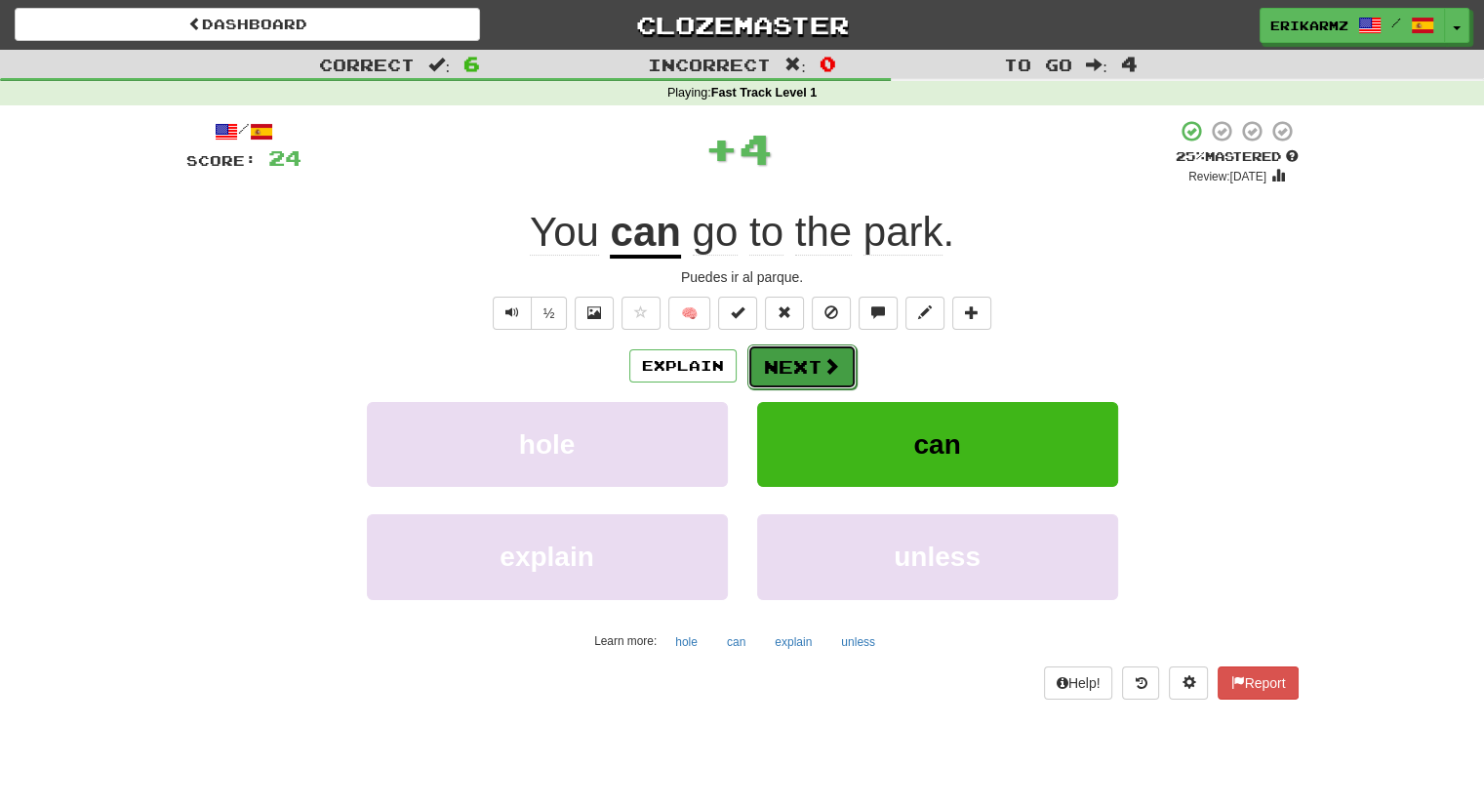
click at [811, 372] on button "Next" at bounding box center [802, 367] width 109 height 45
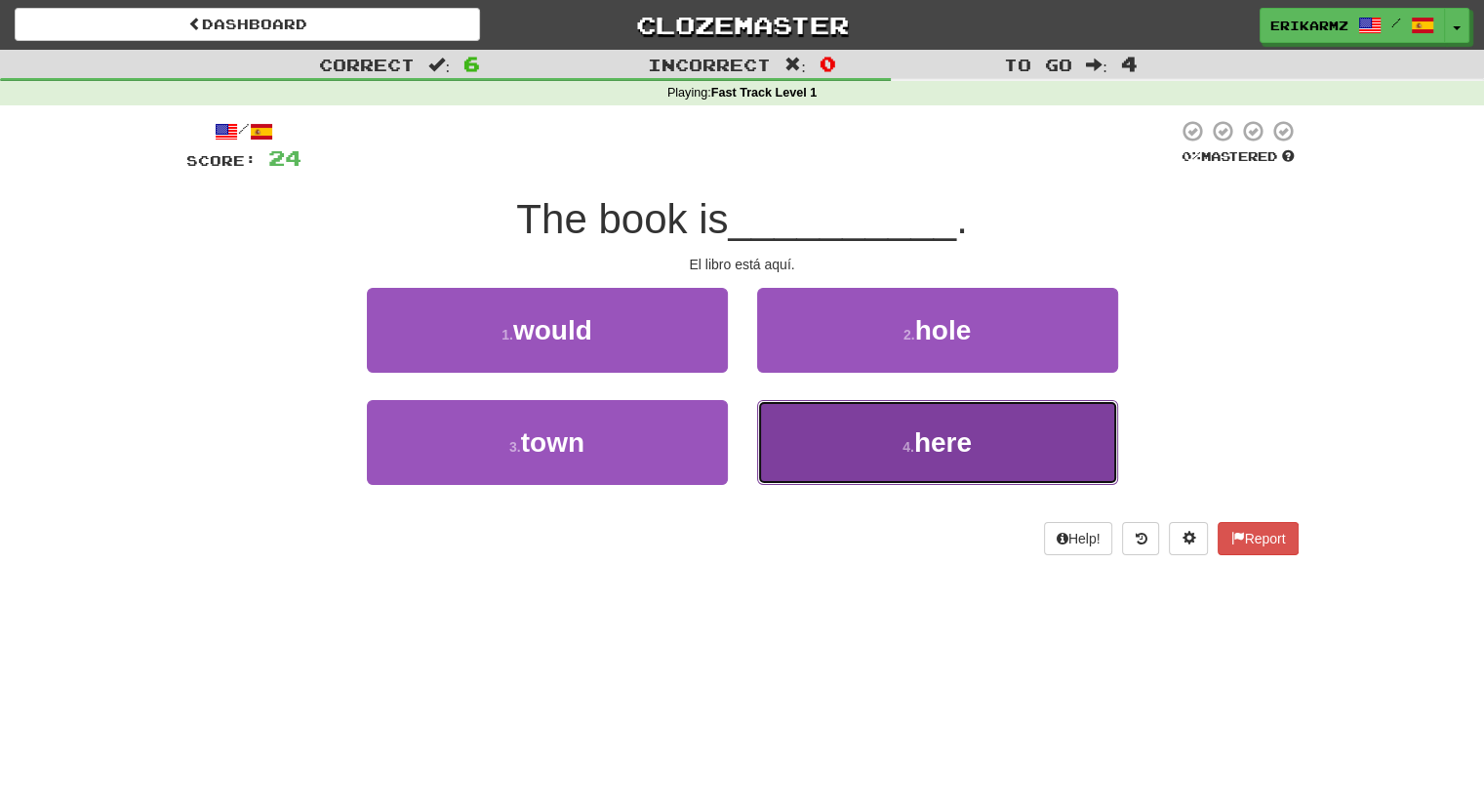
click at [942, 428] on span "here" at bounding box center [943, 442] width 58 height 30
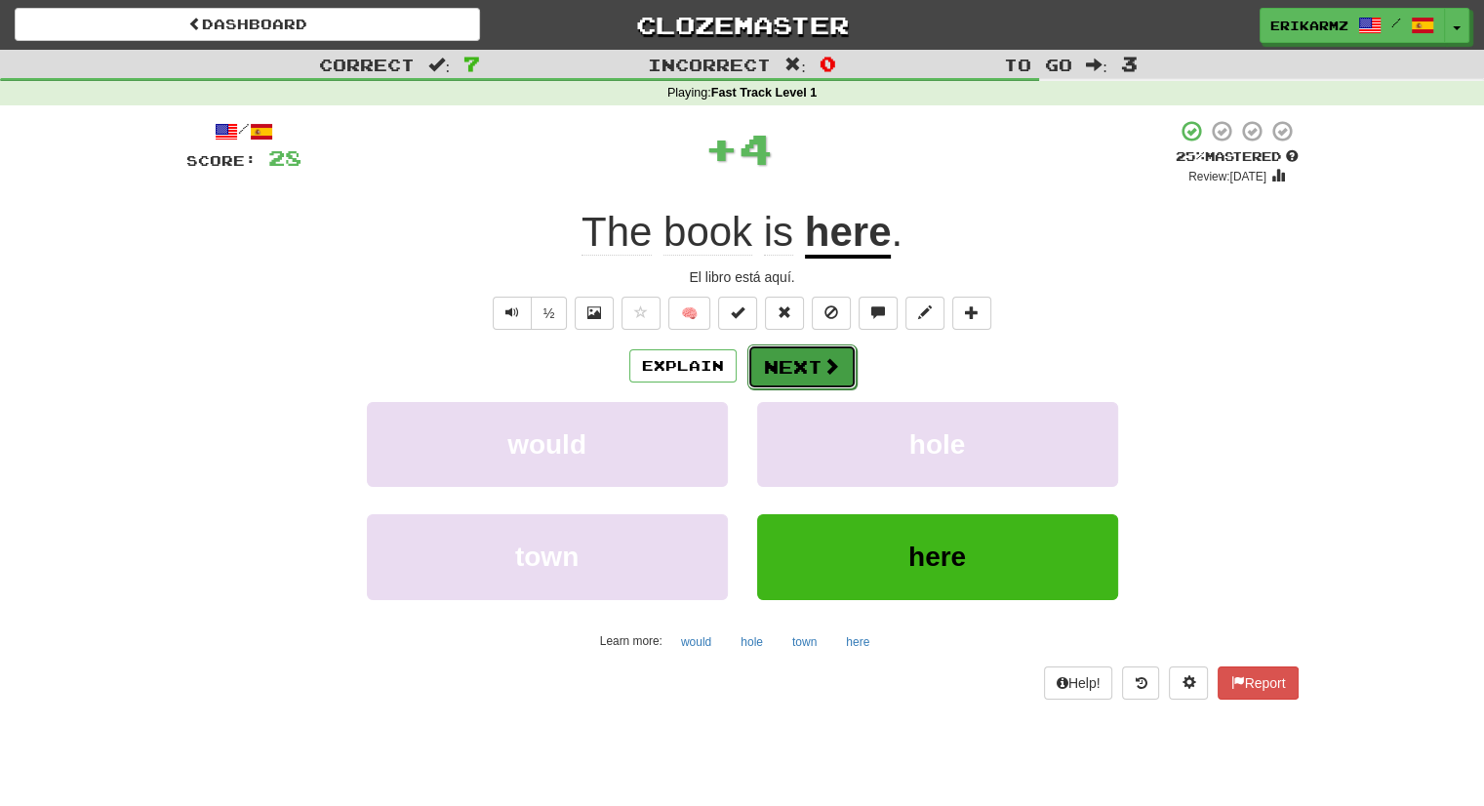
click at [803, 369] on button "Next" at bounding box center [802, 367] width 109 height 45
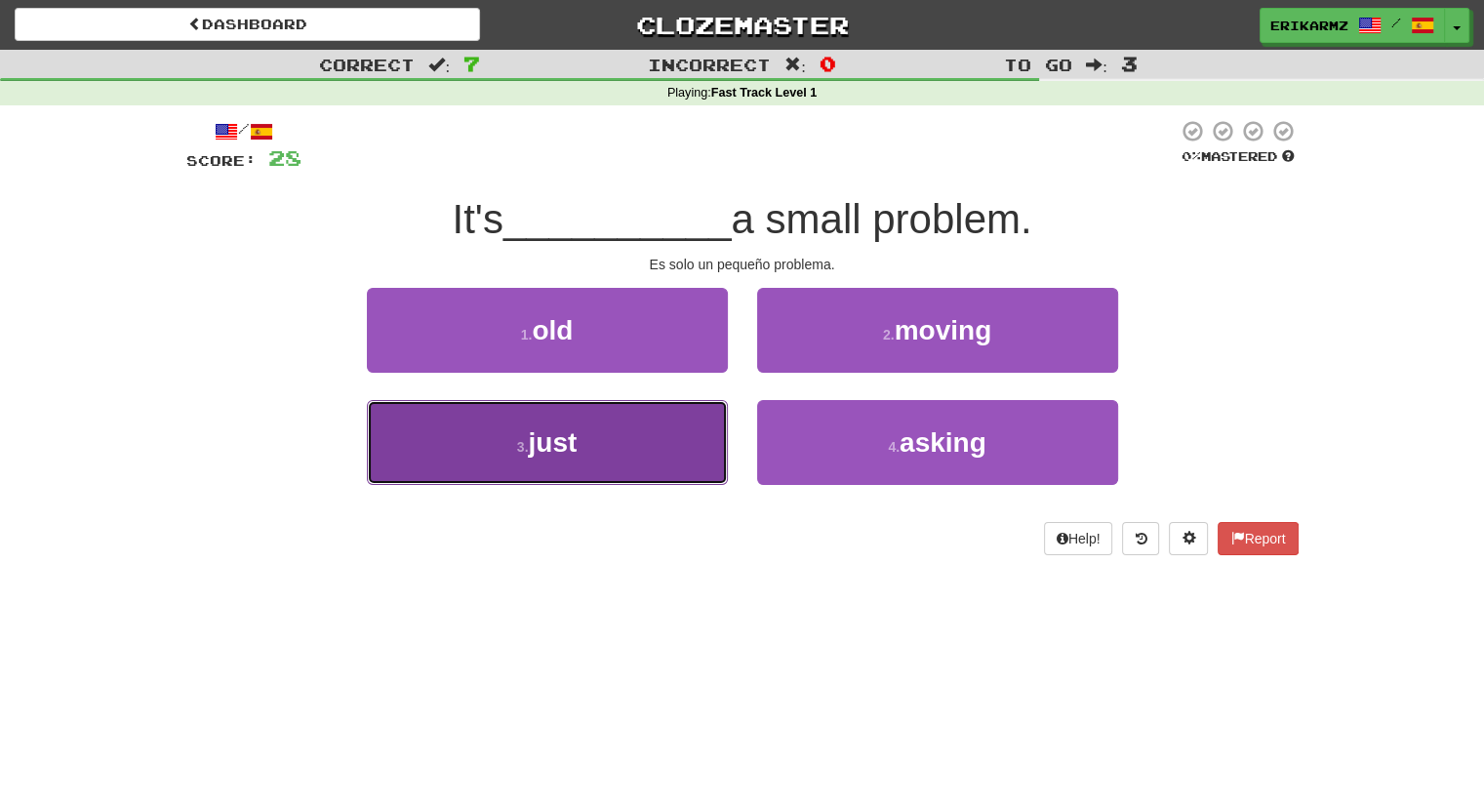
click at [620, 427] on button "3 . just" at bounding box center [547, 442] width 361 height 85
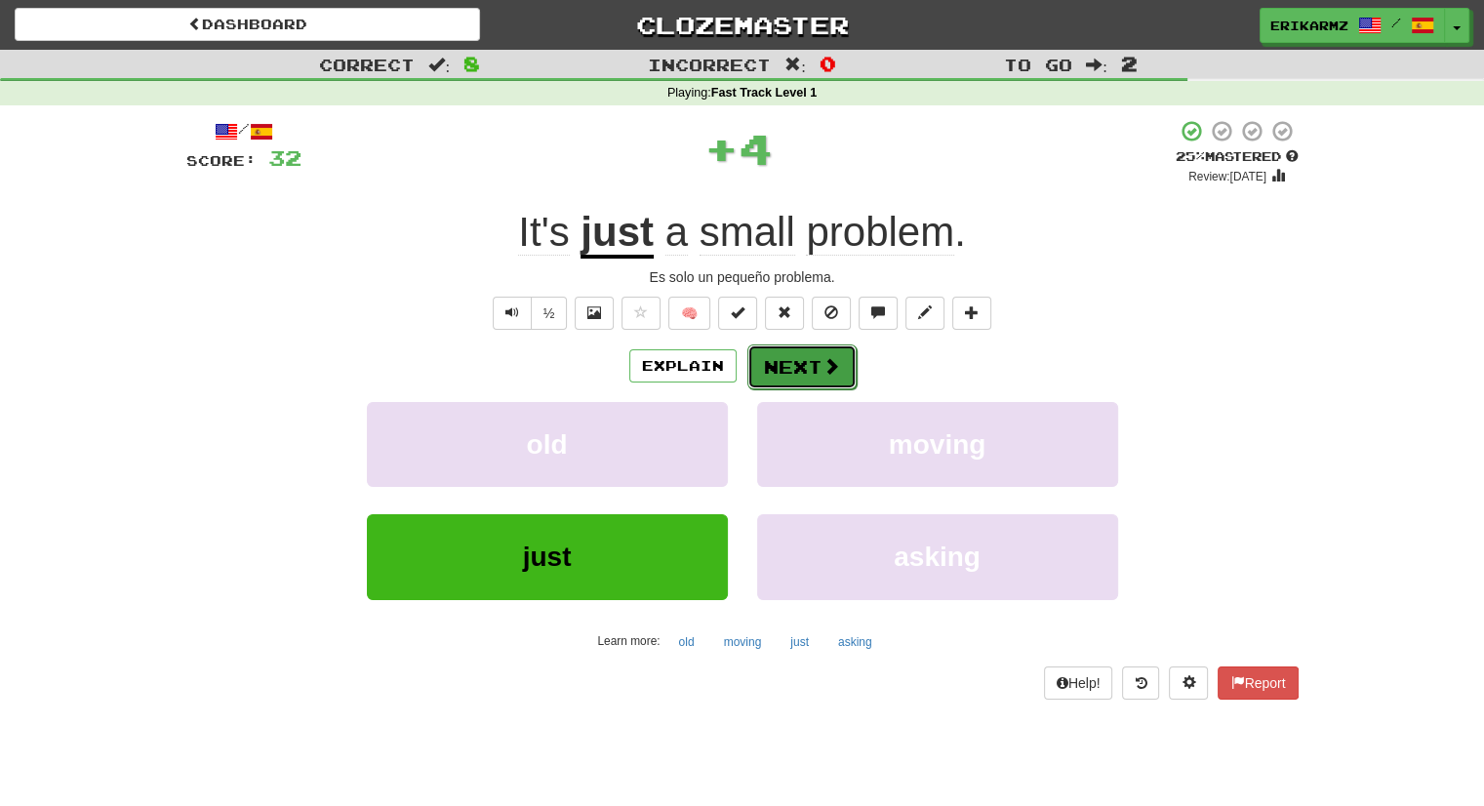
click at [808, 385] on button "Next" at bounding box center [802, 367] width 109 height 45
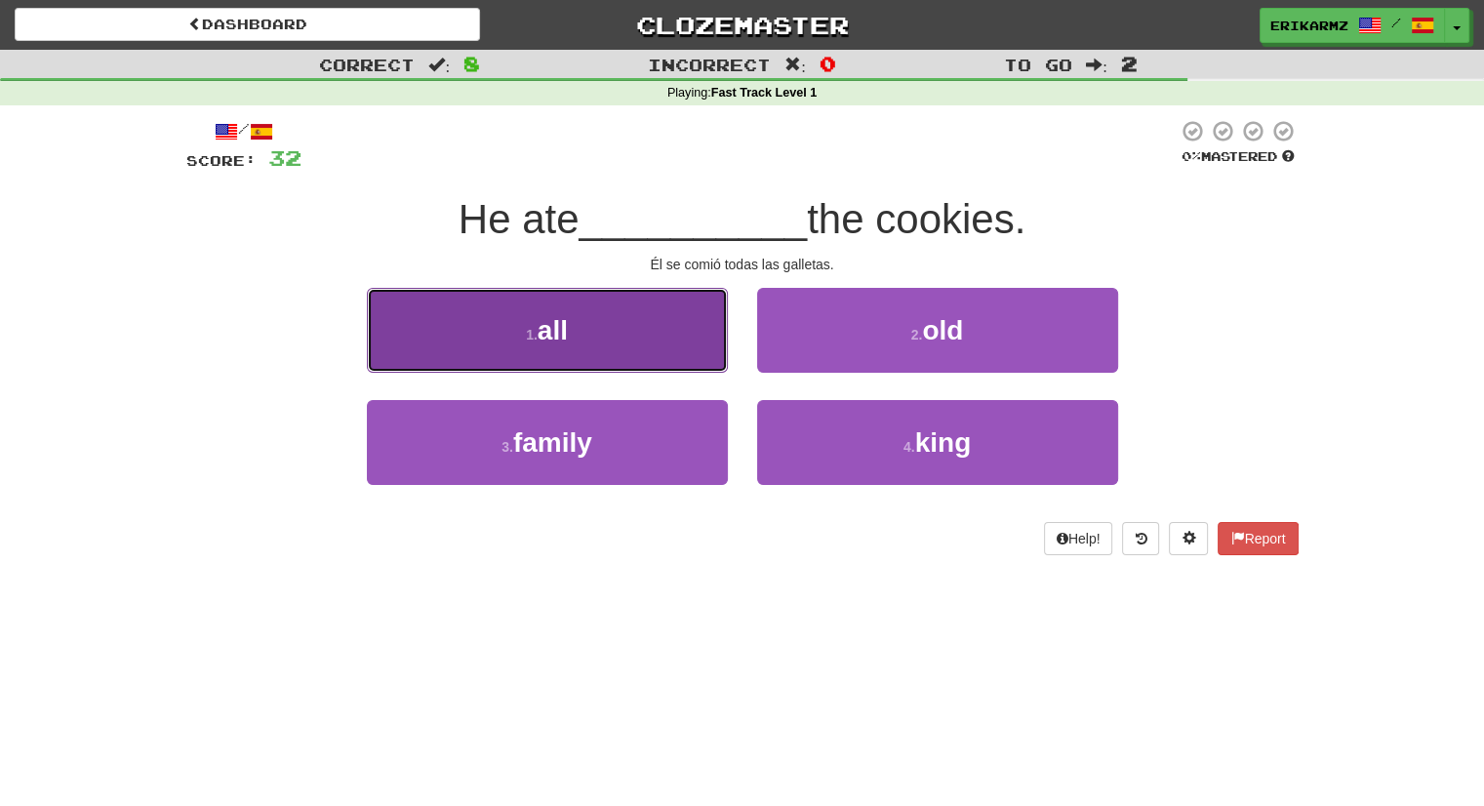
click at [574, 351] on button "1 . all" at bounding box center [547, 330] width 361 height 85
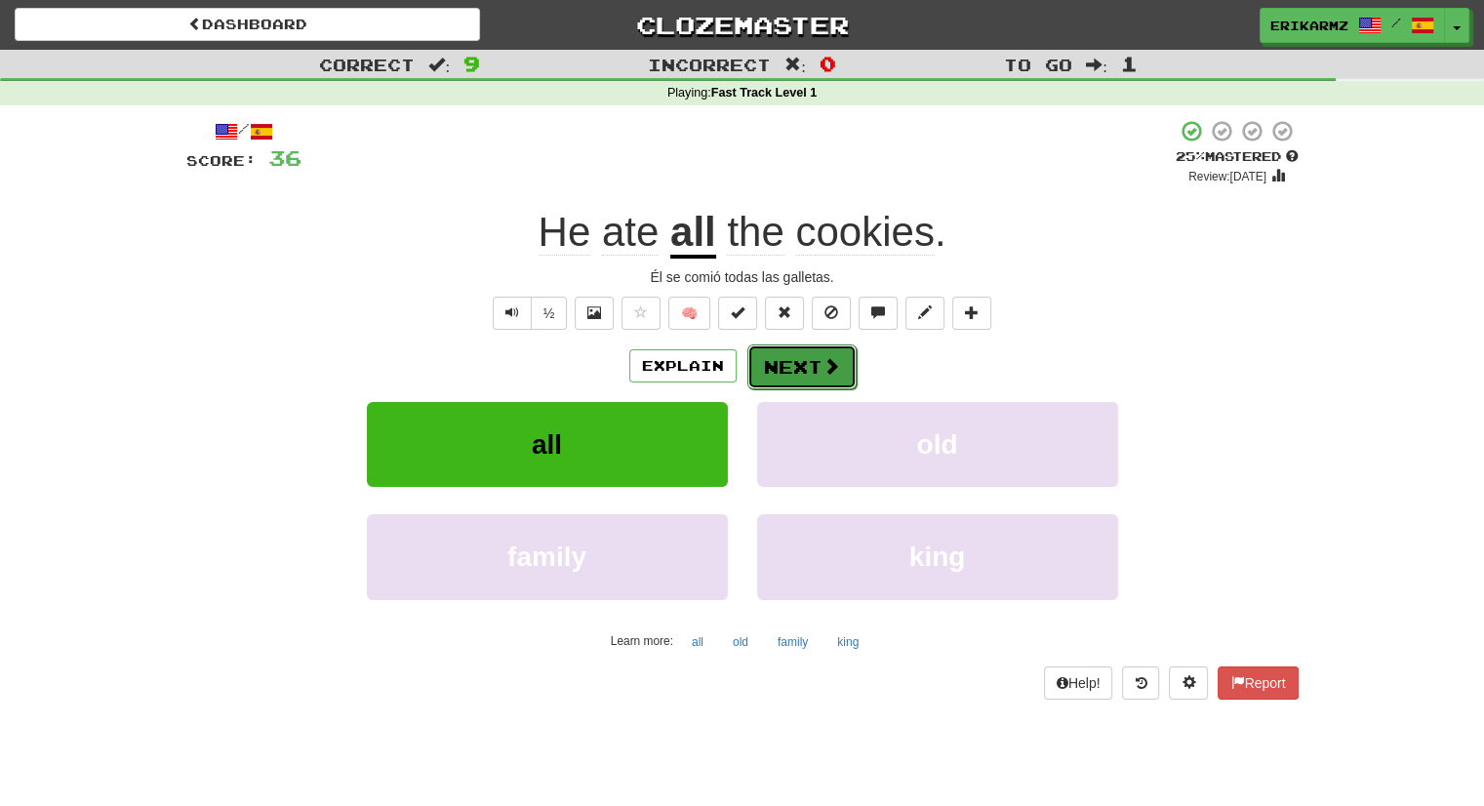
click at [803, 363] on button "Next" at bounding box center [802, 367] width 109 height 45
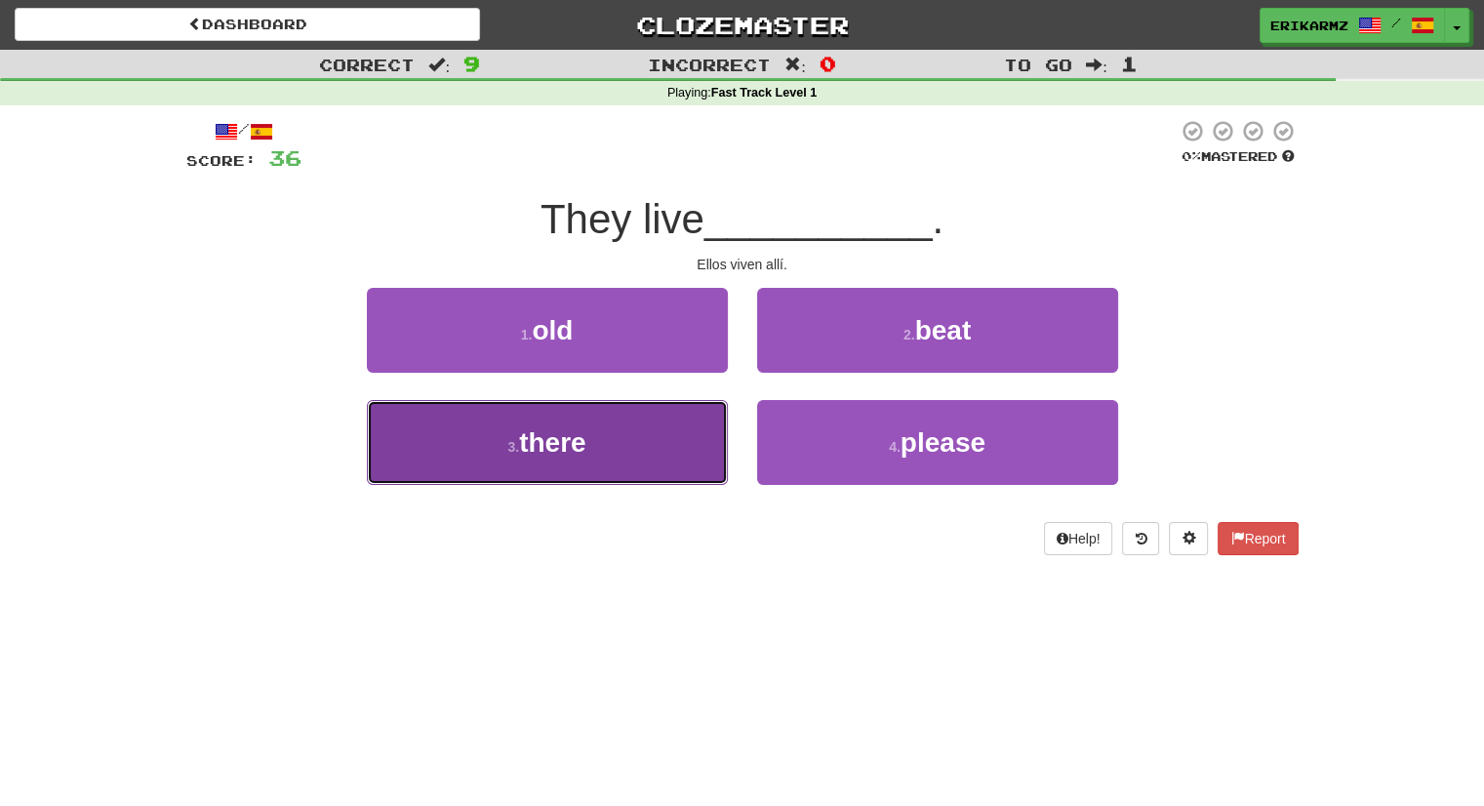
click at [695, 406] on button "3 . there" at bounding box center [547, 442] width 361 height 85
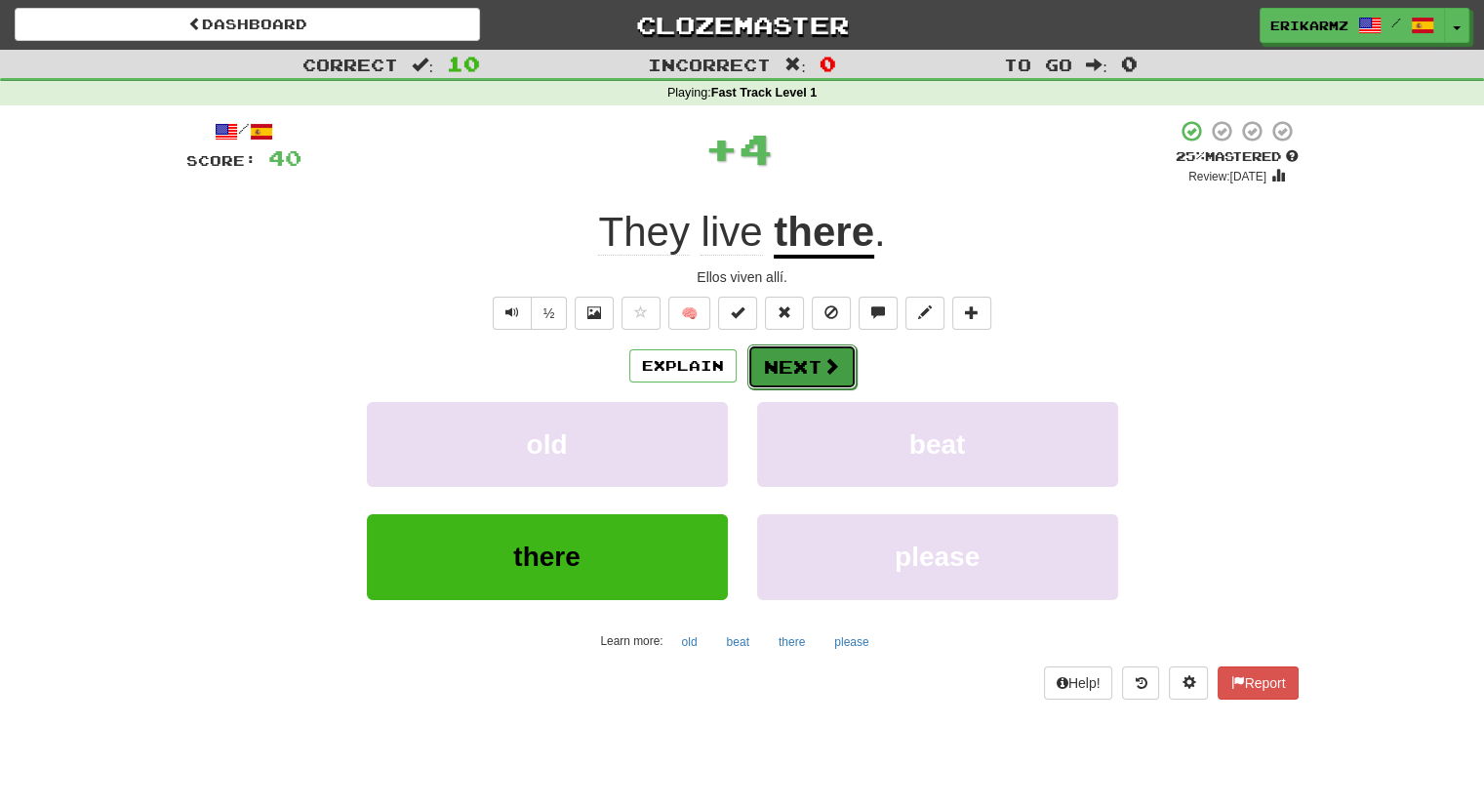
click at [820, 381] on button "Next" at bounding box center [802, 367] width 109 height 45
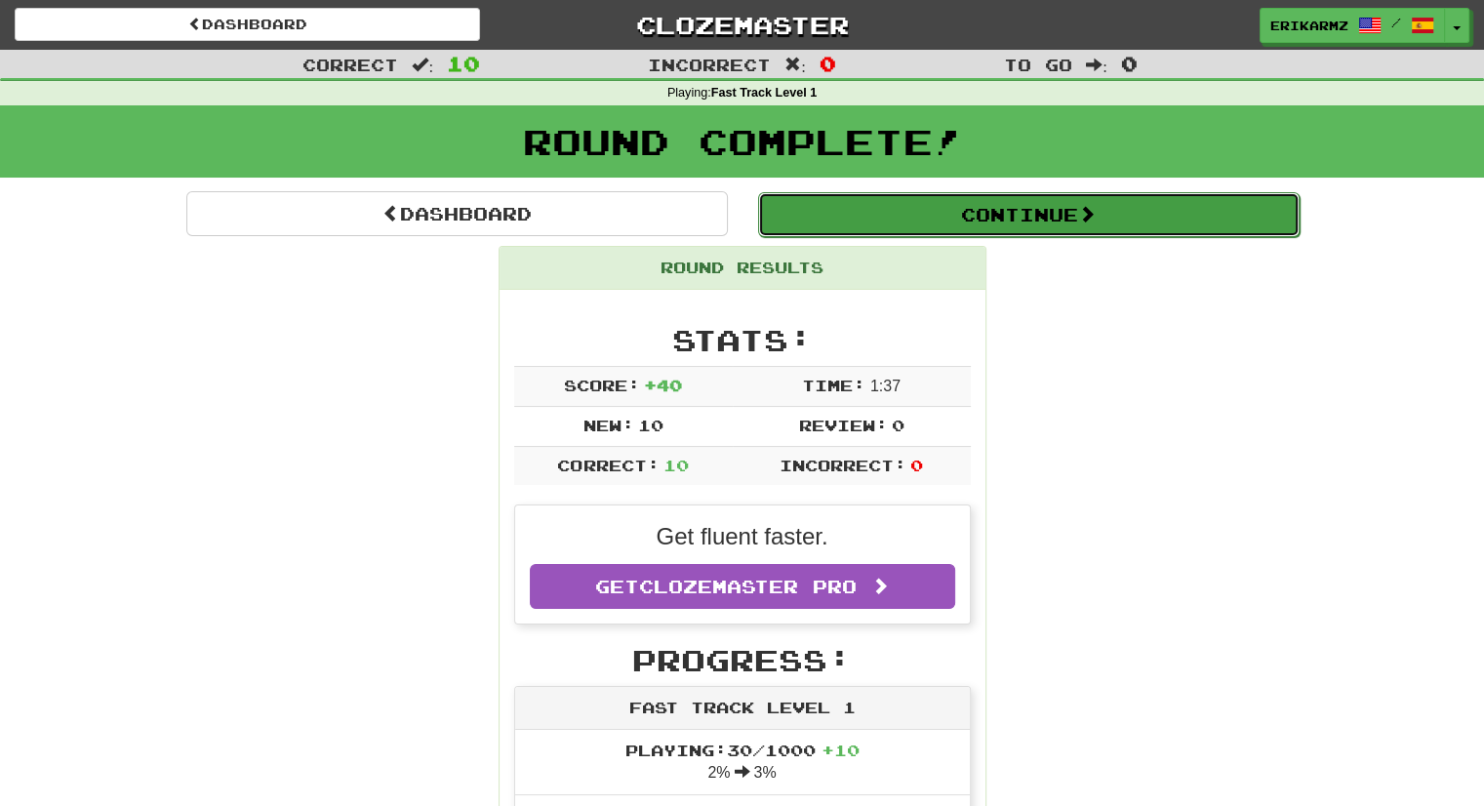
click at [1093, 199] on button "Continue" at bounding box center [1029, 214] width 542 height 45
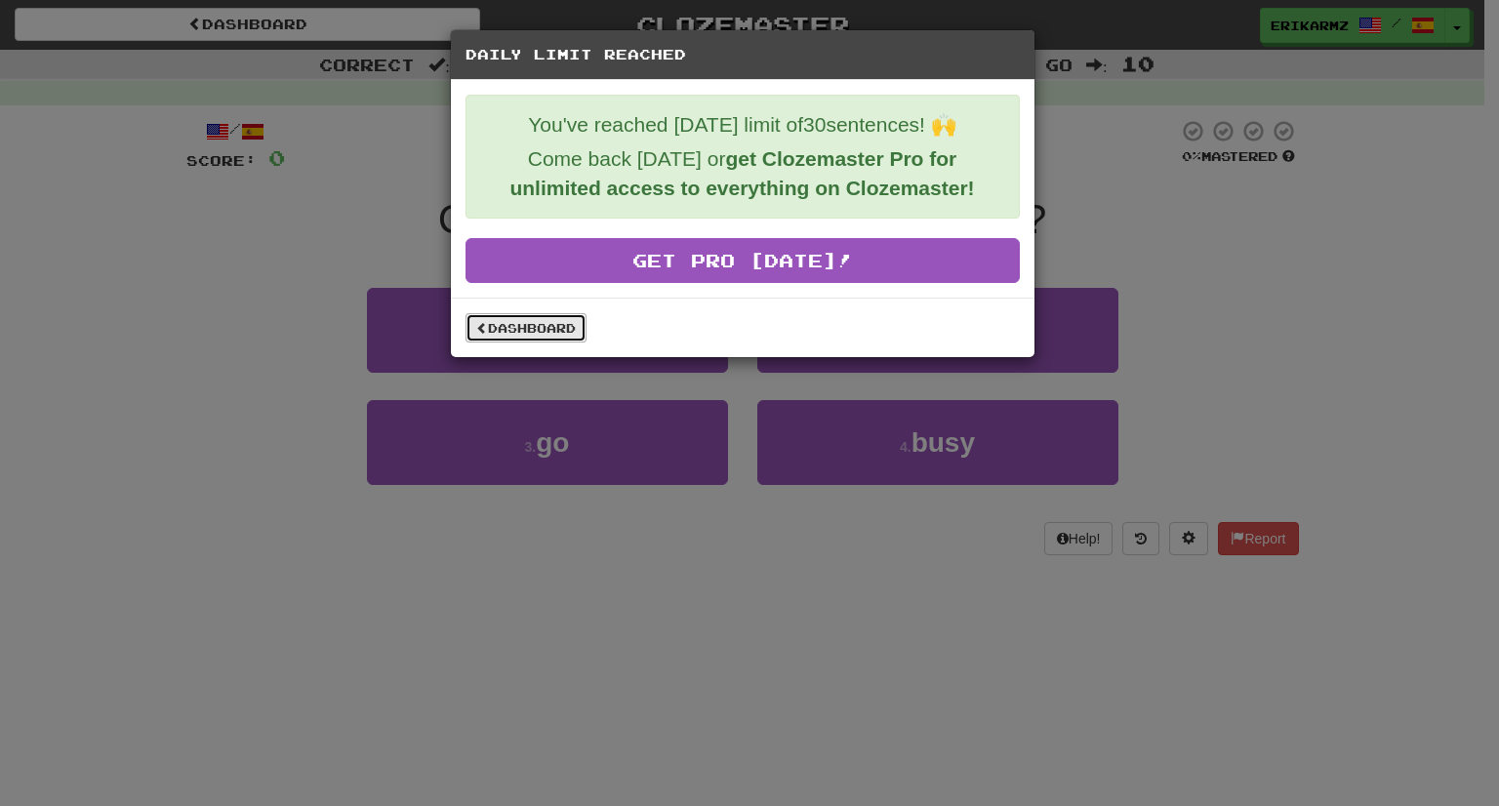
click at [559, 325] on link "Dashboard" at bounding box center [526, 327] width 121 height 29
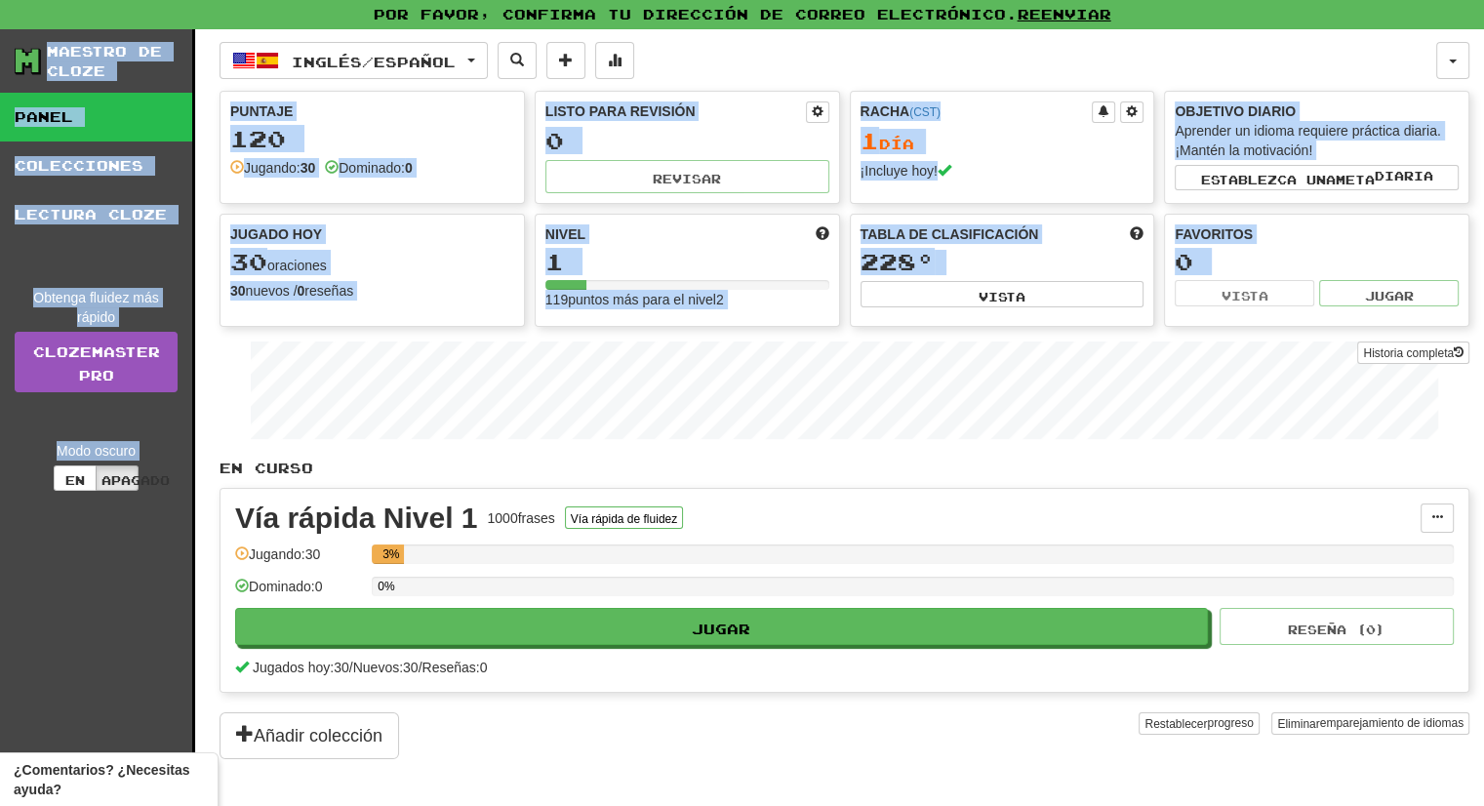
drag, startPoint x: 1421, startPoint y: 325, endPoint x: 1479, endPoint y: 544, distance: 226.1
click at [1479, 544] on div "Maestro de cloze Panel Colecciones Lectura cloze Obtenga fluidez más rápido Clo…" at bounding box center [742, 417] width 1484 height 777
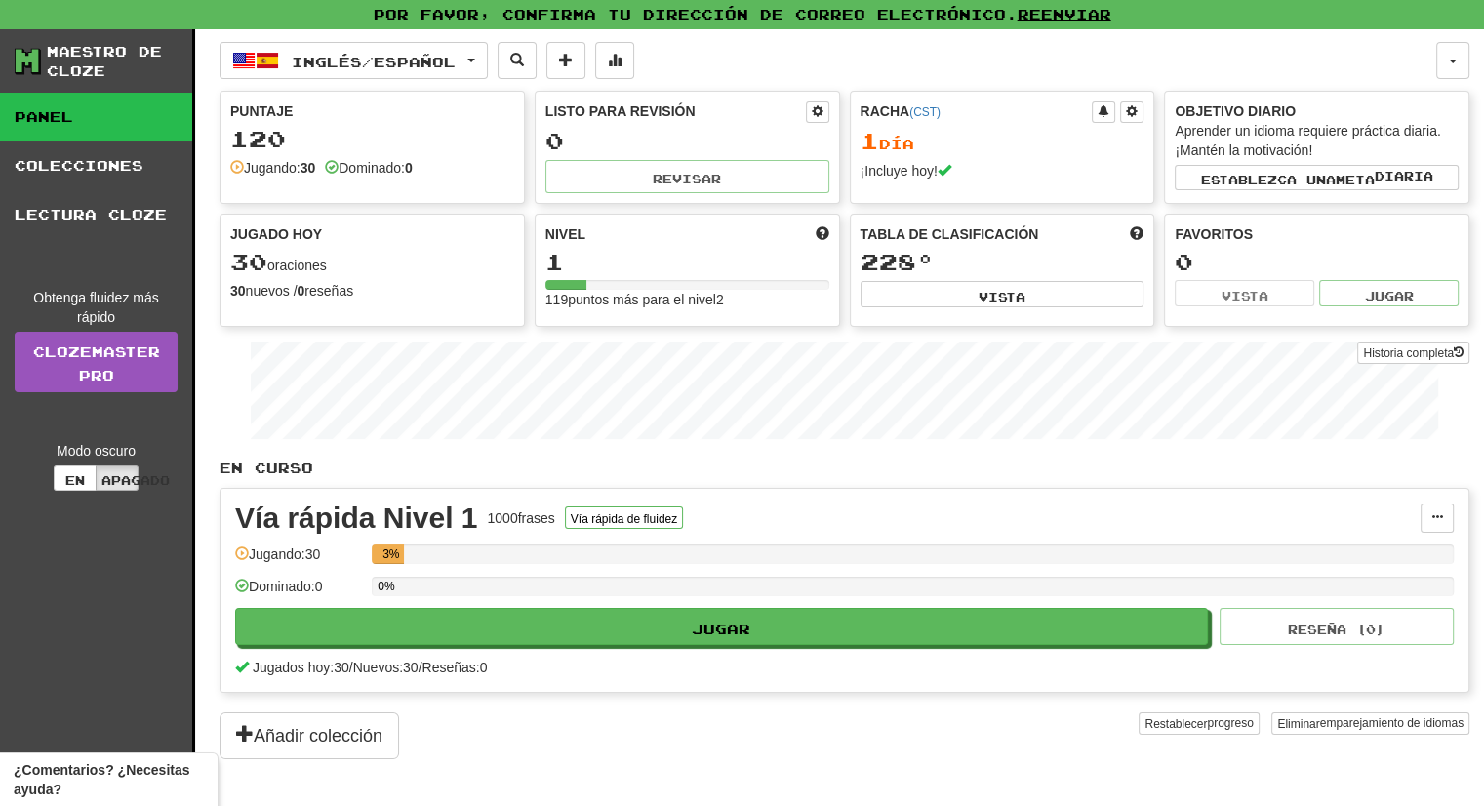
click at [1471, 434] on div "Maestro de cloze Panel Colecciones Lectura cloze Obtenga fluidez más rápido Clo…" at bounding box center [742, 417] width 1484 height 777
click at [1011, 290] on font "Vista" at bounding box center [1002, 297] width 47 height 14
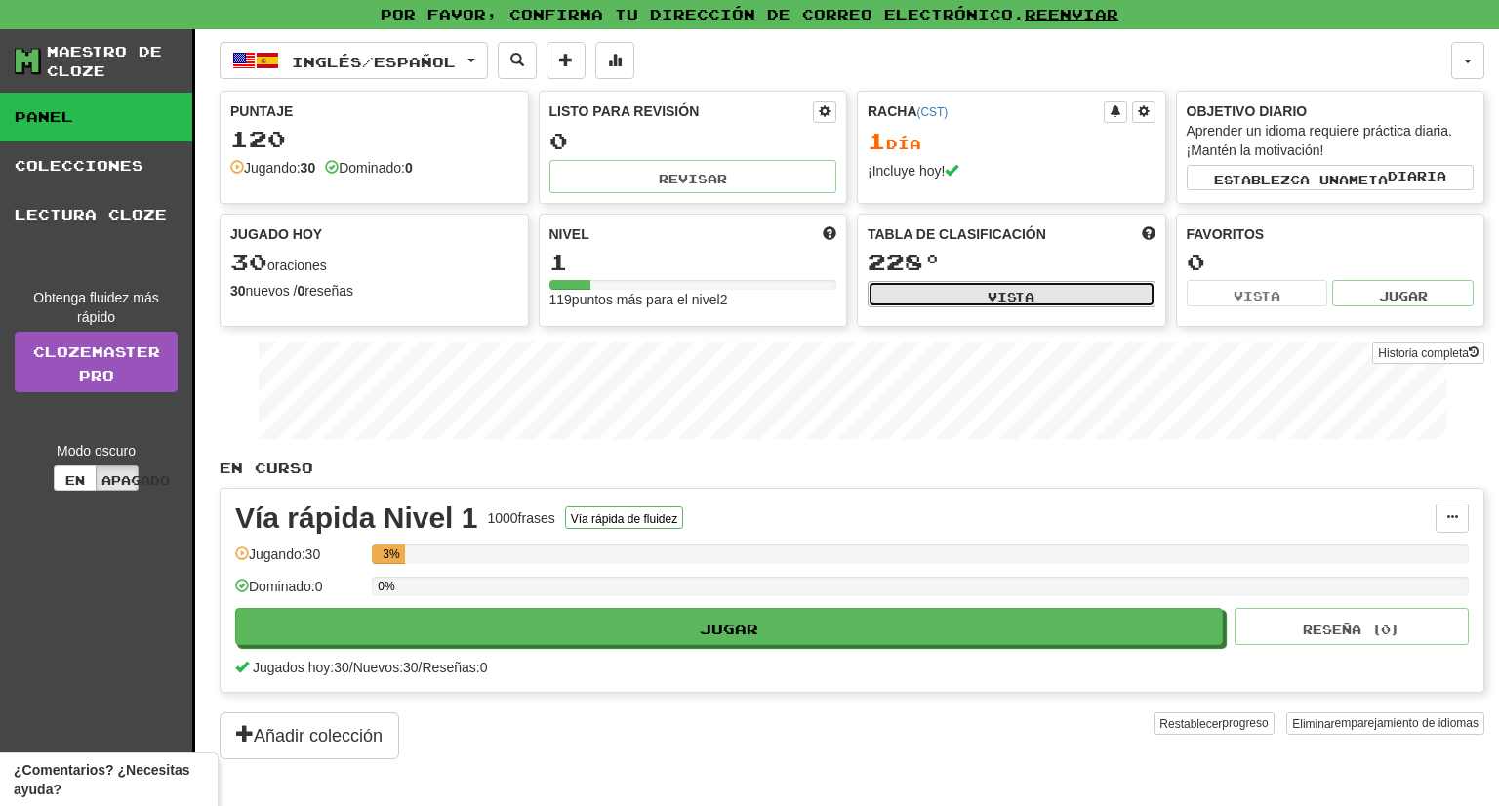
select select "**********"
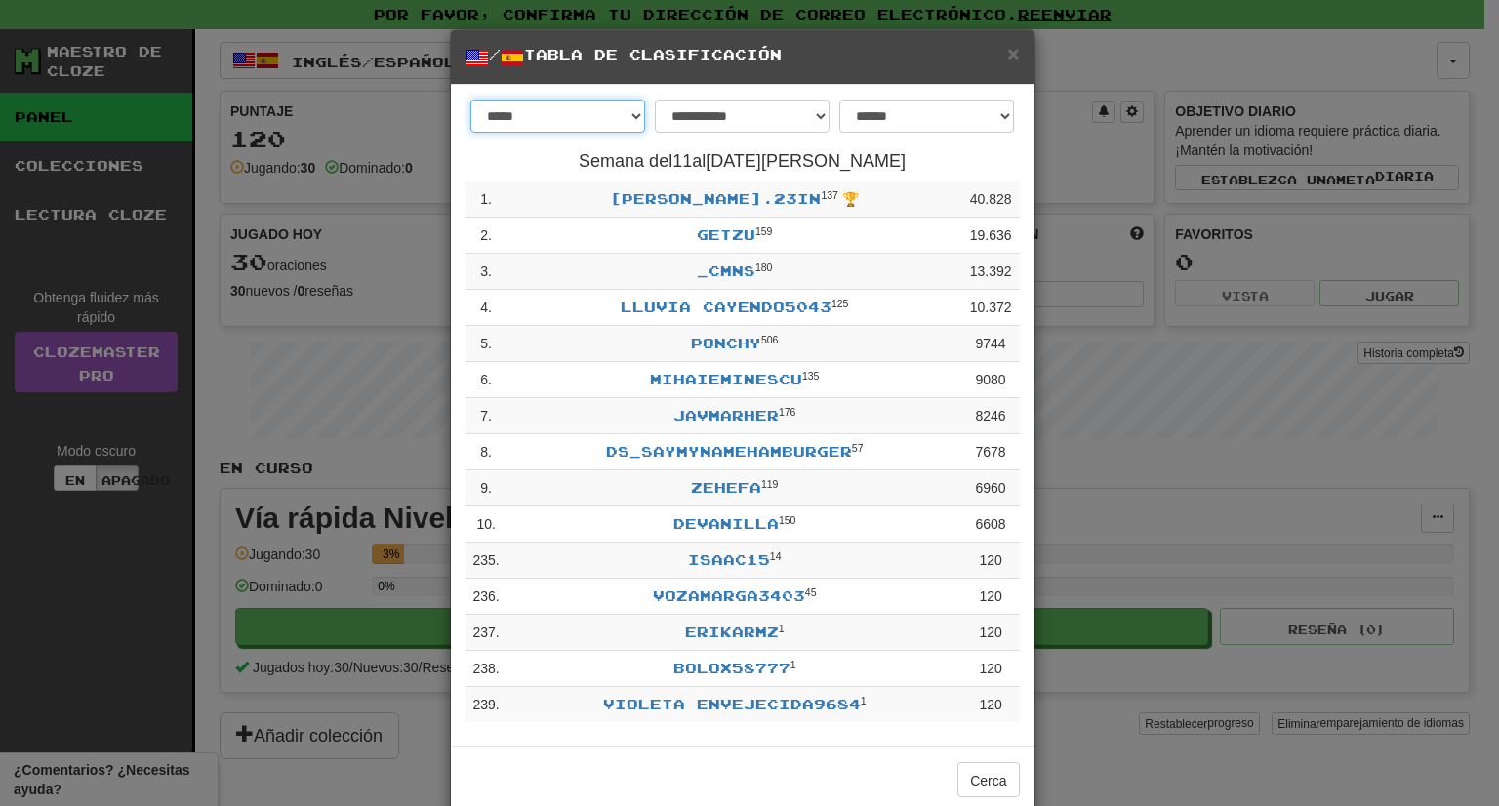
click at [617, 106] on select "***** *********" at bounding box center [557, 116] width 175 height 33
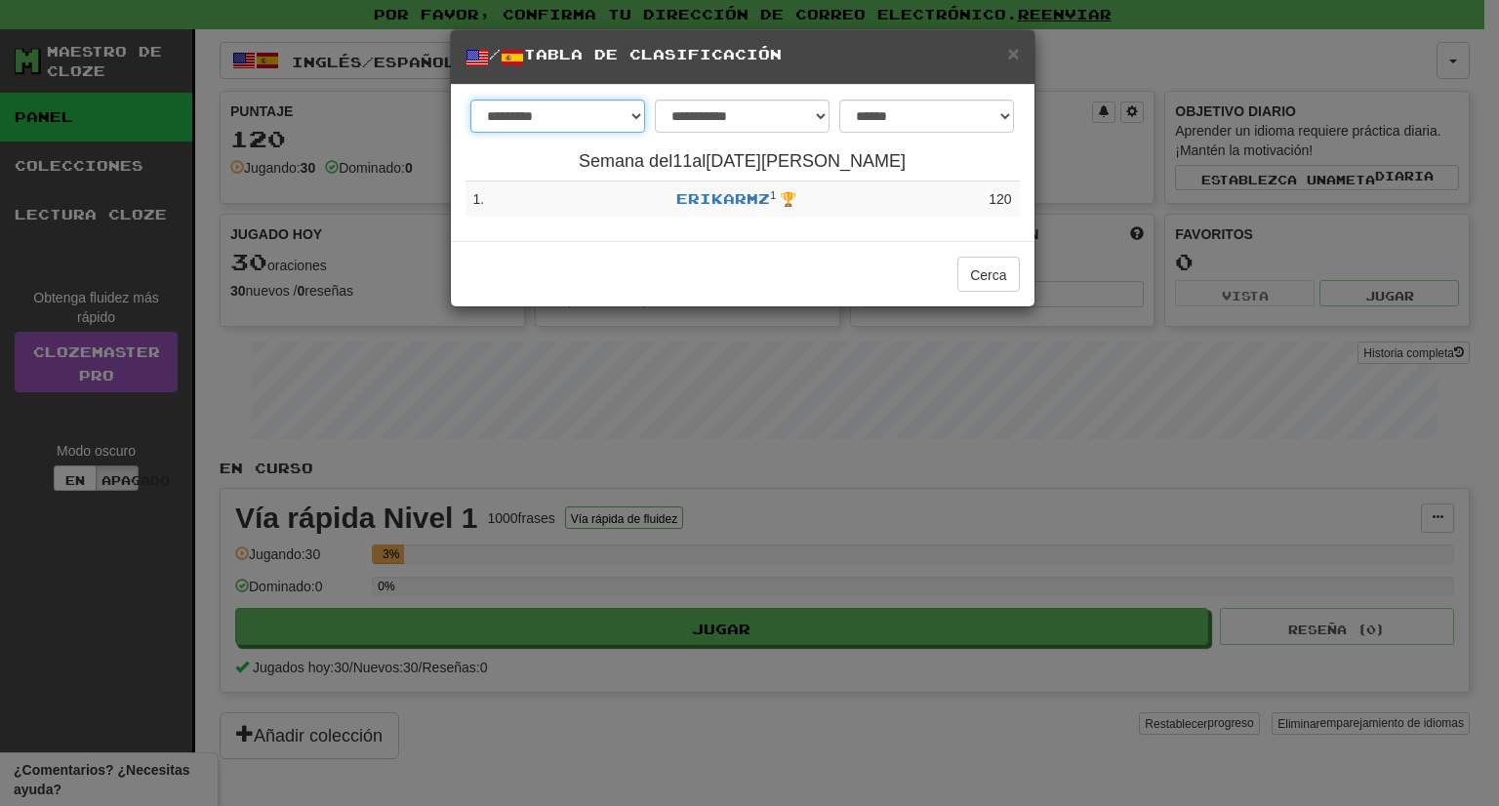
click at [632, 112] on select "***** *********" at bounding box center [557, 116] width 175 height 33
select select "********"
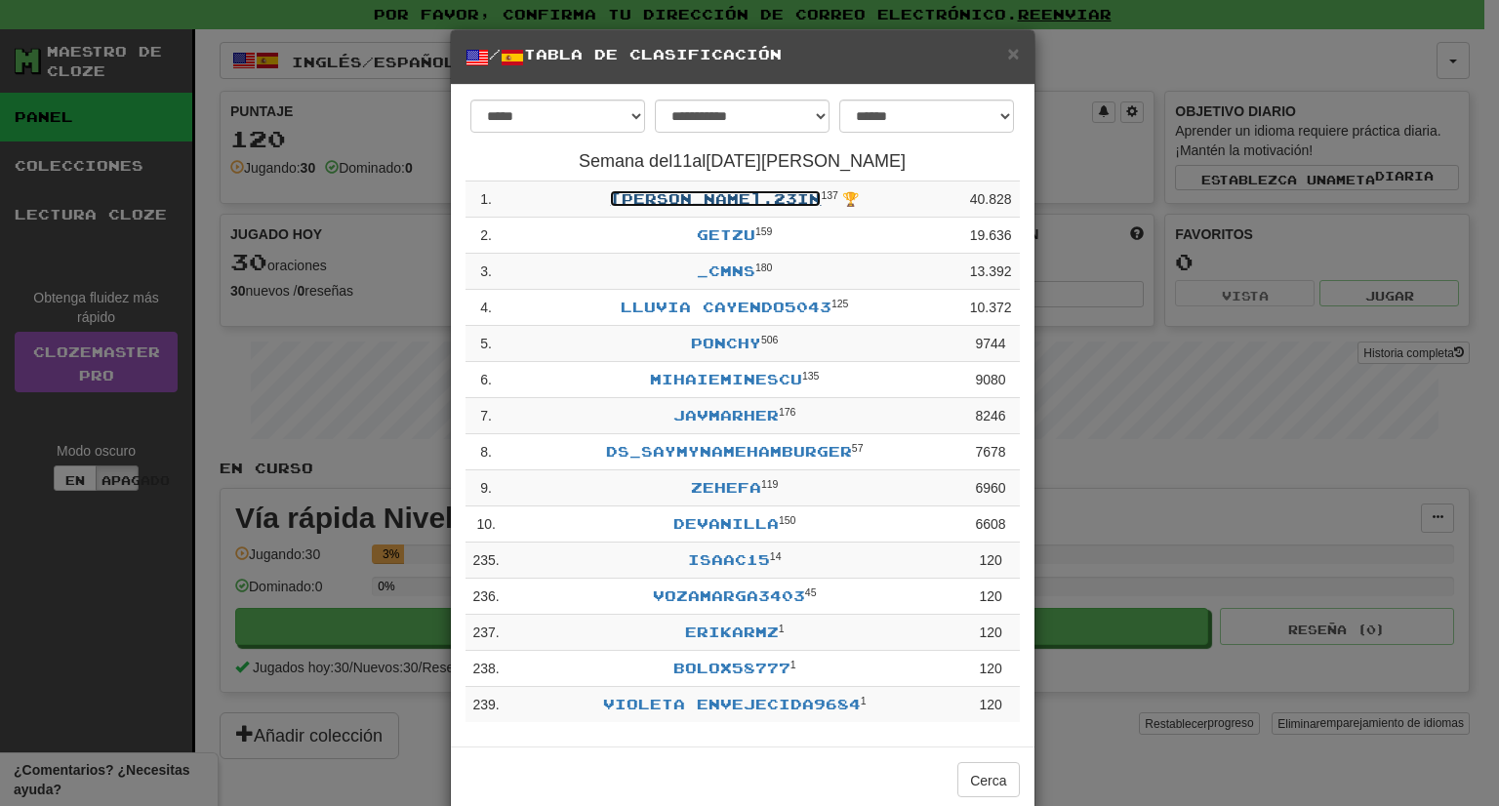
click at [742, 192] on font "Julio.23in" at bounding box center [715, 198] width 211 height 17
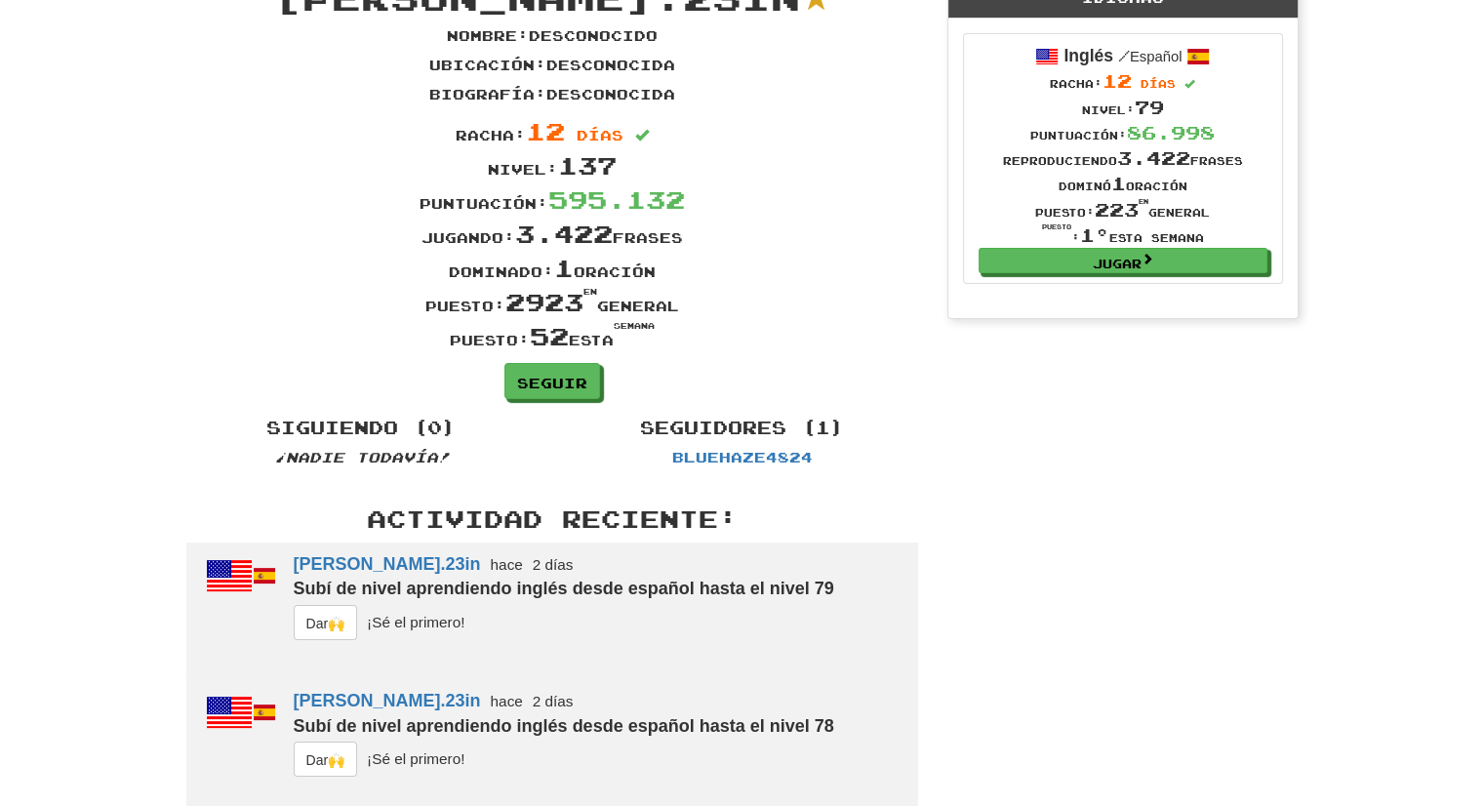
scroll to position [98, 0]
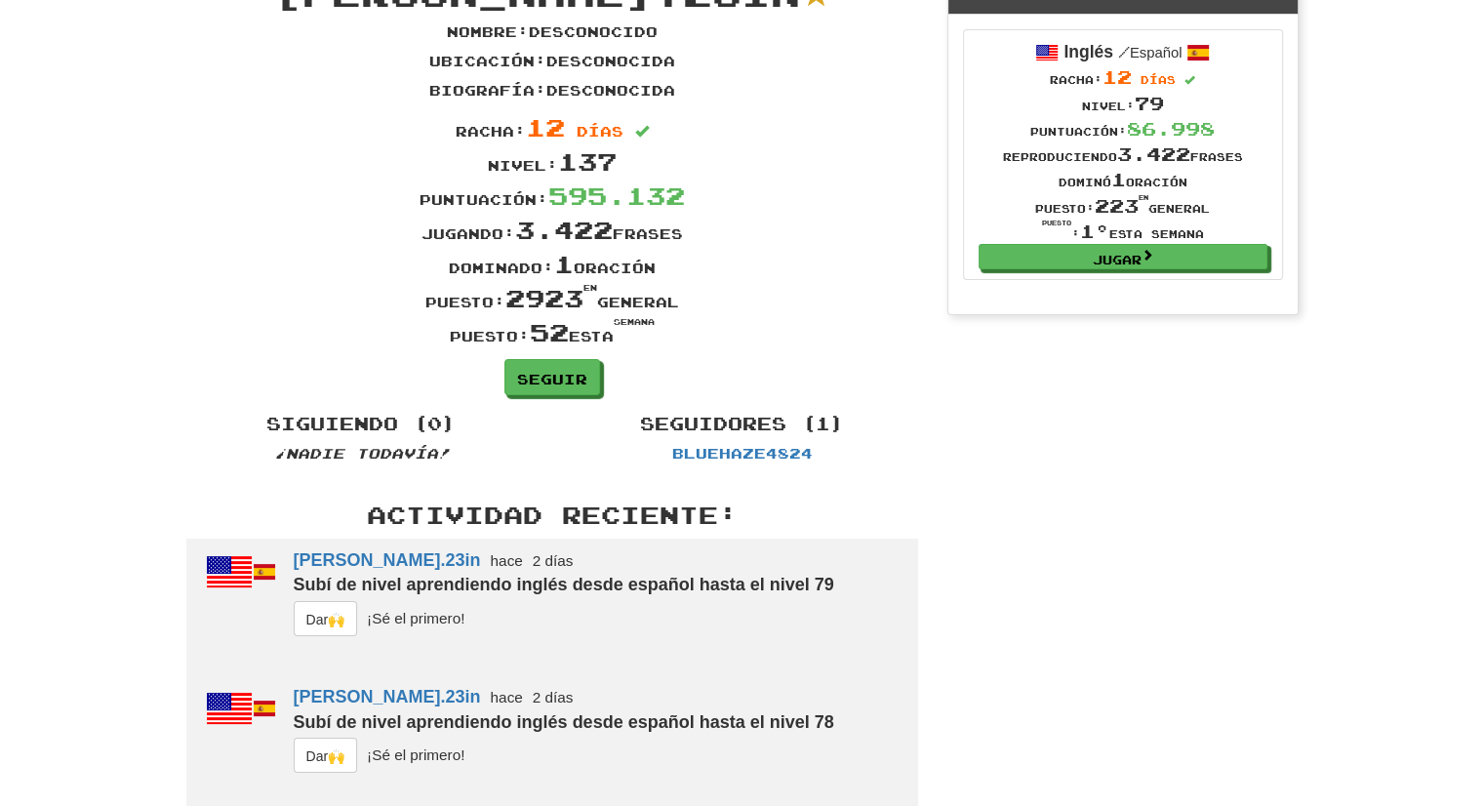
drag, startPoint x: 1472, startPoint y: 151, endPoint x: 1468, endPoint y: 171, distance: 19.9
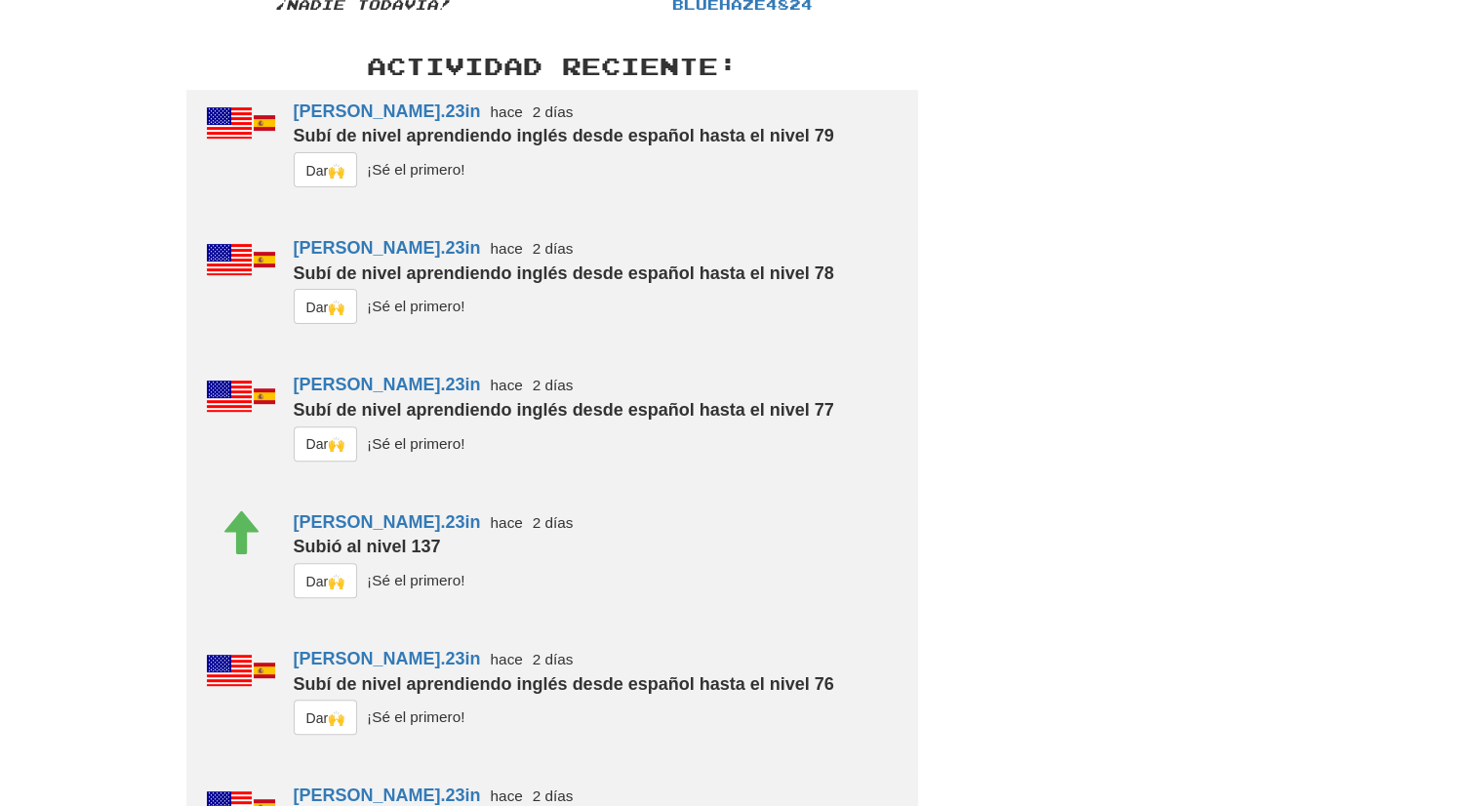
scroll to position [0, 0]
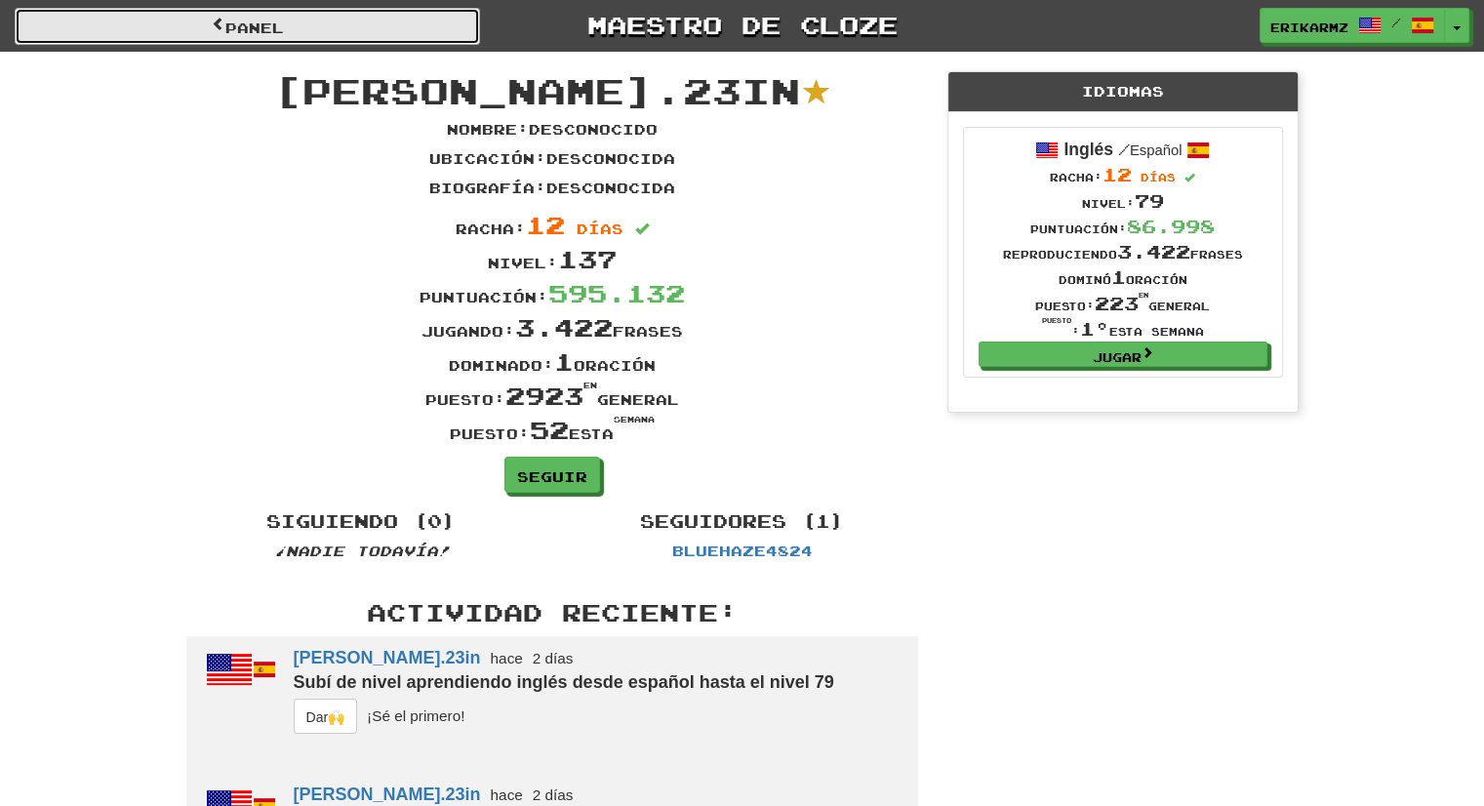
click at [198, 22] on link "Panel" at bounding box center [248, 26] width 466 height 37
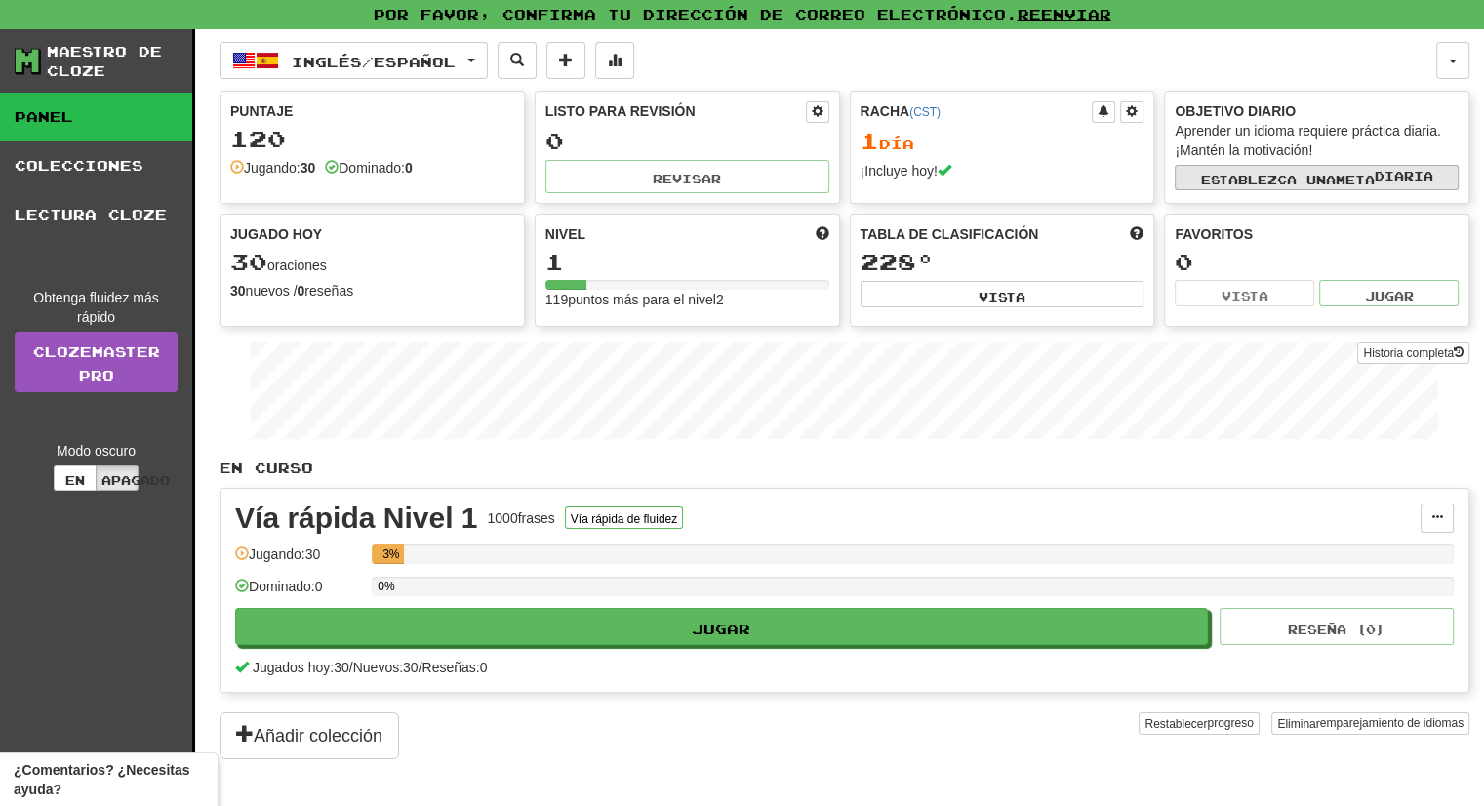
drag, startPoint x: 1323, startPoint y: 189, endPoint x: 1322, endPoint y: 173, distance: 16.6
click at [1322, 173] on div "Objetivo diario Aprender un idioma requiere práctica diaria. ¡Mantén la motivac…" at bounding box center [1317, 146] width 304 height 108
click at [1322, 173] on font "Establezca una" at bounding box center [1268, 180] width 135 height 14
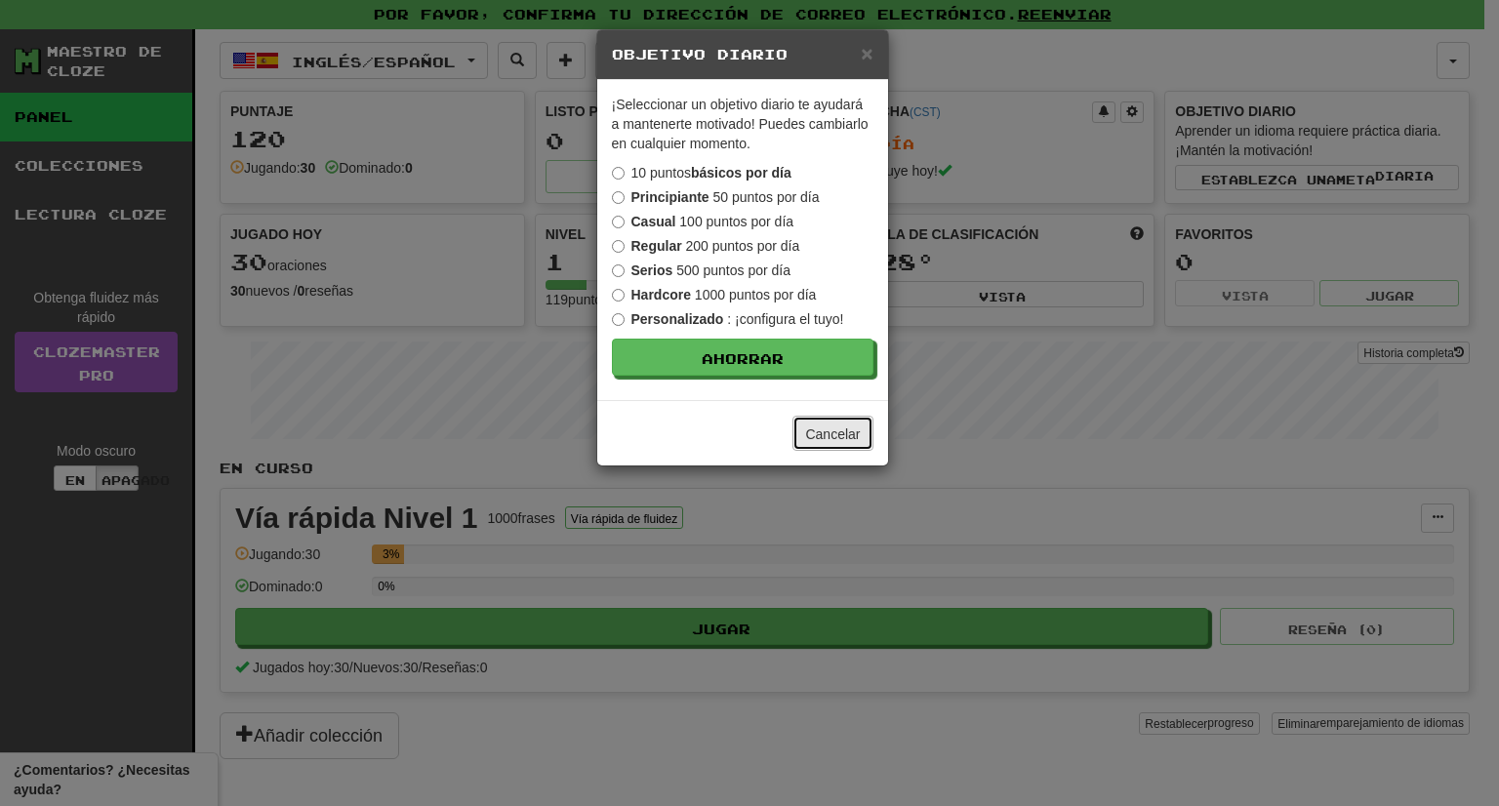
click at [836, 434] on font "Cancelar" at bounding box center [832, 434] width 55 height 16
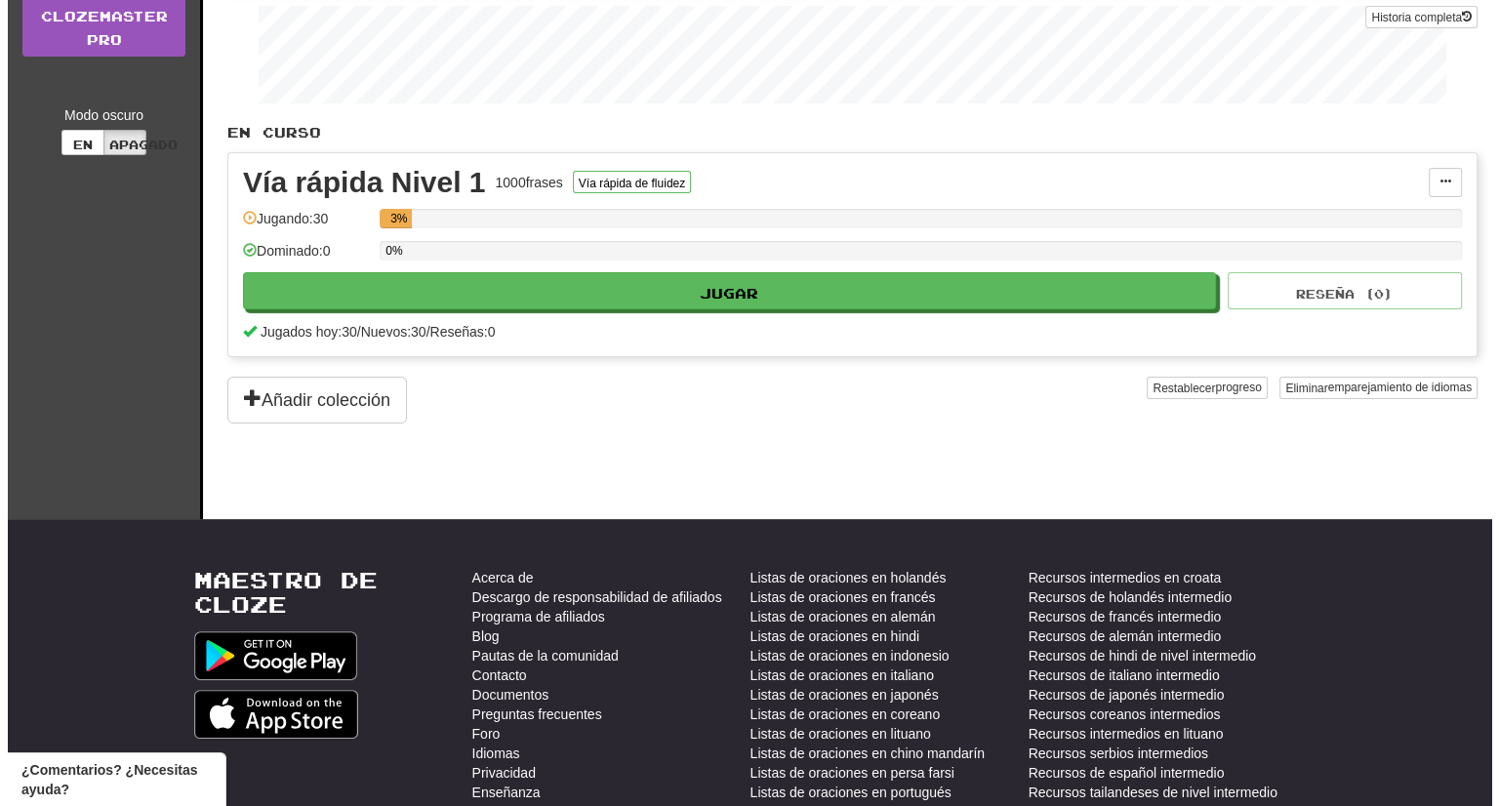
scroll to position [339, 0]
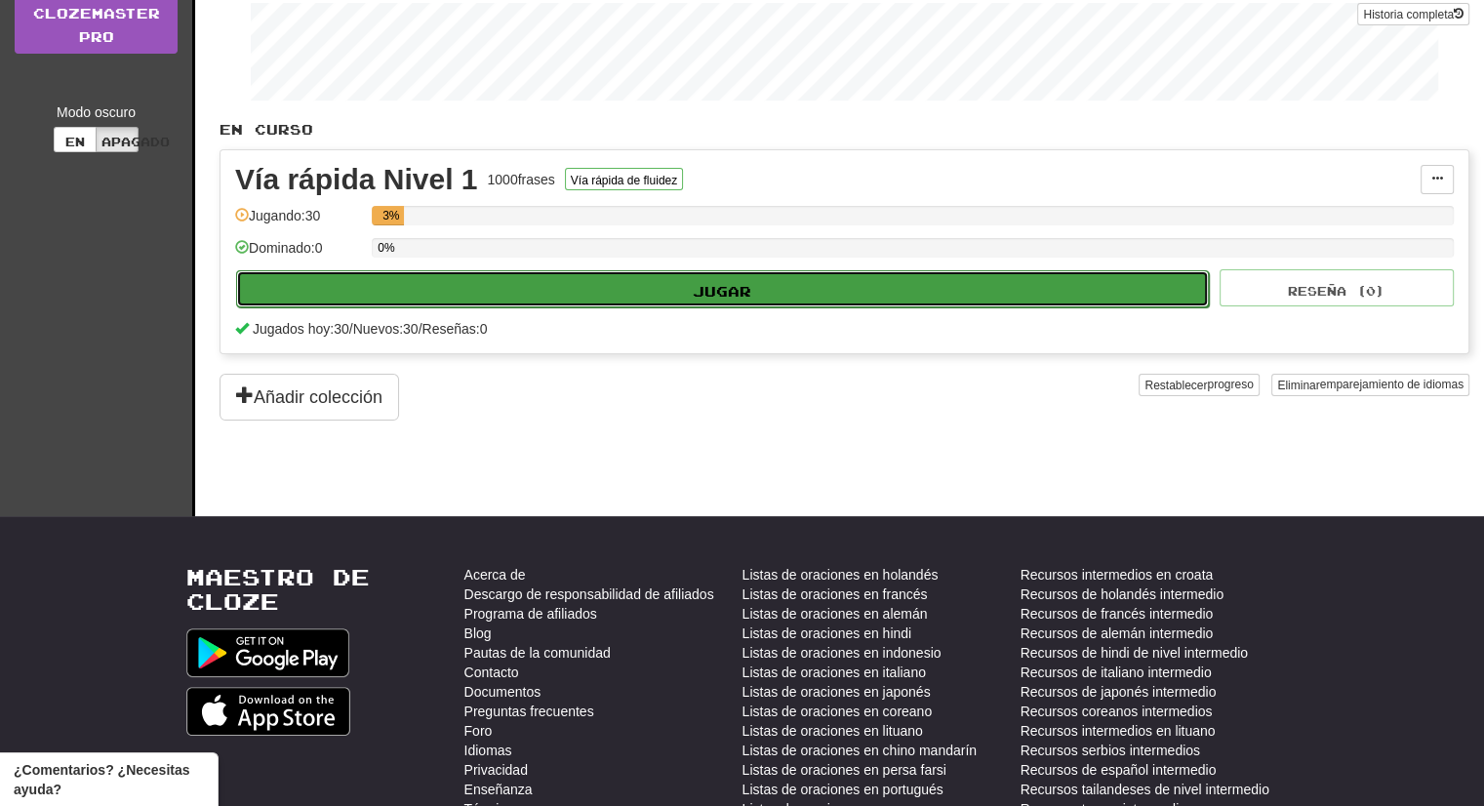
click at [734, 294] on font "Jugar" at bounding box center [722, 290] width 59 height 17
select select "**"
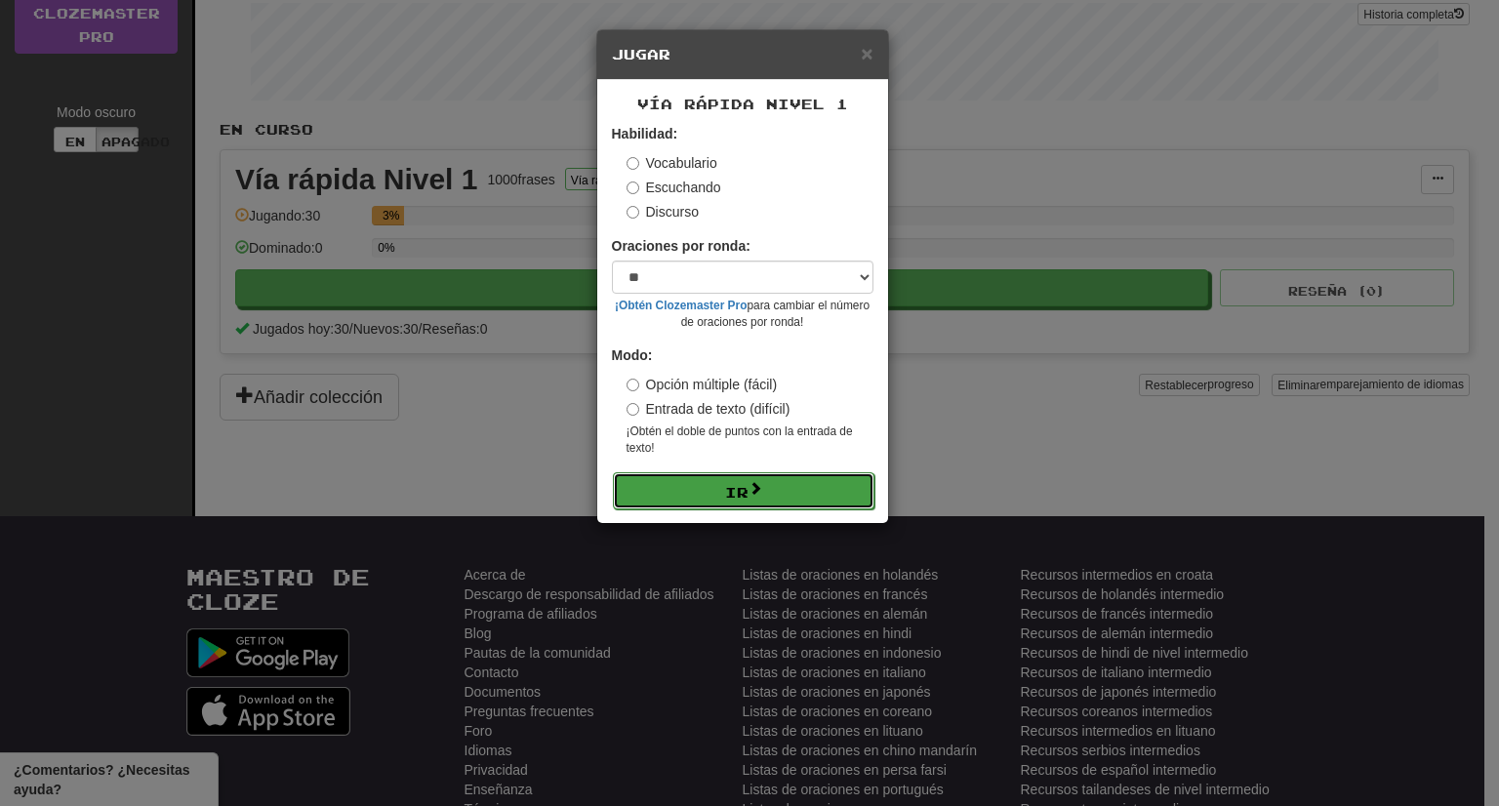
click at [763, 501] on button "Ir" at bounding box center [744, 490] width 262 height 37
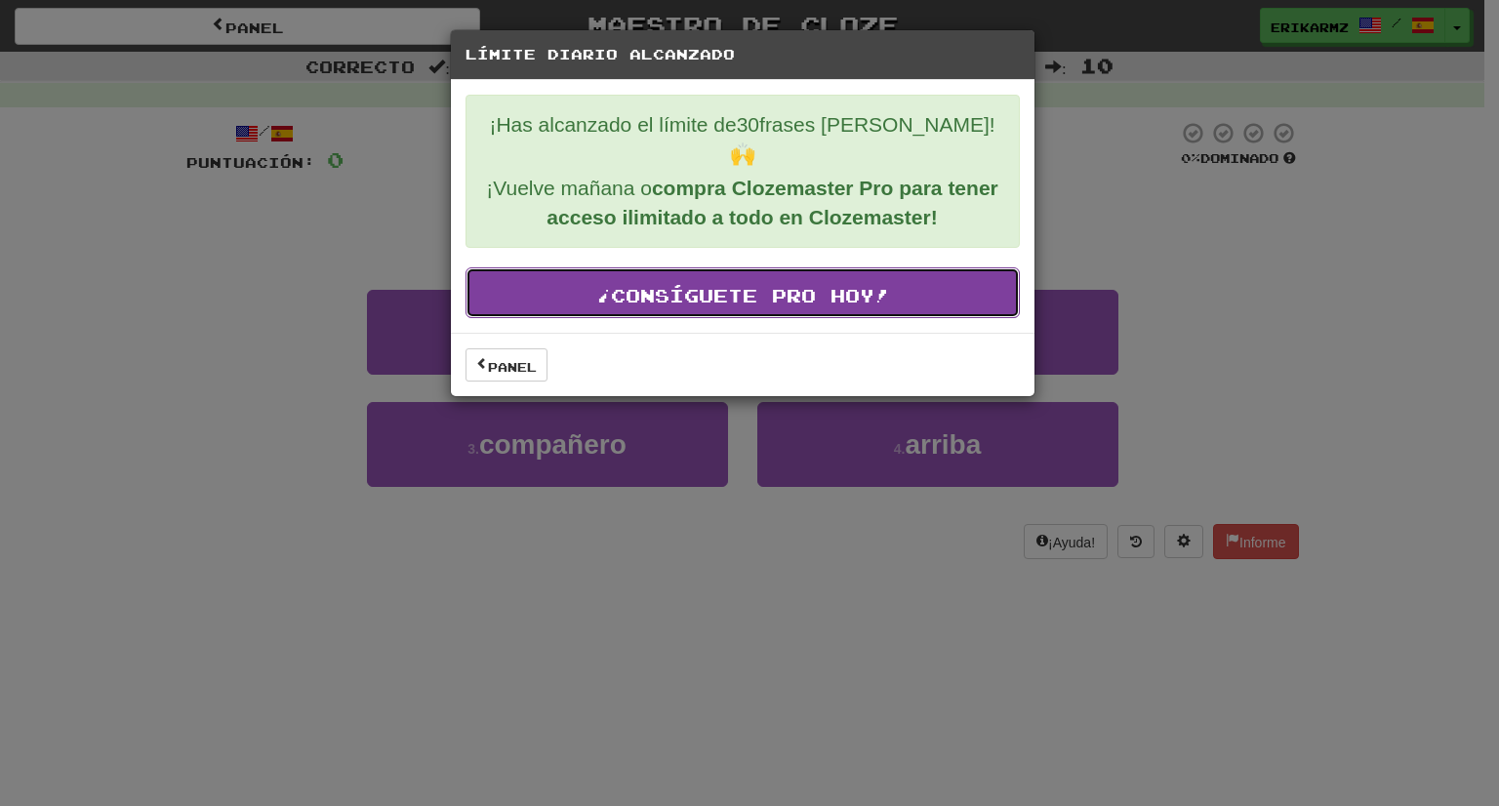
click at [703, 285] on font "¡Consíguete Pro hoy!" at bounding box center [742, 295] width 293 height 21
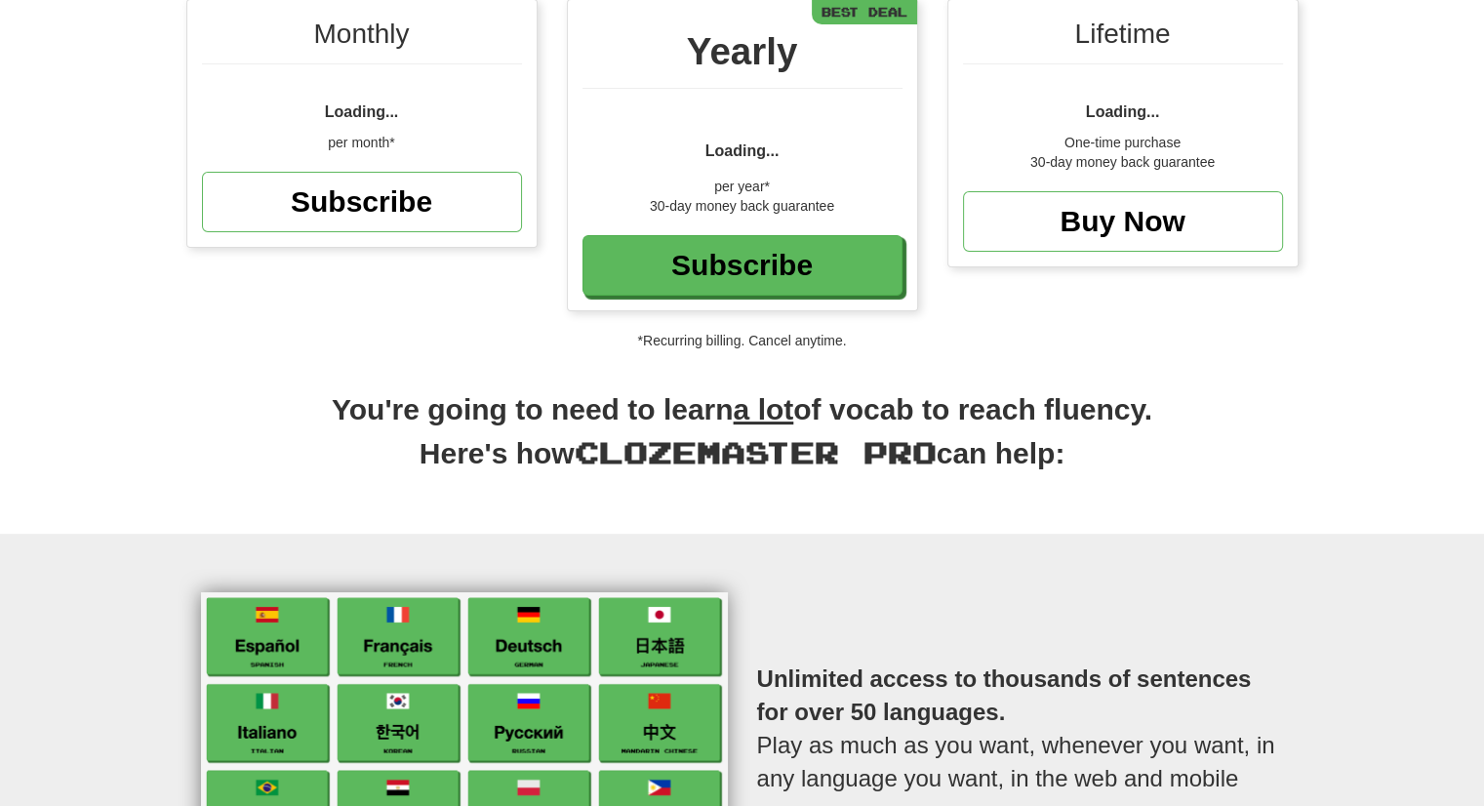
scroll to position [275, 0]
